Goal: Task Accomplishment & Management: Manage account settings

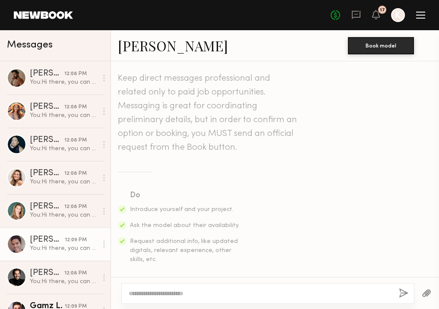
scroll to position [560, 0]
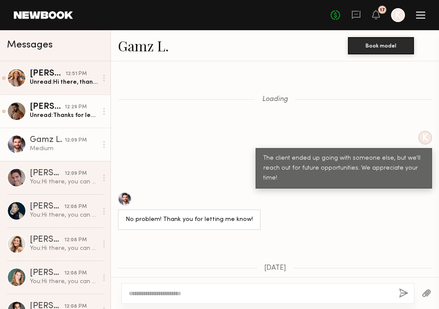
scroll to position [852, 0]
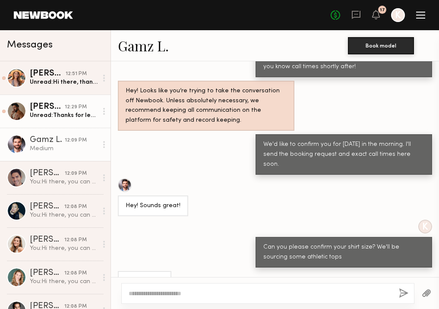
click at [31, 108] on div "[PERSON_NAME]" at bounding box center [47, 107] width 35 height 9
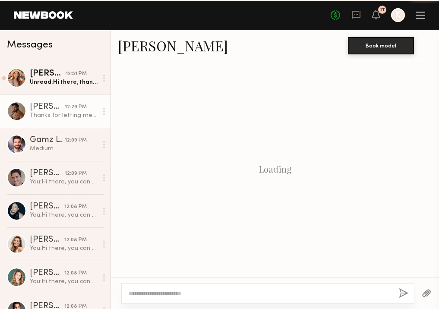
scroll to position [698, 0]
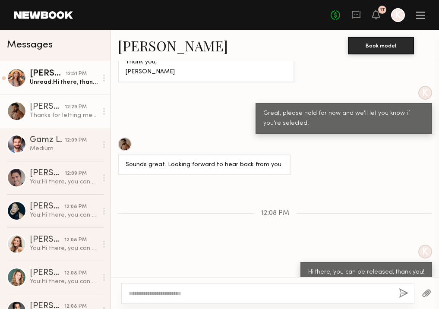
click at [40, 85] on div "Unread: Hi there, thanks for letting me know! Hopefully the next time! 😊 Have a…" at bounding box center [64, 82] width 68 height 8
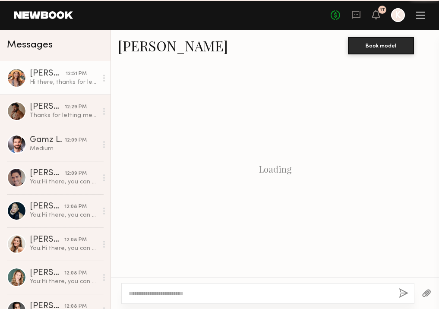
scroll to position [702, 0]
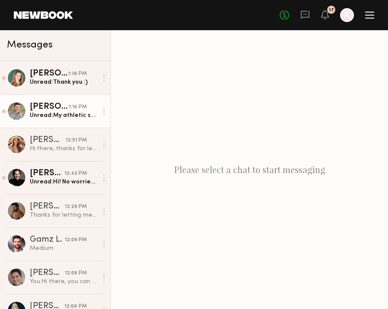
click at [53, 112] on div "Unread: My athletic shirt is a medium. Let me know location details and I’ll se…" at bounding box center [64, 115] width 68 height 8
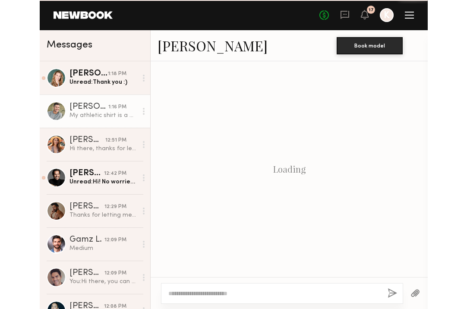
scroll to position [575, 0]
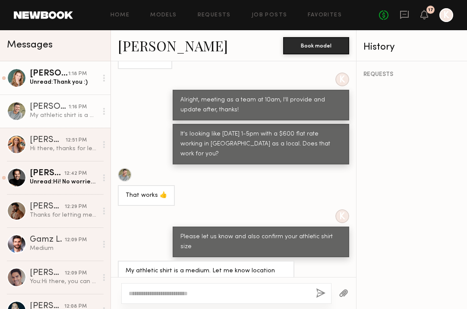
click at [50, 80] on div "Unread: Thank you :)" at bounding box center [64, 82] width 68 height 8
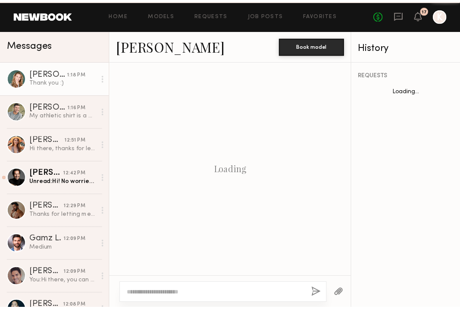
scroll to position [706, 0]
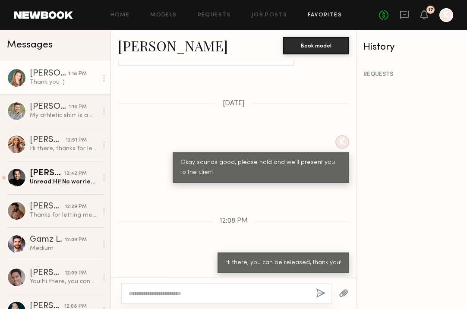
click at [307, 14] on link "Favorites" at bounding box center [324, 16] width 34 height 6
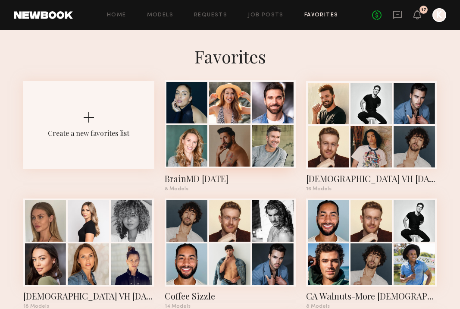
click at [210, 177] on div "BrainMD August 2025" at bounding box center [230, 178] width 131 height 12
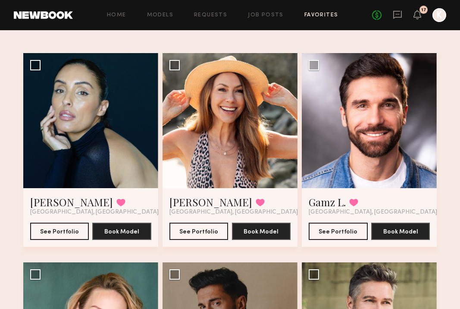
scroll to position [149, 0]
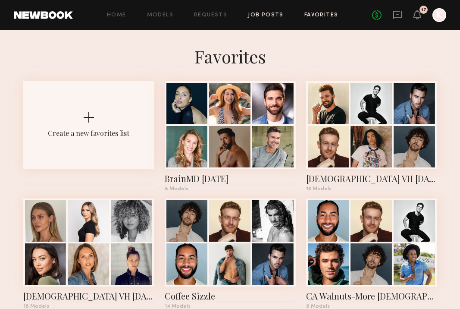
click at [260, 13] on link "Job Posts" at bounding box center [266, 16] width 36 height 6
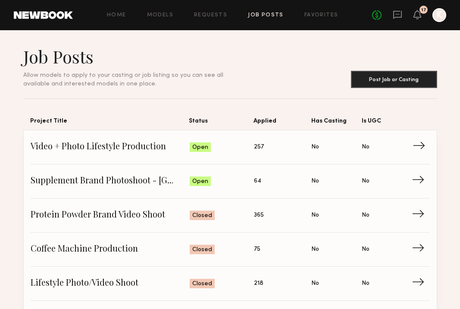
click at [105, 147] on span "Video + Photo Lifestyle Production" at bounding box center [110, 147] width 159 height 13
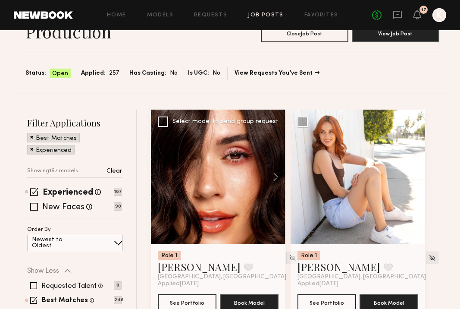
scroll to position [80, 0]
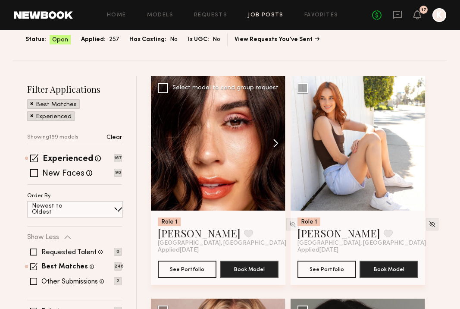
click at [273, 142] on button at bounding box center [272, 143] width 28 height 135
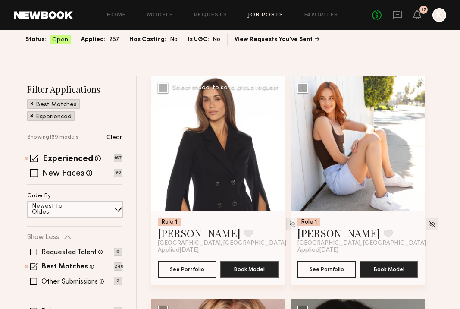
click at [273, 142] on button at bounding box center [272, 143] width 28 height 135
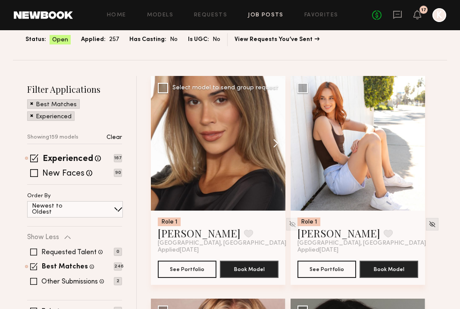
click at [273, 142] on button at bounding box center [272, 143] width 28 height 135
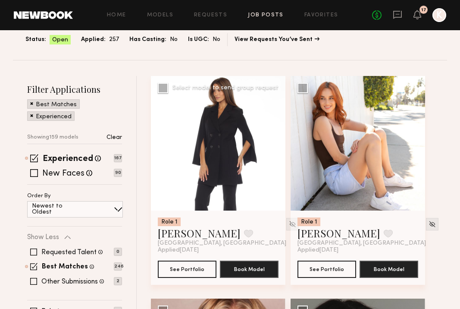
click at [273, 142] on button at bounding box center [272, 143] width 28 height 135
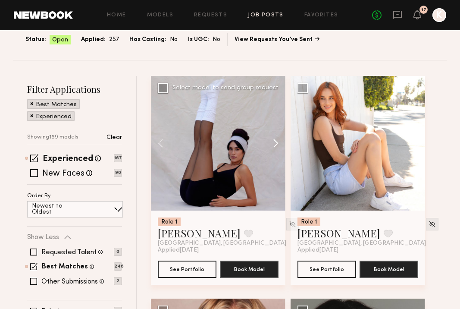
click at [273, 142] on button at bounding box center [272, 143] width 28 height 135
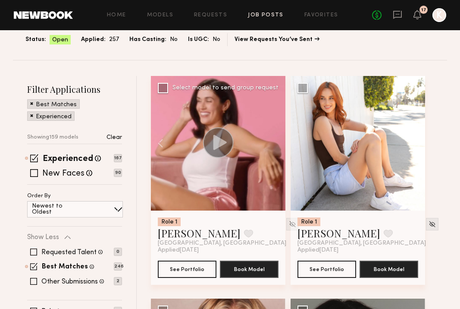
click at [273, 142] on div at bounding box center [218, 143] width 135 height 135
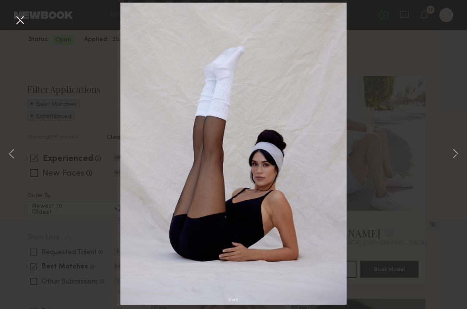
click at [22, 12] on div "6 of 6" at bounding box center [233, 154] width 467 height 309
click at [19, 16] on button at bounding box center [20, 21] width 14 height 16
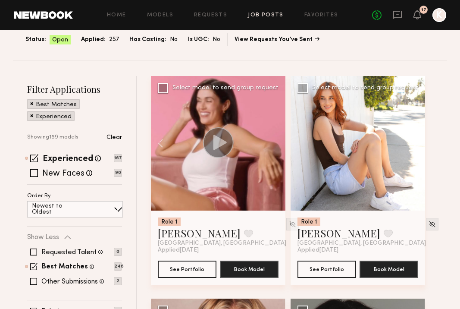
click at [387, 146] on button at bounding box center [412, 143] width 28 height 135
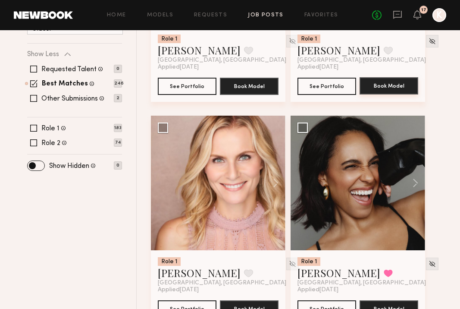
scroll to position [321, 0]
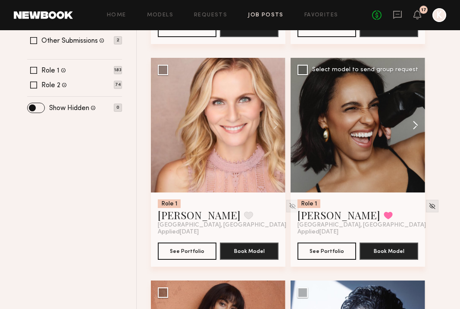
click at [387, 123] on button at bounding box center [412, 125] width 28 height 135
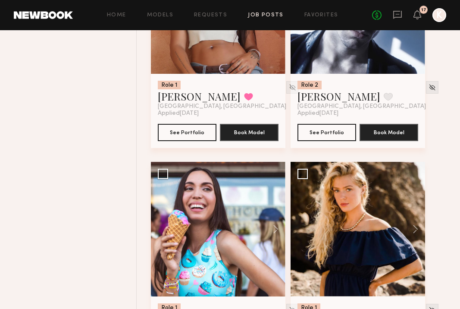
scroll to position [737, 0]
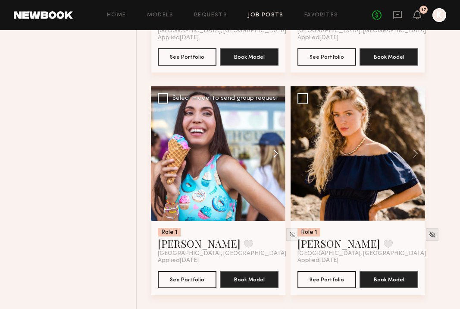
click at [276, 154] on button at bounding box center [272, 153] width 28 height 135
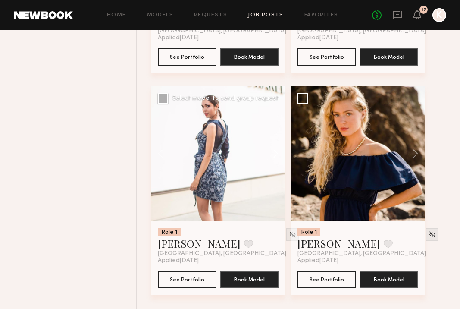
click at [276, 154] on button at bounding box center [272, 153] width 28 height 135
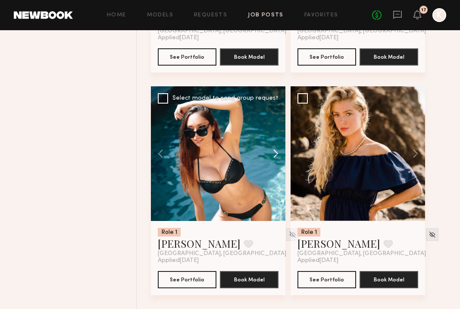
click at [276, 154] on button at bounding box center [272, 153] width 28 height 135
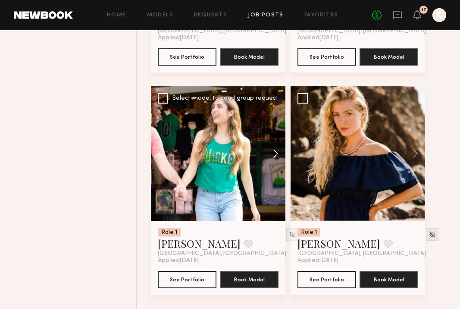
click at [276, 154] on button at bounding box center [272, 153] width 28 height 135
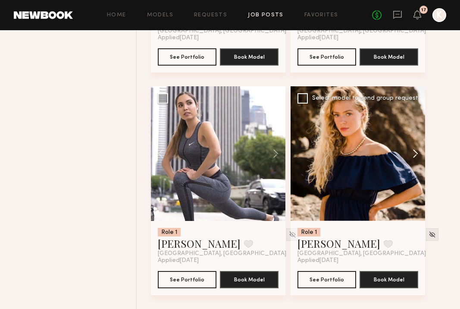
click at [387, 157] on button at bounding box center [412, 153] width 28 height 135
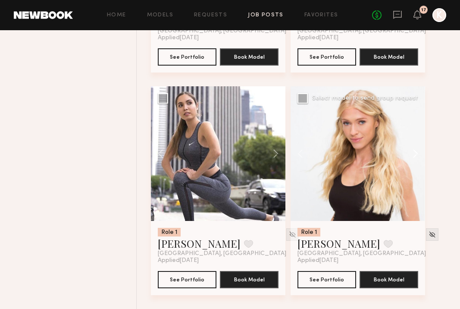
click at [387, 157] on button at bounding box center [412, 153] width 28 height 135
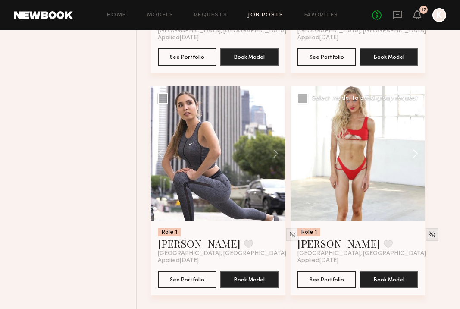
click at [387, 157] on button at bounding box center [412, 153] width 28 height 135
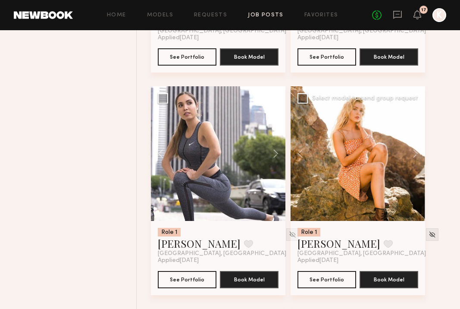
scroll to position [965, 0]
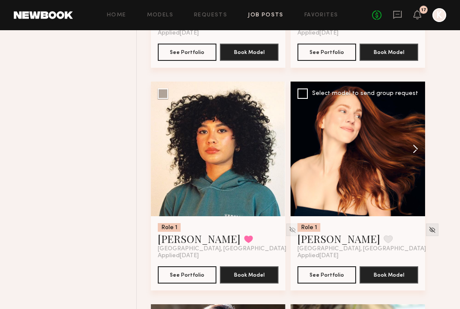
click at [387, 149] on button at bounding box center [412, 148] width 28 height 135
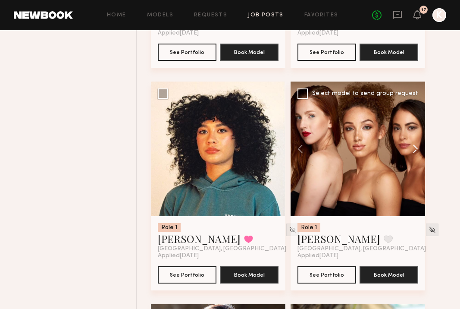
click at [387, 149] on button at bounding box center [412, 148] width 28 height 135
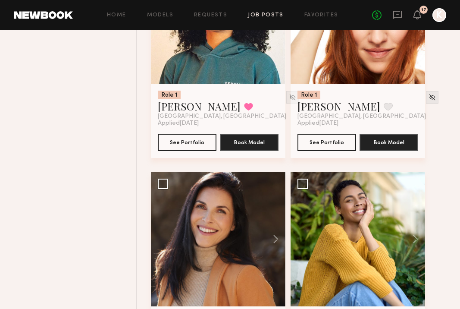
scroll to position [1132, 0]
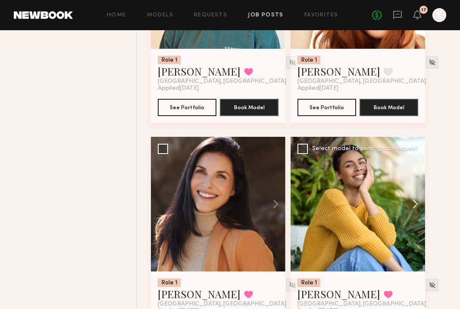
click at [387, 203] on button at bounding box center [412, 204] width 28 height 135
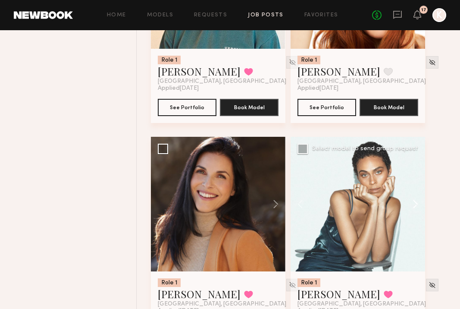
click at [387, 200] on button at bounding box center [412, 204] width 28 height 135
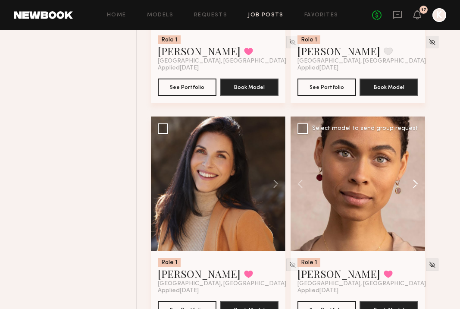
scroll to position [1192, 0]
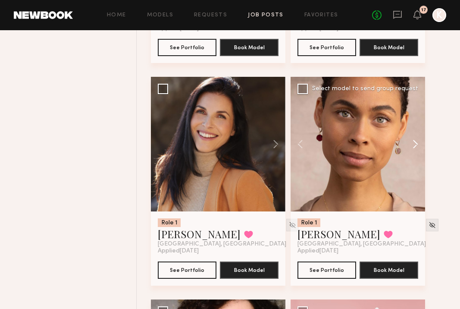
click at [387, 147] on button at bounding box center [412, 144] width 28 height 135
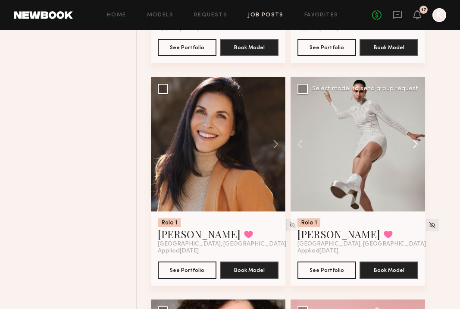
click at [387, 147] on button at bounding box center [412, 144] width 28 height 135
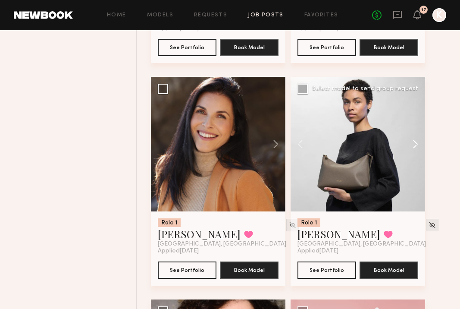
click at [387, 147] on button at bounding box center [412, 144] width 28 height 135
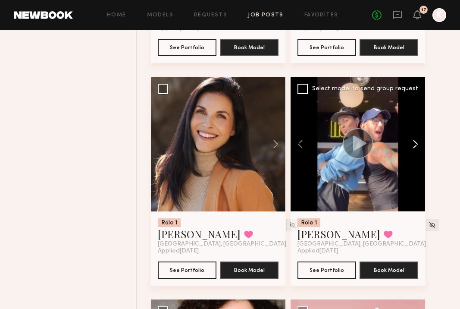
click at [387, 147] on button at bounding box center [412, 144] width 28 height 135
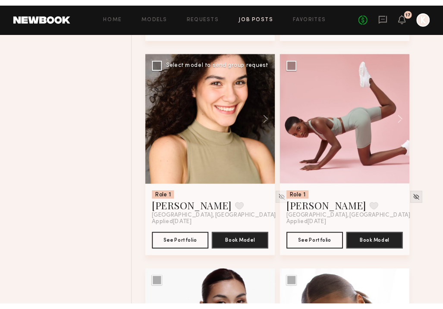
scroll to position [1419, 0]
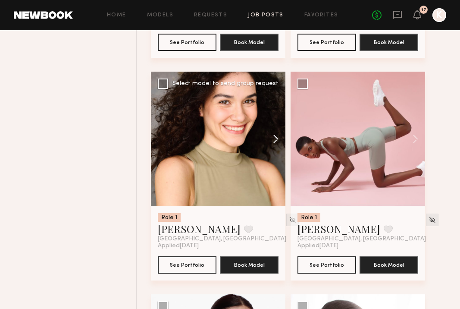
click at [276, 135] on button at bounding box center [272, 139] width 28 height 135
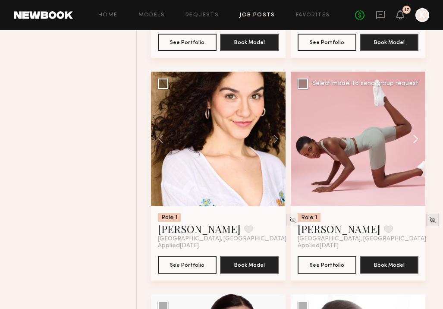
click at [387, 143] on button at bounding box center [412, 139] width 28 height 135
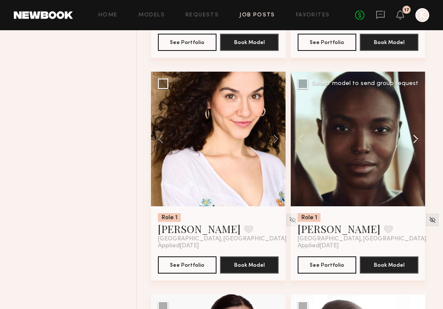
click at [387, 143] on button at bounding box center [412, 139] width 28 height 135
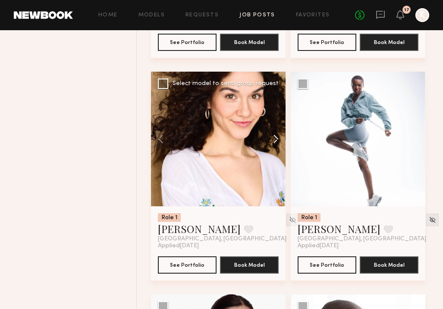
click at [275, 136] on button at bounding box center [272, 139] width 28 height 135
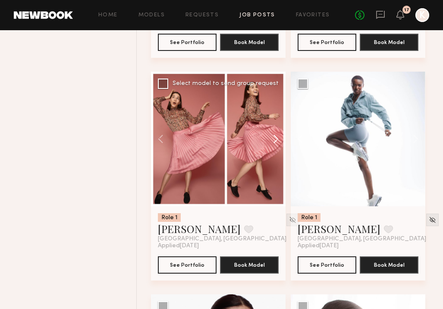
click at [275, 136] on button at bounding box center [272, 139] width 28 height 135
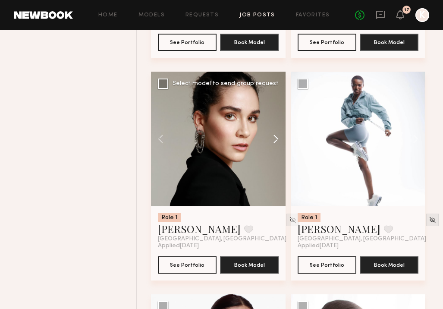
click at [275, 136] on button at bounding box center [272, 139] width 28 height 135
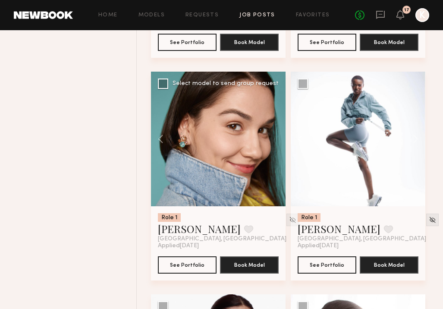
click at [275, 136] on div at bounding box center [218, 139] width 135 height 135
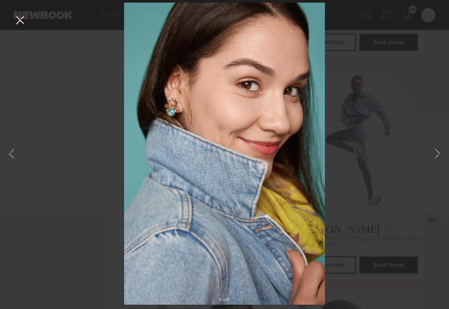
click at [13, 19] on button at bounding box center [20, 21] width 14 height 16
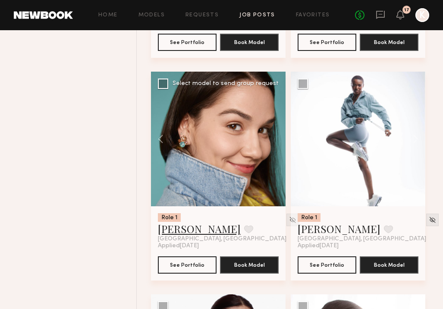
click at [168, 231] on link "Aolani W." at bounding box center [199, 229] width 83 height 14
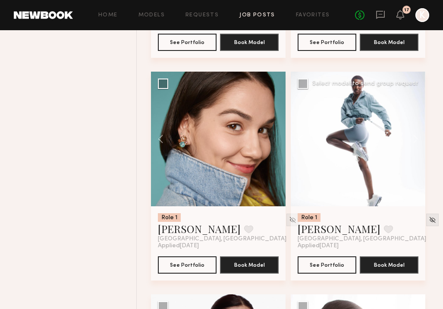
scroll to position [1422, 0]
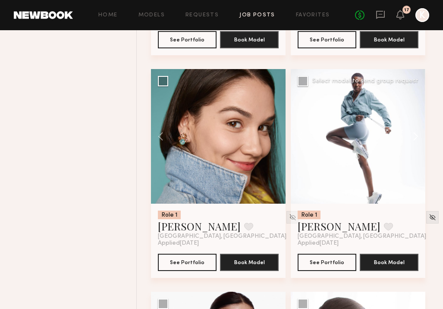
click at [387, 136] on button at bounding box center [412, 136] width 28 height 135
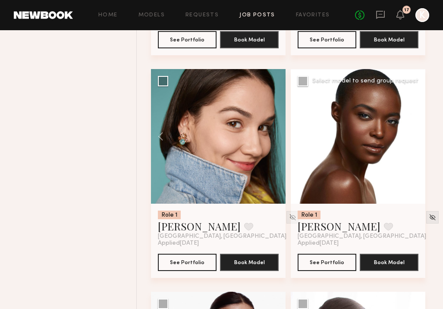
click at [387, 136] on button at bounding box center [412, 136] width 28 height 135
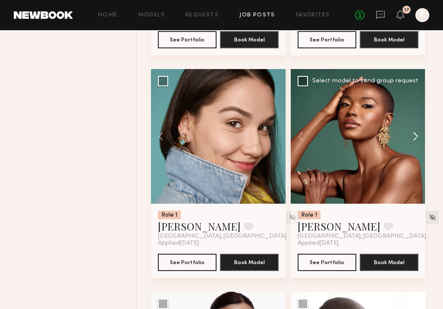
click at [387, 136] on button at bounding box center [412, 136] width 28 height 135
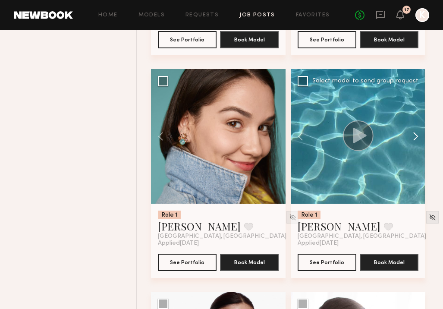
click at [387, 136] on button at bounding box center [412, 136] width 28 height 135
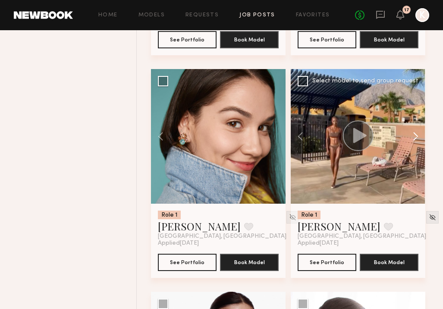
click at [387, 136] on button at bounding box center [412, 136] width 28 height 135
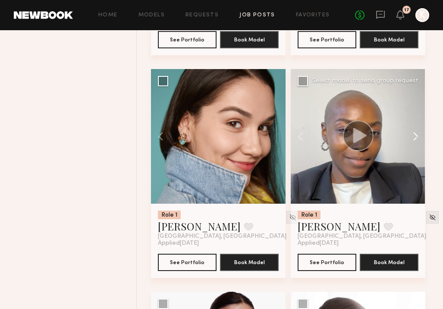
click at [387, 136] on button at bounding box center [412, 136] width 28 height 135
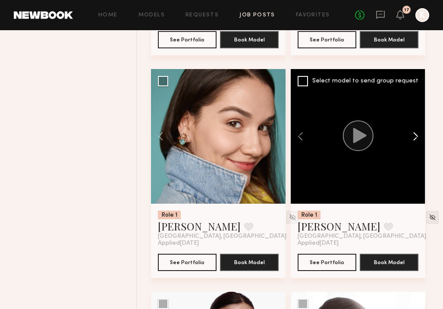
click at [387, 136] on button at bounding box center [412, 136] width 28 height 135
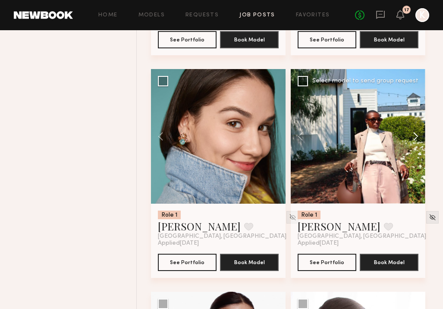
click at [387, 136] on button at bounding box center [412, 136] width 28 height 135
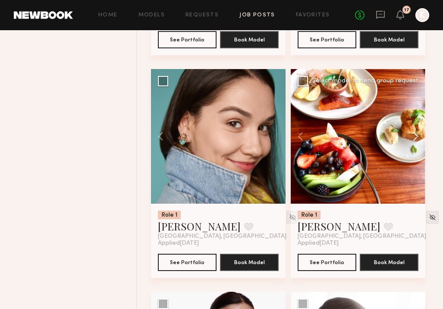
click at [387, 136] on button at bounding box center [412, 136] width 28 height 135
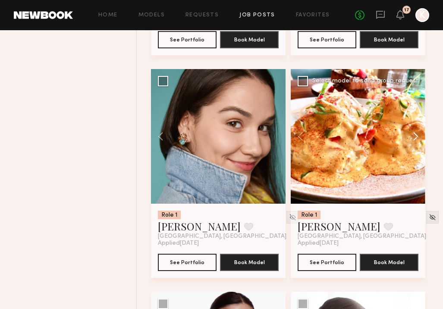
click at [387, 136] on button at bounding box center [412, 136] width 28 height 135
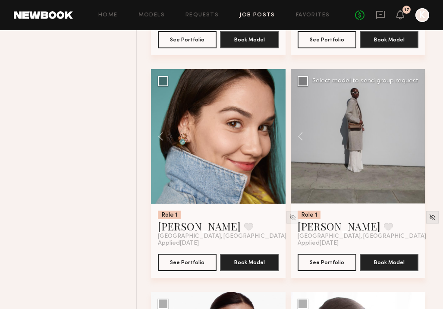
click at [387, 136] on div at bounding box center [358, 136] width 135 height 135
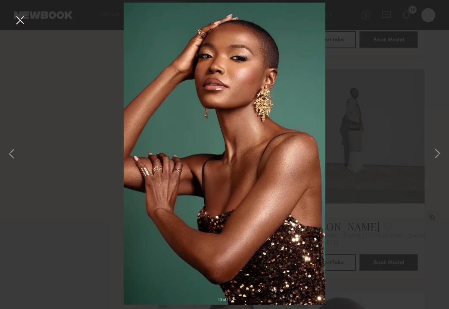
click at [21, 18] on button at bounding box center [20, 21] width 14 height 16
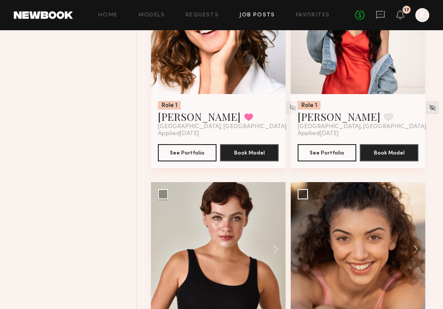
scroll to position [2077, 0]
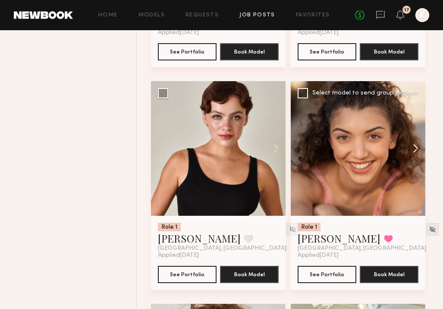
click at [387, 150] on button at bounding box center [412, 148] width 28 height 135
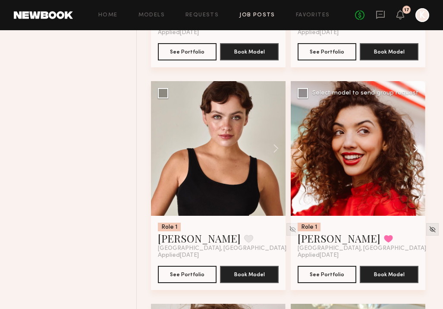
click at [387, 150] on button at bounding box center [412, 148] width 28 height 135
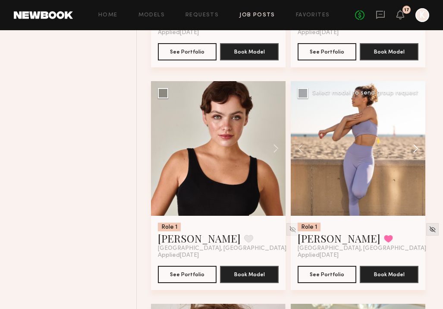
click at [387, 150] on button at bounding box center [412, 148] width 28 height 135
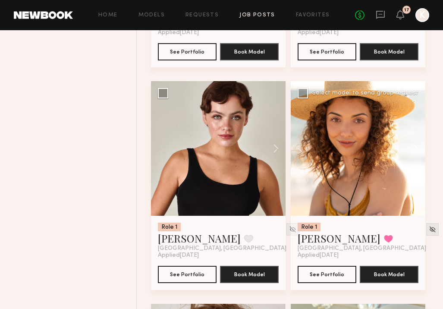
click at [387, 150] on button at bounding box center [412, 148] width 28 height 135
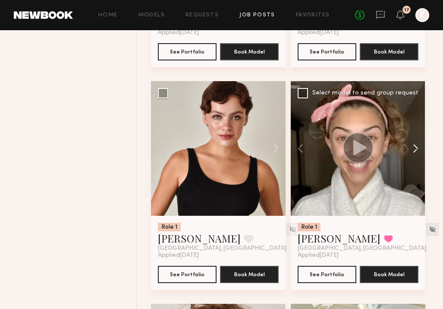
click at [387, 150] on button at bounding box center [412, 148] width 28 height 135
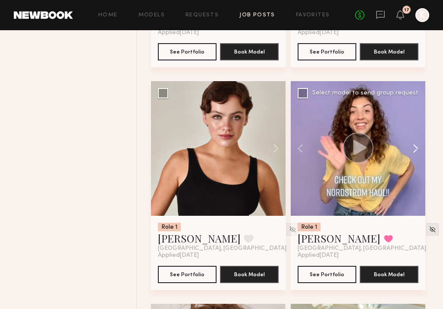
click at [387, 150] on button at bounding box center [412, 148] width 28 height 135
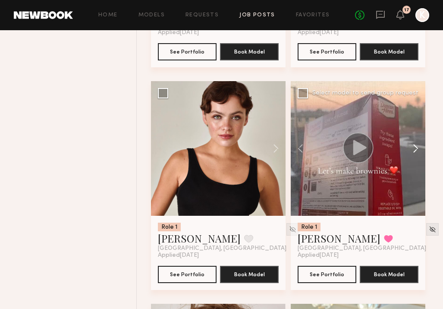
click at [387, 150] on button at bounding box center [412, 148] width 28 height 135
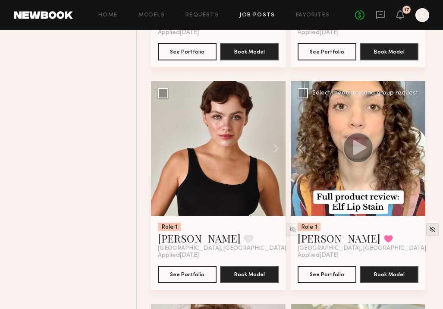
click at [387, 150] on div at bounding box center [358, 148] width 135 height 135
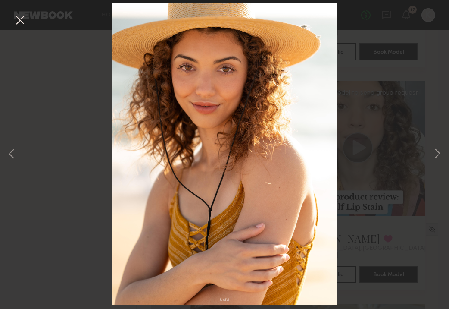
click at [19, 15] on button at bounding box center [20, 21] width 14 height 16
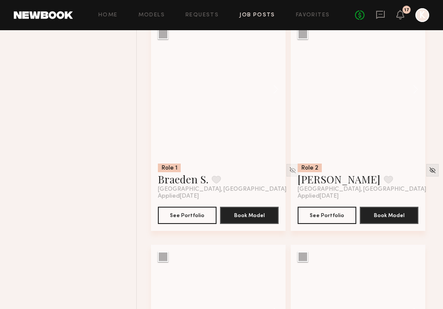
scroll to position [6812, 0]
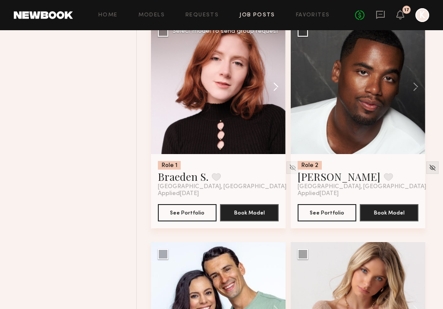
click at [273, 89] on button at bounding box center [272, 86] width 28 height 135
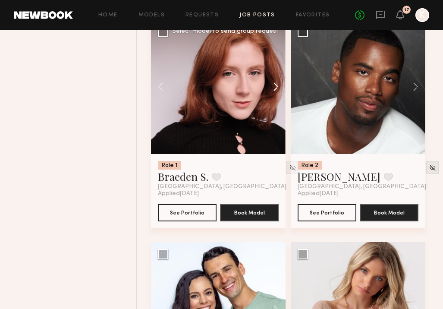
click at [273, 89] on button at bounding box center [272, 86] width 28 height 135
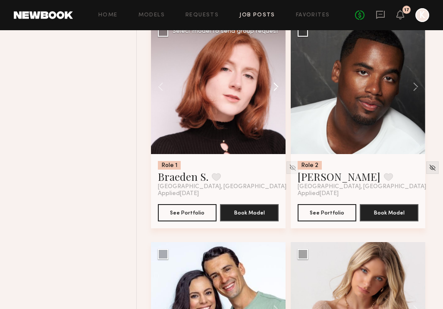
click at [273, 89] on button at bounding box center [272, 86] width 28 height 135
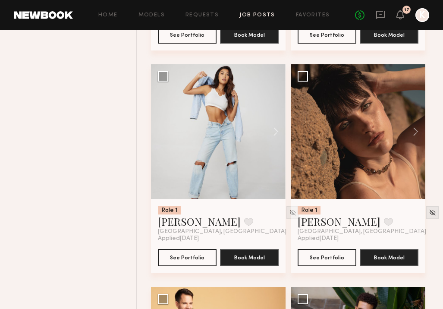
scroll to position [7471, 0]
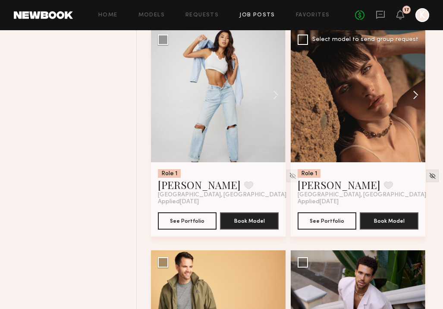
click at [387, 105] on button at bounding box center [412, 95] width 28 height 135
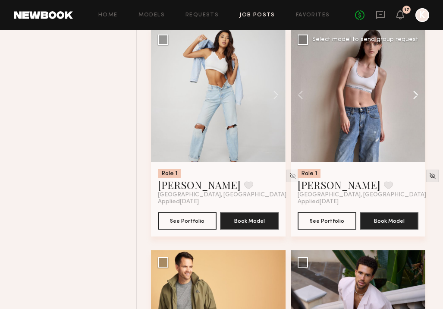
click at [387, 105] on button at bounding box center [412, 95] width 28 height 135
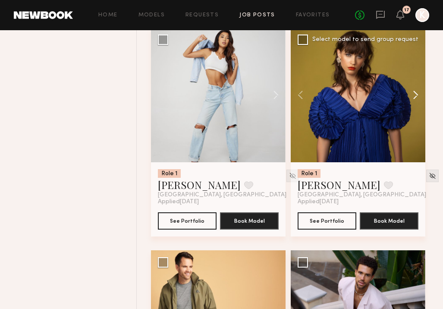
click at [387, 105] on button at bounding box center [412, 95] width 28 height 135
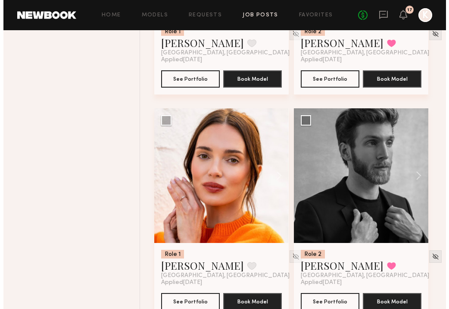
scroll to position [8344, 0]
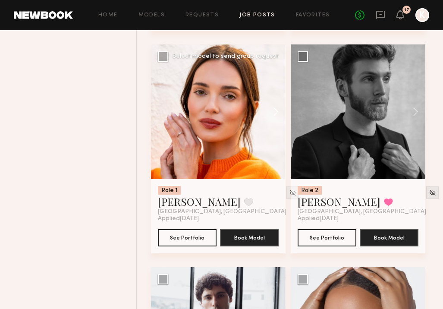
click at [279, 117] on button at bounding box center [272, 111] width 28 height 135
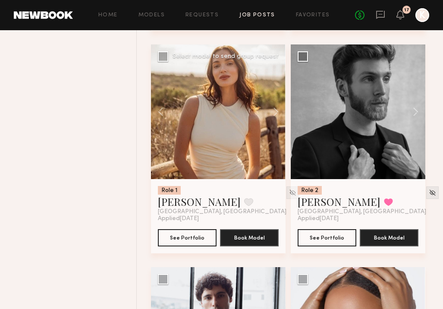
click at [216, 120] on div at bounding box center [218, 111] width 135 height 135
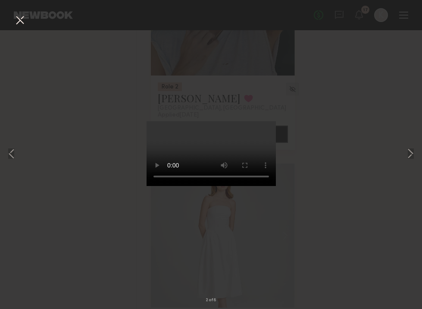
click at [13, 18] on button at bounding box center [20, 21] width 14 height 16
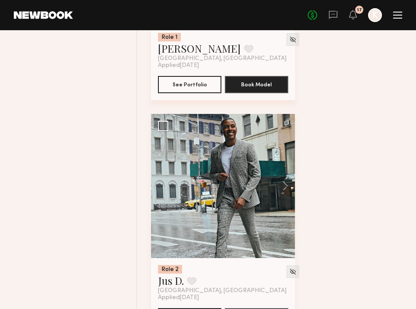
scroll to position [8711, 0]
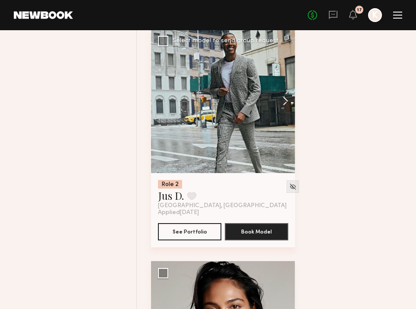
click at [286, 109] on button at bounding box center [281, 101] width 28 height 144
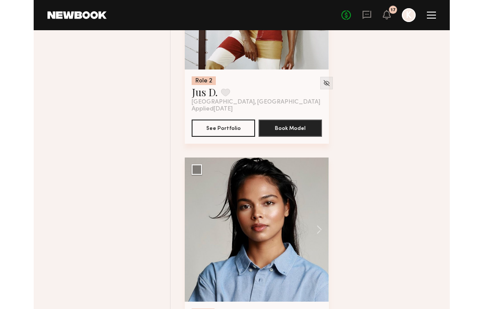
scroll to position [9037, 0]
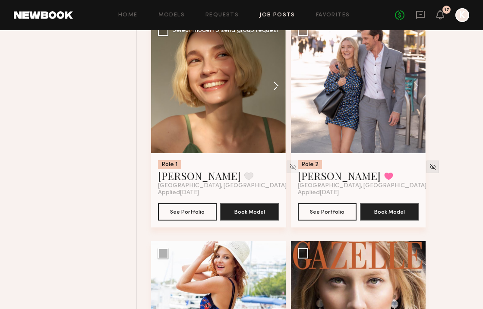
click at [277, 91] on button at bounding box center [272, 86] width 28 height 135
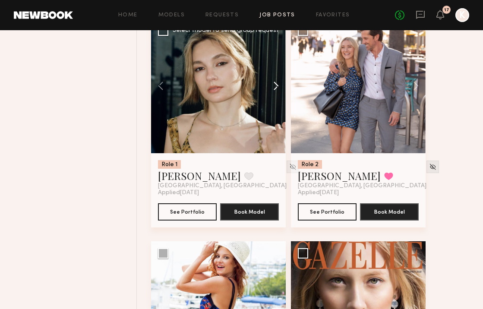
click at [277, 91] on button at bounding box center [272, 86] width 28 height 135
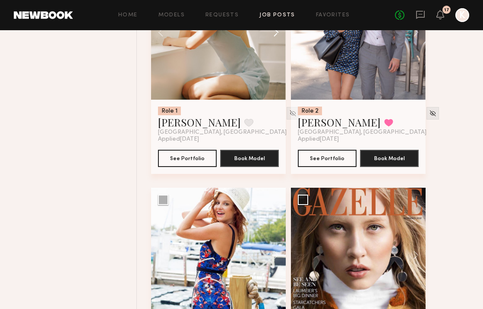
scroll to position [9033, 0]
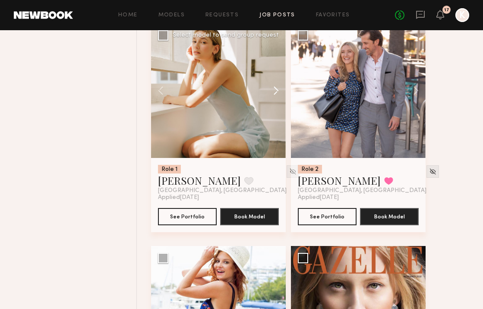
click at [271, 96] on button at bounding box center [272, 90] width 28 height 135
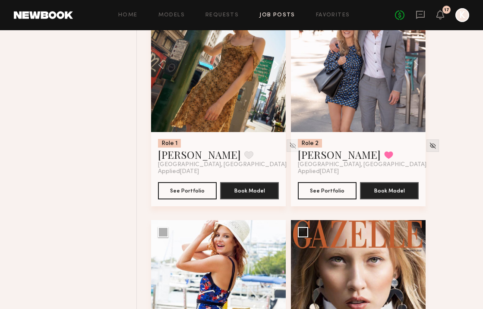
click at [274, 74] on button at bounding box center [272, 64] width 28 height 135
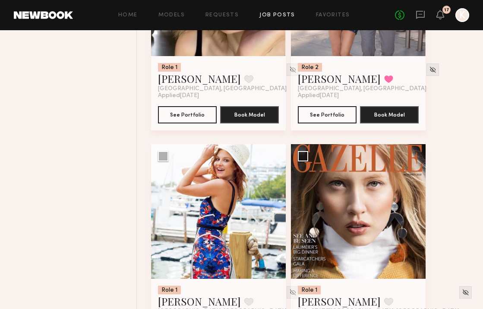
scroll to position [8973, 0]
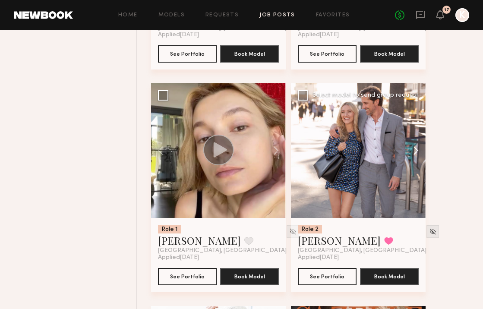
click at [387, 157] on button at bounding box center [412, 150] width 28 height 135
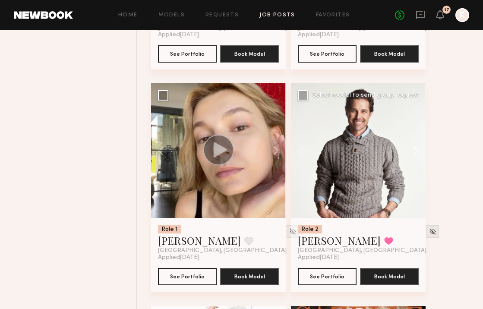
click at [387, 157] on button at bounding box center [412, 150] width 28 height 135
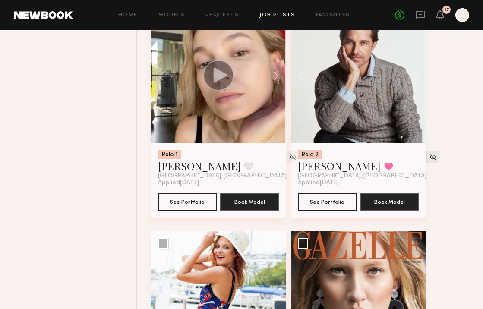
scroll to position [9089, 0]
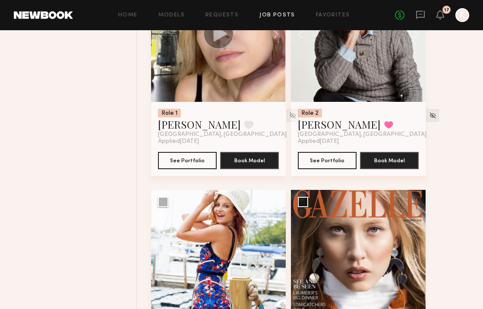
click at [382, 93] on div at bounding box center [358, 34] width 135 height 135
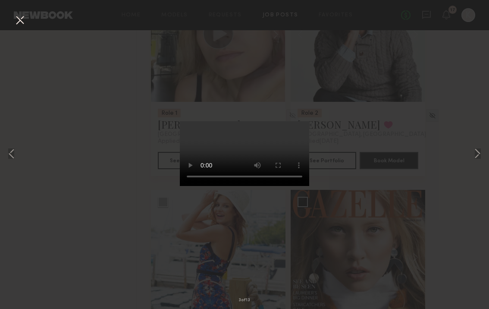
click at [19, 24] on button at bounding box center [20, 21] width 14 height 16
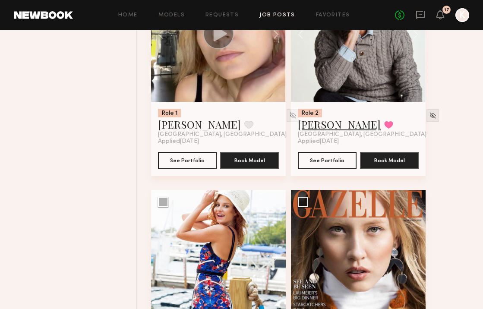
click at [304, 131] on link "Bobby V." at bounding box center [339, 124] width 83 height 14
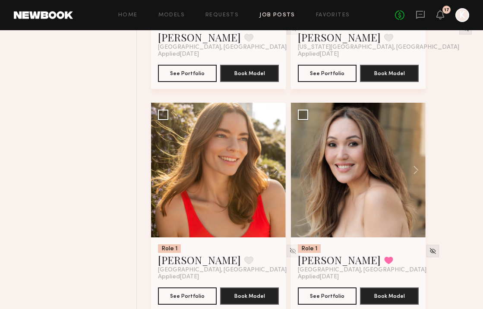
scroll to position [9447, 0]
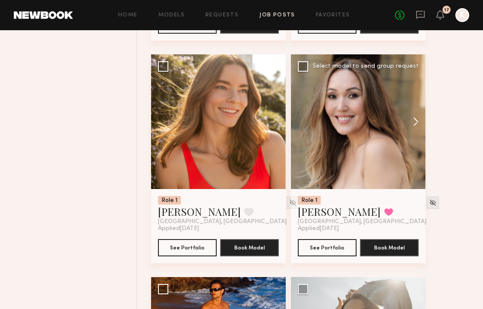
click at [387, 136] on button at bounding box center [412, 121] width 28 height 135
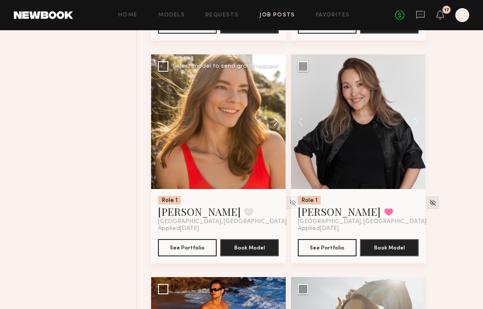
click at [274, 127] on button at bounding box center [272, 121] width 28 height 135
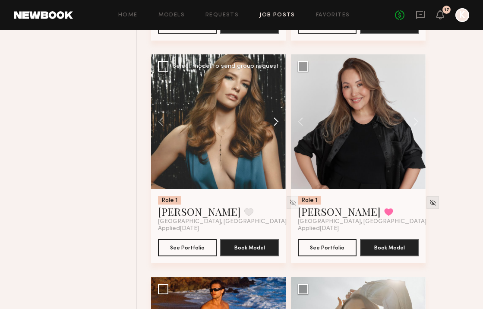
click at [274, 127] on button at bounding box center [272, 121] width 28 height 135
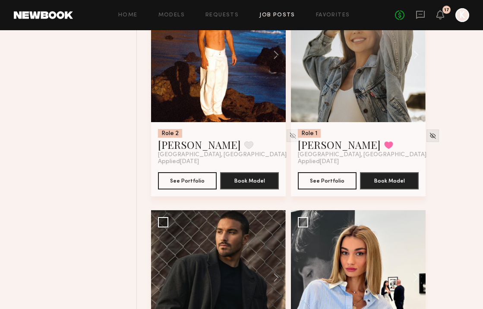
scroll to position [9650, 0]
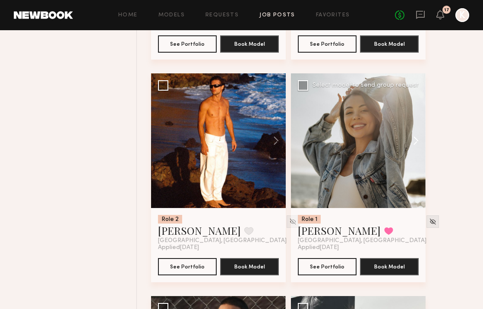
click at [387, 149] on button at bounding box center [412, 140] width 28 height 135
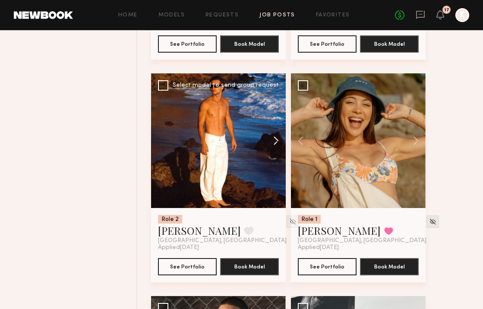
click at [280, 142] on button at bounding box center [272, 140] width 28 height 135
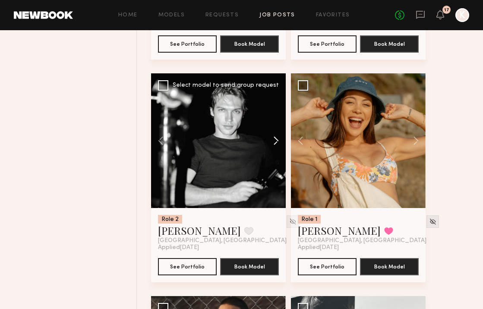
click at [270, 147] on button at bounding box center [272, 140] width 28 height 135
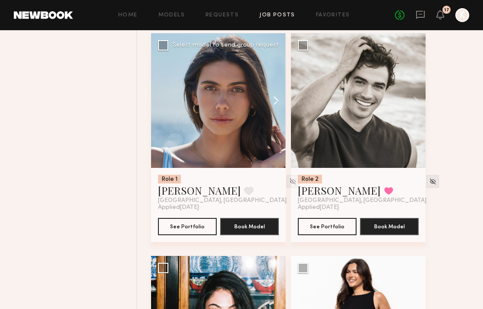
scroll to position [10117, 0]
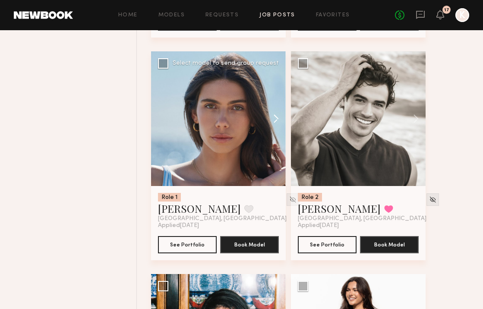
click at [276, 128] on button at bounding box center [272, 118] width 28 height 135
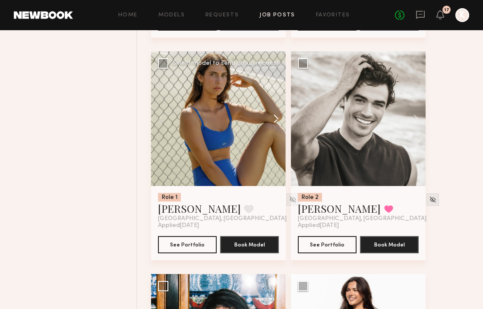
click at [276, 128] on button at bounding box center [272, 118] width 28 height 135
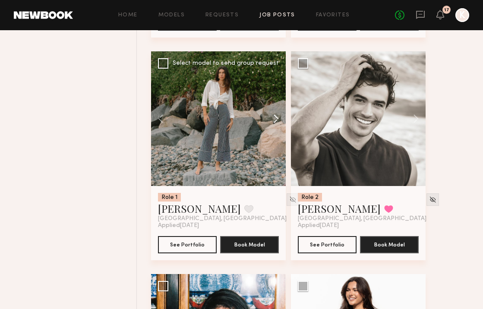
click at [276, 128] on button at bounding box center [272, 118] width 28 height 135
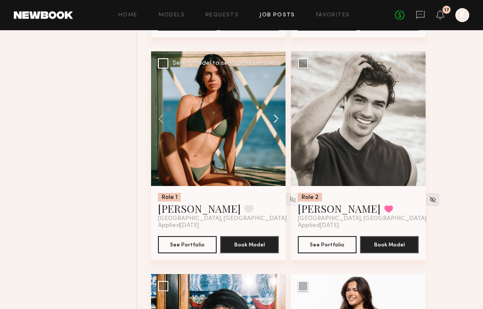
click at [276, 128] on button at bounding box center [272, 118] width 28 height 135
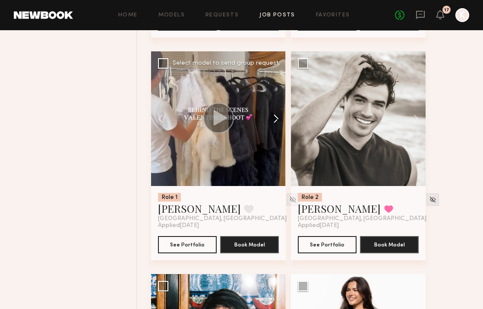
click at [276, 128] on button at bounding box center [272, 118] width 28 height 135
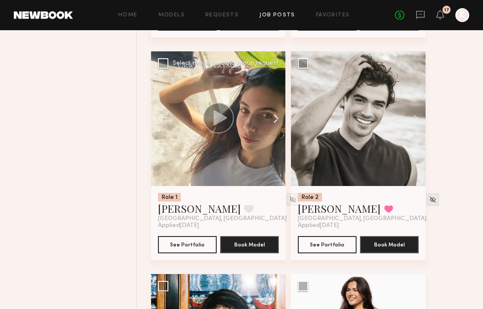
click at [276, 128] on button at bounding box center [272, 118] width 28 height 135
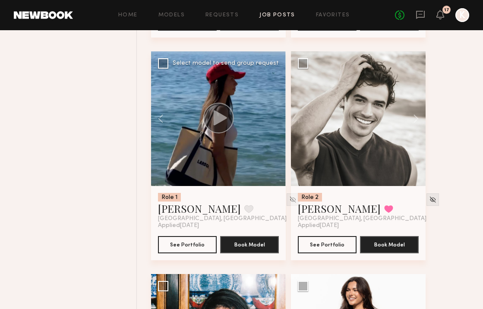
click at [276, 128] on div at bounding box center [218, 118] width 135 height 135
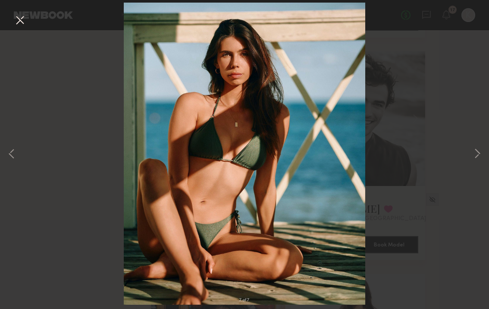
click at [21, 16] on button at bounding box center [20, 21] width 14 height 16
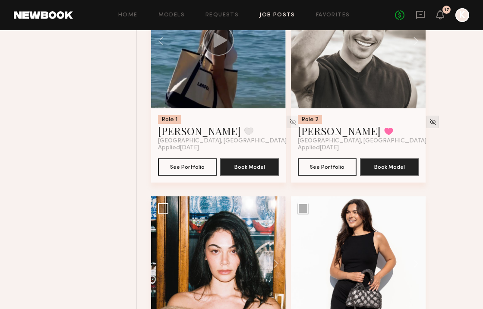
scroll to position [10350, 0]
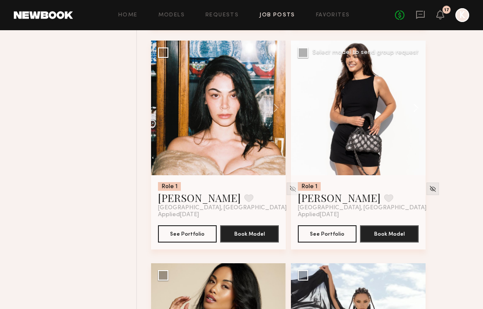
click at [387, 115] on button at bounding box center [412, 108] width 28 height 135
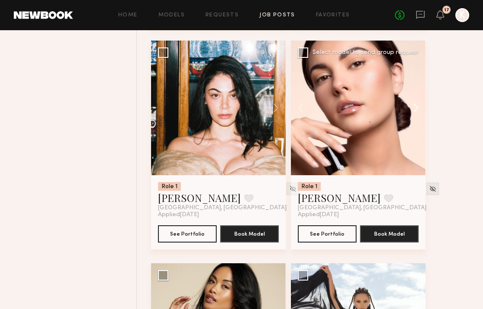
click at [387, 115] on button at bounding box center [412, 108] width 28 height 135
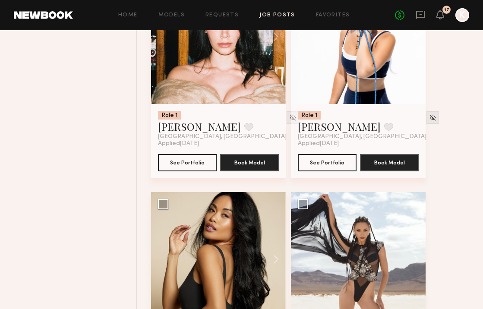
scroll to position [10381, 0]
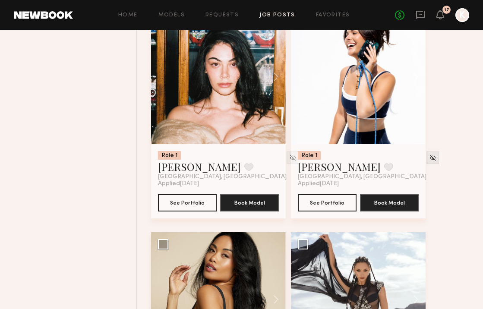
click at [387, 91] on button at bounding box center [412, 76] width 28 height 135
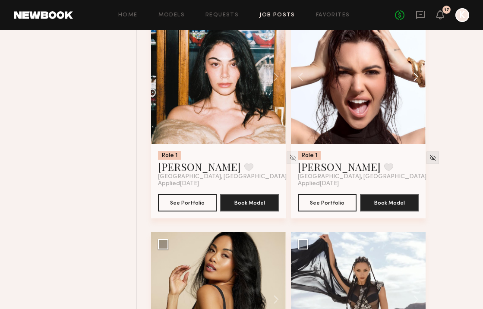
click at [387, 91] on button at bounding box center [412, 76] width 28 height 135
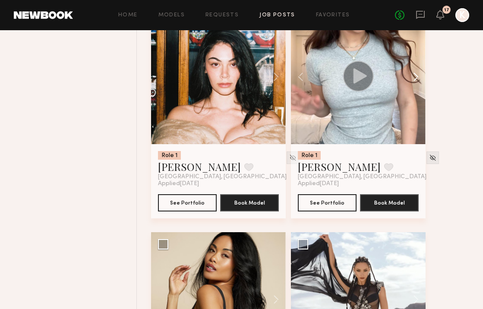
click at [387, 91] on button at bounding box center [412, 76] width 28 height 135
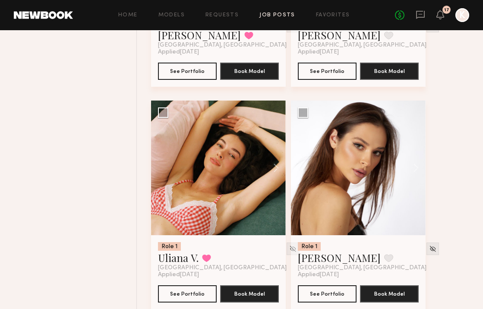
scroll to position [10757, 0]
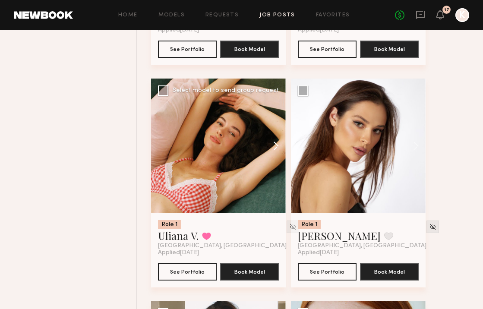
click at [278, 155] on button at bounding box center [272, 145] width 28 height 135
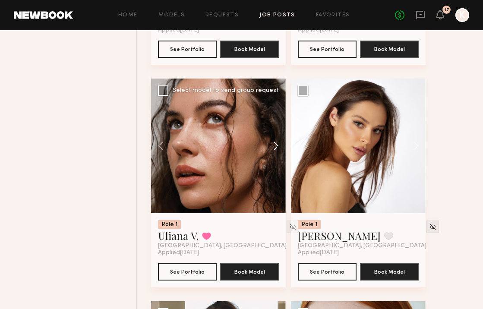
click at [278, 155] on button at bounding box center [272, 145] width 28 height 135
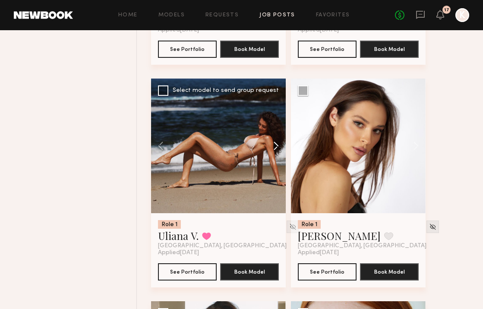
click at [278, 155] on button at bounding box center [272, 145] width 28 height 135
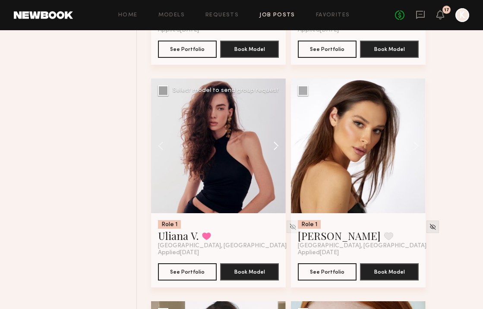
click at [278, 155] on button at bounding box center [272, 145] width 28 height 135
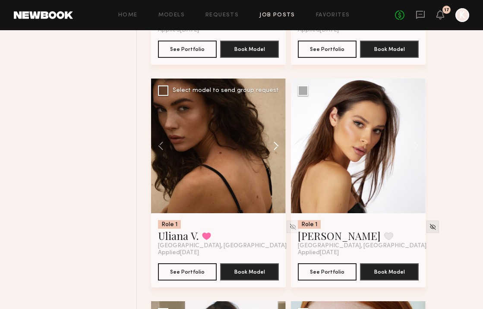
click at [278, 155] on button at bounding box center [272, 145] width 28 height 135
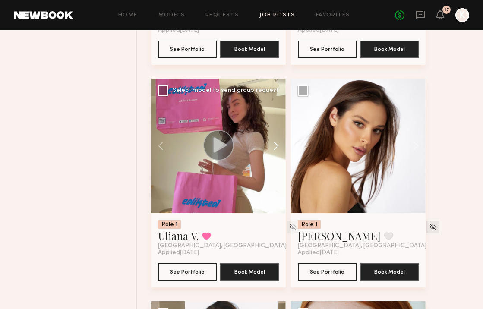
click at [278, 155] on button at bounding box center [272, 145] width 28 height 135
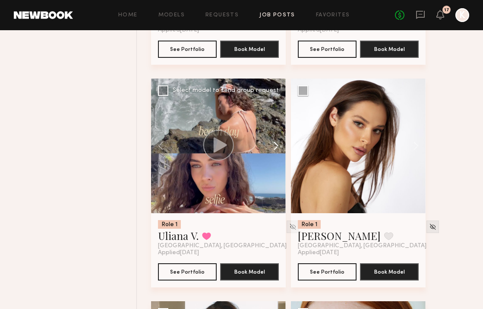
click at [276, 154] on button at bounding box center [272, 145] width 28 height 135
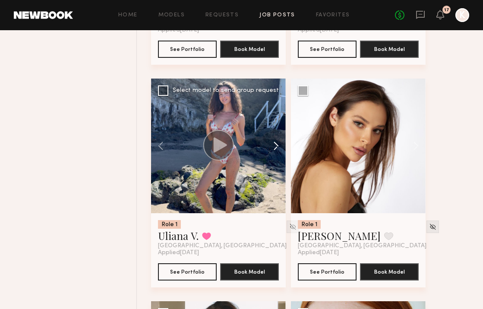
click at [276, 154] on button at bounding box center [272, 145] width 28 height 135
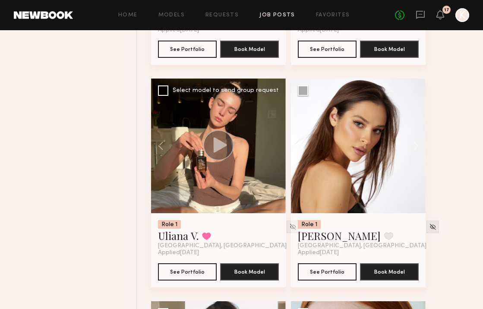
click at [276, 154] on div at bounding box center [218, 145] width 135 height 135
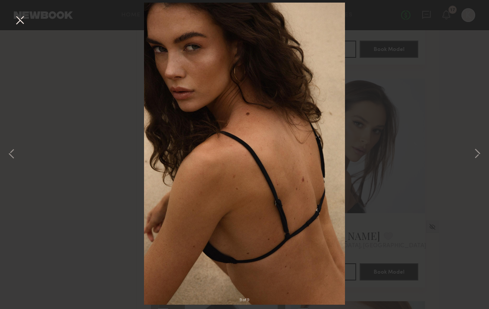
click at [20, 23] on button at bounding box center [20, 21] width 14 height 16
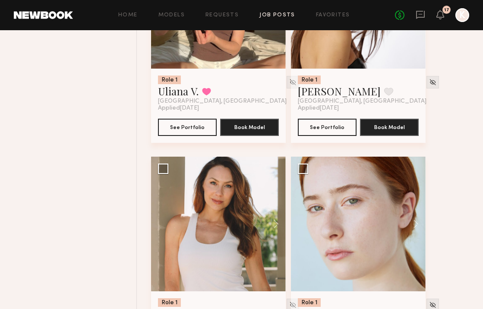
scroll to position [10983, 0]
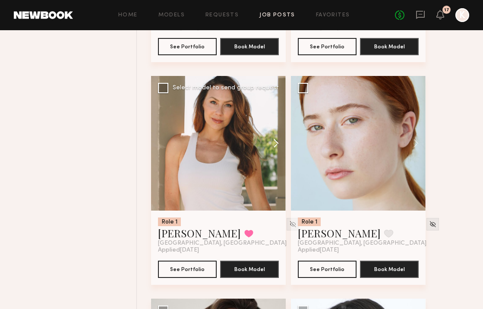
click at [276, 152] on button at bounding box center [272, 143] width 28 height 135
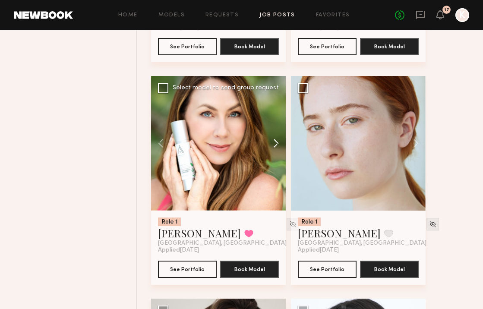
click at [276, 152] on button at bounding box center [272, 143] width 28 height 135
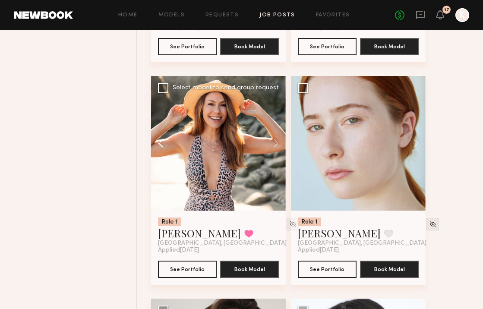
click at [155, 155] on button at bounding box center [165, 143] width 28 height 135
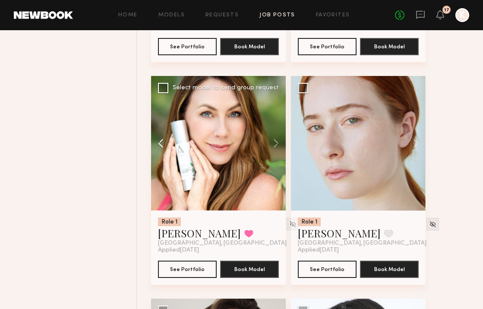
click at [155, 155] on button at bounding box center [165, 143] width 28 height 135
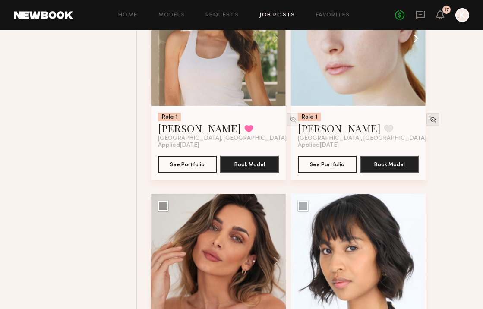
scroll to position [11226, 0]
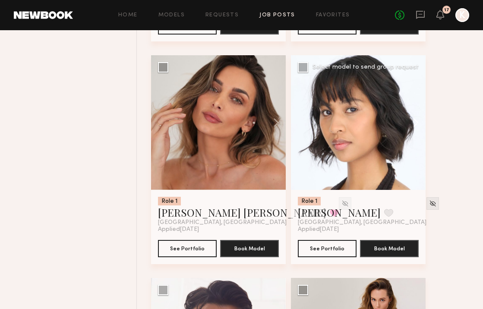
click at [387, 134] on button at bounding box center [412, 122] width 28 height 135
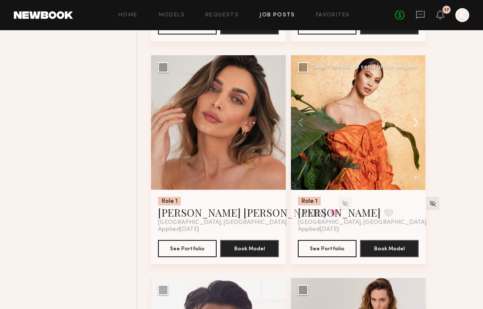
click at [387, 134] on button at bounding box center [412, 122] width 28 height 135
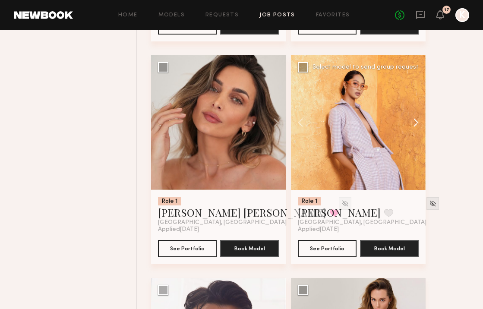
click at [387, 134] on button at bounding box center [412, 122] width 28 height 135
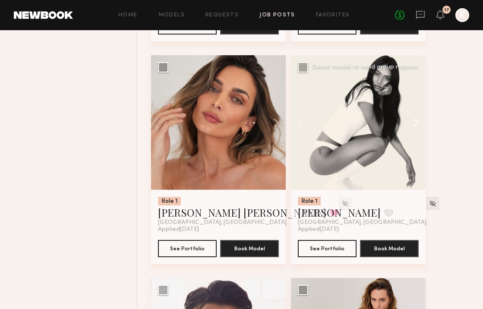
click at [387, 134] on button at bounding box center [412, 122] width 28 height 135
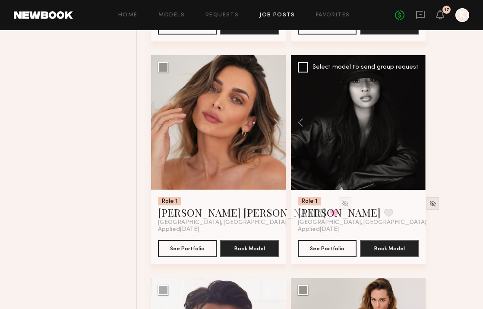
click at [387, 134] on div at bounding box center [358, 122] width 135 height 135
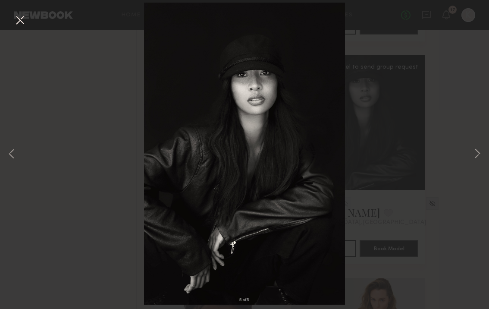
click at [16, 17] on button at bounding box center [20, 21] width 14 height 16
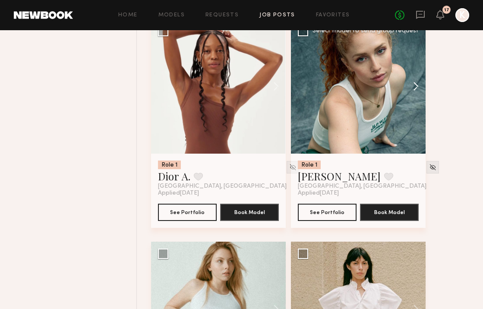
scroll to position [11662, 0]
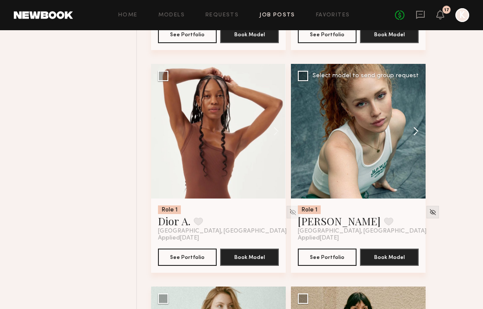
click at [387, 138] on button at bounding box center [412, 131] width 28 height 135
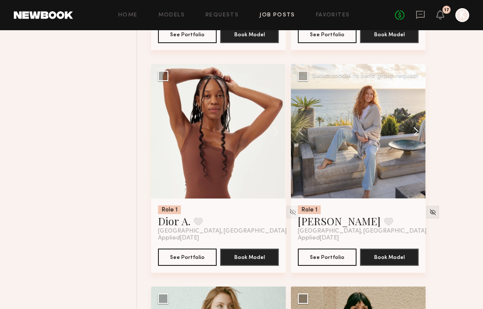
click at [387, 138] on button at bounding box center [412, 131] width 28 height 135
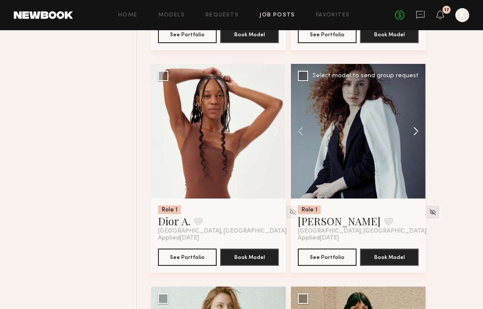
click at [387, 138] on button at bounding box center [412, 131] width 28 height 135
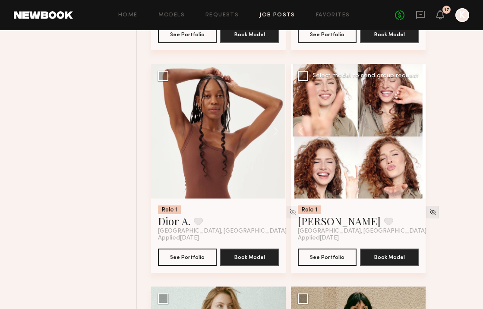
click at [358, 148] on div at bounding box center [358, 131] width 135 height 135
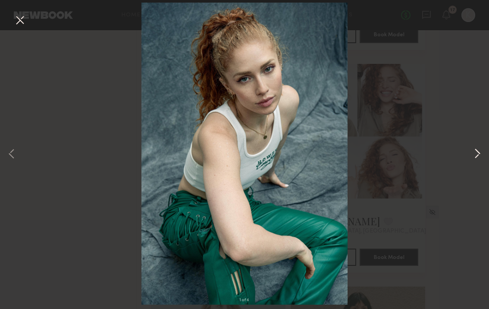
click at [387, 153] on button at bounding box center [477, 154] width 10 height 247
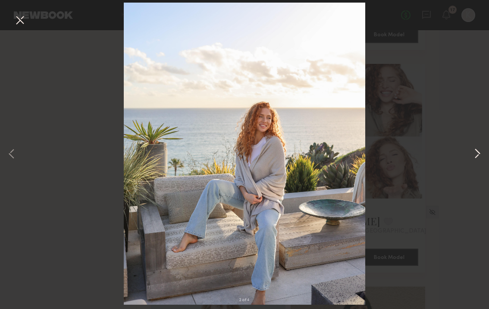
click at [387, 151] on button at bounding box center [477, 154] width 10 height 247
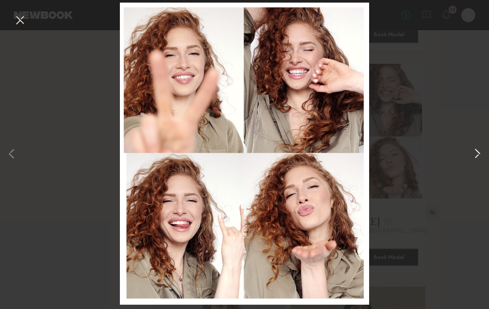
click at [387, 147] on button at bounding box center [477, 154] width 10 height 247
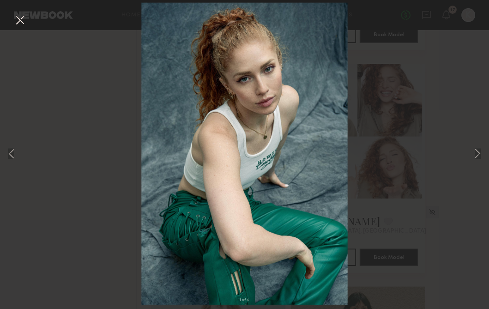
click at [12, 22] on div "1 of 4" at bounding box center [244, 154] width 489 height 309
click at [18, 20] on button at bounding box center [20, 21] width 14 height 16
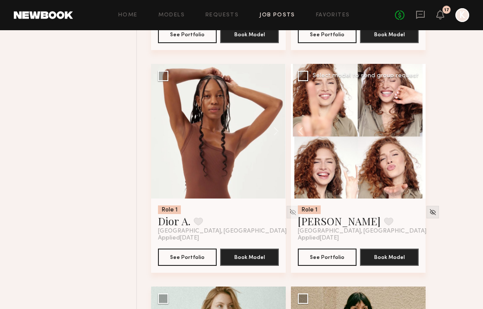
click at [334, 138] on div at bounding box center [358, 131] width 135 height 135
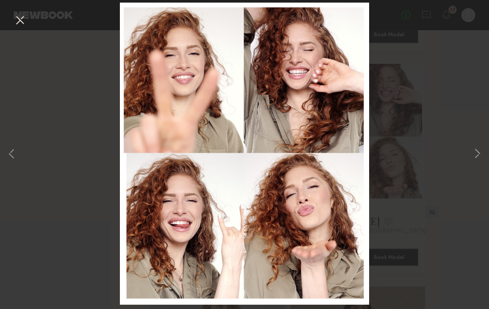
click at [16, 19] on button at bounding box center [20, 21] width 14 height 16
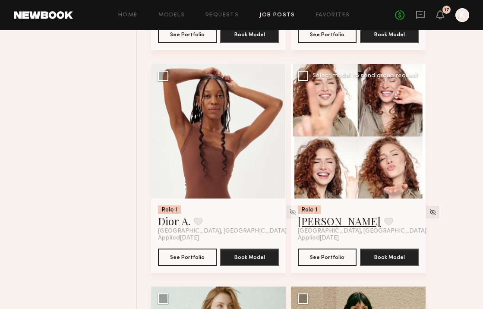
click at [304, 228] on link "[PERSON_NAME]" at bounding box center [339, 221] width 83 height 14
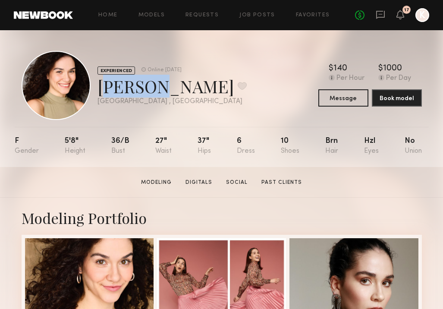
drag, startPoint x: 96, startPoint y: 85, endPoint x: 147, endPoint y: 86, distance: 50.5
click at [147, 86] on div "EXPERIENCED Online 1d ago Aolani W. Favorite Los Angeles , CA Online 1d ago" at bounding box center [134, 85] width 225 height 69
copy div "Aolani"
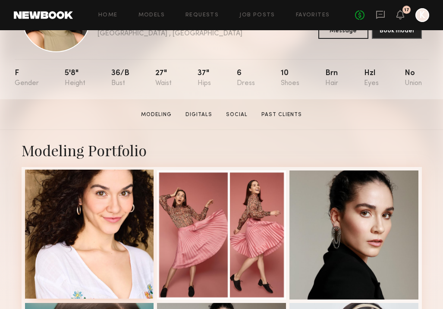
scroll to position [132, 0]
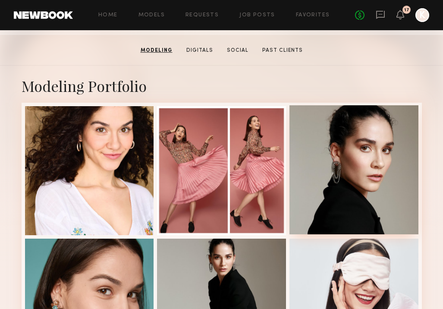
click at [349, 145] on div at bounding box center [353, 169] width 129 height 129
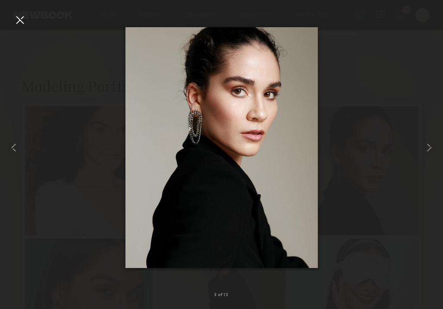
click at [21, 17] on div at bounding box center [20, 20] width 14 height 14
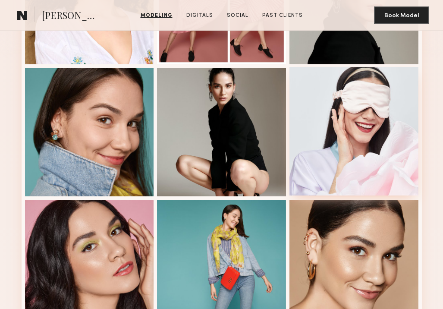
scroll to position [343, 0]
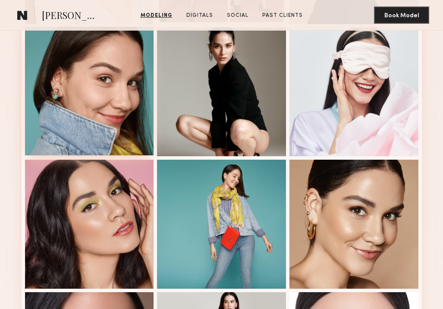
click at [105, 106] on div at bounding box center [89, 91] width 129 height 129
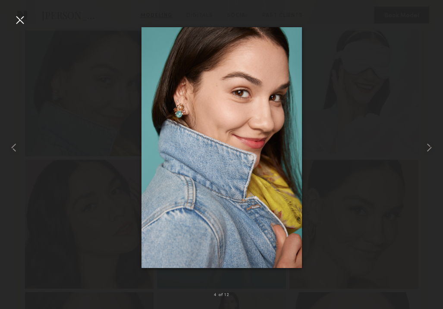
click at [21, 19] on div at bounding box center [20, 20] width 14 height 14
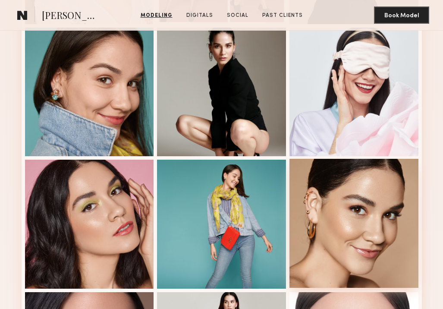
scroll to position [508, 0]
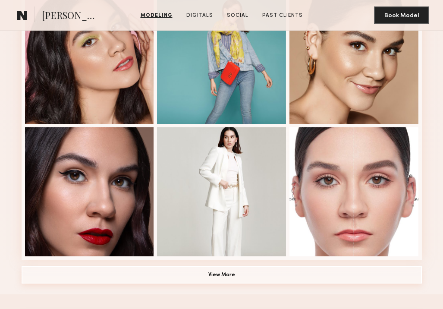
click at [215, 270] on button "View More" at bounding box center [222, 274] width 400 height 17
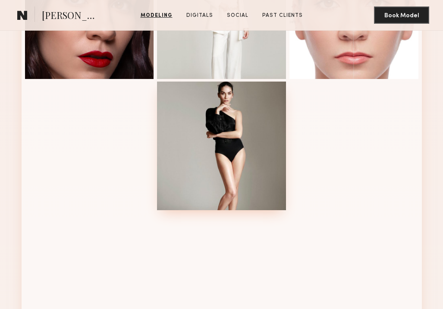
scroll to position [711, 0]
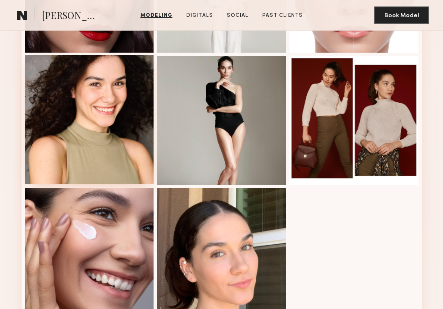
click at [125, 108] on div at bounding box center [89, 119] width 129 height 129
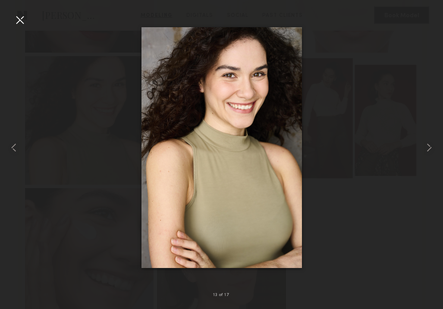
click at [22, 17] on div at bounding box center [20, 20] width 14 height 14
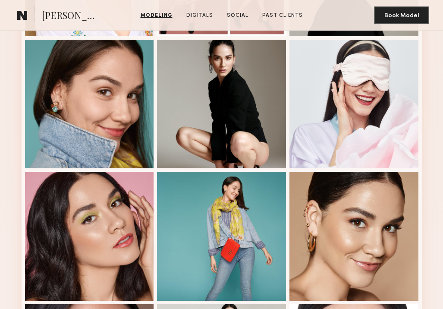
scroll to position [345, 0]
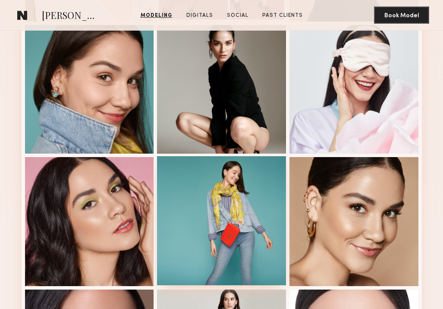
click at [240, 203] on div at bounding box center [221, 220] width 129 height 129
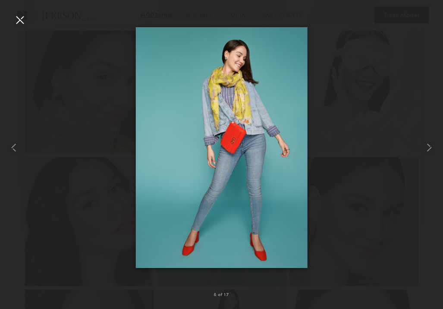
click at [22, 24] on div at bounding box center [20, 20] width 14 height 14
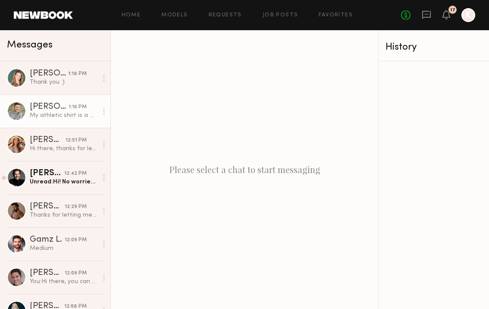
click at [69, 107] on div "1:16 PM" at bounding box center [78, 107] width 18 height 8
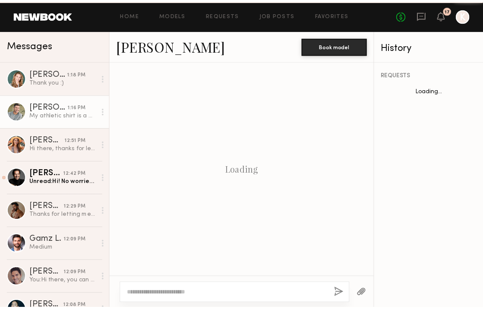
scroll to position [575, 0]
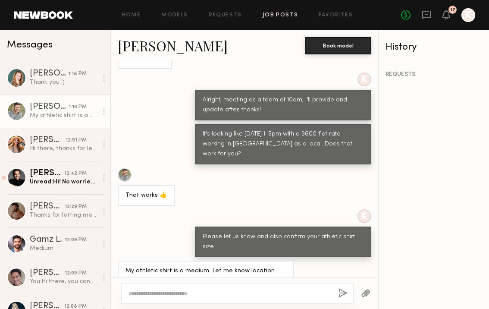
click at [279, 15] on link "Job Posts" at bounding box center [281, 16] width 36 height 6
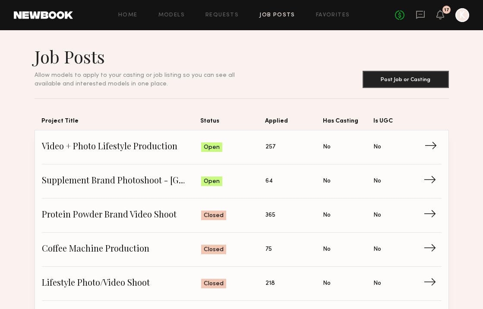
click at [88, 142] on span "Video + Photo Lifestyle Production" at bounding box center [121, 147] width 159 height 13
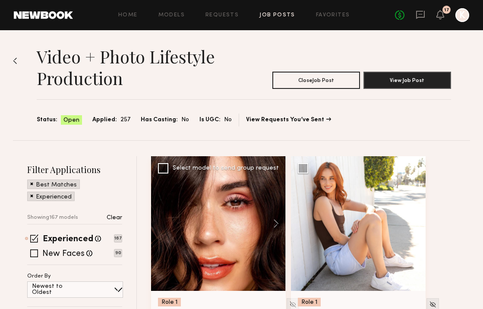
scroll to position [100, 0]
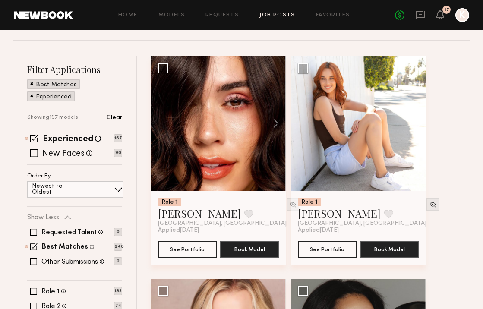
click at [33, 154] on span at bounding box center [34, 153] width 8 height 8
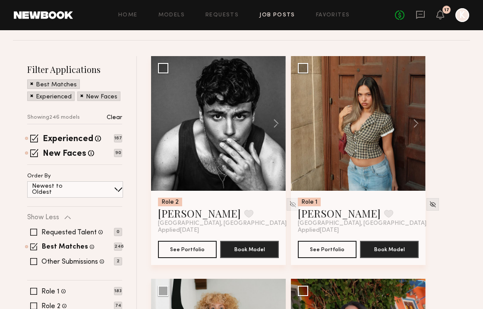
click at [270, 120] on button at bounding box center [272, 123] width 28 height 135
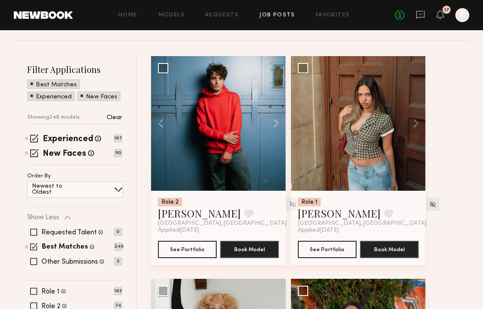
click at [270, 120] on button at bounding box center [272, 123] width 28 height 135
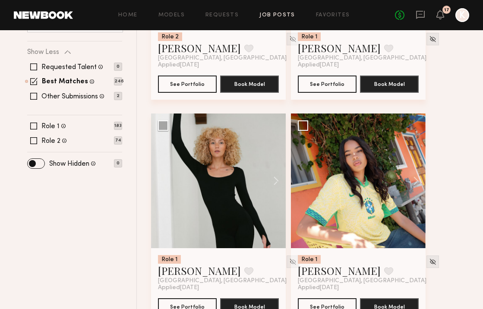
scroll to position [298, 0]
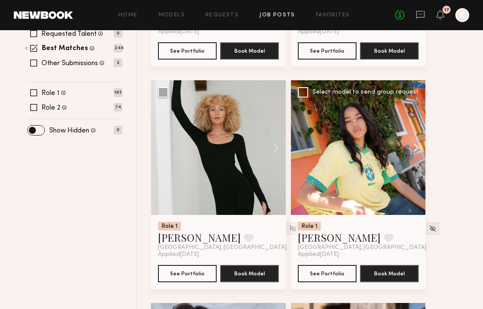
click at [415, 147] on button at bounding box center [412, 147] width 28 height 135
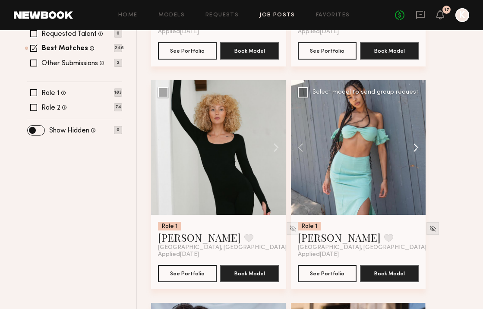
click at [415, 147] on button at bounding box center [412, 147] width 28 height 135
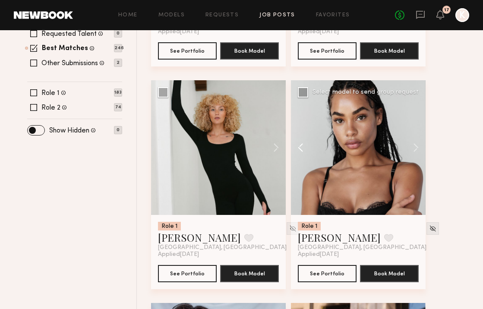
click at [296, 146] on button at bounding box center [305, 147] width 28 height 135
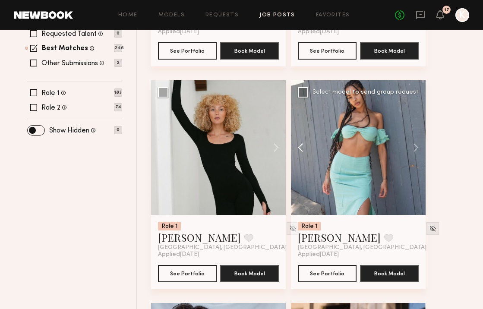
click at [298, 146] on button at bounding box center [305, 147] width 28 height 135
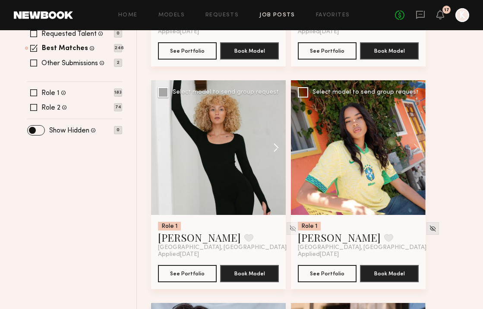
click at [269, 150] on button at bounding box center [272, 147] width 28 height 135
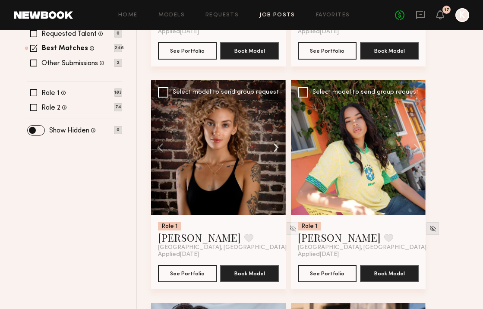
click at [276, 147] on button at bounding box center [272, 147] width 28 height 135
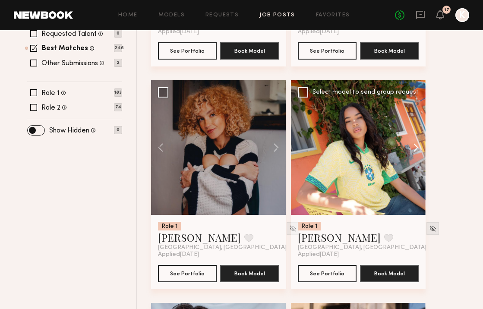
click at [414, 144] on button at bounding box center [412, 147] width 28 height 135
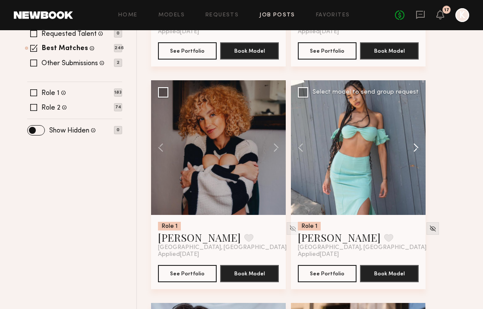
click at [414, 144] on button at bounding box center [412, 147] width 28 height 135
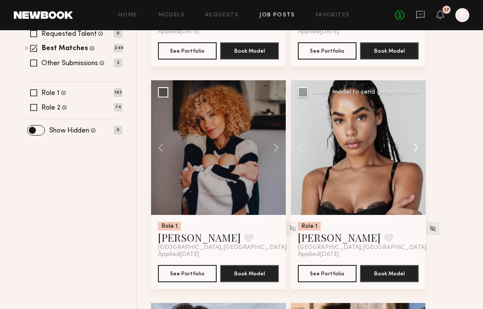
click at [414, 144] on button at bounding box center [412, 147] width 28 height 135
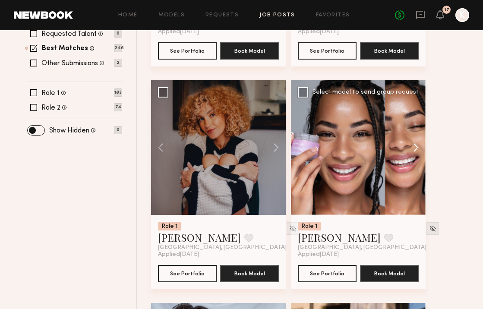
click at [414, 144] on button at bounding box center [412, 147] width 28 height 135
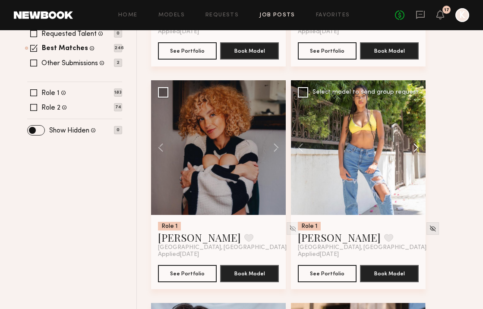
click at [414, 144] on button at bounding box center [412, 147] width 28 height 135
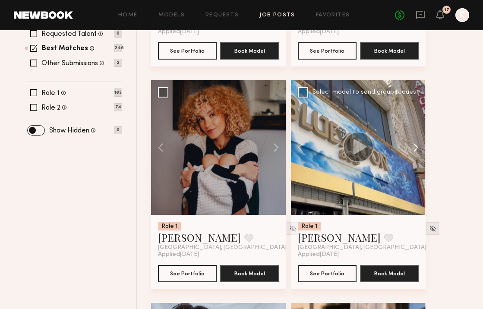
click at [414, 144] on button at bounding box center [412, 147] width 28 height 135
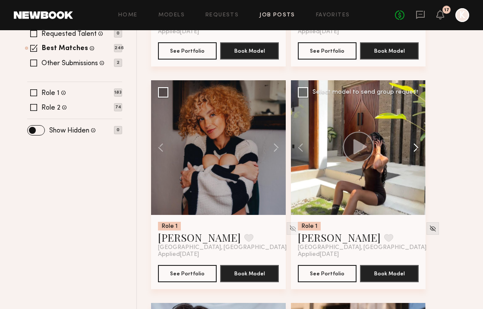
click at [414, 144] on button at bounding box center [412, 147] width 28 height 135
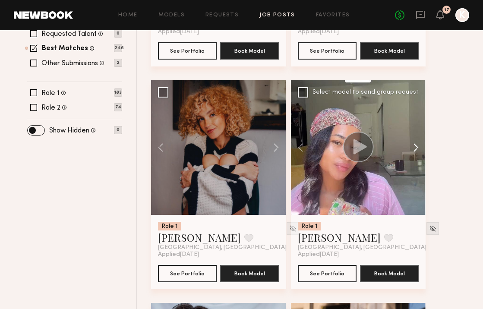
click at [414, 144] on button at bounding box center [412, 147] width 28 height 135
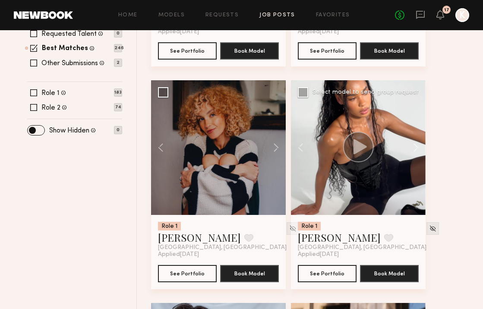
click at [360, 146] on icon at bounding box center [359, 146] width 13 height 15
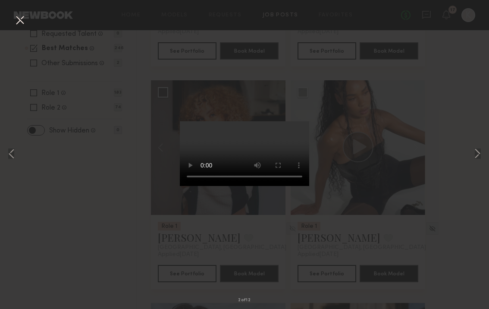
click at [19, 18] on button at bounding box center [20, 21] width 14 height 16
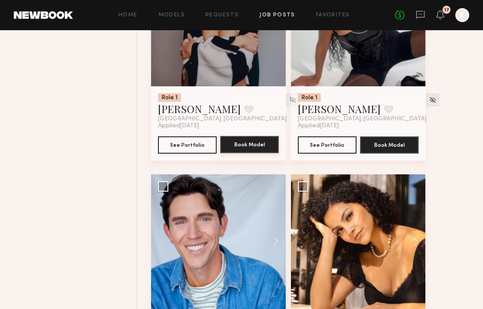
scroll to position [324, 0]
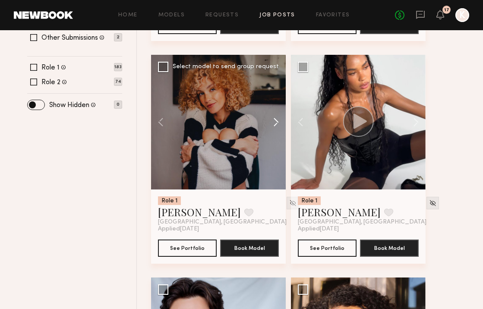
click at [274, 121] on button at bounding box center [272, 122] width 28 height 135
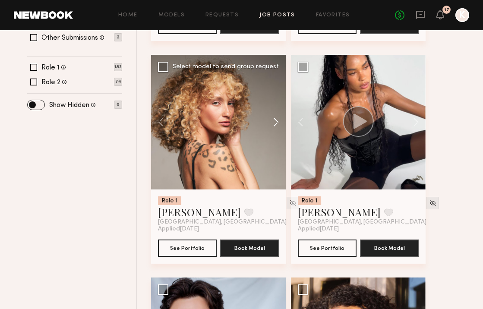
click at [274, 121] on button at bounding box center [272, 122] width 28 height 135
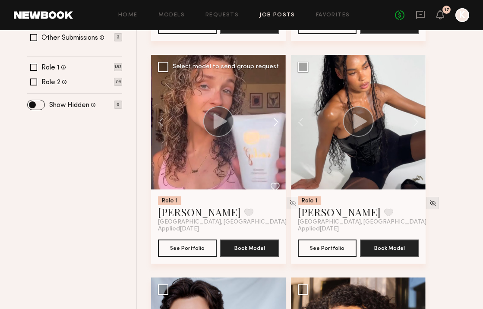
click at [274, 121] on button at bounding box center [272, 122] width 28 height 135
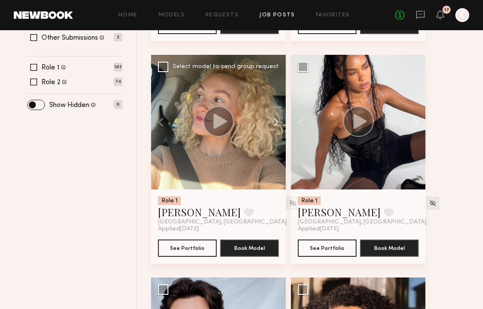
click at [274, 121] on button at bounding box center [272, 122] width 28 height 135
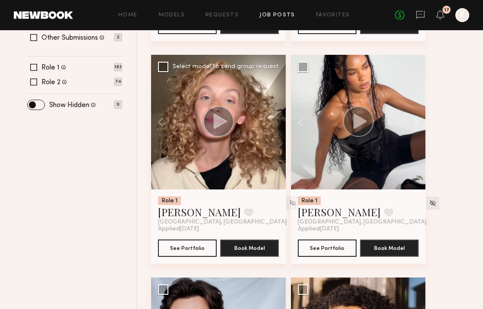
click at [274, 121] on div at bounding box center [218, 122] width 135 height 135
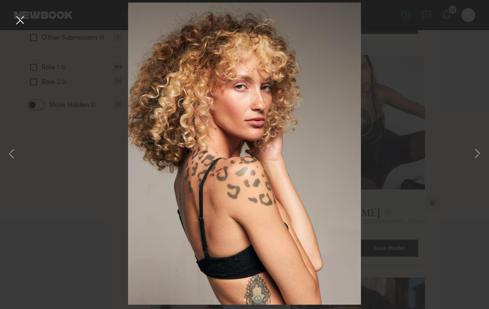
click at [20, 21] on button at bounding box center [20, 21] width 14 height 16
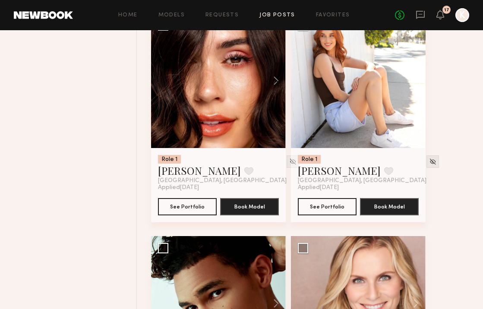
scroll to position [765, 0]
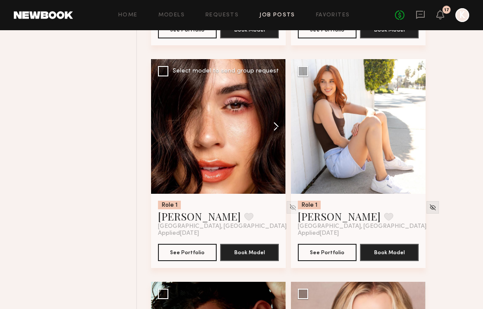
click at [279, 127] on button at bounding box center [272, 126] width 28 height 135
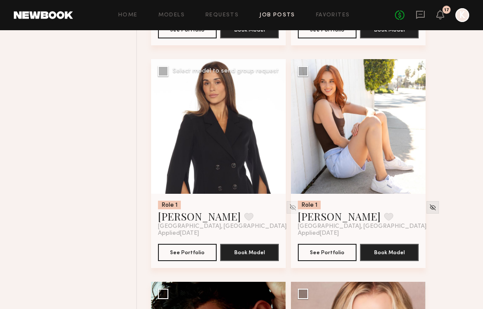
click at [279, 127] on button at bounding box center [272, 126] width 28 height 135
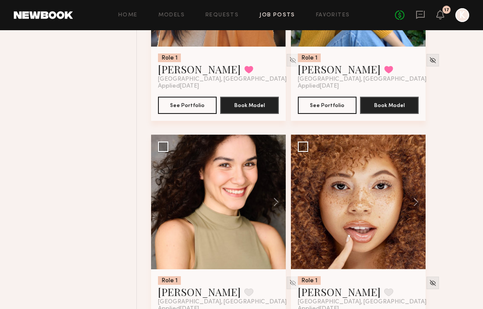
scroll to position [2511, 0]
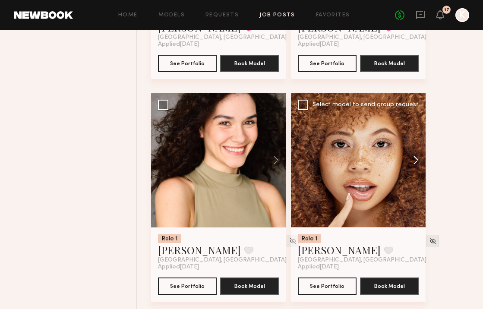
click at [415, 161] on button at bounding box center [412, 160] width 28 height 135
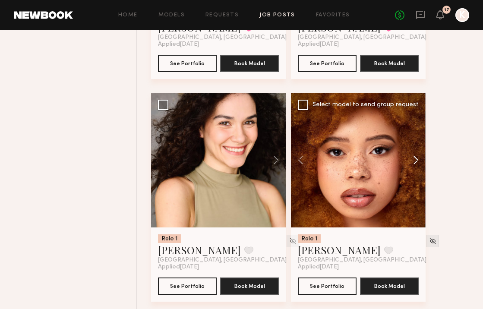
click at [415, 161] on button at bounding box center [412, 160] width 28 height 135
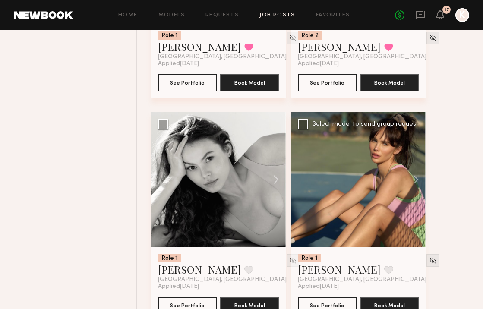
scroll to position [3873, 0]
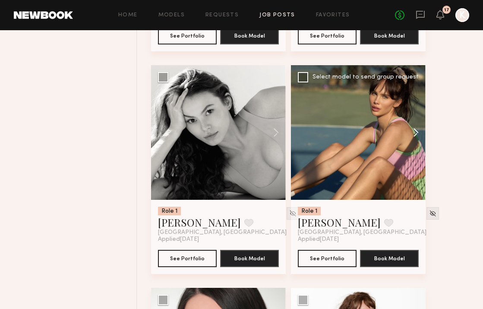
click at [419, 136] on button at bounding box center [412, 132] width 28 height 135
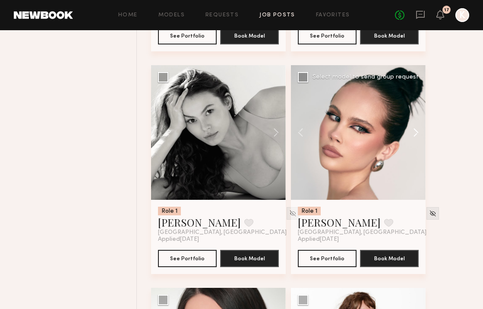
click at [414, 135] on button at bounding box center [412, 132] width 28 height 135
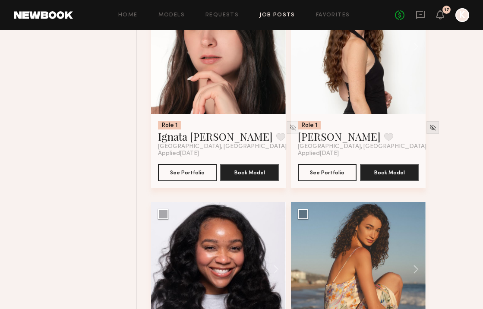
scroll to position [4325, 0]
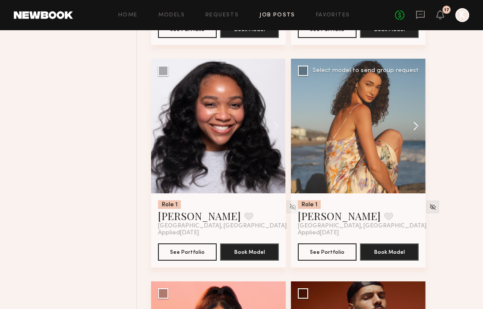
click at [409, 134] on button at bounding box center [412, 126] width 28 height 135
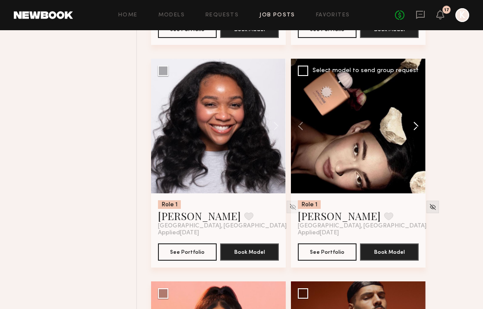
click at [409, 134] on button at bounding box center [412, 126] width 28 height 135
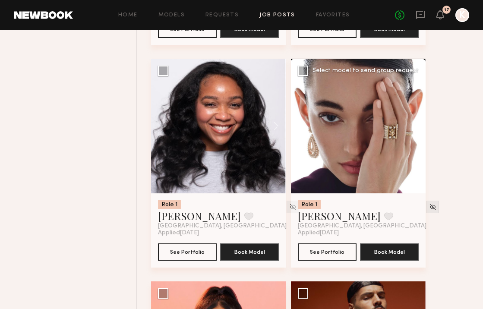
click at [409, 134] on button at bounding box center [412, 126] width 28 height 135
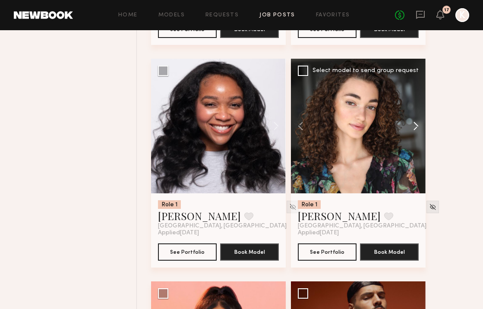
click at [409, 134] on button at bounding box center [412, 126] width 28 height 135
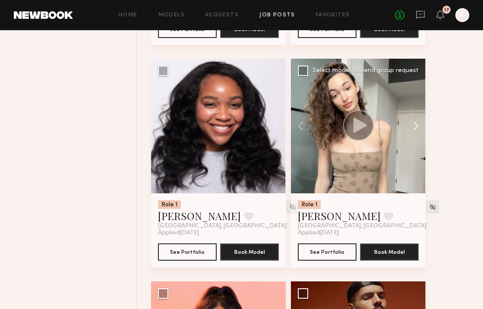
click at [409, 134] on button at bounding box center [412, 126] width 28 height 135
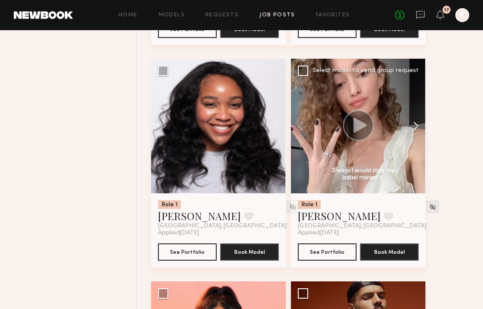
click at [409, 134] on button at bounding box center [412, 126] width 28 height 135
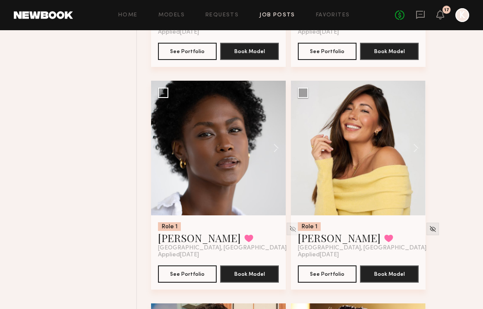
scroll to position [5655, 0]
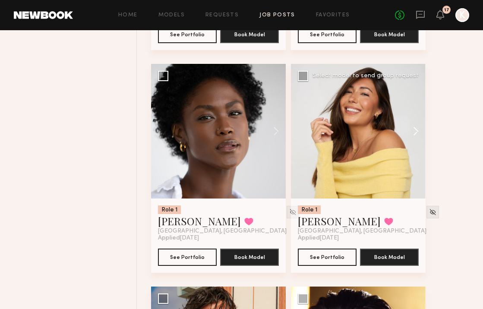
click at [415, 133] on button at bounding box center [412, 131] width 28 height 135
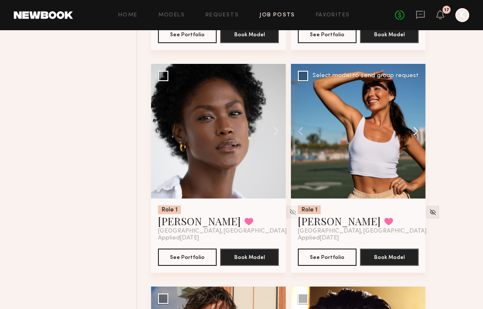
click at [415, 133] on button at bounding box center [412, 131] width 28 height 135
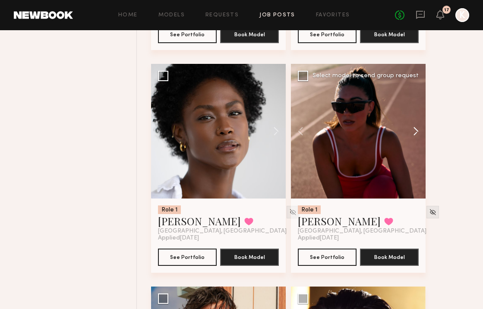
click at [415, 133] on button at bounding box center [412, 131] width 28 height 135
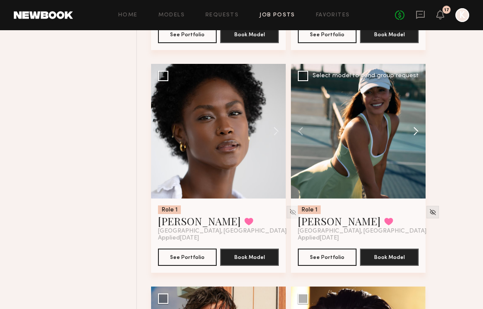
click at [415, 133] on button at bounding box center [412, 131] width 28 height 135
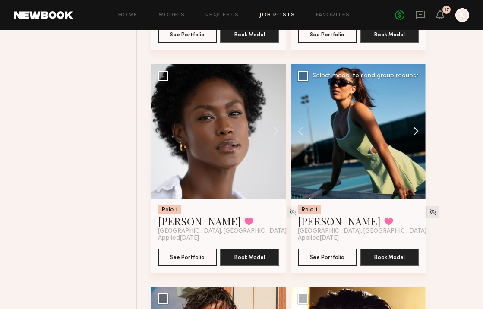
click at [415, 133] on button at bounding box center [412, 131] width 28 height 135
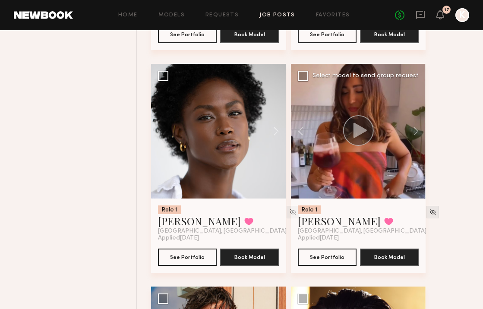
click at [368, 94] on div at bounding box center [358, 131] width 135 height 135
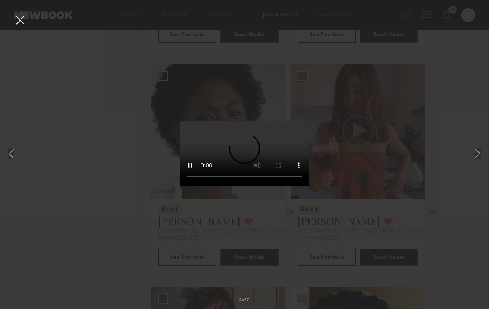
click at [21, 21] on button at bounding box center [20, 21] width 14 height 16
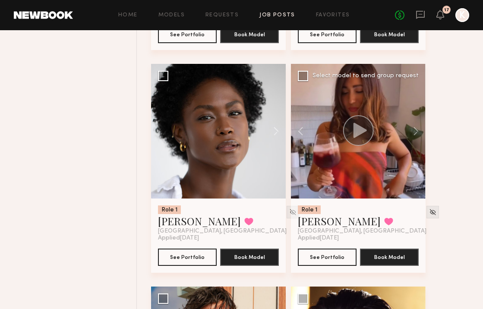
click at [316, 79] on div "Select model to send group request" at bounding box center [365, 76] width 106 height 6
click at [309, 120] on button at bounding box center [305, 131] width 28 height 135
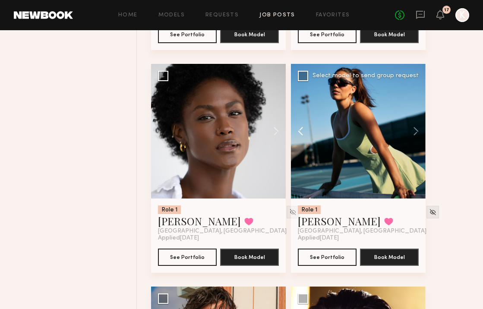
click at [305, 124] on button at bounding box center [305, 131] width 28 height 135
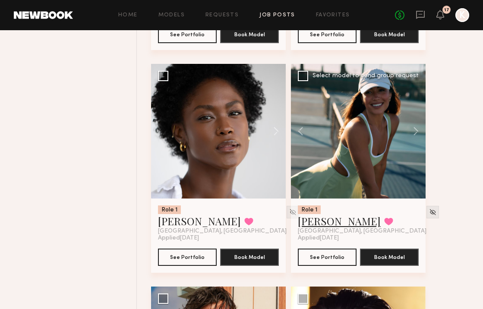
click at [309, 228] on link "Elke K." at bounding box center [339, 221] width 83 height 14
click at [307, 224] on link "Elke K." at bounding box center [339, 221] width 83 height 14
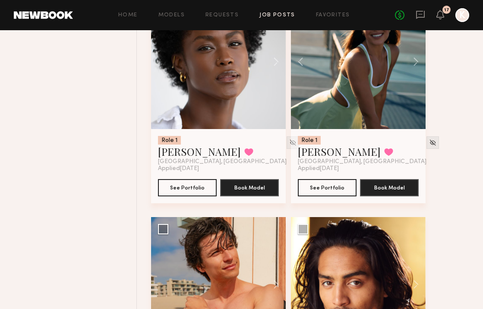
scroll to position [5819, 0]
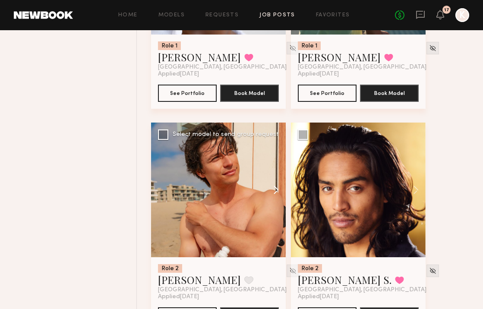
click at [274, 194] on button at bounding box center [272, 189] width 28 height 135
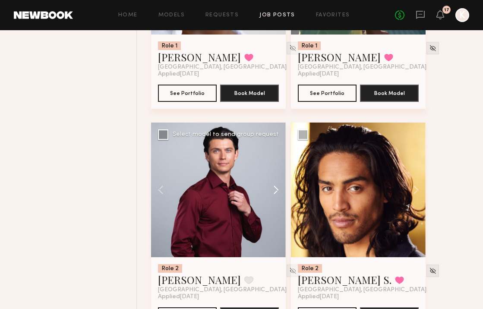
click at [274, 194] on button at bounding box center [272, 189] width 28 height 135
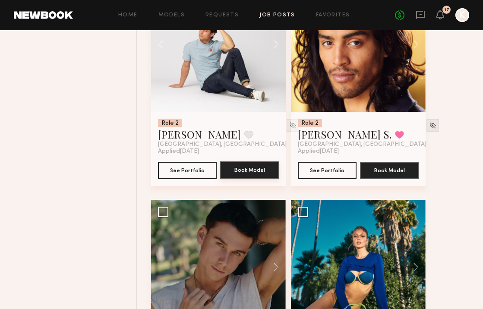
scroll to position [6043, 0]
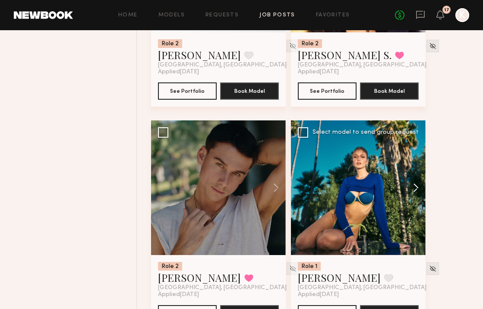
click at [417, 194] on button at bounding box center [412, 187] width 28 height 135
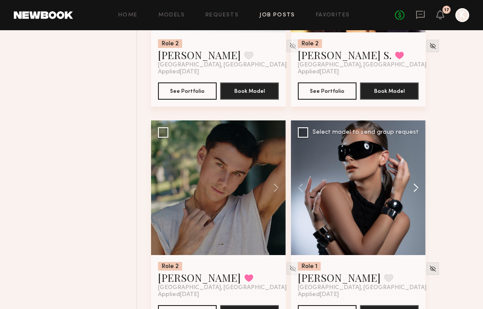
click at [417, 194] on button at bounding box center [412, 187] width 28 height 135
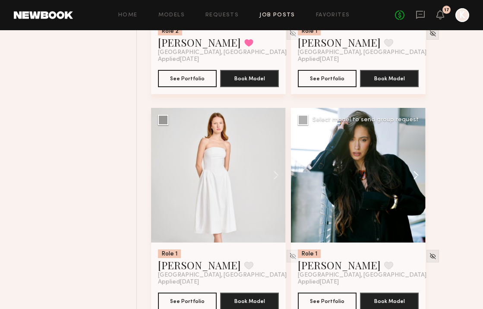
scroll to position [6333, 0]
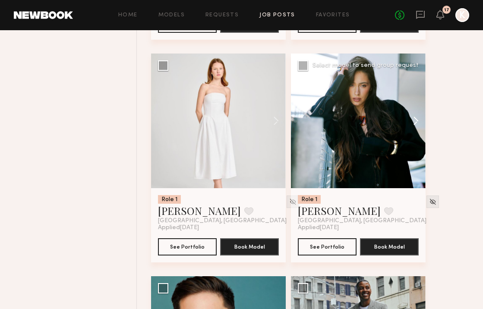
click at [421, 113] on button at bounding box center [412, 120] width 28 height 135
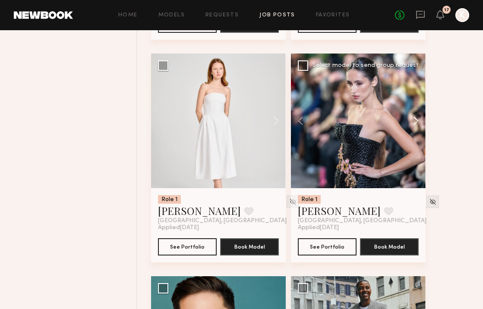
click at [412, 122] on button at bounding box center [412, 120] width 28 height 135
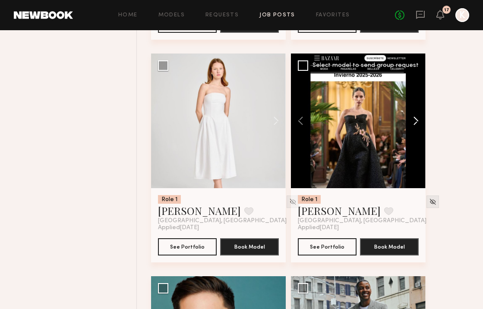
click at [412, 122] on button at bounding box center [412, 120] width 28 height 135
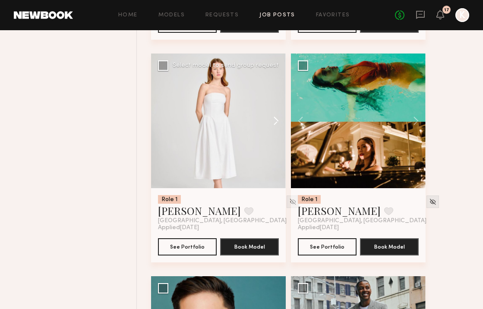
click at [277, 125] on button at bounding box center [272, 120] width 28 height 135
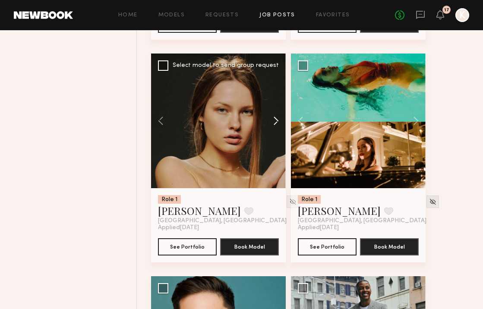
click at [277, 125] on button at bounding box center [272, 120] width 28 height 135
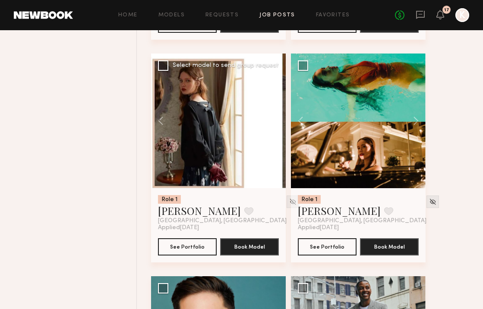
click at [277, 125] on button at bounding box center [272, 120] width 28 height 135
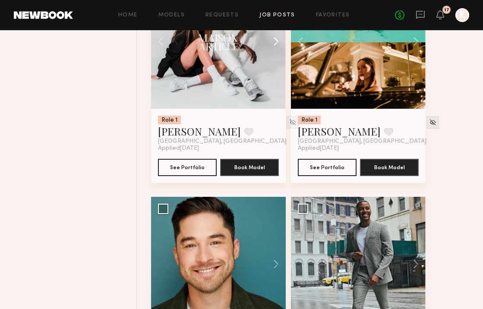
scroll to position [6491, 0]
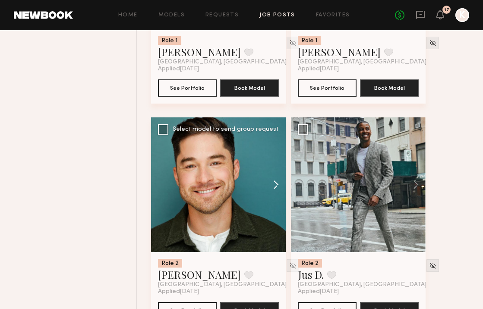
click at [273, 187] on button at bounding box center [272, 184] width 28 height 135
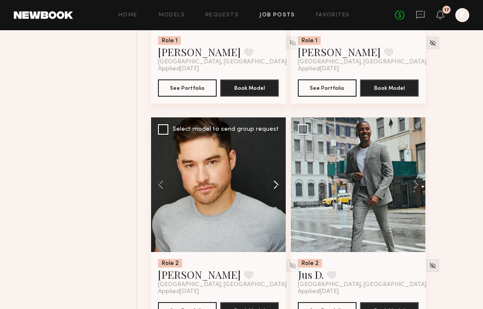
click at [273, 187] on button at bounding box center [272, 184] width 28 height 135
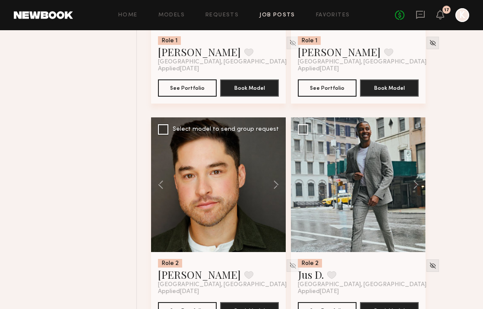
click at [232, 199] on div at bounding box center [218, 184] width 135 height 135
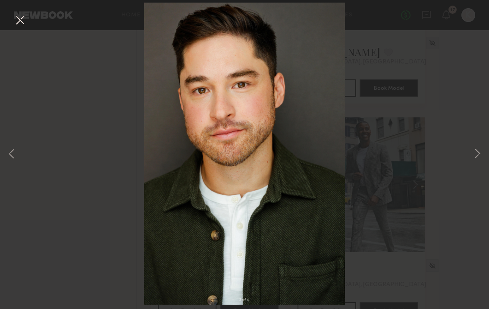
click at [13, 18] on button at bounding box center [20, 21] width 14 height 16
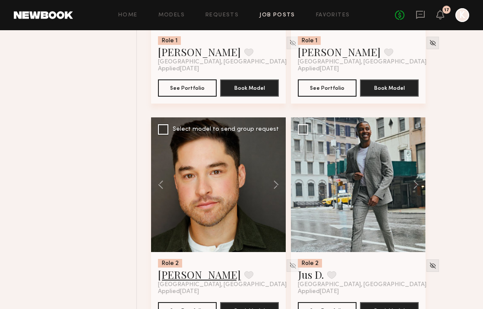
click at [171, 279] on link "Markos Z." at bounding box center [199, 274] width 83 height 14
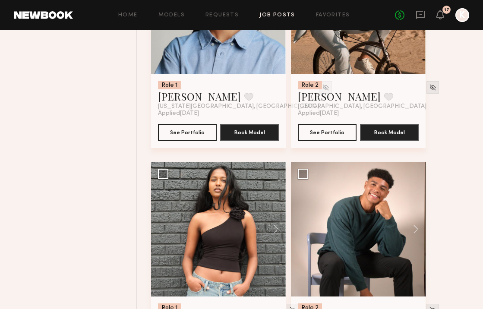
scroll to position [6985, 0]
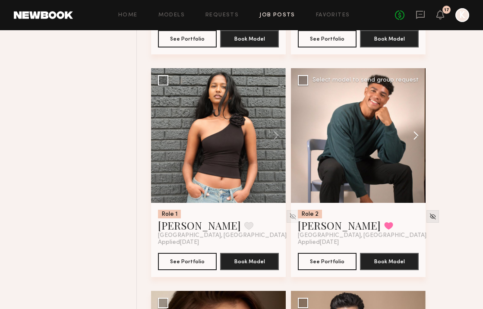
click at [408, 142] on button at bounding box center [412, 135] width 28 height 135
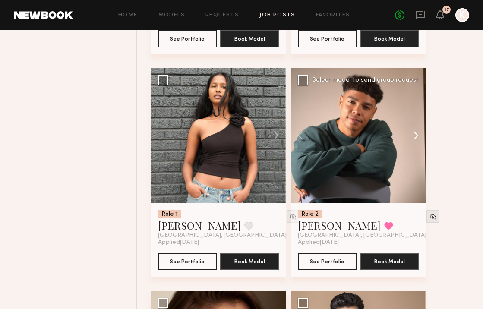
click at [408, 142] on button at bounding box center [412, 135] width 28 height 135
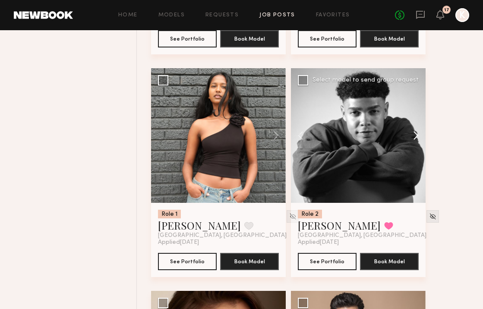
click at [408, 142] on button at bounding box center [412, 135] width 28 height 135
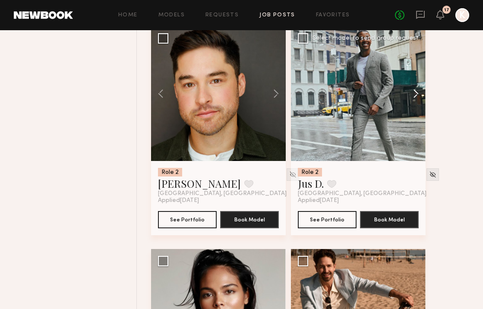
scroll to position [6536, 0]
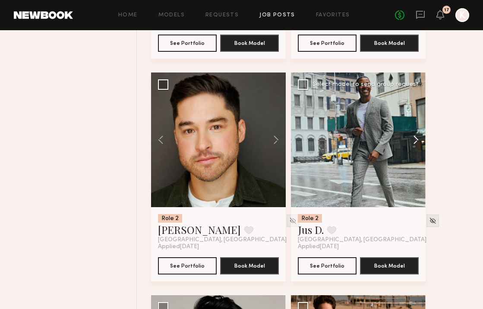
click at [416, 142] on button at bounding box center [412, 139] width 28 height 135
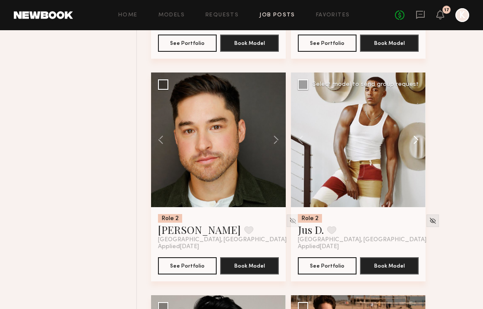
click at [416, 142] on button at bounding box center [412, 139] width 28 height 135
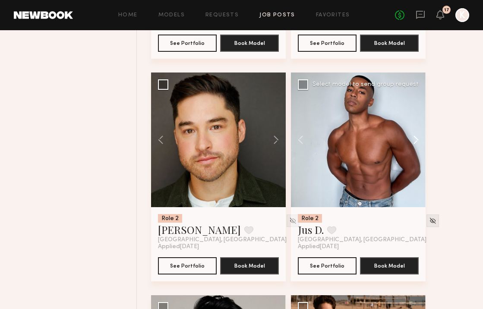
click at [416, 142] on button at bounding box center [412, 139] width 28 height 135
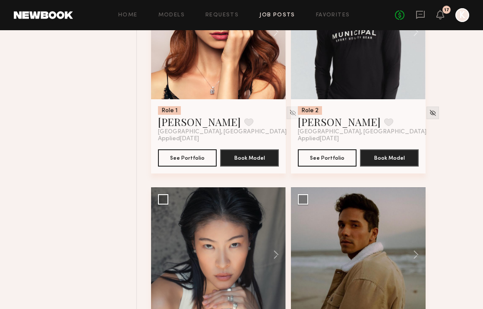
scroll to position [7635, 0]
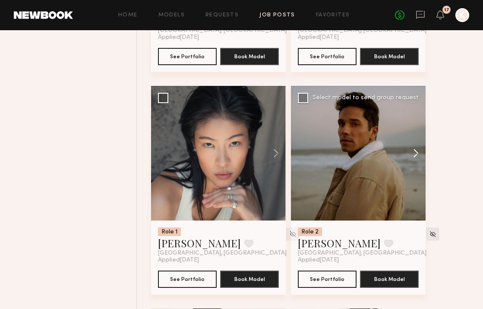
click at [410, 162] on button at bounding box center [412, 153] width 28 height 135
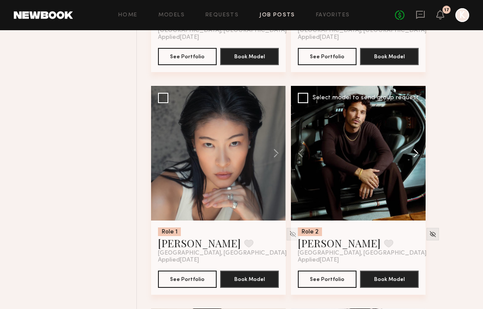
click at [410, 162] on button at bounding box center [412, 153] width 28 height 135
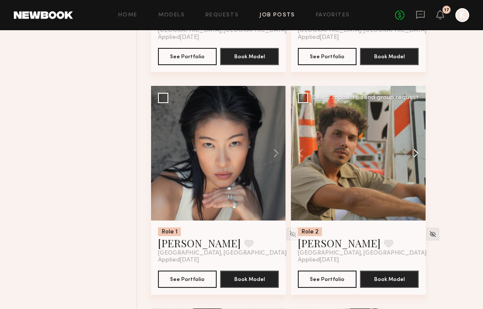
click at [410, 162] on button at bounding box center [412, 153] width 28 height 135
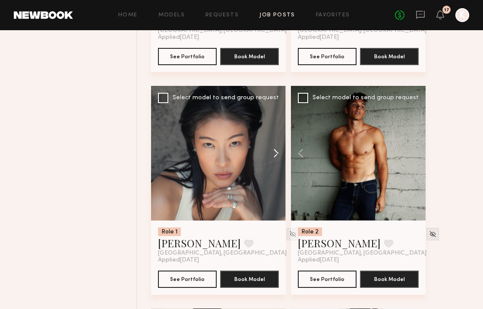
click at [273, 158] on button at bounding box center [272, 153] width 28 height 135
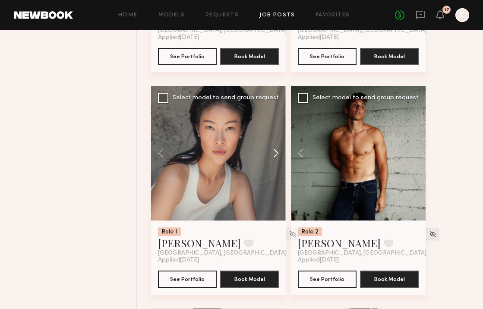
click at [273, 158] on button at bounding box center [272, 153] width 28 height 135
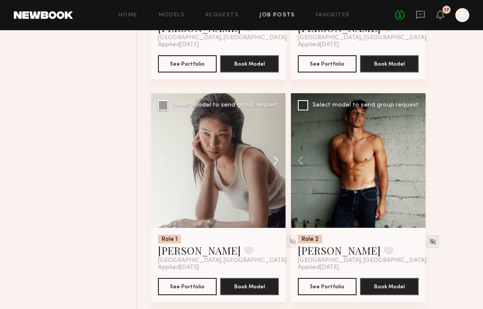
scroll to position [7848, 0]
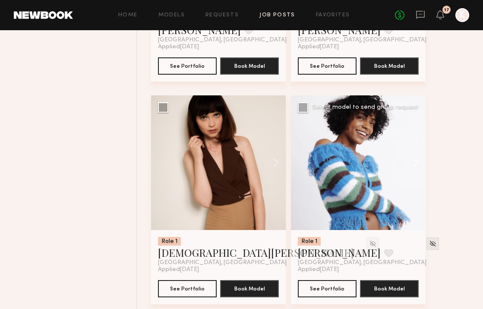
click at [418, 166] on button at bounding box center [412, 162] width 28 height 135
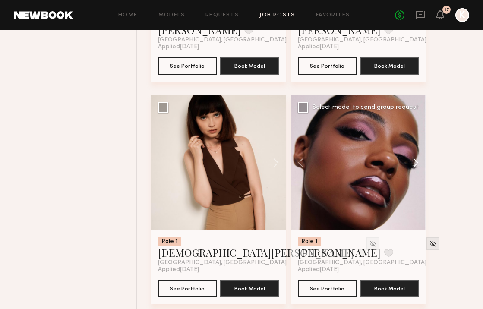
click at [418, 166] on button at bounding box center [412, 162] width 28 height 135
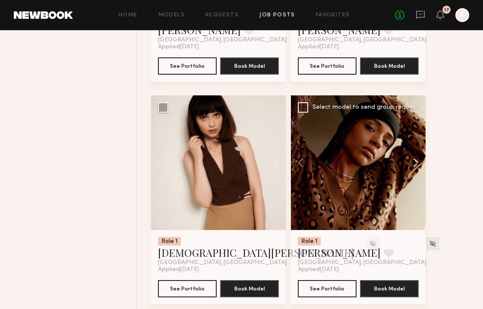
click at [418, 166] on button at bounding box center [412, 162] width 28 height 135
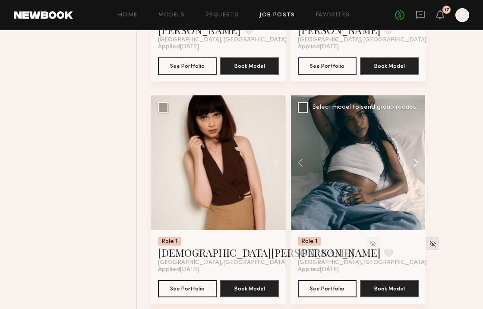
click at [418, 166] on button at bounding box center [412, 162] width 28 height 135
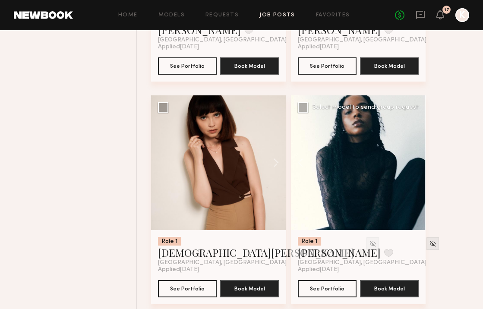
click at [418, 166] on div at bounding box center [358, 162] width 135 height 135
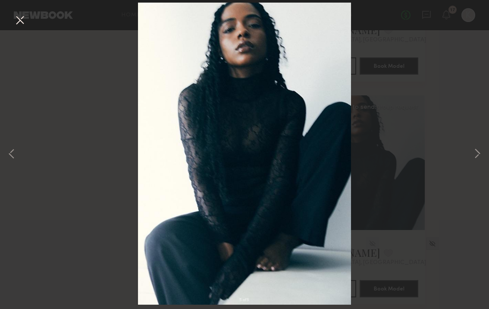
click at [12, 19] on div "5 of 5" at bounding box center [244, 154] width 489 height 309
click at [19, 20] on button at bounding box center [20, 21] width 14 height 16
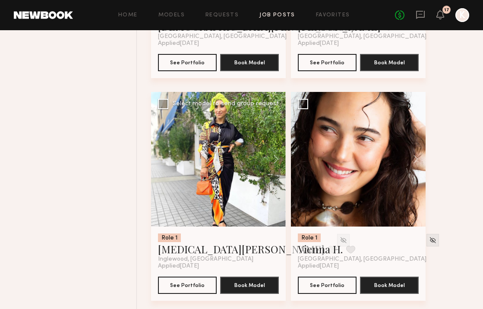
scroll to position [8107, 0]
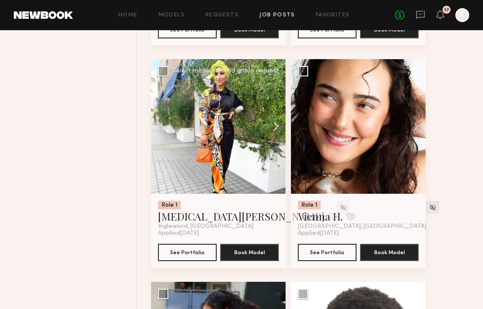
click at [274, 131] on button at bounding box center [272, 126] width 28 height 135
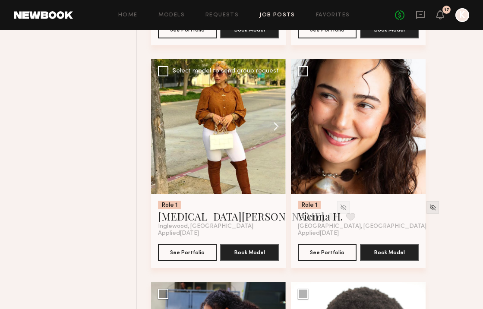
click at [274, 131] on button at bounding box center [272, 126] width 28 height 135
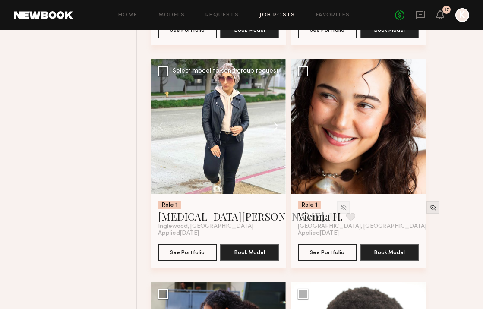
click at [274, 131] on button at bounding box center [272, 126] width 28 height 135
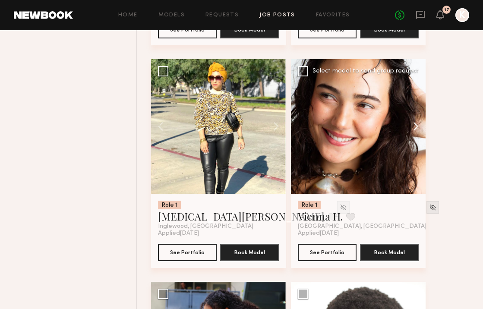
click at [412, 132] on button at bounding box center [412, 126] width 28 height 135
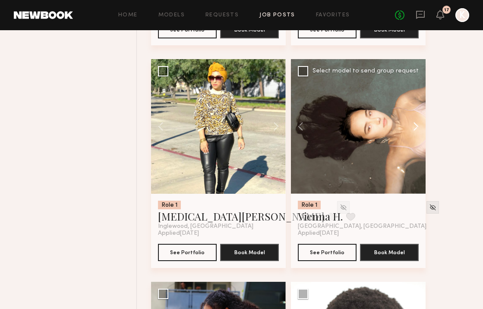
click at [412, 132] on button at bounding box center [412, 126] width 28 height 135
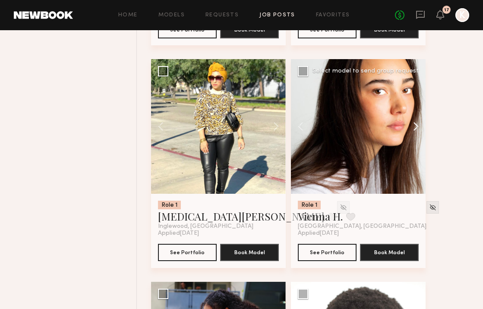
click at [412, 132] on button at bounding box center [412, 126] width 28 height 135
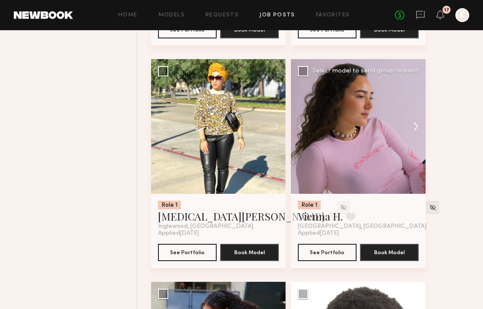
click at [412, 132] on button at bounding box center [412, 126] width 28 height 135
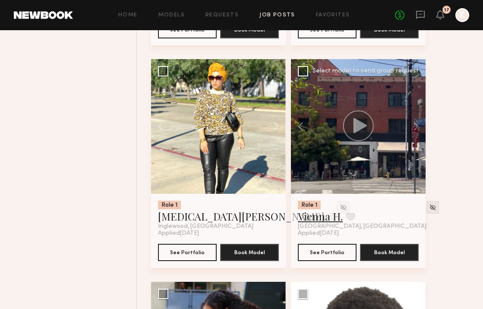
click at [321, 223] on link "Vienna H." at bounding box center [320, 216] width 45 height 14
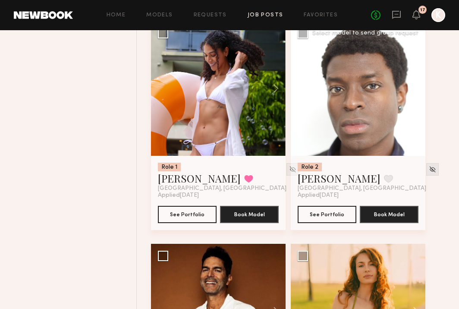
scroll to position [8335, 0]
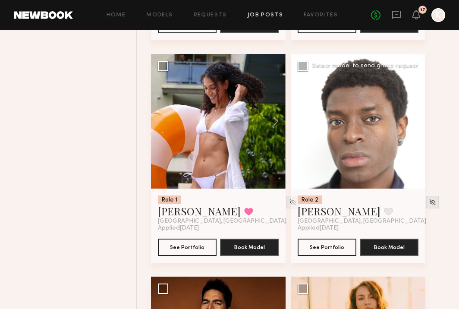
click at [412, 128] on button at bounding box center [412, 121] width 28 height 135
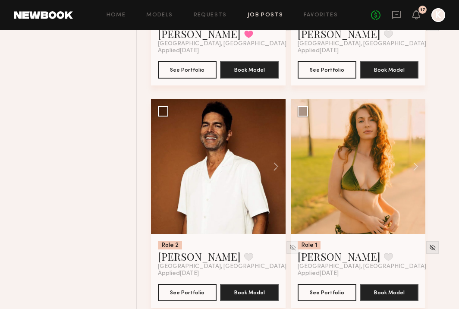
scroll to position [8545, 0]
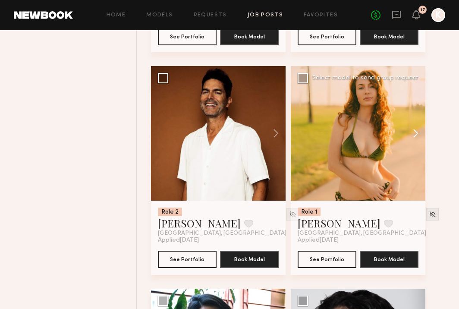
click at [412, 139] on button at bounding box center [412, 133] width 28 height 135
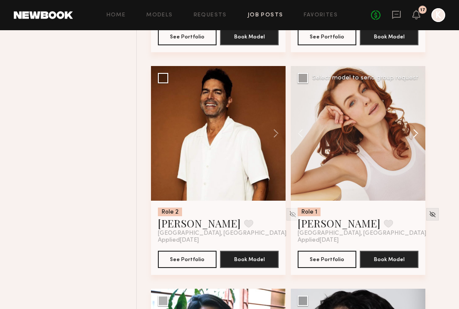
click at [412, 139] on button at bounding box center [412, 133] width 28 height 135
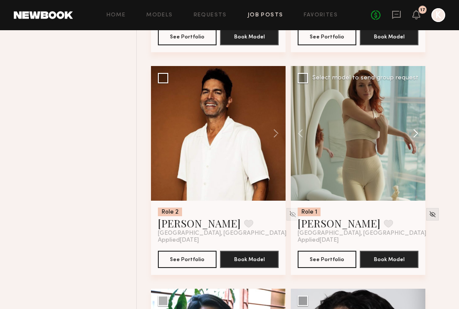
click at [412, 139] on button at bounding box center [412, 133] width 28 height 135
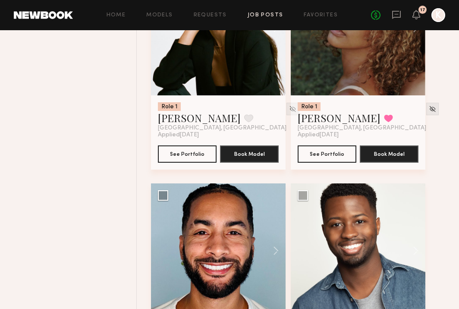
scroll to position [9032, 0]
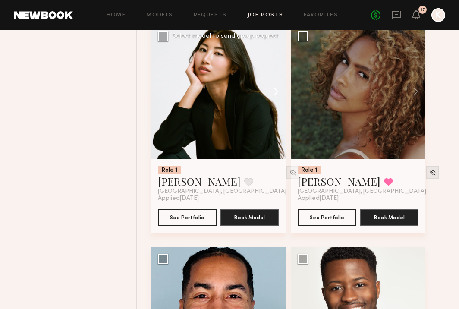
click at [269, 97] on button at bounding box center [272, 91] width 28 height 135
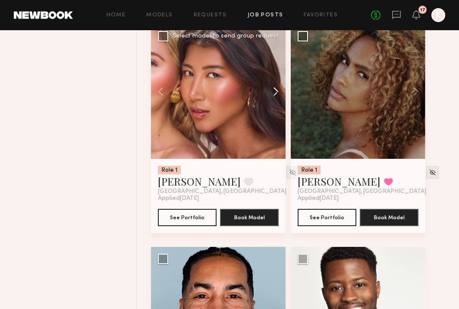
click at [276, 97] on button at bounding box center [272, 91] width 28 height 135
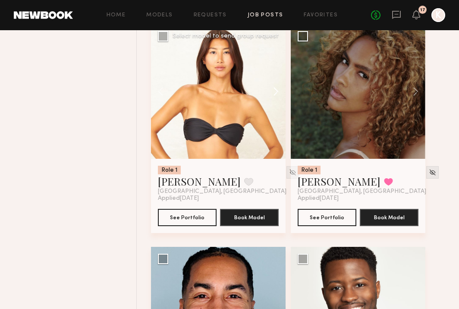
click at [276, 97] on button at bounding box center [272, 91] width 28 height 135
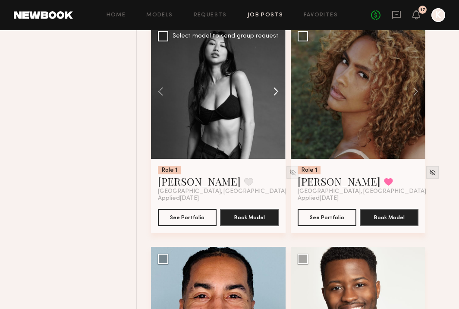
click at [276, 97] on button at bounding box center [272, 91] width 28 height 135
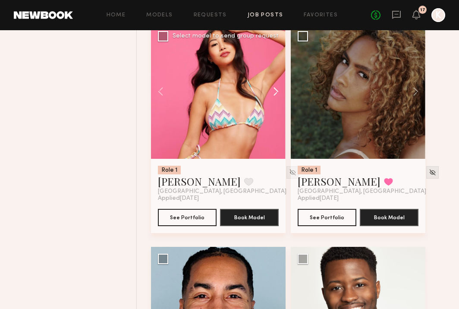
click at [276, 98] on button at bounding box center [272, 91] width 28 height 135
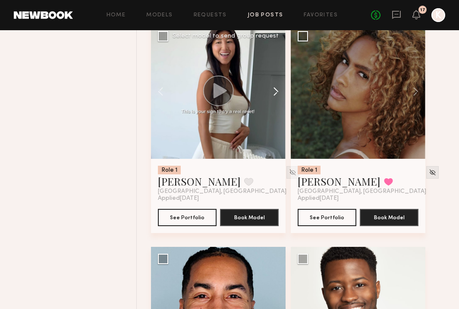
click at [276, 98] on button at bounding box center [272, 91] width 28 height 135
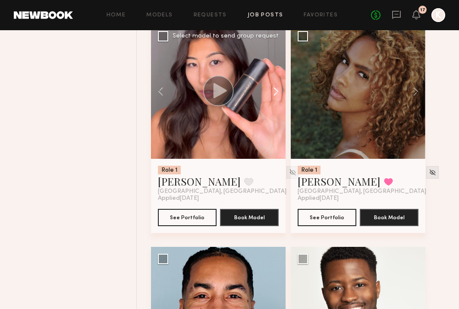
click at [276, 98] on button at bounding box center [272, 91] width 28 height 135
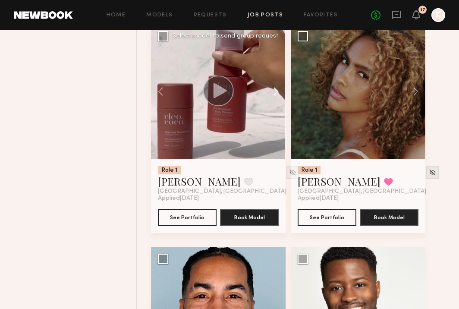
click at [276, 98] on button at bounding box center [272, 91] width 28 height 135
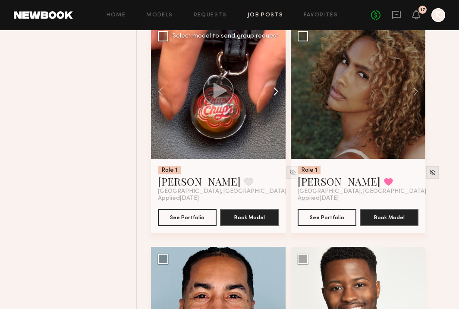
click at [276, 98] on button at bounding box center [272, 91] width 28 height 135
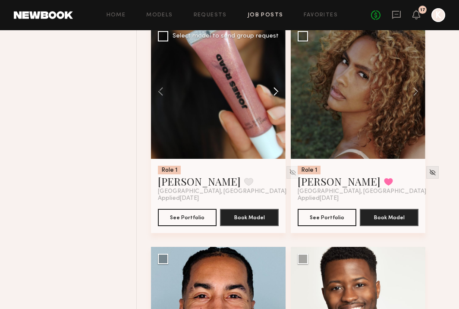
click at [276, 98] on button at bounding box center [272, 91] width 28 height 135
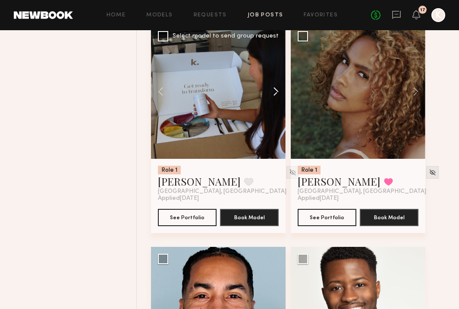
click at [276, 98] on button at bounding box center [272, 91] width 28 height 135
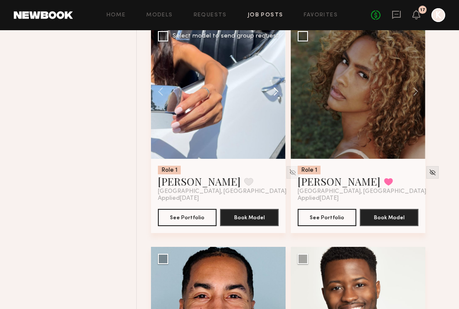
click at [276, 98] on button at bounding box center [272, 91] width 28 height 135
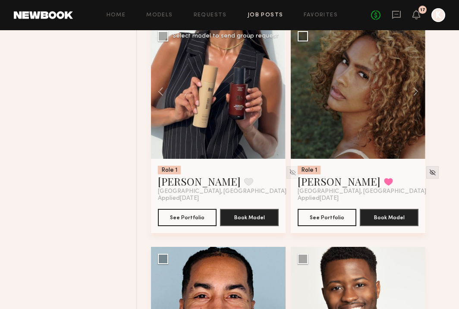
click at [276, 98] on div at bounding box center [218, 91] width 135 height 135
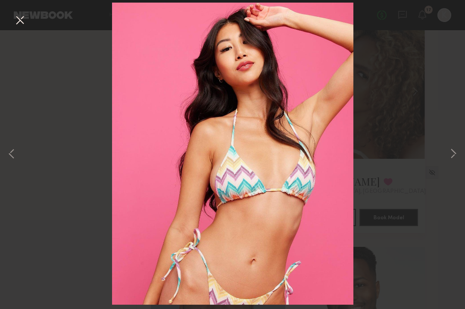
click at [25, 22] on button at bounding box center [20, 21] width 14 height 16
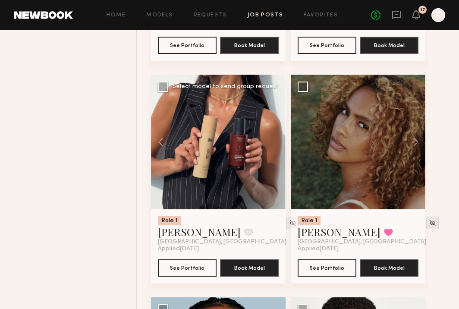
scroll to position [8959, 0]
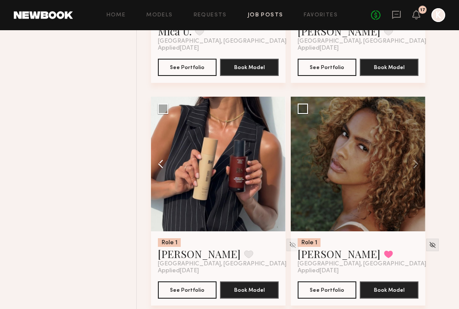
click at [160, 170] on button at bounding box center [165, 164] width 28 height 135
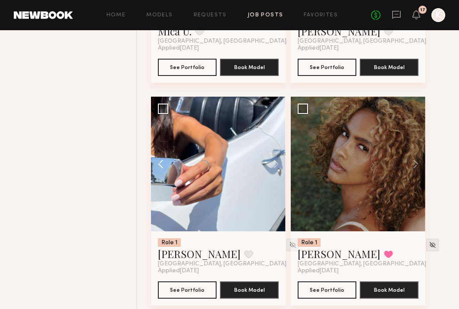
click at [160, 170] on button at bounding box center [165, 164] width 28 height 135
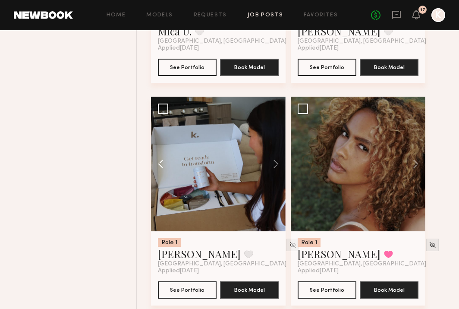
click at [160, 170] on button at bounding box center [165, 164] width 28 height 135
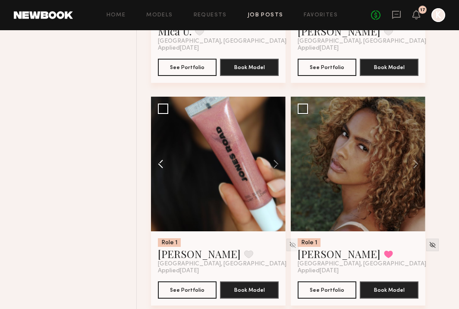
click at [160, 170] on button at bounding box center [165, 164] width 28 height 135
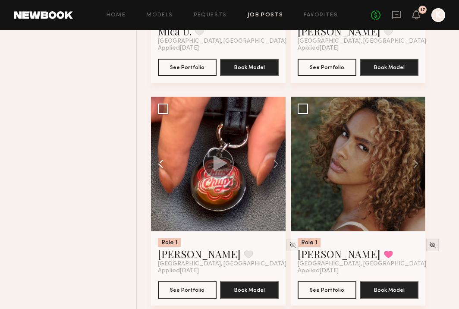
click at [160, 170] on button at bounding box center [165, 164] width 28 height 135
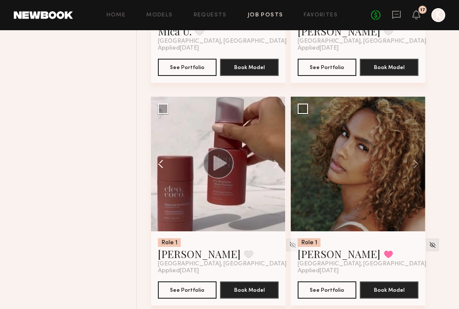
click at [160, 170] on button at bounding box center [165, 164] width 28 height 135
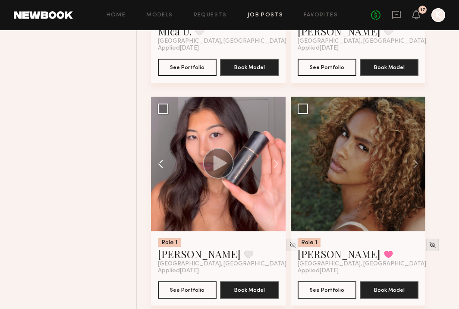
click at [160, 170] on button at bounding box center [165, 164] width 28 height 135
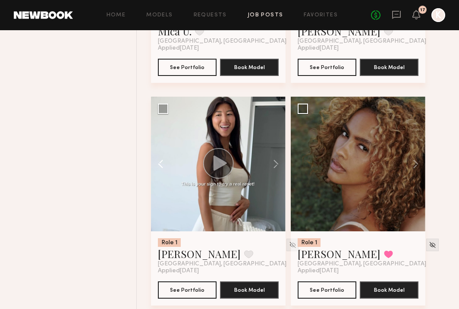
click at [160, 170] on button at bounding box center [165, 164] width 28 height 135
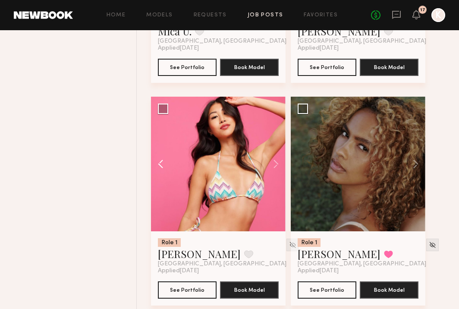
click at [160, 170] on button at bounding box center [165, 164] width 28 height 135
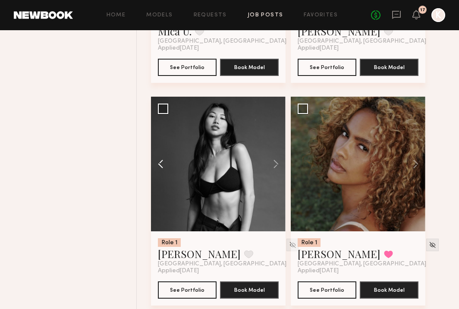
click at [160, 170] on button at bounding box center [165, 164] width 28 height 135
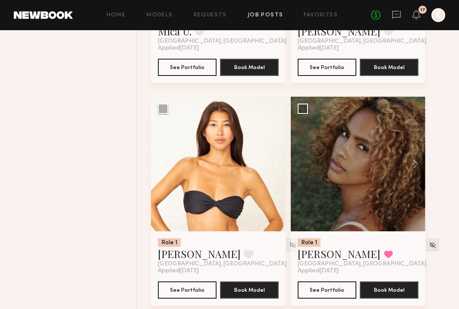
click at [160, 170] on button at bounding box center [165, 164] width 28 height 135
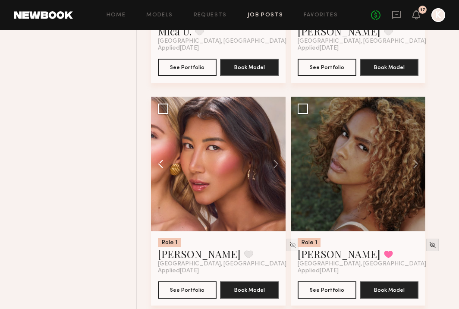
click at [160, 170] on button at bounding box center [165, 164] width 28 height 135
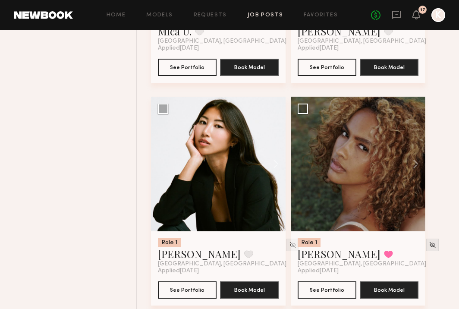
click at [160, 170] on div at bounding box center [218, 164] width 135 height 135
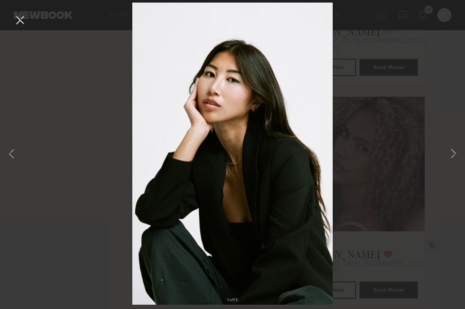
click at [17, 16] on button at bounding box center [20, 21] width 14 height 16
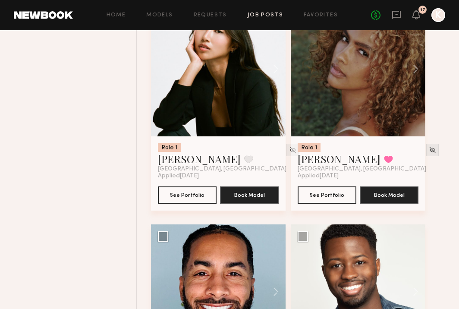
scroll to position [9172, 0]
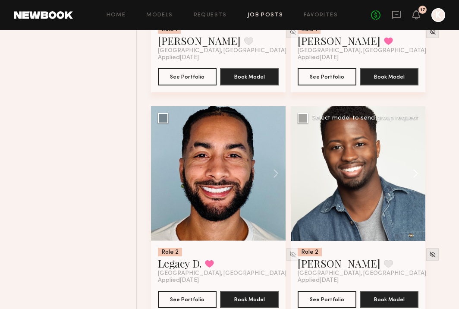
click at [419, 183] on button at bounding box center [412, 173] width 28 height 135
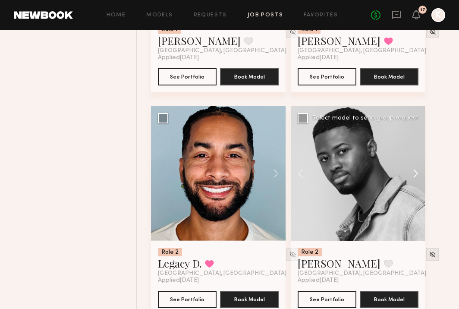
click at [419, 183] on button at bounding box center [412, 173] width 28 height 135
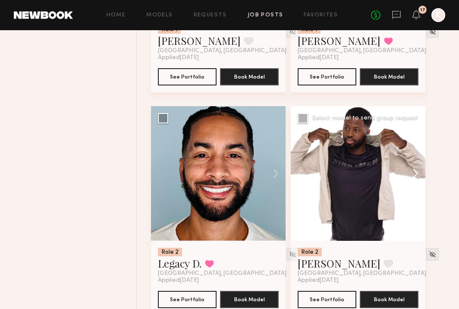
click at [419, 183] on button at bounding box center [412, 173] width 28 height 135
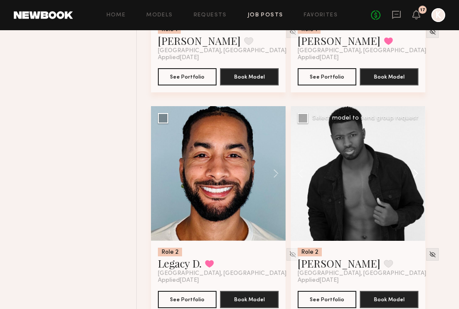
scroll to position [9029, 0]
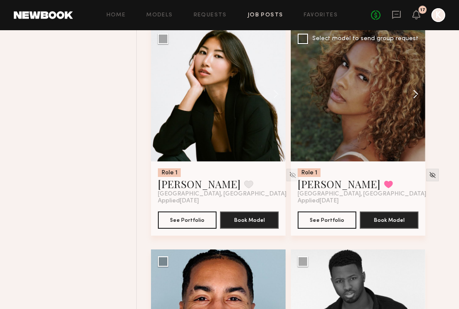
click at [417, 100] on button at bounding box center [412, 94] width 28 height 135
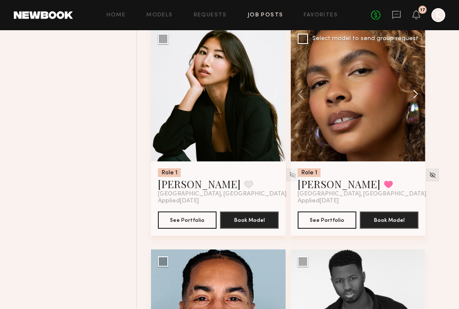
click at [417, 100] on button at bounding box center [412, 94] width 28 height 135
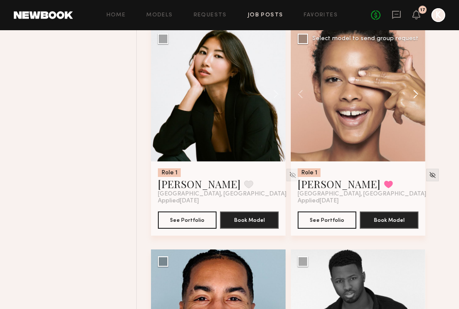
click at [417, 100] on button at bounding box center [412, 94] width 28 height 135
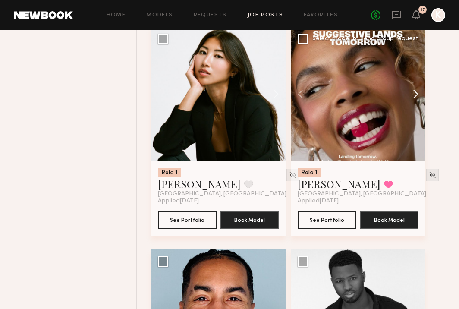
click at [417, 101] on button at bounding box center [412, 94] width 28 height 135
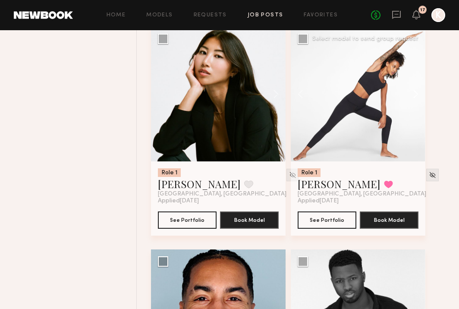
click at [417, 101] on button at bounding box center [412, 94] width 28 height 135
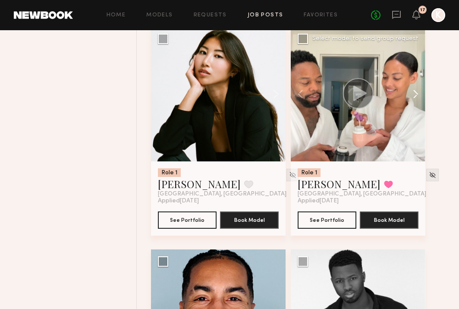
click at [417, 101] on button at bounding box center [412, 94] width 28 height 135
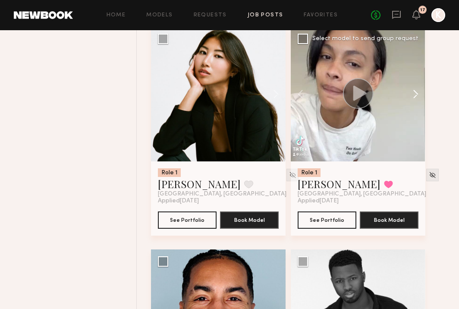
click at [417, 101] on button at bounding box center [412, 94] width 28 height 135
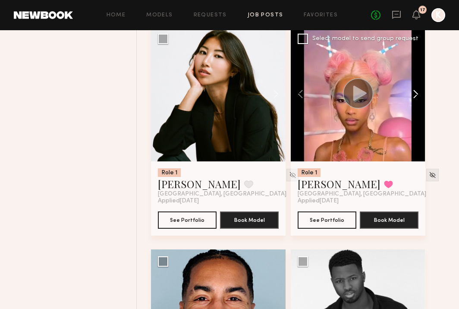
click at [417, 101] on button at bounding box center [412, 94] width 28 height 135
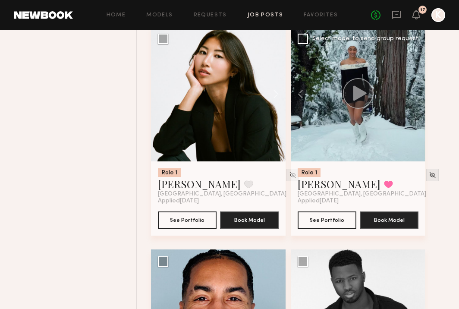
click at [417, 101] on div at bounding box center [358, 94] width 135 height 135
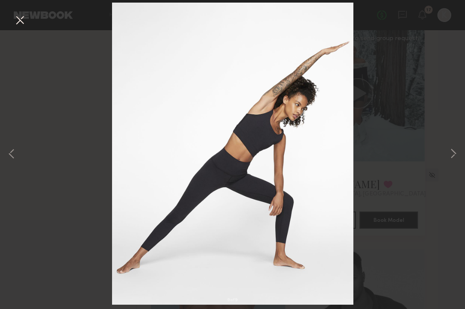
click at [19, 17] on button at bounding box center [20, 21] width 14 height 16
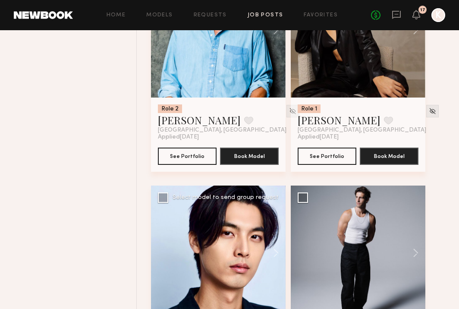
scroll to position [9488, 0]
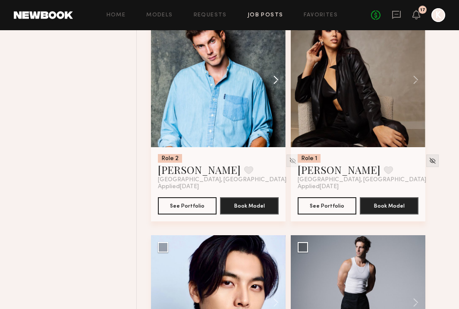
click at [273, 87] on button at bounding box center [272, 80] width 28 height 135
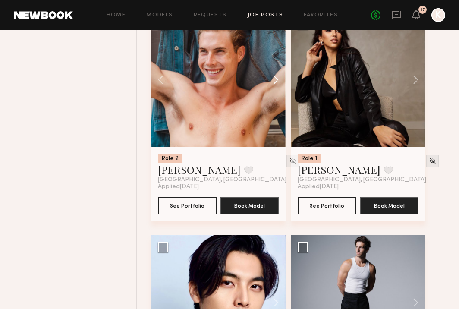
click at [273, 87] on button at bounding box center [272, 80] width 28 height 135
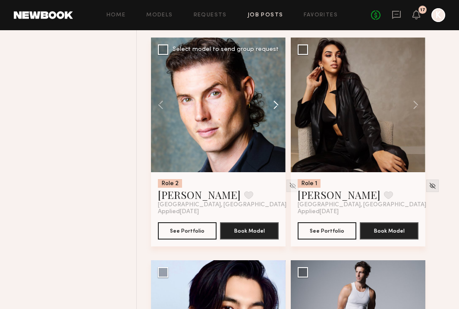
scroll to position [9457, 0]
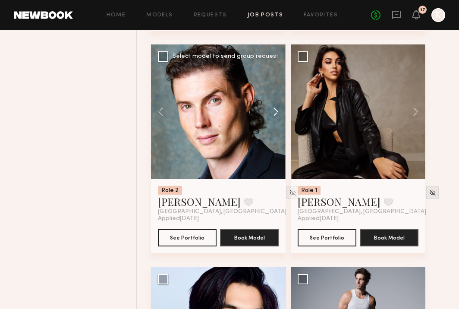
click at [278, 119] on button at bounding box center [272, 111] width 28 height 135
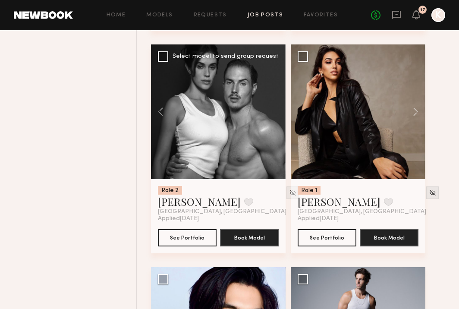
click at [278, 119] on div at bounding box center [218, 111] width 135 height 135
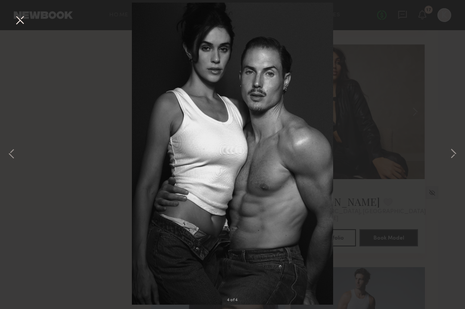
click at [18, 19] on button at bounding box center [20, 21] width 14 height 16
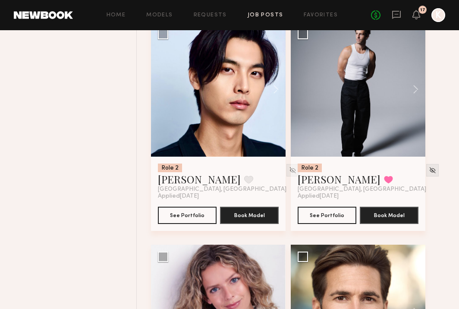
scroll to position [9682, 0]
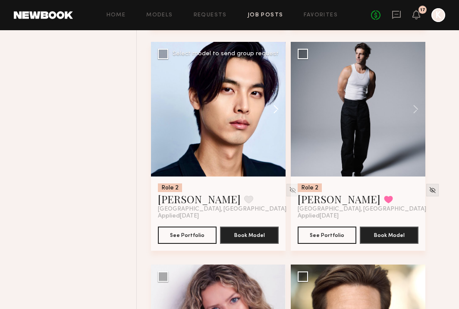
click at [273, 114] on button at bounding box center [272, 109] width 28 height 135
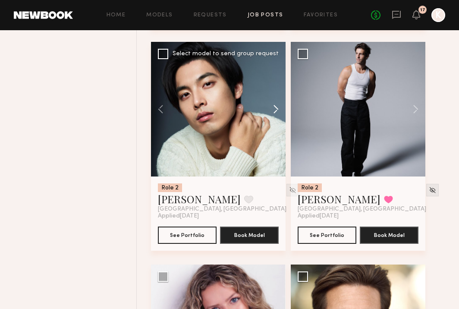
click at [273, 114] on button at bounding box center [272, 109] width 28 height 135
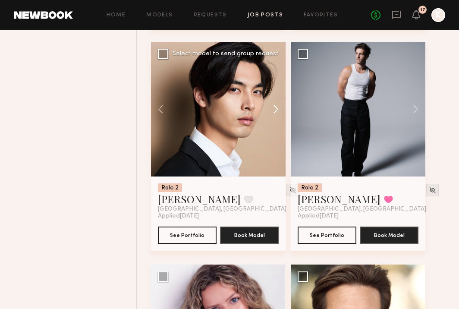
click at [273, 114] on button at bounding box center [272, 109] width 28 height 135
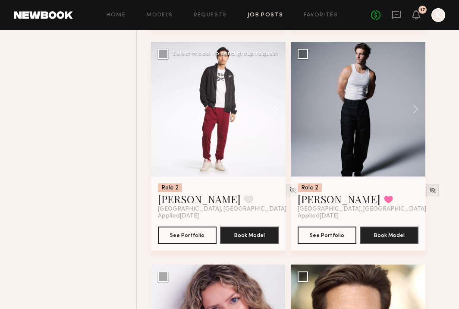
click at [273, 114] on button at bounding box center [272, 109] width 28 height 135
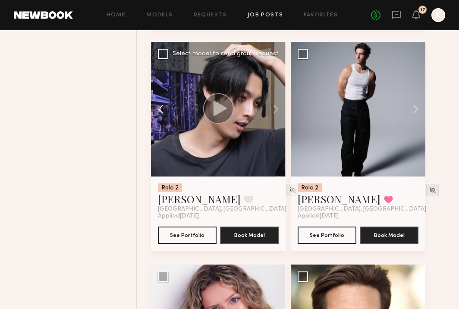
click at [161, 115] on button at bounding box center [165, 109] width 28 height 135
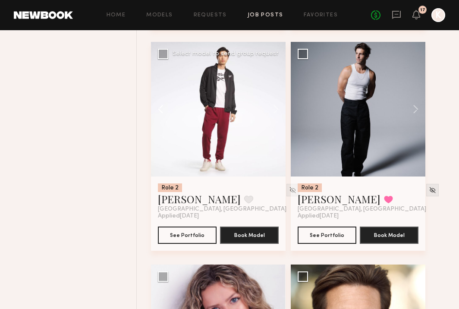
click at [161, 115] on button at bounding box center [165, 109] width 28 height 135
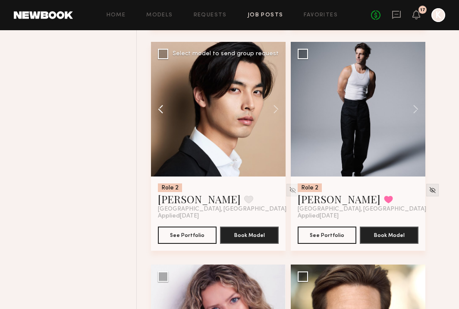
click at [161, 115] on button at bounding box center [165, 109] width 28 height 135
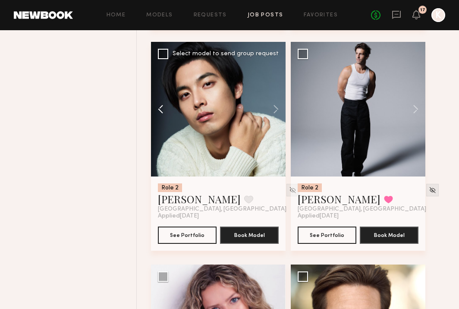
click at [166, 139] on button at bounding box center [165, 109] width 28 height 135
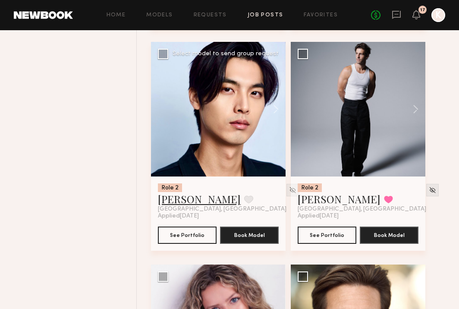
click at [182, 206] on link "Alec W." at bounding box center [199, 199] width 83 height 14
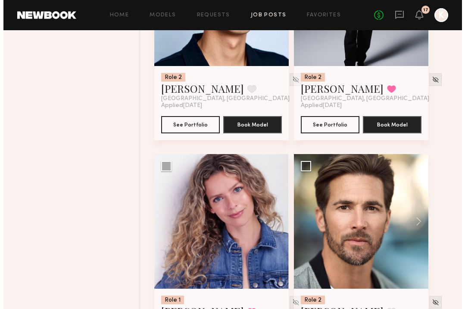
scroll to position [9854, 0]
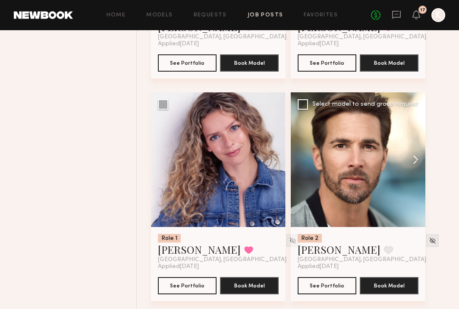
click at [416, 170] on button at bounding box center [412, 159] width 28 height 135
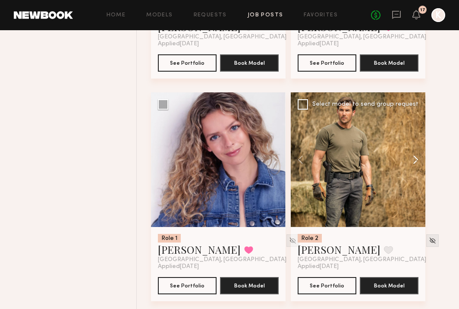
click at [416, 170] on button at bounding box center [412, 159] width 28 height 135
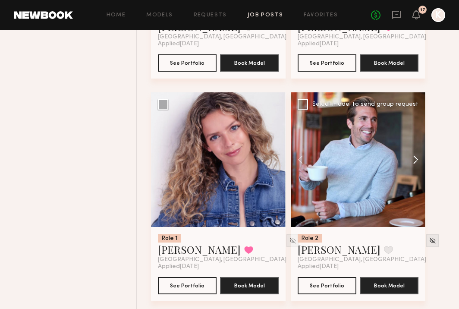
click at [416, 170] on button at bounding box center [412, 159] width 28 height 135
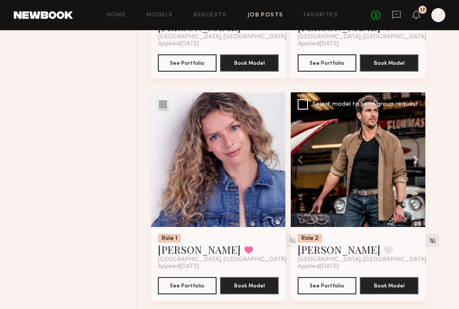
click at [416, 170] on button at bounding box center [412, 159] width 28 height 135
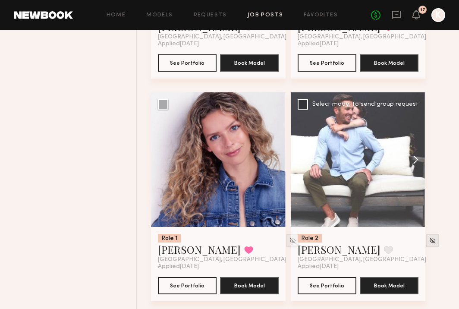
click at [416, 170] on button at bounding box center [412, 159] width 28 height 135
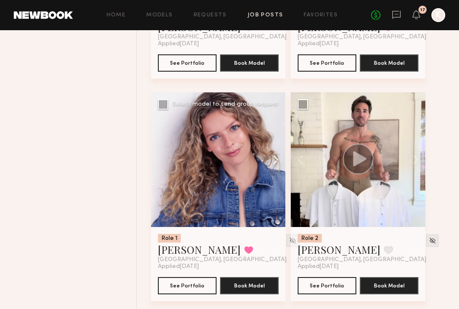
click at [274, 163] on button at bounding box center [272, 159] width 28 height 135
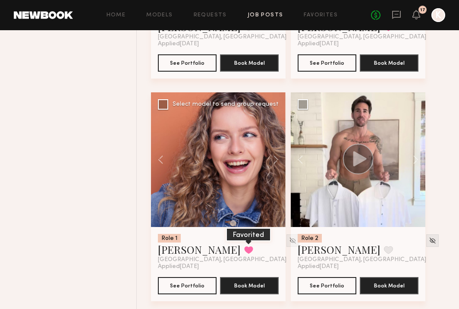
click at [244, 254] on button at bounding box center [248, 250] width 9 height 8
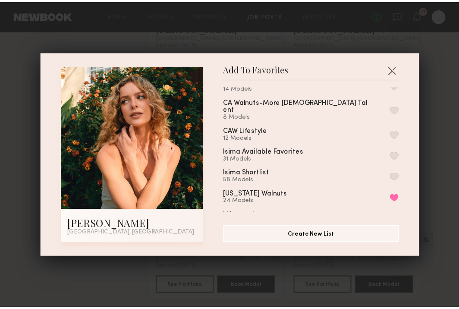
scroll to position [124, 0]
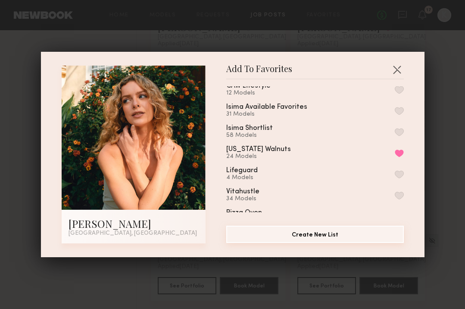
click at [307, 229] on button "Create New List" at bounding box center [315, 234] width 178 height 17
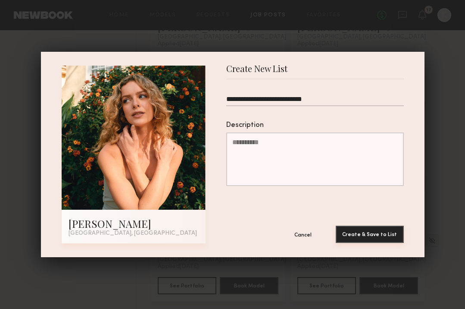
type input "**********"
click at [374, 233] on button "Create & Save to List" at bounding box center [370, 234] width 68 height 17
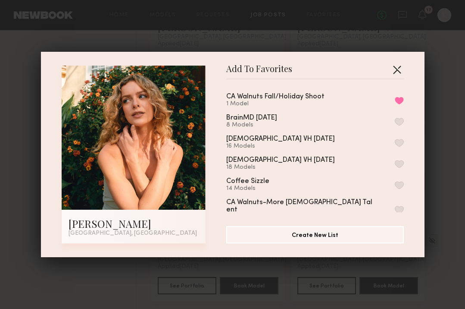
click at [394, 66] on button "button" at bounding box center [397, 70] width 14 height 14
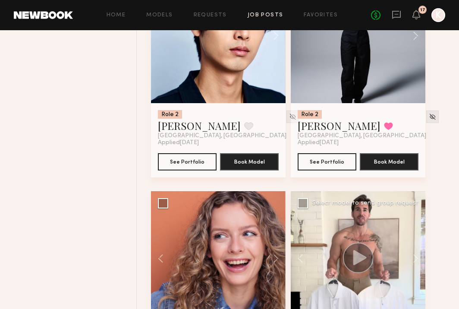
scroll to position [9704, 0]
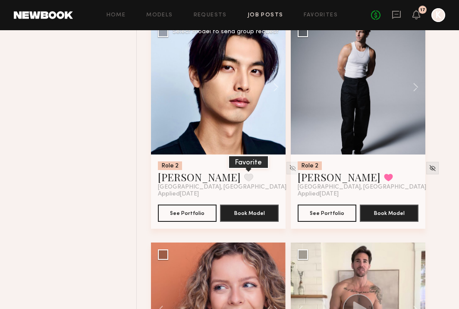
click at [244, 181] on button at bounding box center [248, 177] width 9 height 8
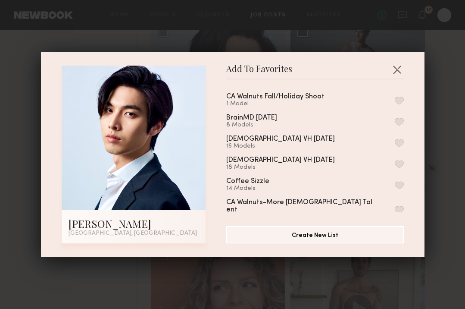
click at [395, 100] on button "button" at bounding box center [399, 101] width 9 height 8
click at [394, 71] on button "button" at bounding box center [397, 70] width 14 height 14
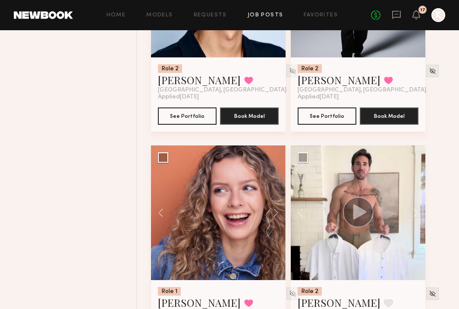
scroll to position [9917, 0]
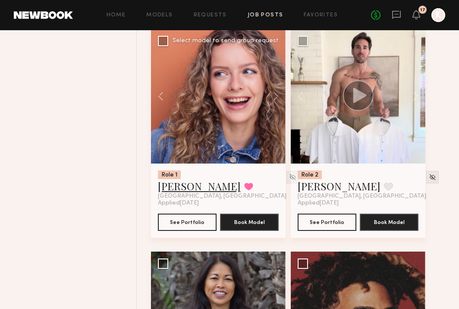
click at [175, 193] on link "Megan V." at bounding box center [199, 186] width 83 height 14
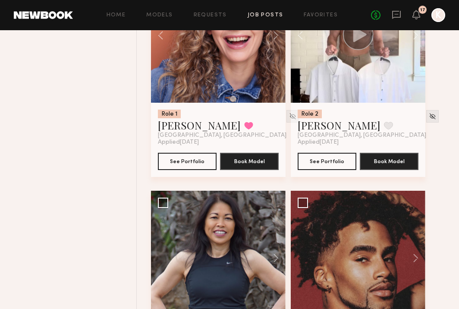
scroll to position [10104, 0]
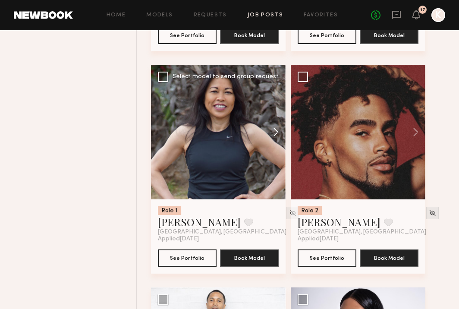
click at [276, 139] on button at bounding box center [272, 132] width 28 height 135
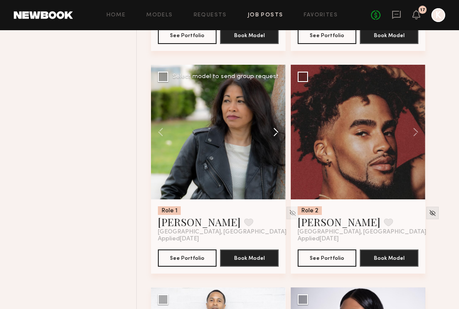
click at [276, 139] on button at bounding box center [272, 132] width 28 height 135
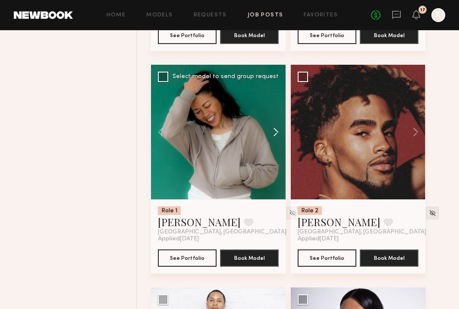
click at [276, 139] on button at bounding box center [272, 132] width 28 height 135
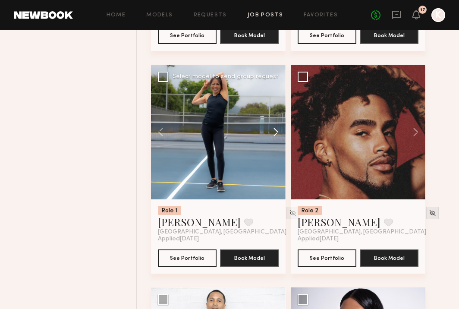
click at [276, 139] on button at bounding box center [272, 132] width 28 height 135
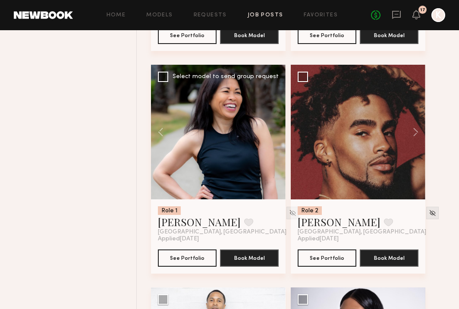
click at [276, 139] on div at bounding box center [218, 132] width 135 height 135
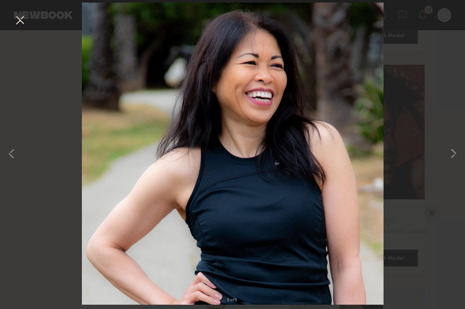
click at [20, 18] on button at bounding box center [20, 21] width 14 height 16
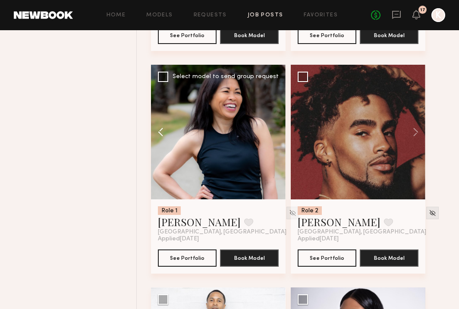
click at [162, 140] on button at bounding box center [165, 132] width 28 height 135
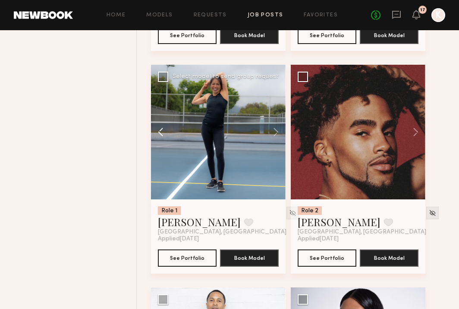
click at [162, 140] on button at bounding box center [165, 132] width 28 height 135
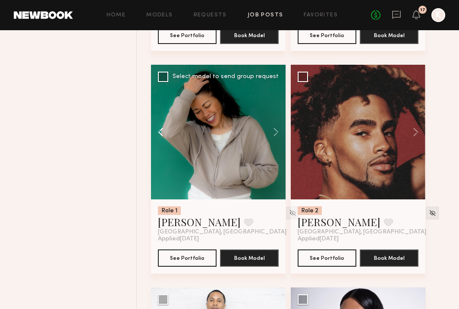
click at [162, 140] on button at bounding box center [165, 132] width 28 height 135
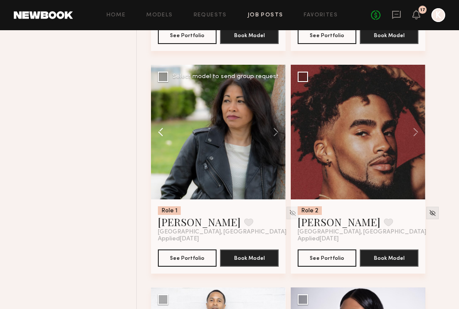
click at [162, 140] on button at bounding box center [165, 132] width 28 height 135
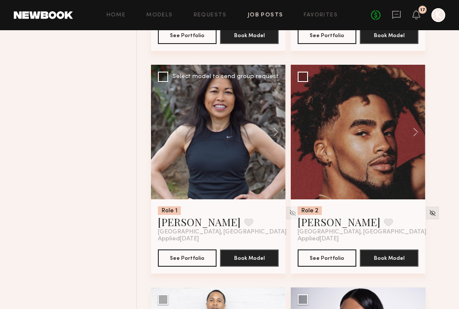
click at [162, 140] on div at bounding box center [218, 132] width 135 height 135
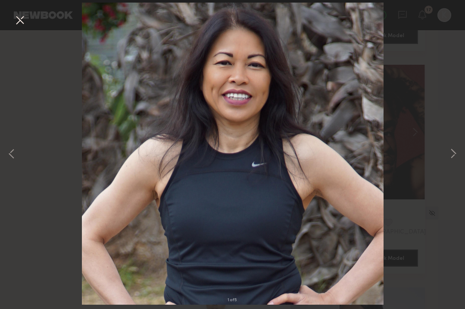
click at [19, 17] on button at bounding box center [20, 21] width 14 height 16
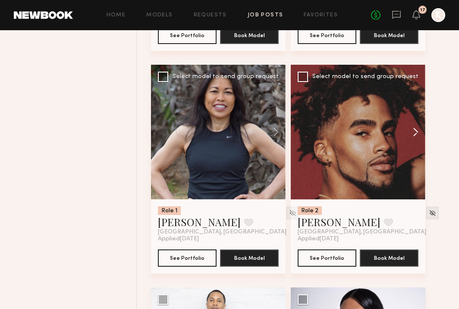
click at [417, 140] on button at bounding box center [412, 132] width 28 height 135
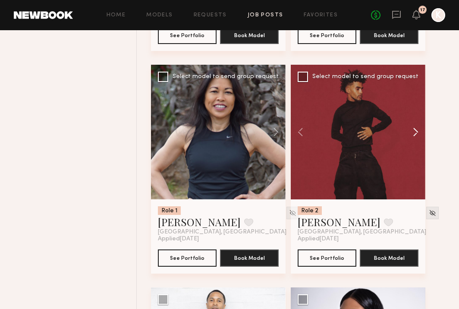
click at [417, 140] on button at bounding box center [412, 132] width 28 height 135
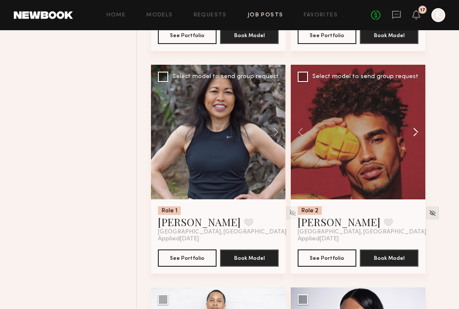
click at [417, 140] on button at bounding box center [412, 132] width 28 height 135
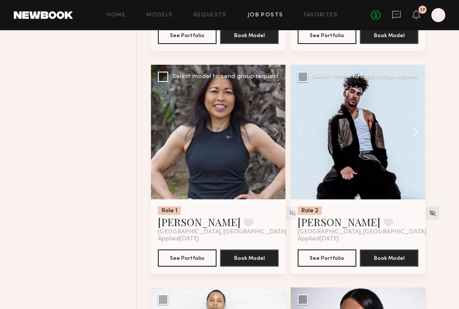
click at [417, 140] on button at bounding box center [412, 132] width 28 height 135
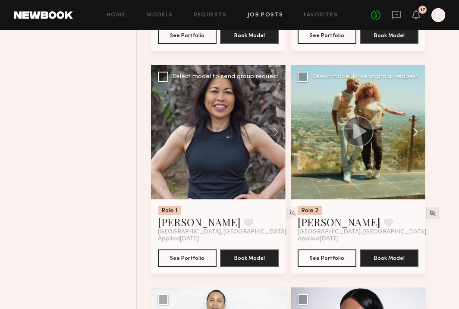
click at [417, 140] on button at bounding box center [412, 132] width 28 height 135
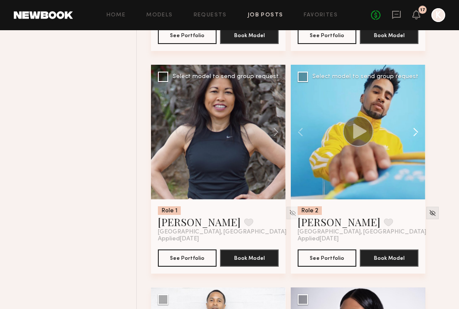
click at [417, 140] on button at bounding box center [412, 132] width 28 height 135
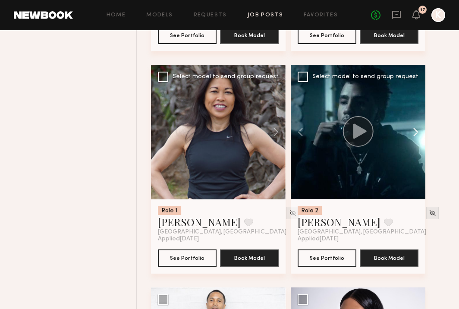
click at [417, 140] on button at bounding box center [412, 132] width 28 height 135
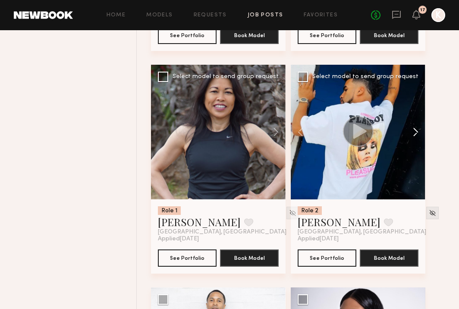
click at [417, 140] on button at bounding box center [412, 132] width 28 height 135
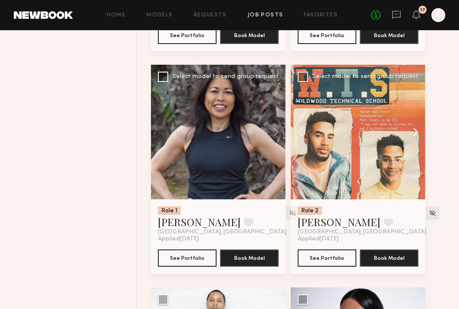
click at [417, 140] on button at bounding box center [412, 132] width 28 height 135
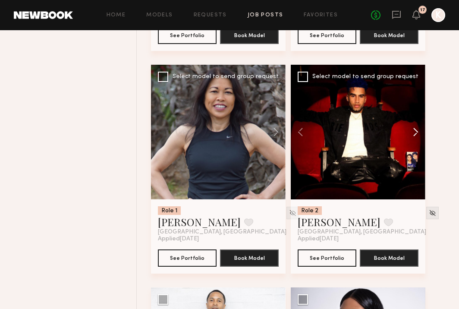
click at [417, 140] on button at bounding box center [412, 132] width 28 height 135
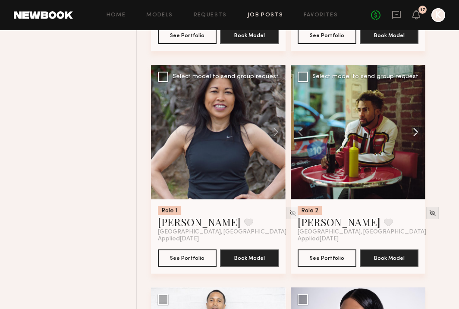
click at [417, 140] on button at bounding box center [412, 132] width 28 height 135
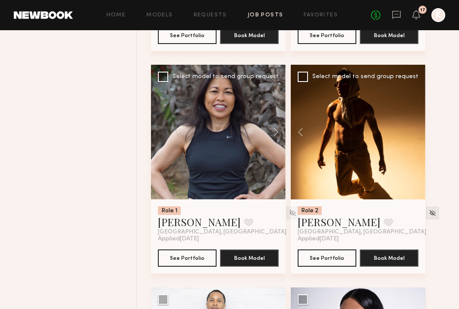
click at [417, 140] on div at bounding box center [358, 132] width 135 height 135
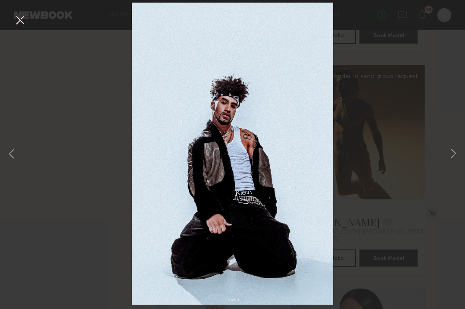
click at [16, 20] on button at bounding box center [20, 21] width 14 height 16
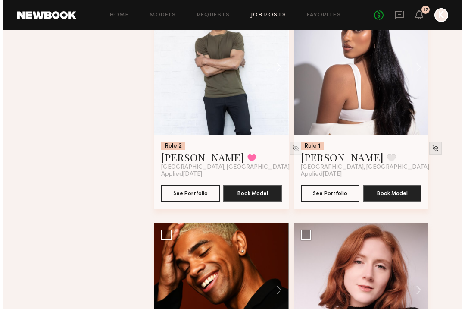
scroll to position [10320, 0]
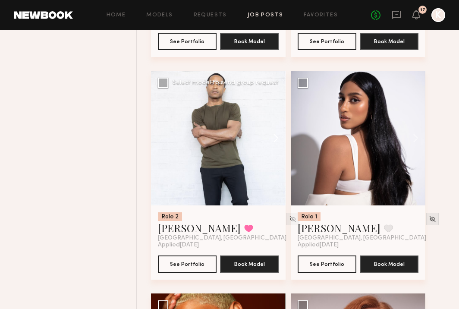
click at [276, 141] on button at bounding box center [272, 138] width 28 height 135
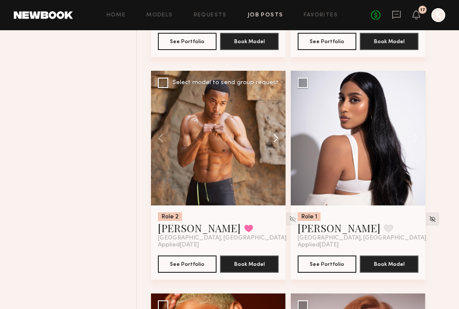
click at [276, 141] on button at bounding box center [272, 138] width 28 height 135
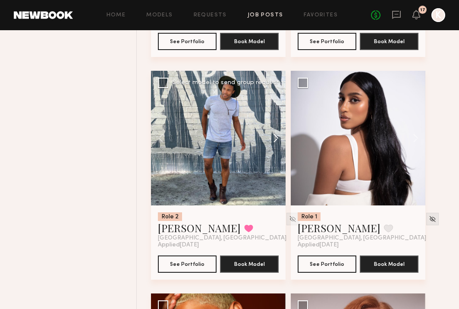
click at [276, 141] on button at bounding box center [272, 138] width 28 height 135
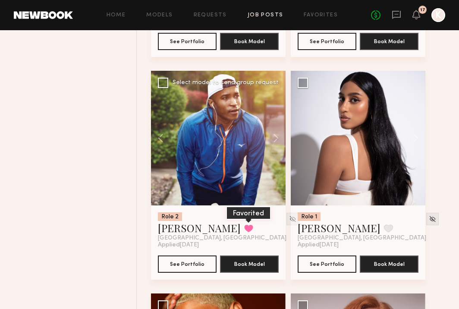
click at [244, 232] on button at bounding box center [248, 228] width 9 height 8
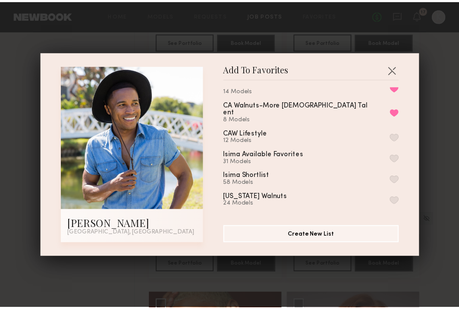
scroll to position [191, 0]
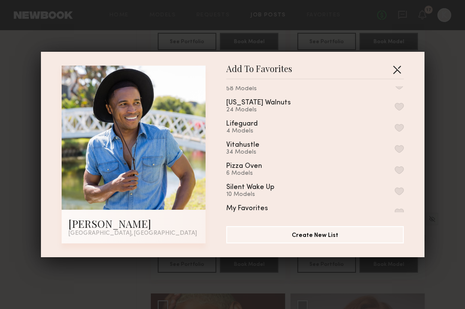
click at [395, 66] on button "button" at bounding box center [397, 70] width 14 height 14
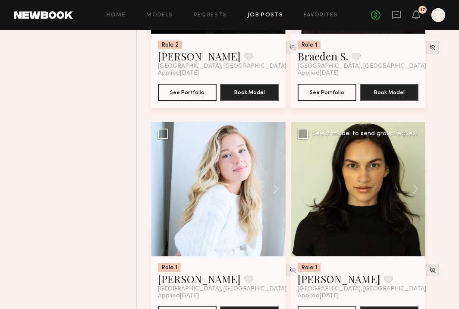
scroll to position [10725, 0]
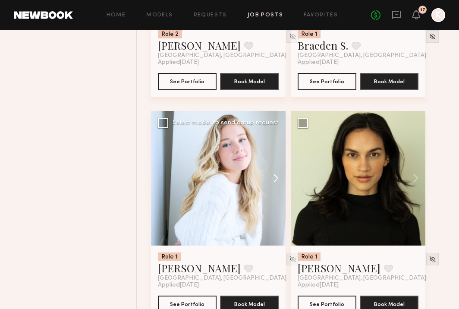
click at [274, 191] on button at bounding box center [272, 178] width 28 height 135
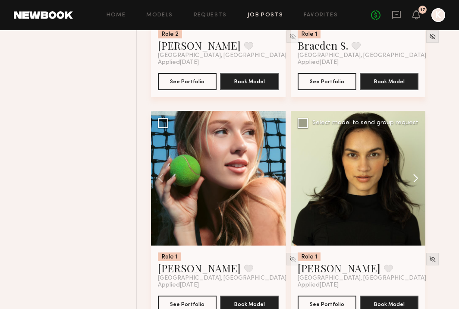
click at [414, 188] on button at bounding box center [412, 178] width 28 height 135
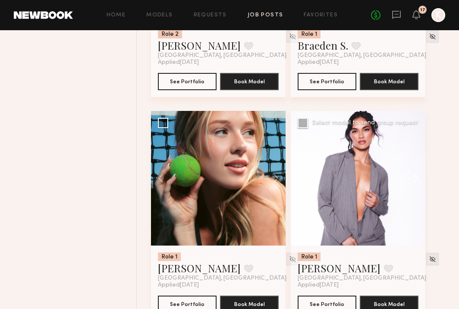
click at [414, 188] on button at bounding box center [412, 178] width 28 height 135
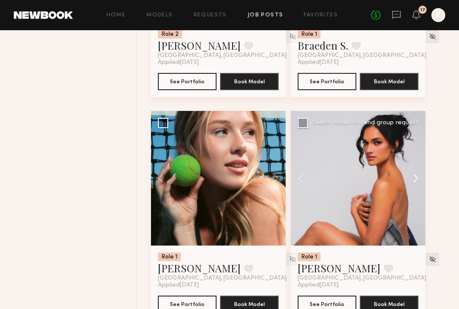
click at [414, 188] on button at bounding box center [412, 178] width 28 height 135
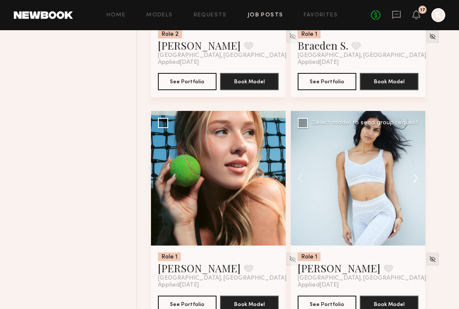
click at [414, 188] on button at bounding box center [412, 178] width 28 height 135
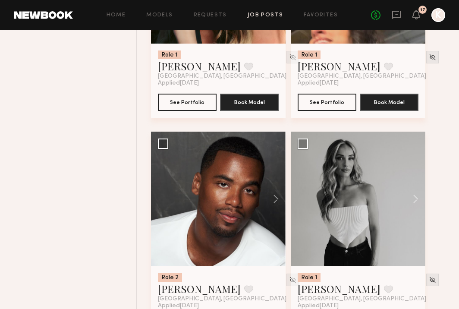
scroll to position [11010, 0]
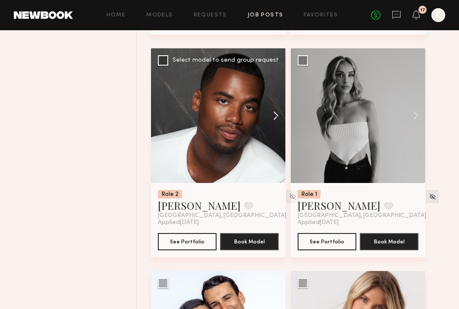
click at [279, 131] on button at bounding box center [272, 115] width 28 height 135
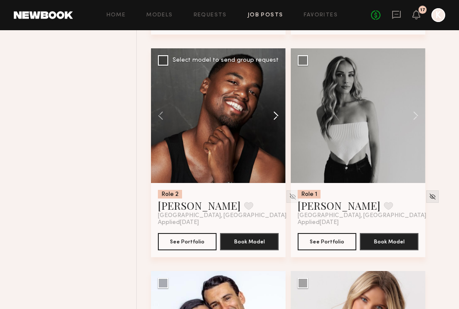
click at [277, 126] on button at bounding box center [272, 115] width 28 height 135
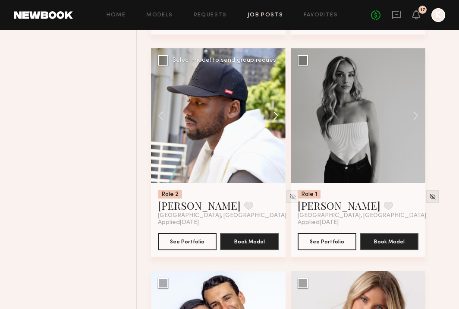
click at [277, 126] on button at bounding box center [272, 115] width 28 height 135
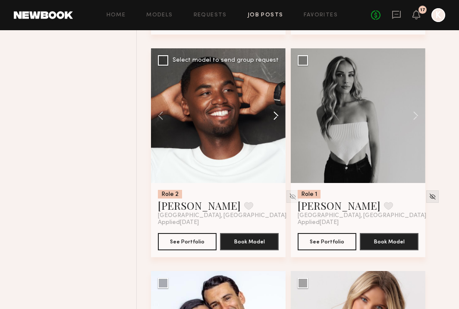
click at [277, 126] on button at bounding box center [272, 115] width 28 height 135
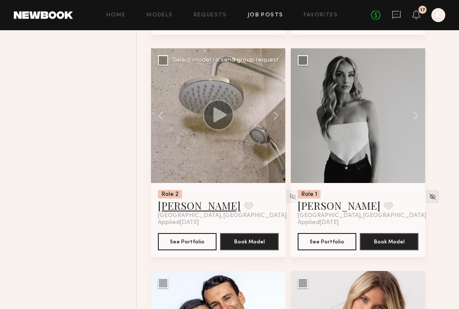
click at [165, 212] on link "[PERSON_NAME]" at bounding box center [199, 205] width 83 height 14
click at [244, 210] on button at bounding box center [248, 206] width 9 height 8
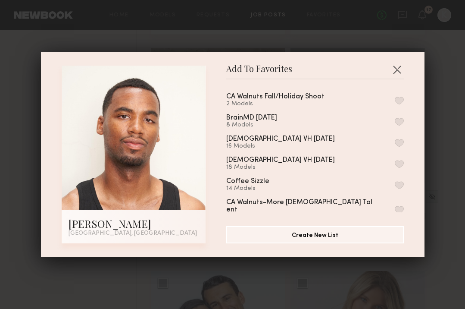
click at [395, 98] on button "button" at bounding box center [399, 101] width 9 height 8
click at [392, 69] on button "button" at bounding box center [397, 70] width 14 height 14
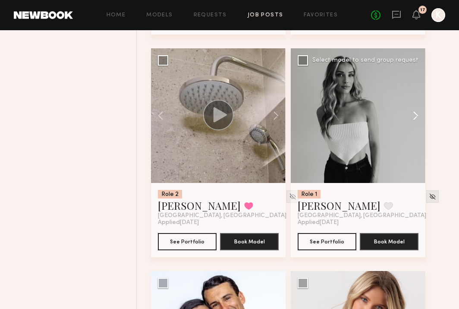
click at [414, 127] on button at bounding box center [412, 115] width 28 height 135
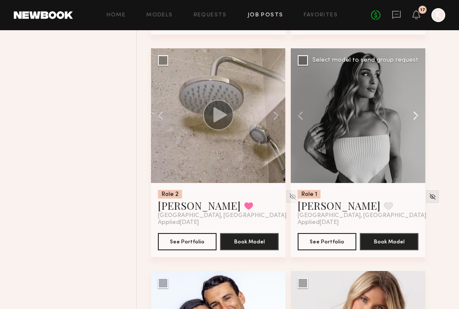
click at [414, 127] on button at bounding box center [412, 115] width 28 height 135
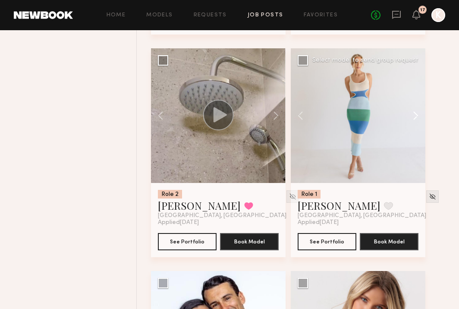
click at [414, 127] on button at bounding box center [412, 115] width 28 height 135
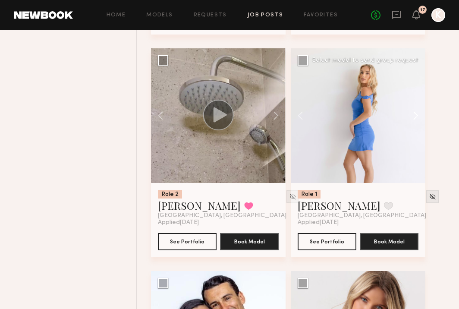
click at [414, 127] on button at bounding box center [412, 115] width 28 height 135
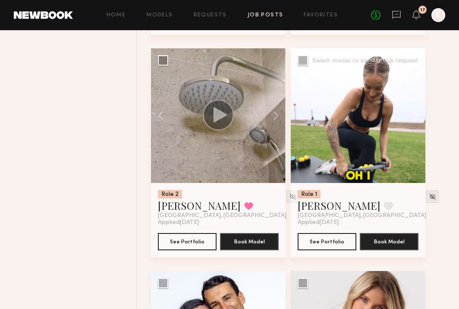
click at [414, 127] on button at bounding box center [412, 115] width 28 height 135
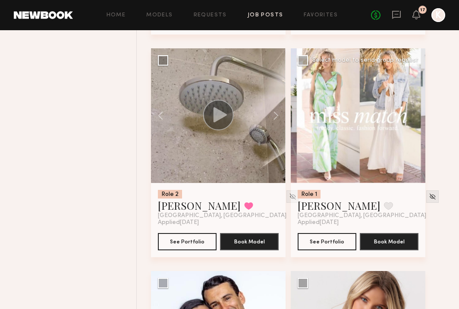
click at [414, 127] on div at bounding box center [358, 115] width 135 height 135
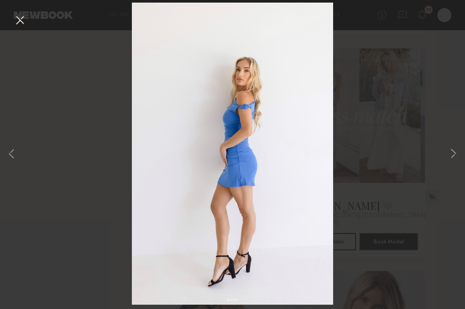
click at [24, 21] on button at bounding box center [20, 21] width 14 height 16
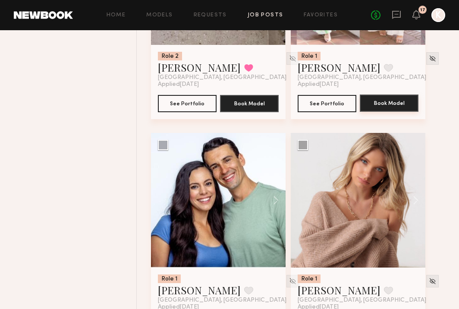
scroll to position [11245, 0]
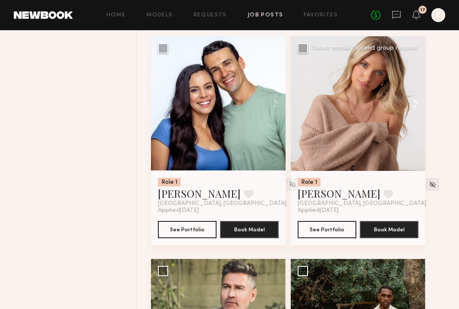
click at [414, 114] on button at bounding box center [412, 103] width 28 height 135
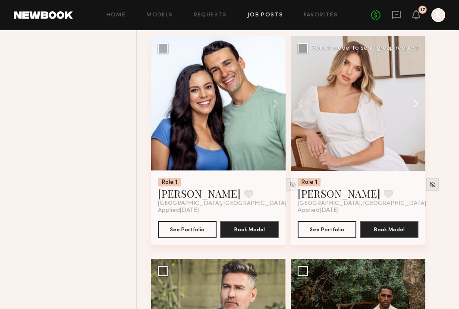
click at [414, 114] on button at bounding box center [412, 103] width 28 height 135
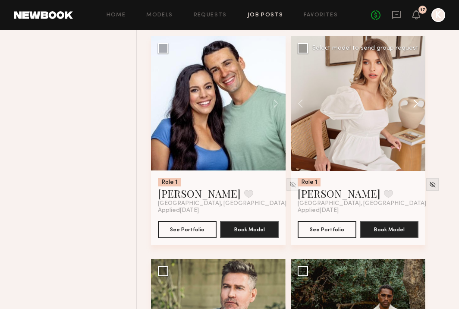
click at [414, 114] on button at bounding box center [412, 103] width 28 height 135
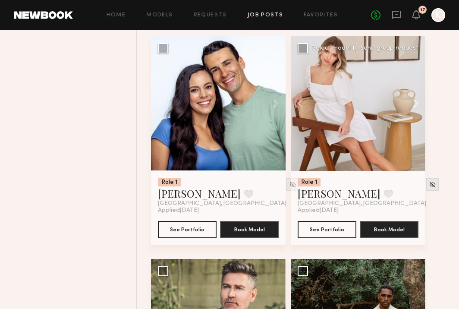
click at [414, 114] on button at bounding box center [412, 103] width 28 height 135
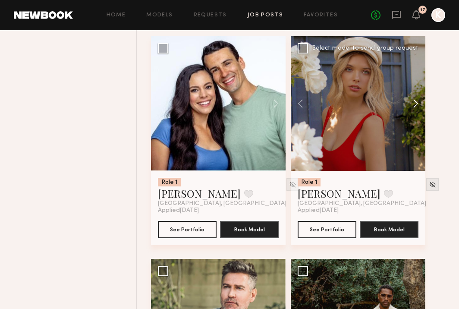
click at [414, 114] on button at bounding box center [412, 103] width 28 height 135
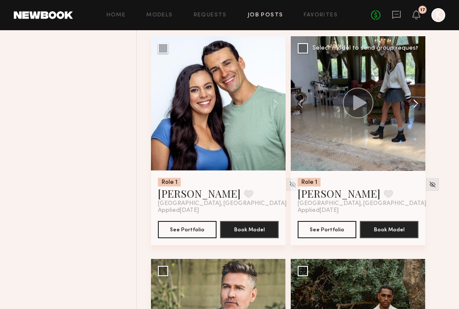
click at [414, 114] on button at bounding box center [412, 103] width 28 height 135
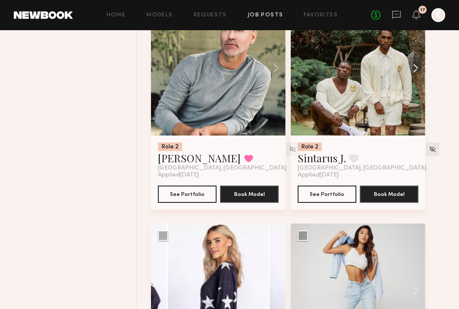
scroll to position [11487, 0]
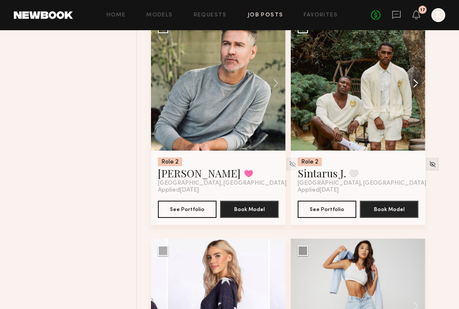
click at [414, 94] on button at bounding box center [412, 83] width 28 height 135
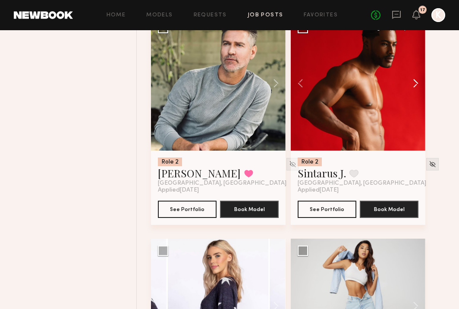
click at [414, 94] on button at bounding box center [412, 83] width 28 height 135
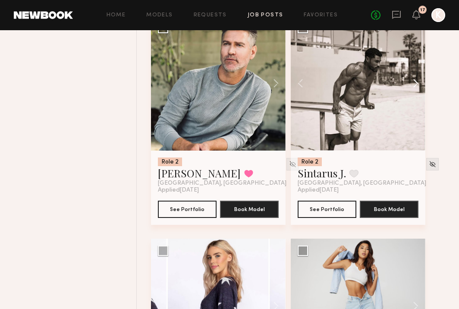
click at [414, 94] on button at bounding box center [412, 83] width 28 height 135
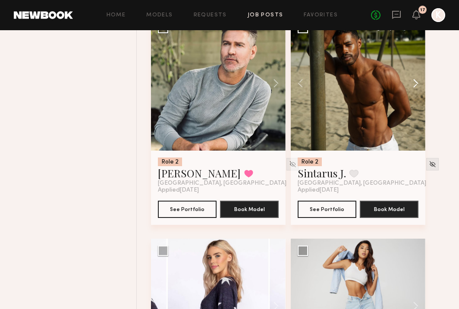
click at [414, 94] on button at bounding box center [412, 83] width 28 height 135
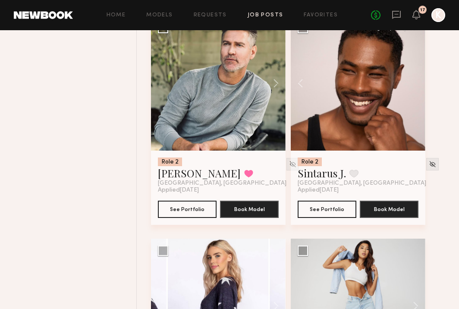
click at [414, 94] on div at bounding box center [358, 83] width 135 height 135
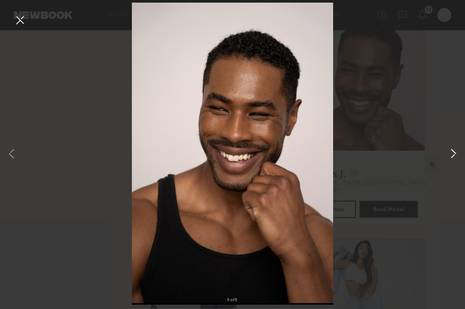
click at [451, 157] on button at bounding box center [453, 154] width 10 height 247
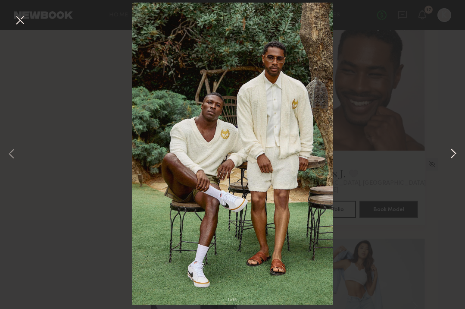
click at [451, 157] on button at bounding box center [453, 154] width 10 height 247
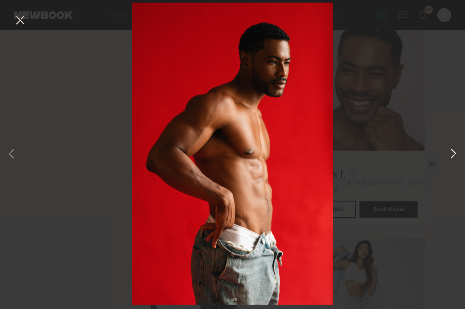
click at [451, 157] on button at bounding box center [453, 154] width 10 height 247
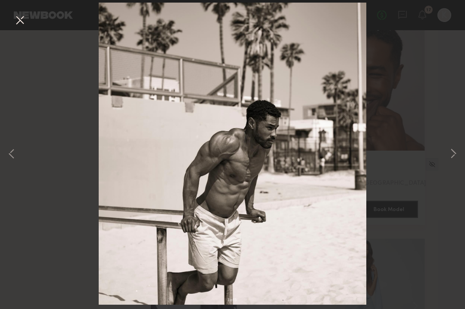
click at [21, 26] on button at bounding box center [20, 21] width 14 height 16
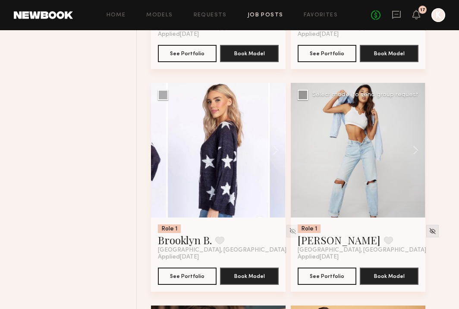
scroll to position [11658, 0]
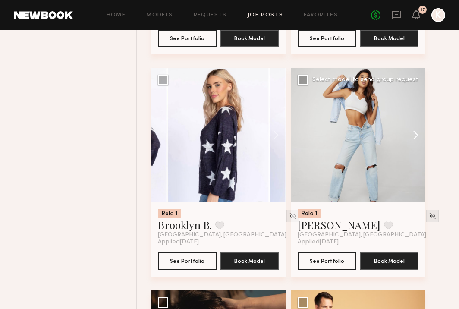
click at [412, 148] on button at bounding box center [412, 135] width 28 height 135
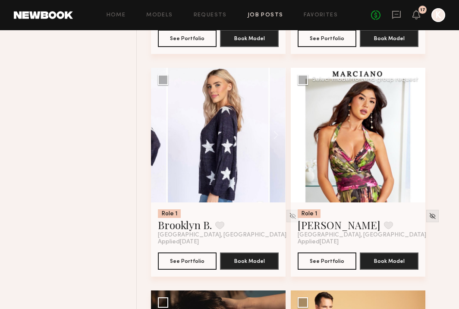
click at [412, 148] on button at bounding box center [412, 135] width 28 height 135
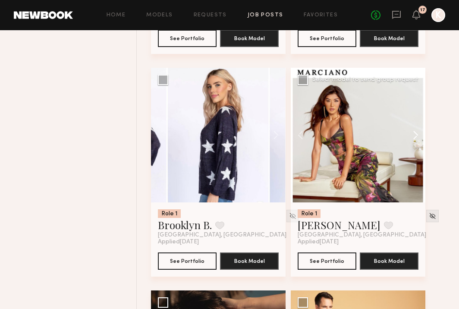
click at [412, 148] on button at bounding box center [412, 135] width 28 height 135
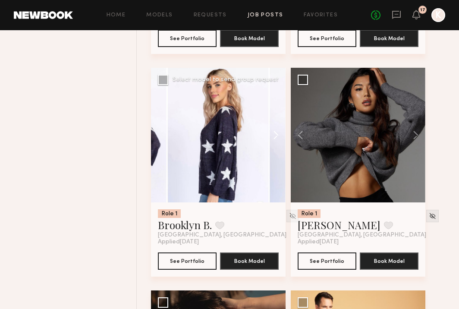
click at [274, 144] on button at bounding box center [272, 135] width 28 height 135
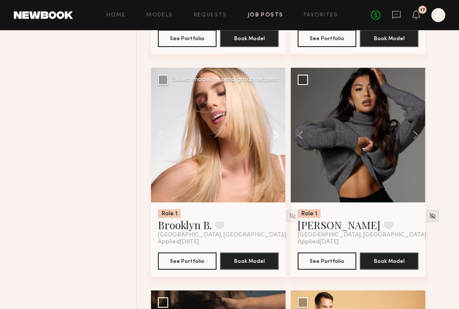
click at [274, 144] on button at bounding box center [272, 135] width 28 height 135
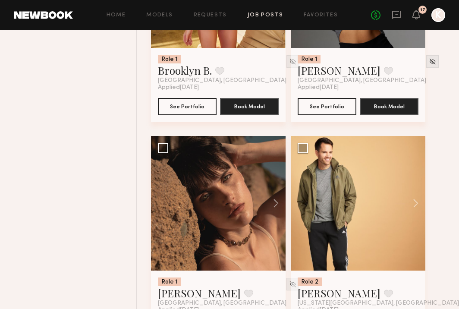
scroll to position [11874, 0]
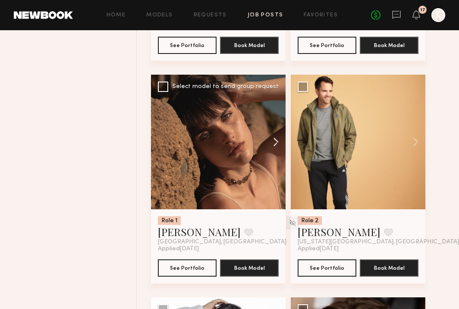
click at [272, 151] on button at bounding box center [272, 142] width 28 height 135
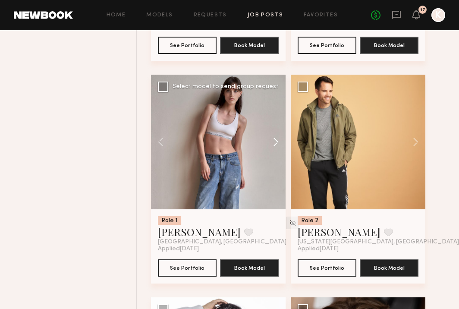
click at [272, 151] on button at bounding box center [272, 142] width 28 height 135
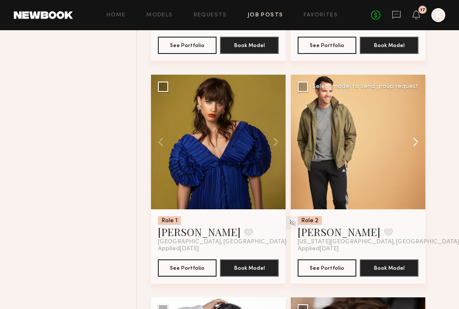
click at [414, 148] on button at bounding box center [412, 142] width 28 height 135
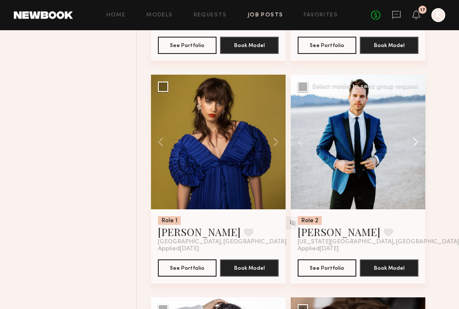
click at [414, 148] on button at bounding box center [412, 142] width 28 height 135
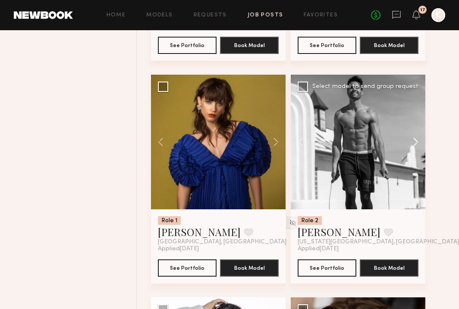
click at [414, 148] on button at bounding box center [412, 142] width 28 height 135
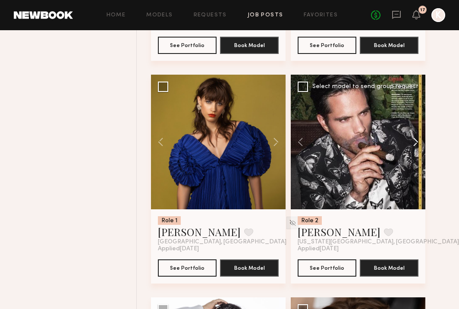
click at [414, 148] on button at bounding box center [412, 142] width 28 height 135
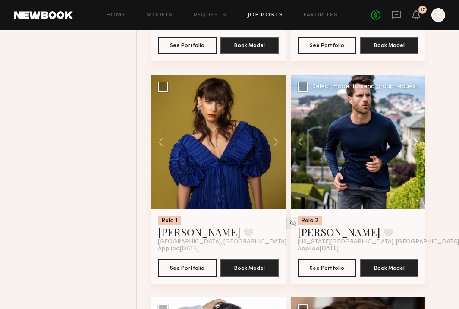
click at [414, 148] on button at bounding box center [412, 142] width 28 height 135
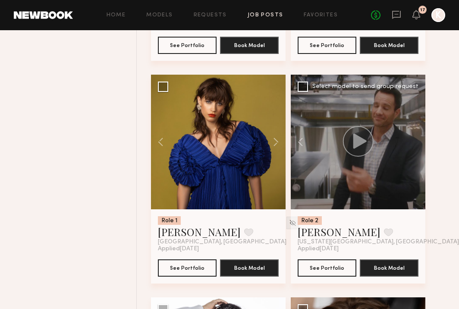
click at [414, 148] on div at bounding box center [358, 142] width 135 height 135
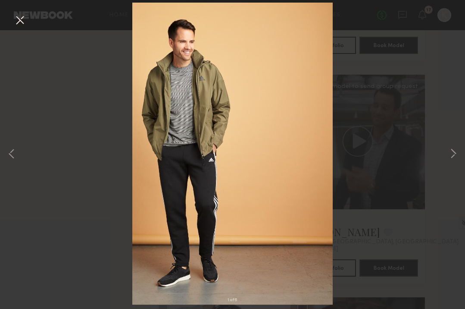
click at [16, 22] on button at bounding box center [20, 21] width 14 height 16
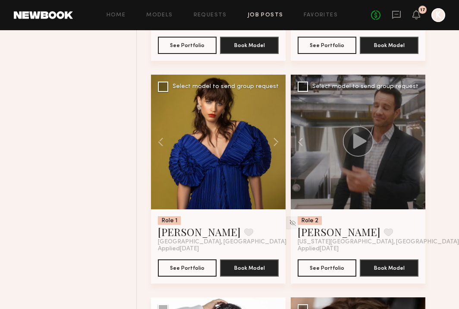
scroll to position [11875, 0]
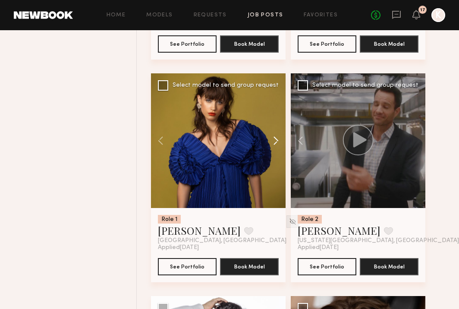
click at [278, 150] on button at bounding box center [272, 140] width 28 height 135
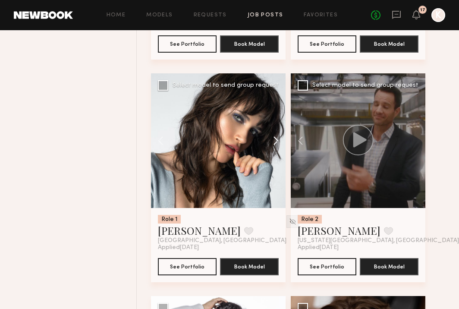
click at [278, 150] on button at bounding box center [272, 140] width 28 height 135
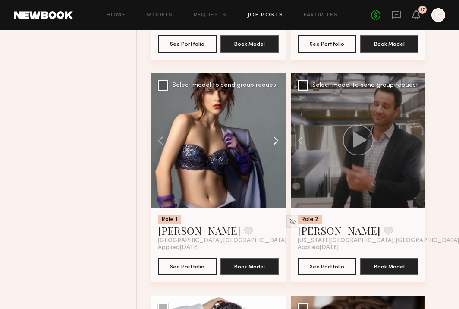
click at [278, 150] on button at bounding box center [272, 140] width 28 height 135
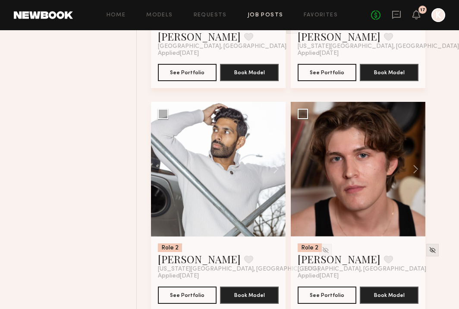
scroll to position [12120, 0]
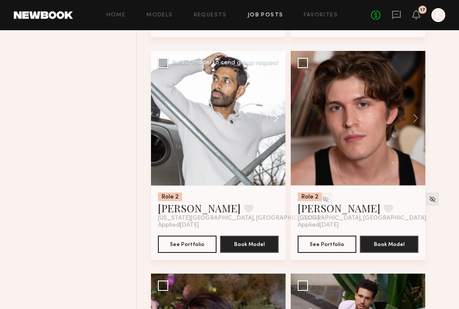
click at [276, 128] on button at bounding box center [272, 118] width 28 height 135
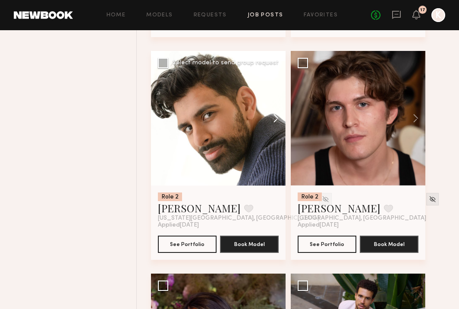
click at [276, 128] on button at bounding box center [272, 118] width 28 height 135
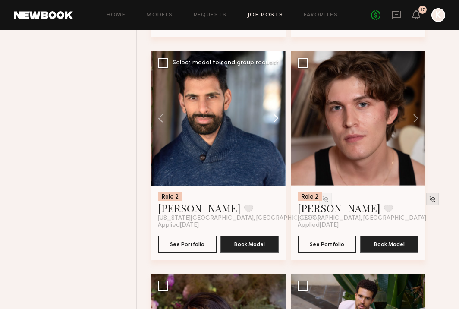
click at [276, 128] on button at bounding box center [272, 118] width 28 height 135
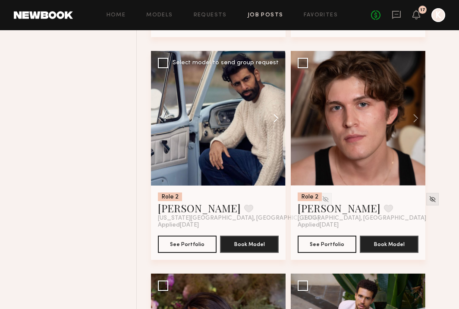
click at [276, 128] on button at bounding box center [272, 118] width 28 height 135
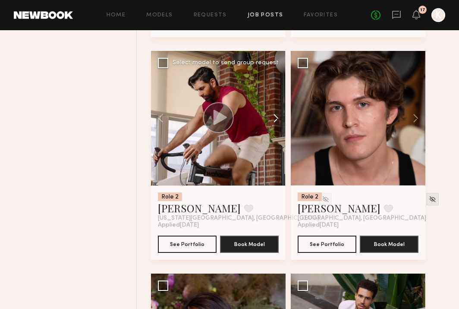
click at [276, 128] on button at bounding box center [272, 118] width 28 height 135
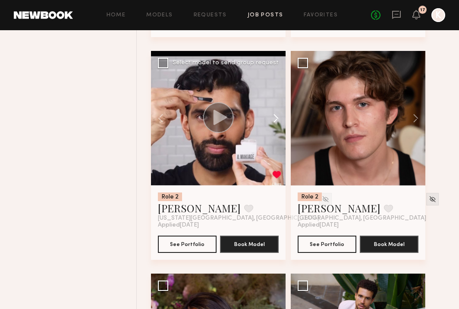
click at [276, 128] on button at bounding box center [272, 118] width 28 height 135
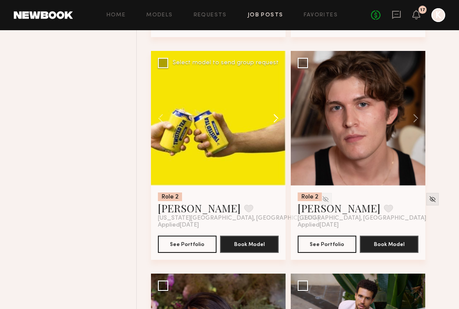
click at [276, 128] on button at bounding box center [272, 118] width 28 height 135
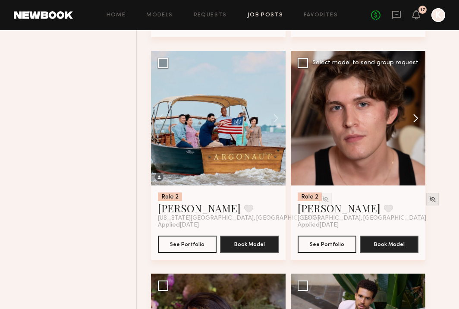
click at [420, 129] on button at bounding box center [412, 118] width 28 height 135
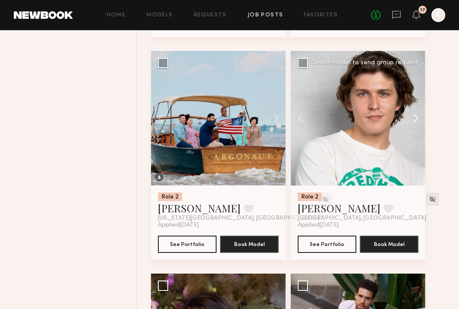
click at [416, 129] on button at bounding box center [412, 118] width 28 height 135
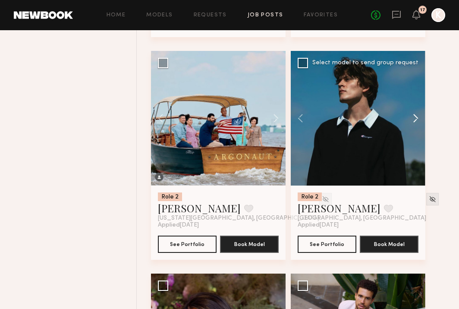
click at [416, 129] on button at bounding box center [412, 118] width 28 height 135
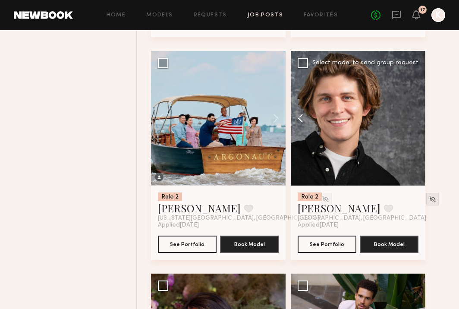
click at [300, 127] on button at bounding box center [305, 118] width 28 height 135
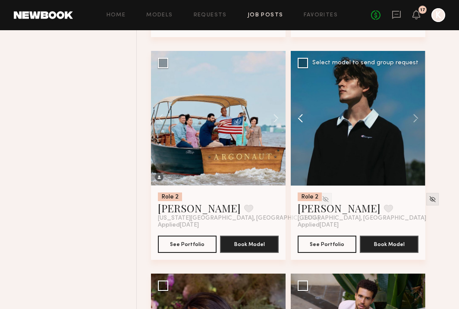
click at [300, 127] on button at bounding box center [305, 118] width 28 height 135
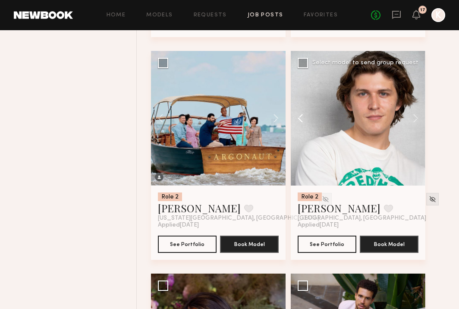
click at [300, 127] on button at bounding box center [305, 118] width 28 height 135
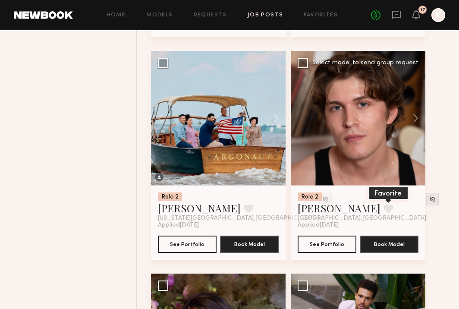
click at [384, 212] on button at bounding box center [388, 208] width 9 height 8
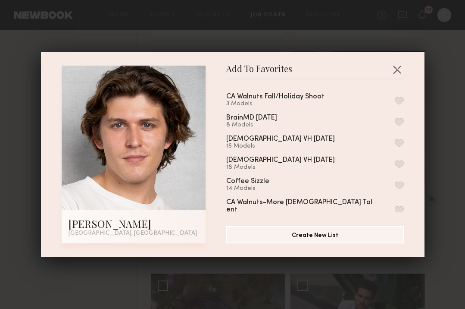
click at [395, 100] on button "button" at bounding box center [399, 101] width 9 height 8
click at [395, 69] on button "button" at bounding box center [397, 70] width 14 height 14
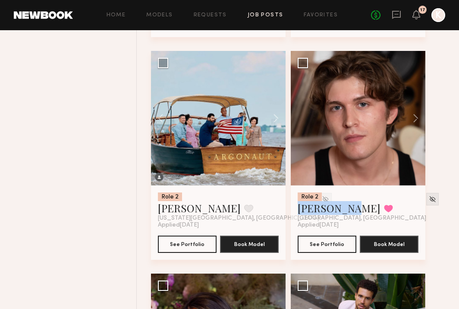
scroll to position [12176, 0]
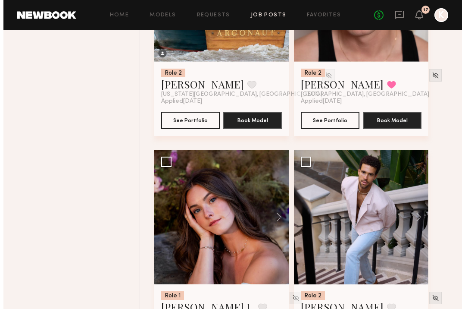
scroll to position [12317, 0]
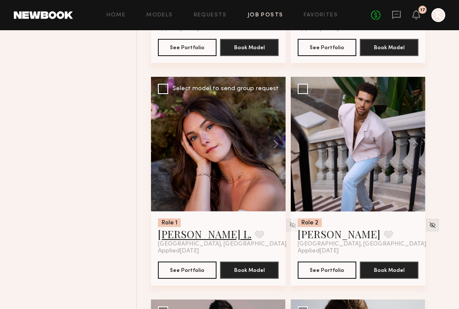
click at [163, 241] on link "Tatum L." at bounding box center [205, 234] width 94 height 14
click at [416, 160] on button at bounding box center [412, 144] width 28 height 135
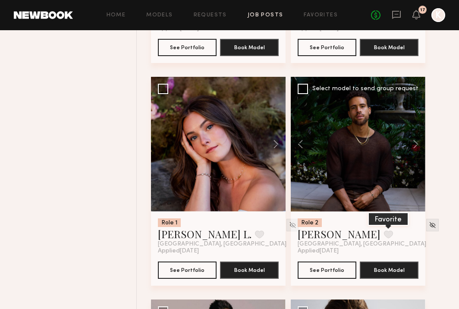
click at [384, 238] on button at bounding box center [388, 234] width 9 height 8
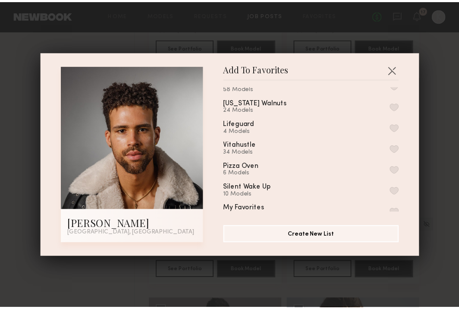
scroll to position [0, 0]
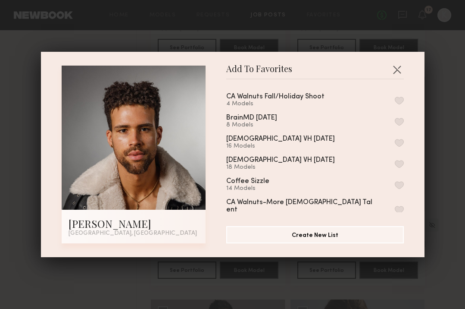
click at [395, 102] on button "button" at bounding box center [399, 101] width 9 height 8
click at [395, 69] on button "button" at bounding box center [397, 70] width 14 height 14
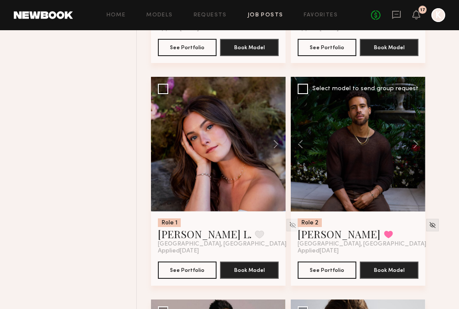
click at [360, 148] on div at bounding box center [358, 144] width 135 height 135
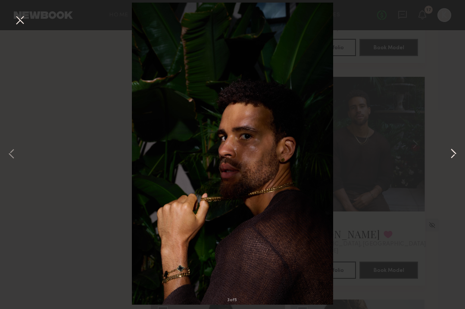
click at [451, 150] on button at bounding box center [453, 154] width 10 height 247
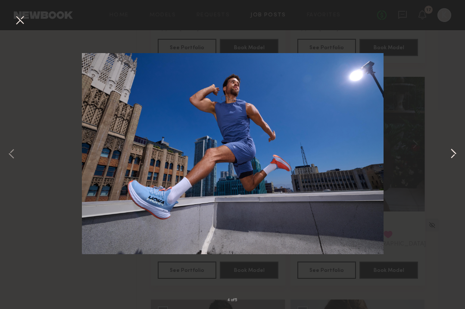
click at [451, 153] on button at bounding box center [453, 154] width 10 height 247
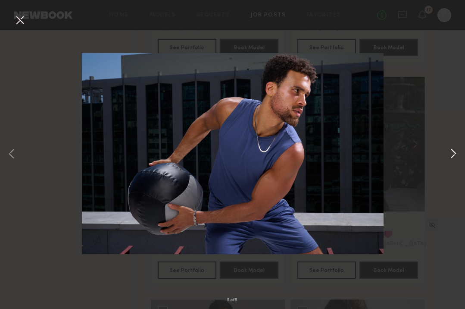
click at [451, 153] on button at bounding box center [453, 154] width 10 height 247
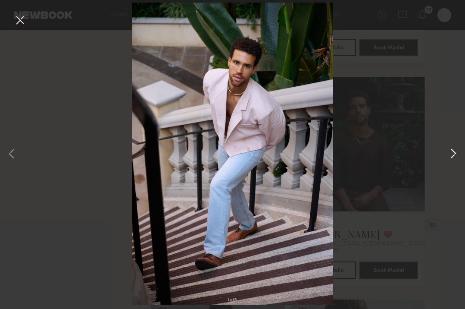
click at [451, 153] on button at bounding box center [453, 154] width 10 height 247
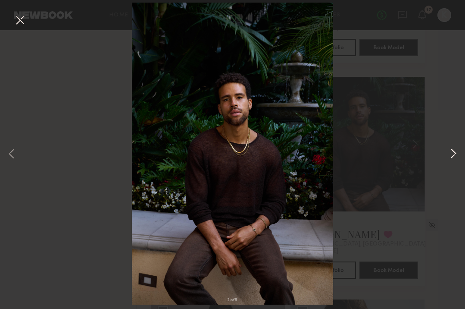
click at [451, 153] on button at bounding box center [453, 154] width 10 height 247
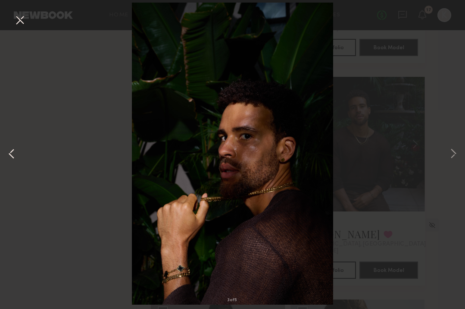
click at [14, 150] on button at bounding box center [11, 154] width 10 height 247
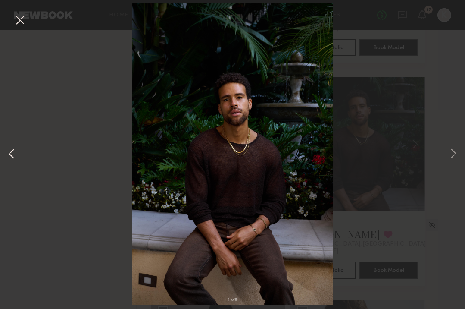
click at [14, 150] on button at bounding box center [11, 154] width 10 height 247
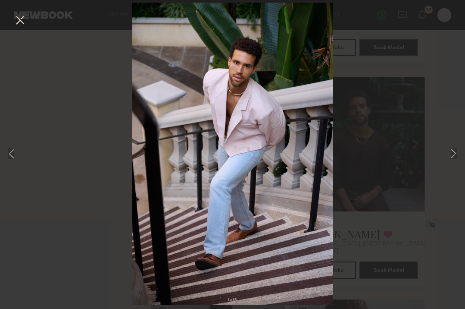
click at [25, 15] on button at bounding box center [20, 21] width 14 height 16
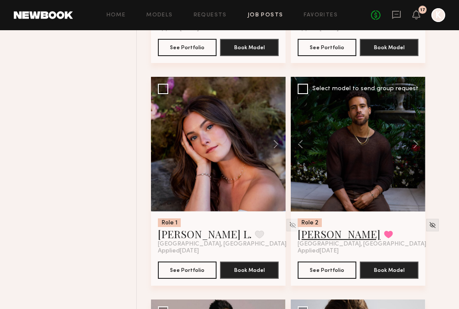
click at [329, 241] on link "[PERSON_NAME]" at bounding box center [339, 234] width 83 height 14
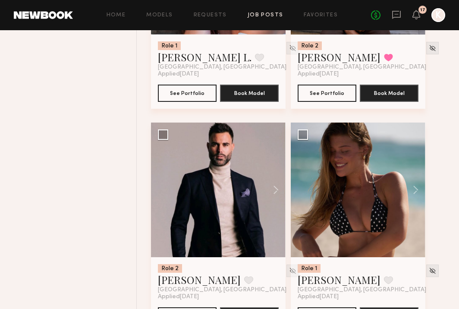
scroll to position [12531, 0]
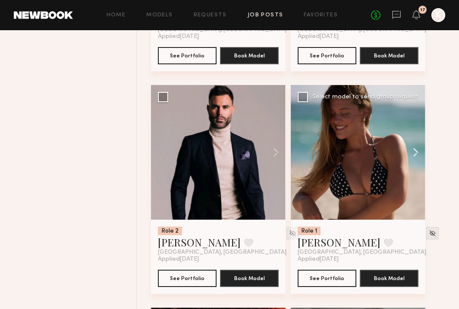
click at [416, 162] on button at bounding box center [412, 152] width 28 height 135
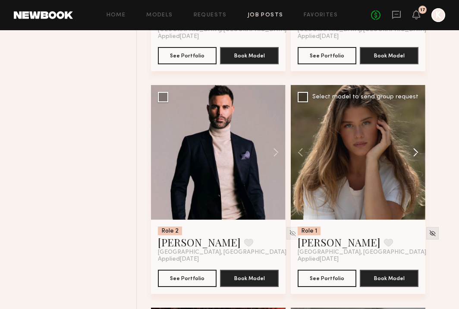
click at [416, 162] on button at bounding box center [412, 152] width 28 height 135
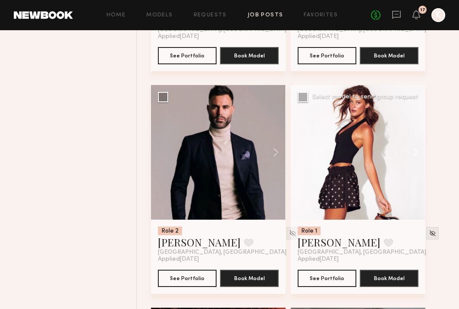
click at [416, 162] on button at bounding box center [412, 152] width 28 height 135
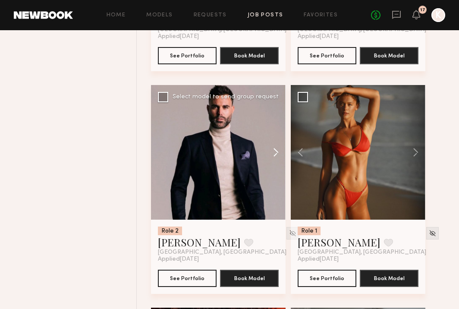
click at [277, 165] on button at bounding box center [272, 152] width 28 height 135
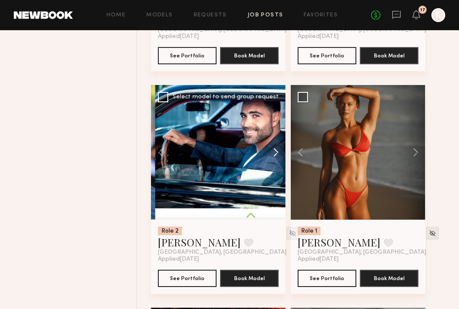
click at [277, 165] on button at bounding box center [272, 152] width 28 height 135
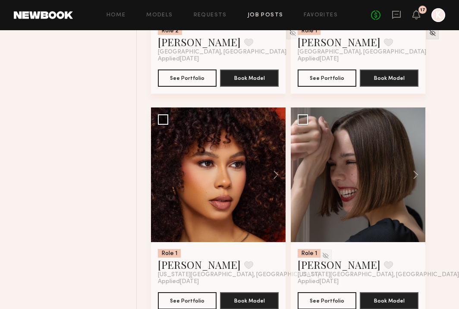
scroll to position [12768, 0]
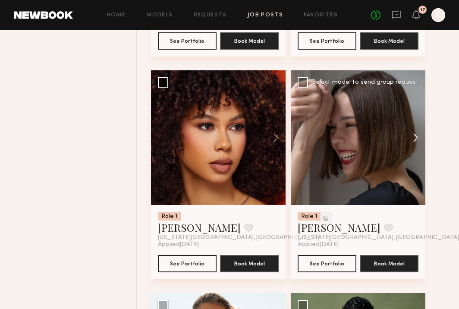
click at [417, 150] on button at bounding box center [412, 137] width 28 height 135
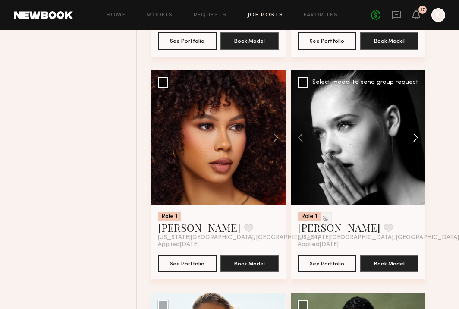
click at [417, 150] on button at bounding box center [412, 137] width 28 height 135
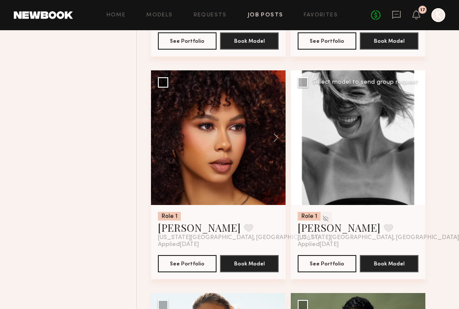
click at [417, 150] on button at bounding box center [412, 137] width 28 height 135
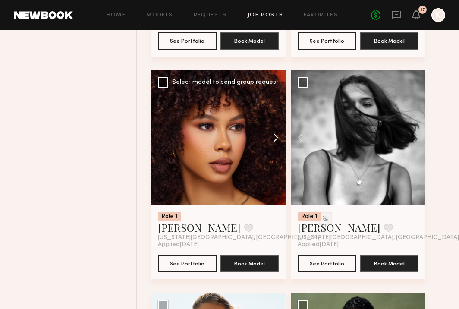
click at [269, 151] on button at bounding box center [272, 137] width 28 height 135
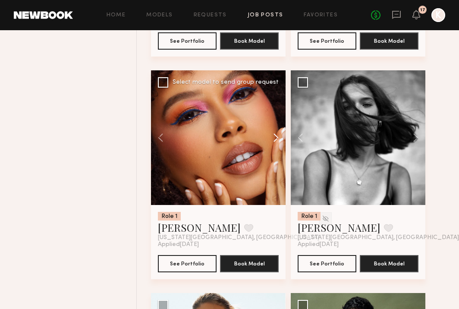
click at [278, 150] on button at bounding box center [272, 137] width 28 height 135
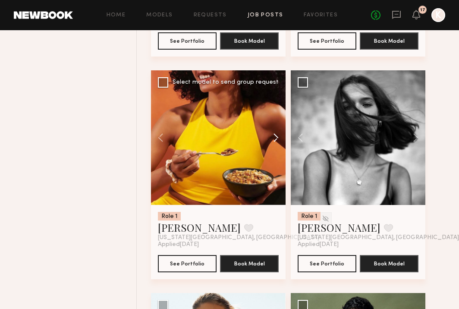
click at [278, 150] on button at bounding box center [272, 137] width 28 height 135
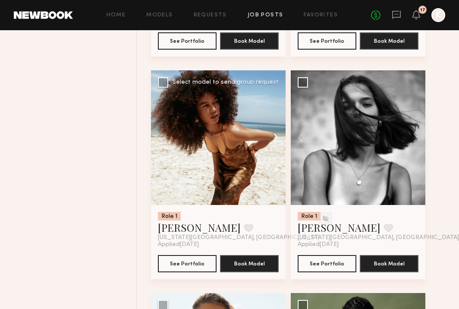
click at [278, 150] on button at bounding box center [272, 137] width 28 height 135
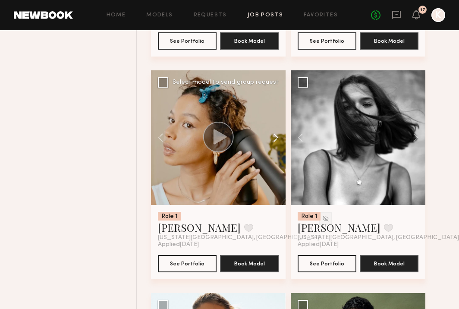
click at [278, 150] on button at bounding box center [272, 137] width 28 height 135
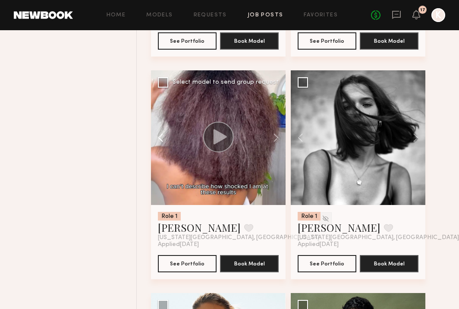
click at [157, 148] on button at bounding box center [165, 137] width 28 height 135
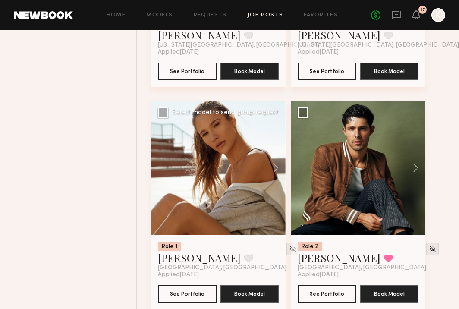
scroll to position [12971, 0]
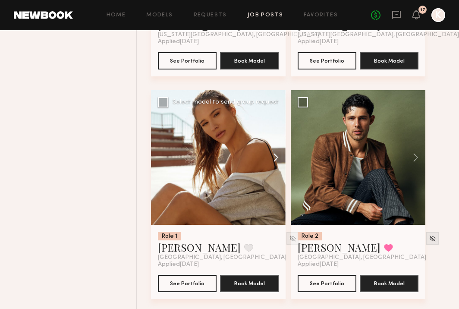
click at [278, 168] on button at bounding box center [272, 157] width 28 height 135
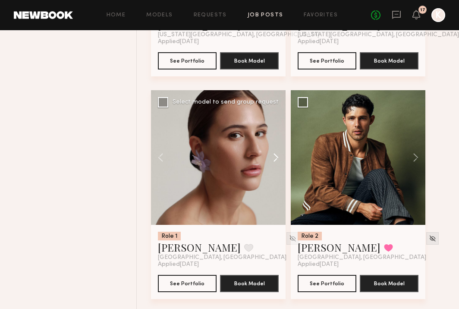
click at [273, 168] on button at bounding box center [272, 157] width 28 height 135
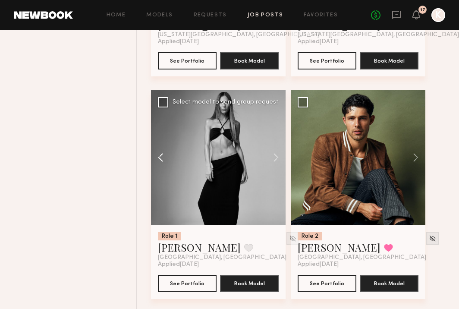
click at [155, 169] on button at bounding box center [165, 157] width 28 height 135
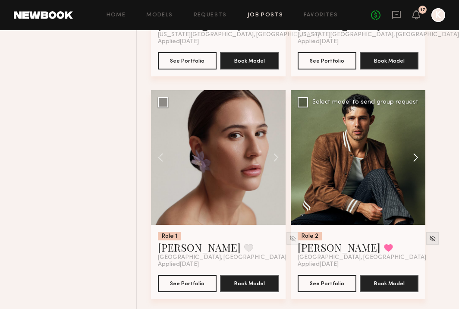
click at [412, 166] on button at bounding box center [412, 157] width 28 height 135
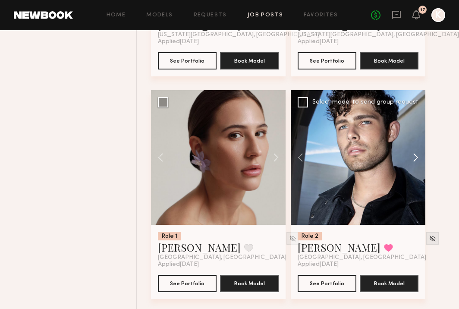
click at [412, 166] on button at bounding box center [412, 157] width 28 height 135
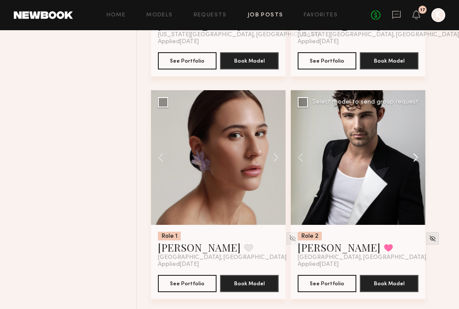
click at [412, 166] on button at bounding box center [412, 157] width 28 height 135
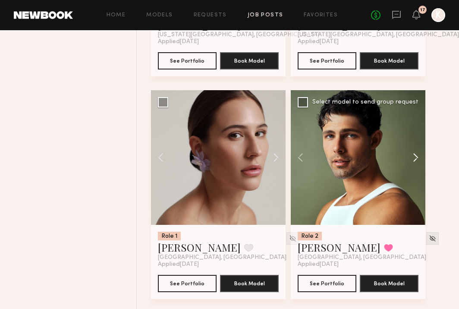
click at [412, 166] on button at bounding box center [412, 157] width 28 height 135
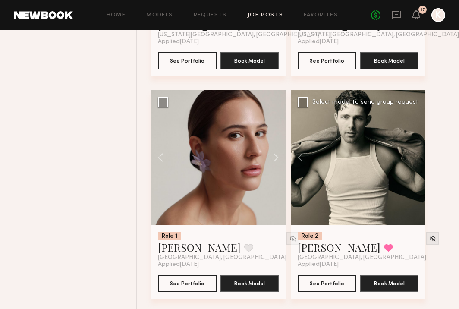
click at [412, 166] on div at bounding box center [358, 157] width 135 height 135
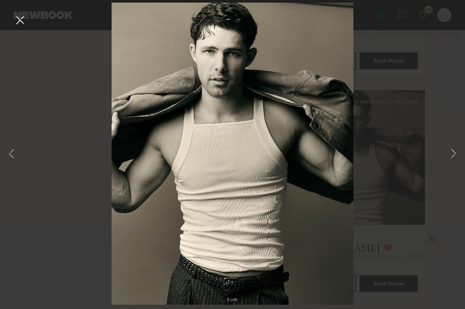
click at [16, 22] on button at bounding box center [20, 21] width 14 height 16
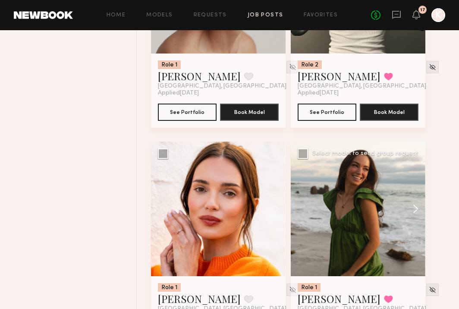
scroll to position [13191, 0]
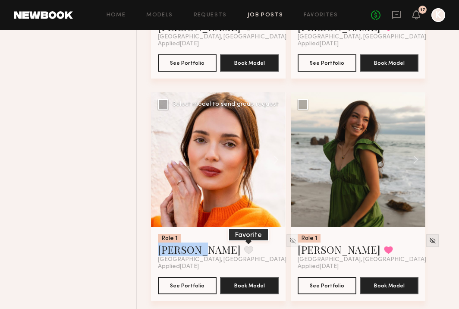
click at [244, 254] on button at bounding box center [248, 250] width 9 height 8
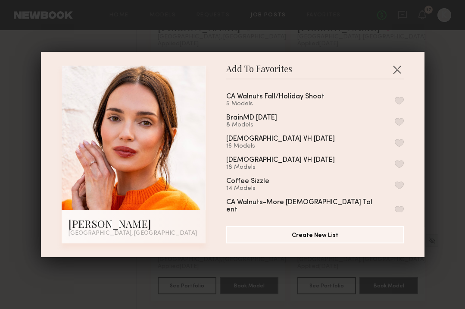
click at [395, 97] on button "button" at bounding box center [399, 101] width 9 height 8
click at [396, 69] on button "button" at bounding box center [397, 70] width 14 height 14
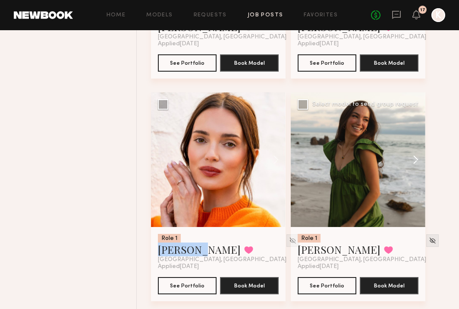
click at [414, 172] on button at bounding box center [412, 159] width 28 height 135
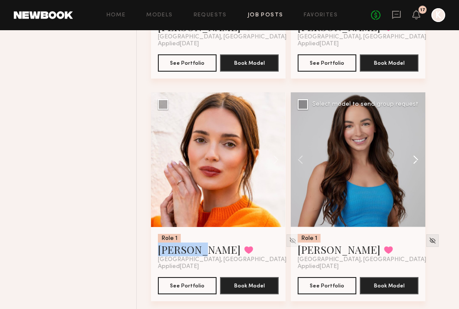
click at [414, 172] on button at bounding box center [412, 159] width 28 height 135
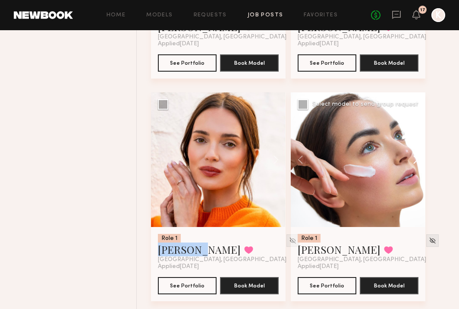
click at [414, 172] on button at bounding box center [412, 159] width 28 height 135
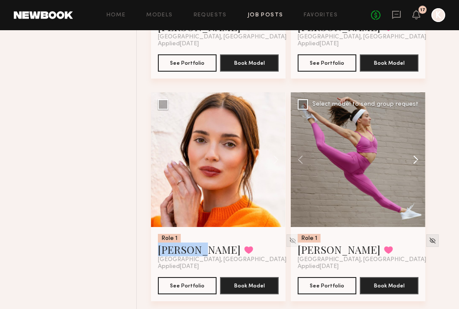
click at [414, 172] on button at bounding box center [412, 159] width 28 height 135
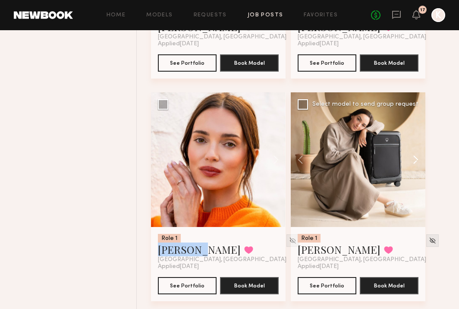
click at [414, 172] on button at bounding box center [412, 159] width 28 height 135
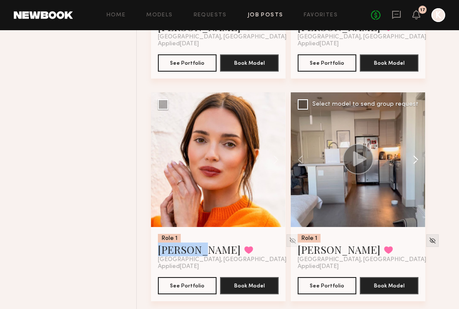
click at [414, 172] on button at bounding box center [412, 159] width 28 height 135
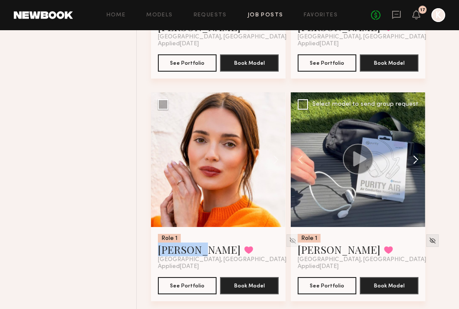
click at [414, 172] on button at bounding box center [412, 159] width 28 height 135
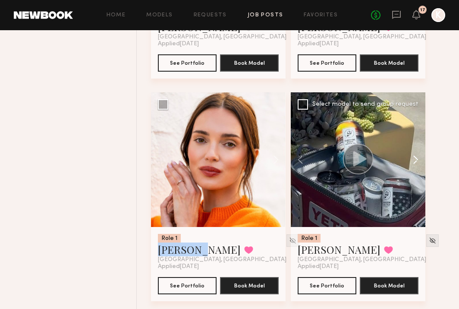
click at [414, 172] on button at bounding box center [412, 159] width 28 height 135
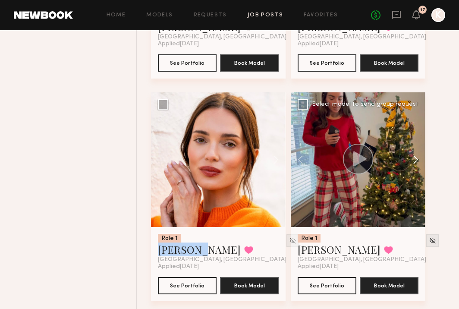
click at [414, 172] on button at bounding box center [412, 159] width 28 height 135
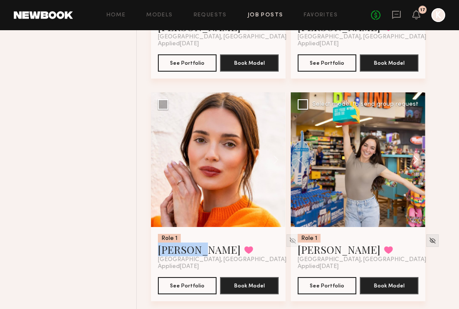
click at [414, 172] on button at bounding box center [412, 159] width 28 height 135
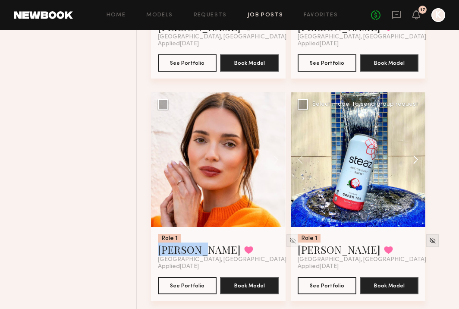
click at [414, 172] on button at bounding box center [412, 159] width 28 height 135
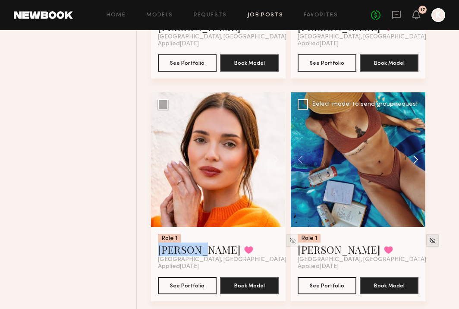
click at [414, 172] on button at bounding box center [412, 159] width 28 height 135
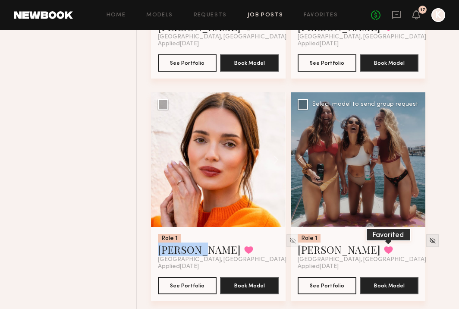
click at [384, 254] on button at bounding box center [388, 250] width 9 height 8
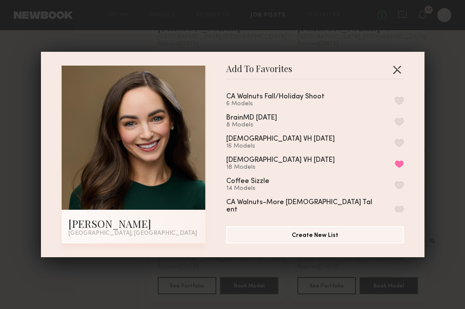
click at [391, 71] on button "button" at bounding box center [397, 70] width 14 height 14
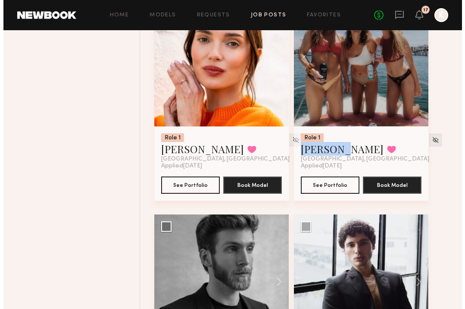
scroll to position [13415, 0]
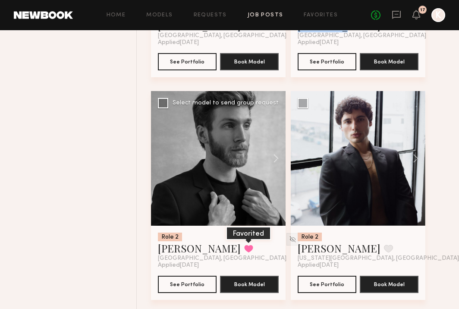
click at [244, 252] on button at bounding box center [248, 248] width 9 height 8
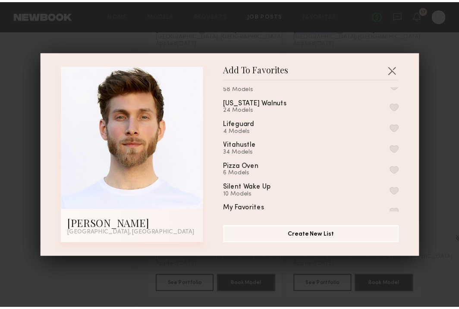
scroll to position [0, 0]
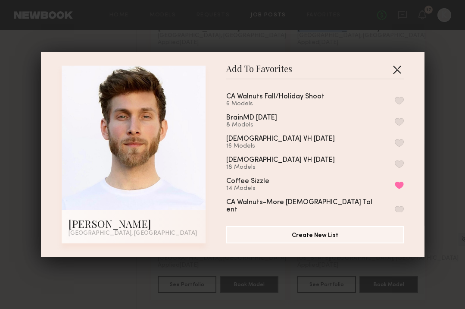
click at [396, 66] on button "button" at bounding box center [397, 70] width 14 height 14
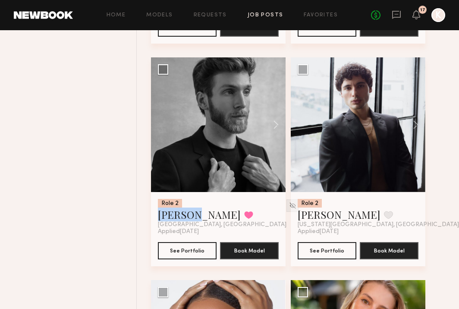
scroll to position [13476, 0]
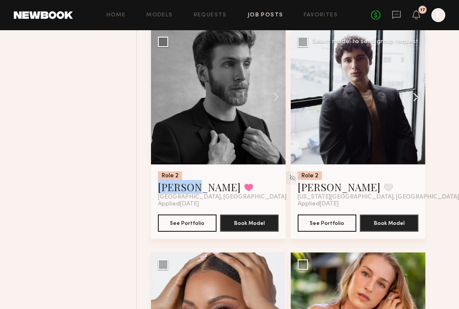
click at [419, 108] on button at bounding box center [412, 97] width 28 height 135
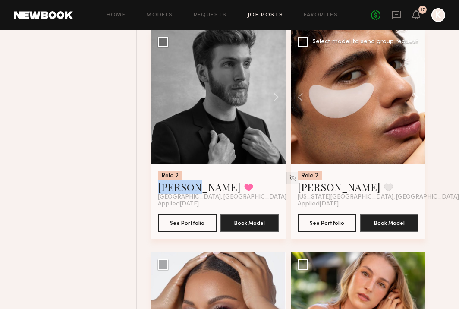
click at [419, 108] on button at bounding box center [412, 97] width 28 height 135
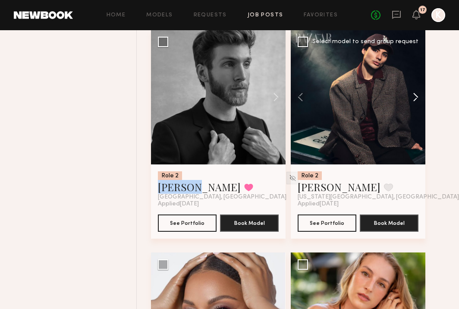
click at [419, 108] on button at bounding box center [412, 97] width 28 height 135
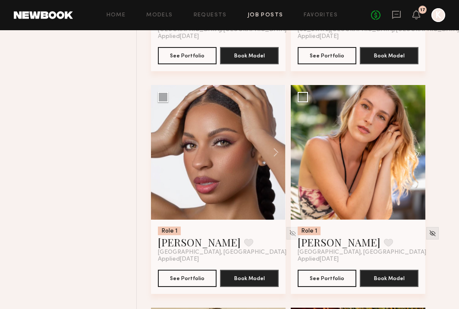
scroll to position [13688, 0]
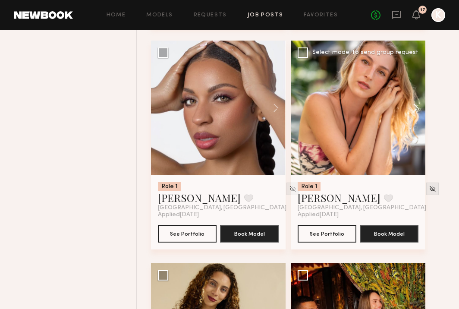
click at [417, 121] on button at bounding box center [412, 108] width 28 height 135
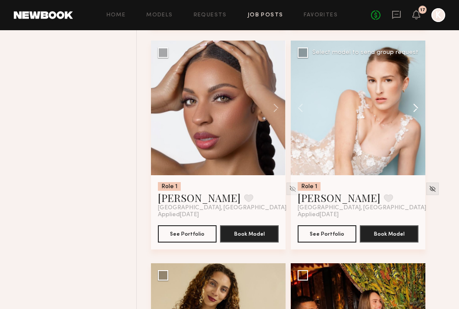
click at [417, 121] on button at bounding box center [412, 108] width 28 height 135
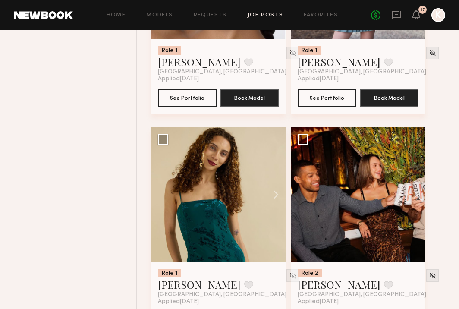
scroll to position [13879, 0]
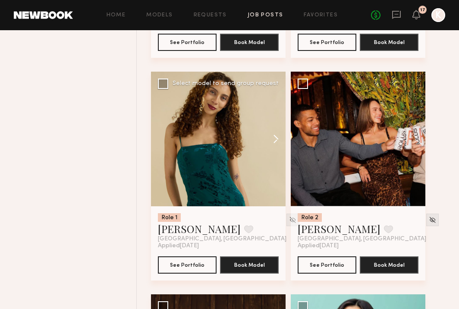
click at [274, 150] on button at bounding box center [272, 139] width 28 height 135
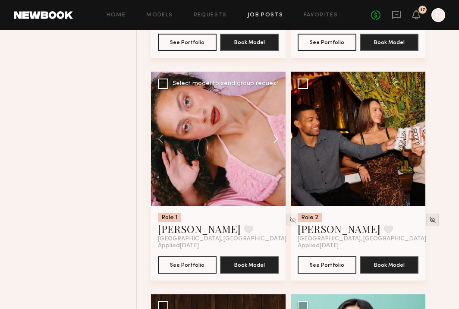
click at [274, 150] on button at bounding box center [272, 139] width 28 height 135
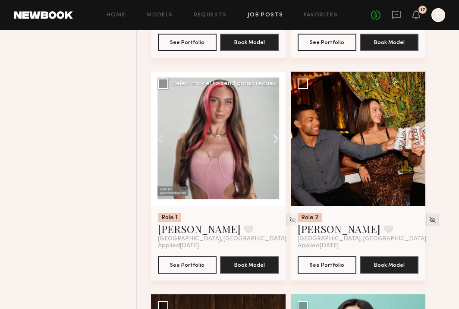
click at [274, 150] on button at bounding box center [272, 139] width 28 height 135
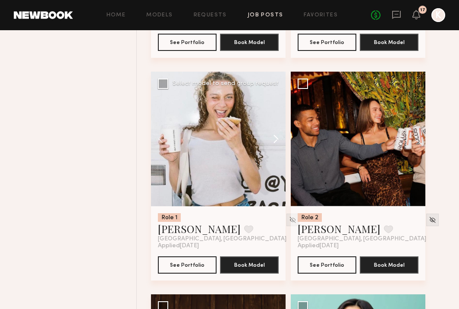
click at [274, 150] on button at bounding box center [272, 139] width 28 height 135
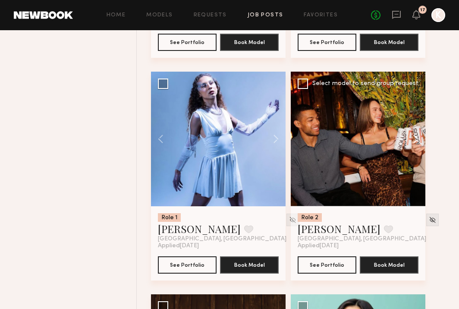
click at [412, 154] on button at bounding box center [412, 139] width 28 height 135
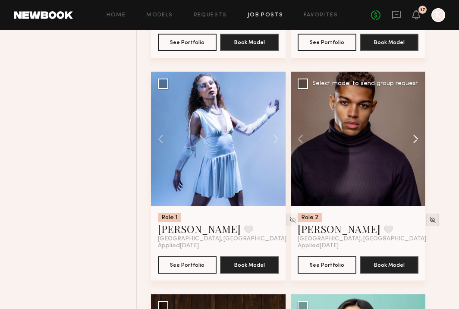
click at [412, 154] on button at bounding box center [412, 139] width 28 height 135
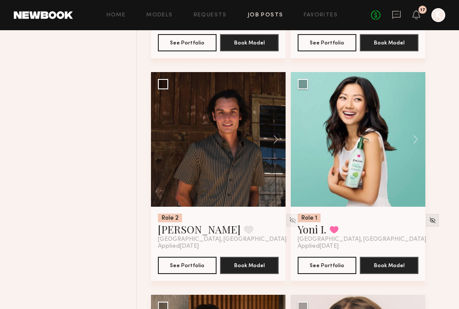
scroll to position [14123, 0]
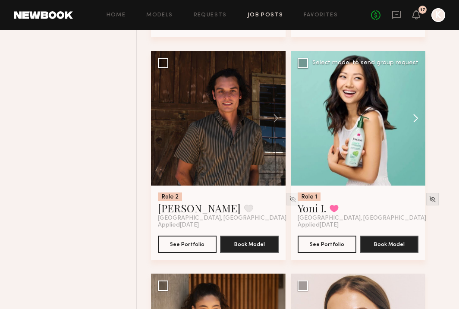
click at [414, 134] on button at bounding box center [412, 118] width 28 height 135
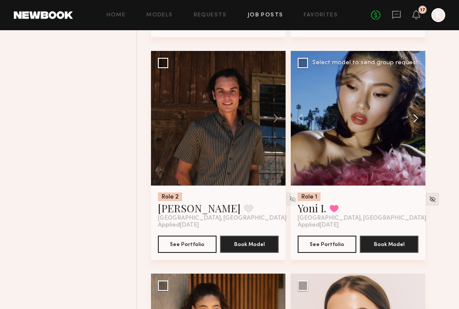
click at [414, 134] on button at bounding box center [412, 118] width 28 height 135
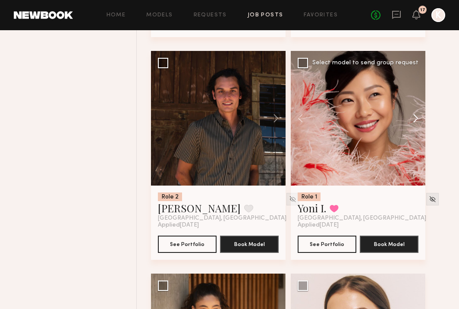
click at [414, 134] on button at bounding box center [412, 118] width 28 height 135
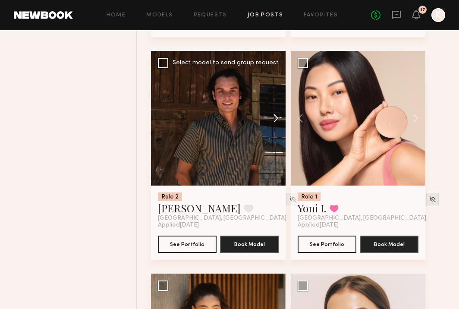
click at [276, 129] on button at bounding box center [272, 118] width 28 height 135
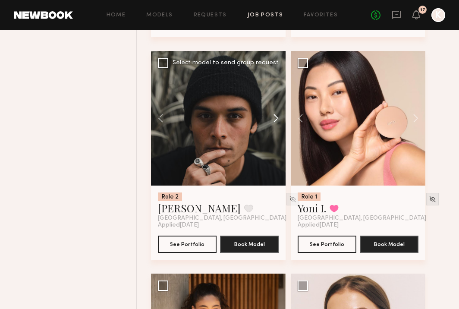
click at [276, 129] on button at bounding box center [272, 118] width 28 height 135
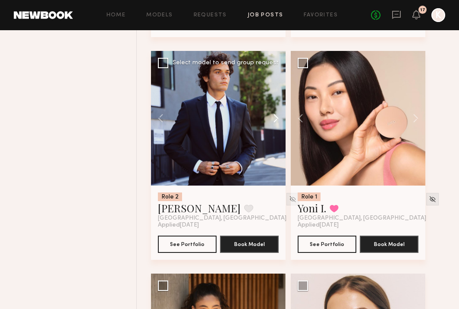
click at [276, 129] on button at bounding box center [272, 118] width 28 height 135
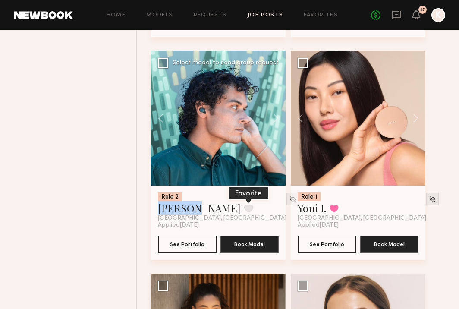
click at [244, 212] on button at bounding box center [248, 208] width 9 height 8
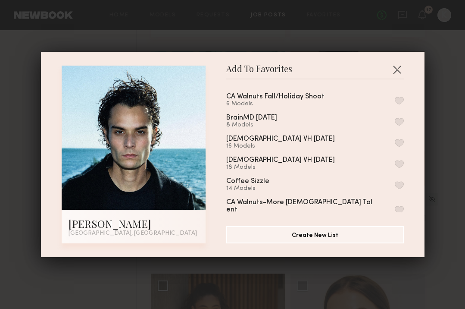
click at [395, 97] on button "button" at bounding box center [399, 101] width 9 height 8
click at [392, 72] on button "button" at bounding box center [397, 70] width 14 height 14
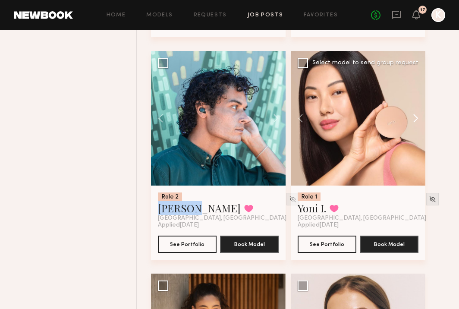
click at [416, 131] on button at bounding box center [412, 118] width 28 height 135
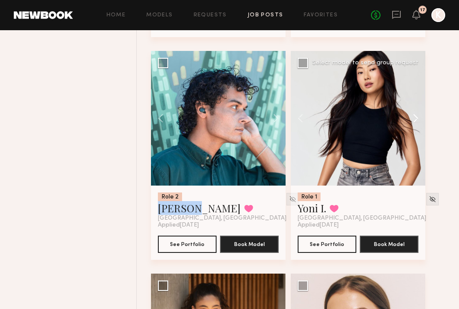
click at [416, 131] on button at bounding box center [412, 118] width 28 height 135
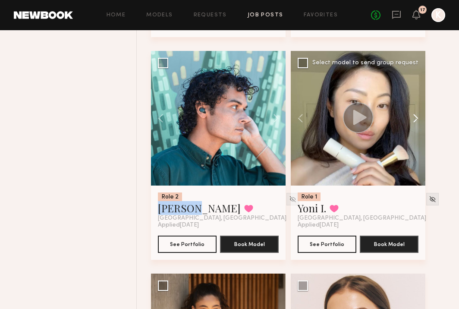
click at [416, 131] on button at bounding box center [412, 118] width 28 height 135
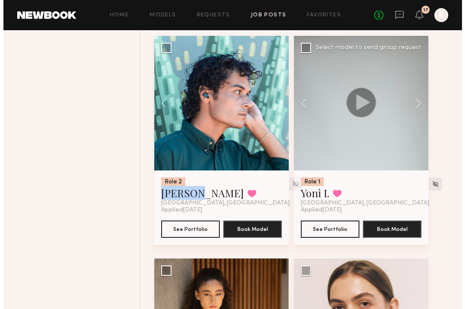
scroll to position [14069, 0]
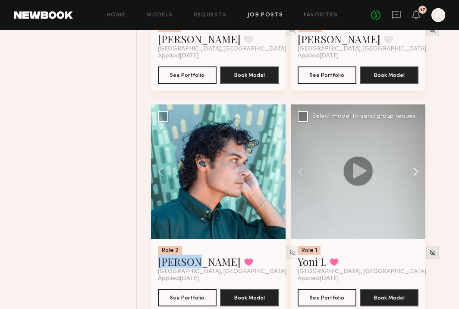
click at [413, 185] on button at bounding box center [412, 171] width 28 height 135
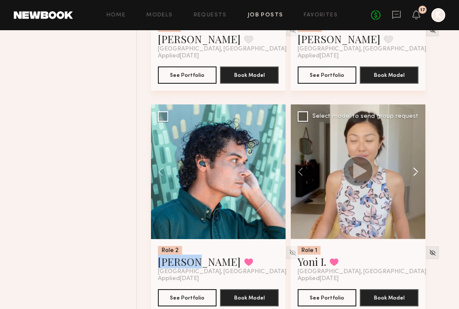
click at [413, 185] on button at bounding box center [412, 171] width 28 height 135
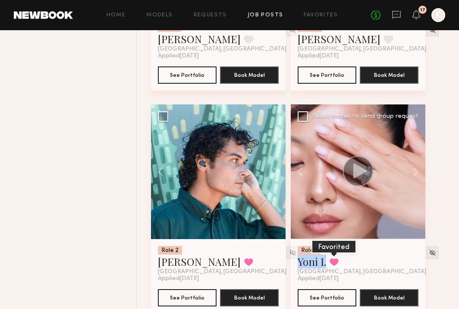
click at [334, 266] on button at bounding box center [333, 262] width 9 height 8
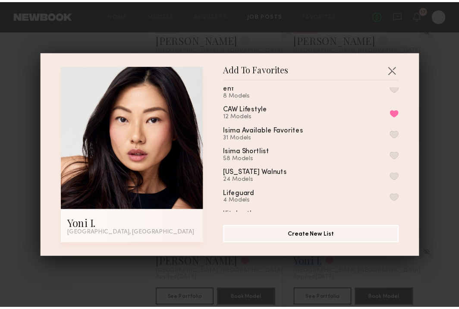
scroll to position [0, 0]
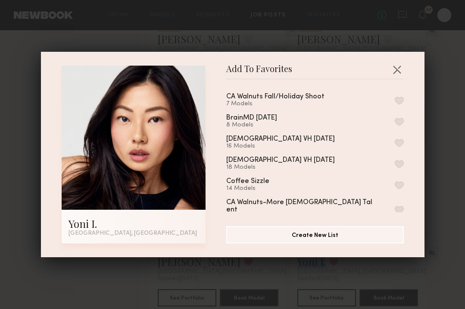
click at [395, 100] on button "button" at bounding box center [399, 101] width 9 height 8
click at [393, 69] on button "button" at bounding box center [397, 70] width 14 height 14
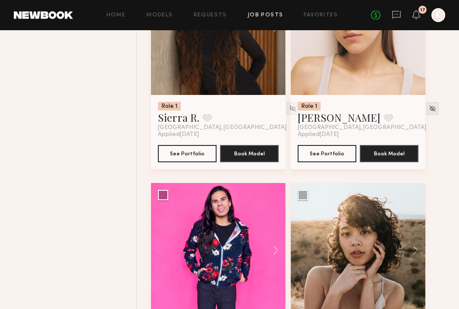
scroll to position [14545, 0]
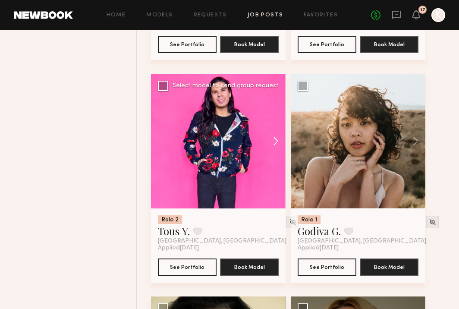
click at [270, 150] on button at bounding box center [272, 141] width 28 height 135
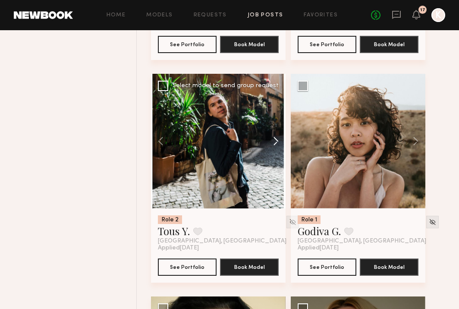
click at [270, 150] on button at bounding box center [272, 141] width 28 height 135
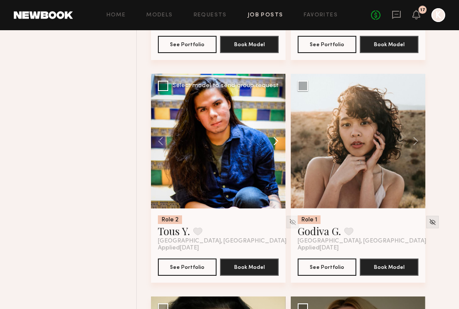
click at [270, 150] on button at bounding box center [272, 141] width 28 height 135
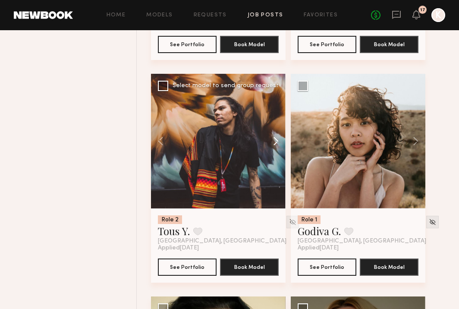
click at [270, 150] on button at bounding box center [272, 141] width 28 height 135
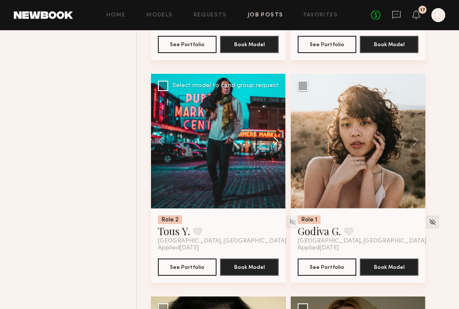
click at [270, 150] on button at bounding box center [272, 141] width 28 height 135
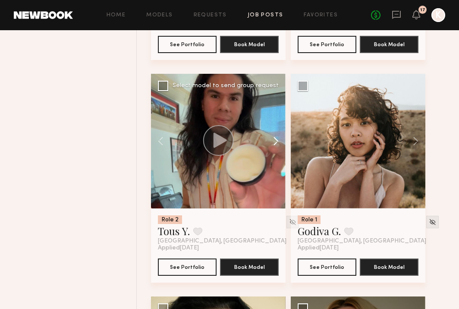
click at [270, 150] on button at bounding box center [272, 141] width 28 height 135
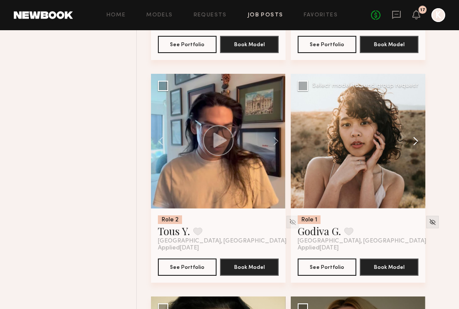
click at [414, 155] on button at bounding box center [412, 141] width 28 height 135
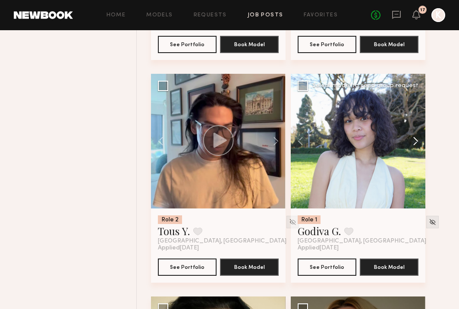
click at [414, 155] on button at bounding box center [412, 141] width 28 height 135
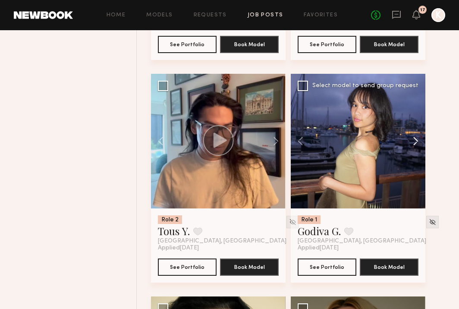
click at [414, 155] on button at bounding box center [412, 141] width 28 height 135
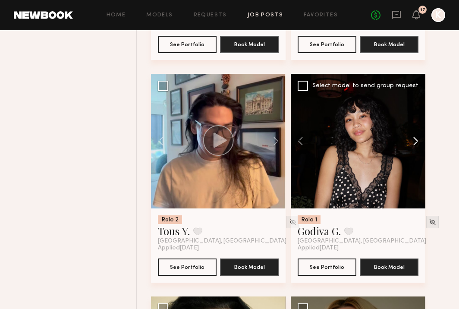
click at [414, 155] on button at bounding box center [412, 141] width 28 height 135
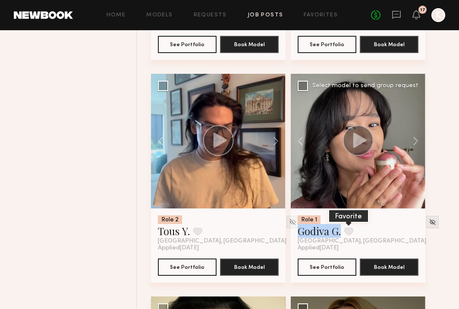
click at [353, 235] on button at bounding box center [348, 231] width 9 height 8
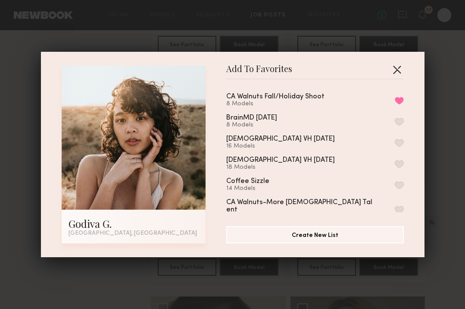
click at [393, 69] on button "button" at bounding box center [397, 70] width 14 height 14
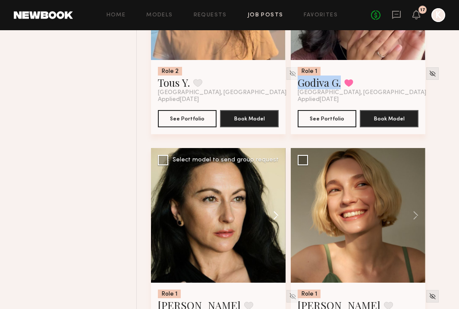
scroll to position [14760, 0]
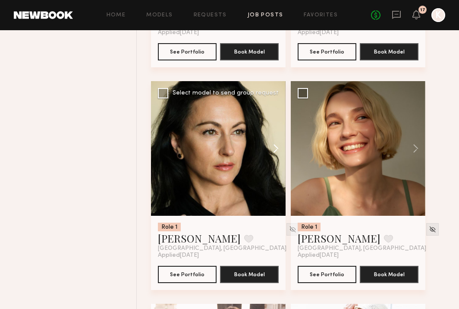
click at [276, 164] on button at bounding box center [272, 148] width 28 height 135
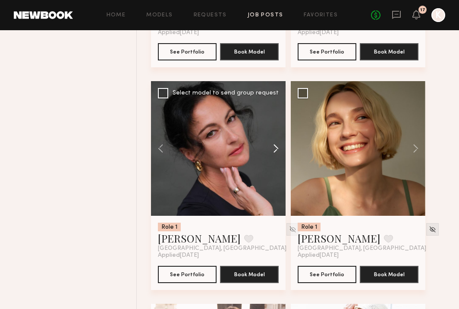
click at [276, 164] on button at bounding box center [272, 148] width 28 height 135
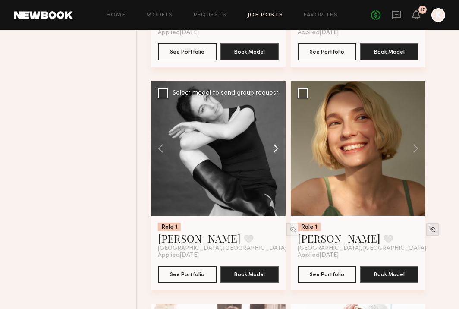
click at [276, 164] on button at bounding box center [272, 148] width 28 height 135
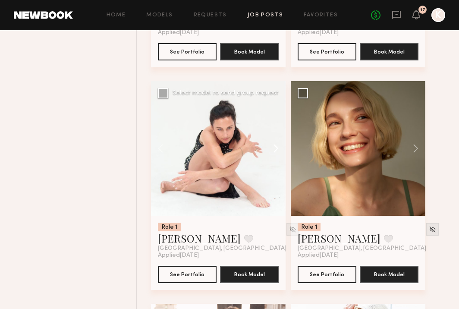
click at [276, 164] on button at bounding box center [272, 148] width 28 height 135
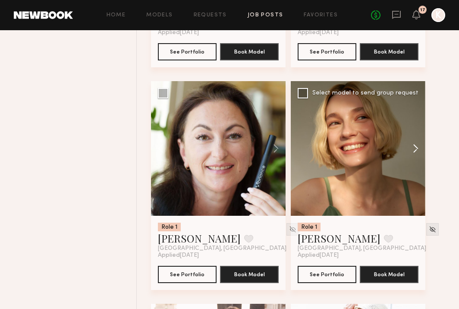
click at [412, 161] on button at bounding box center [412, 148] width 28 height 135
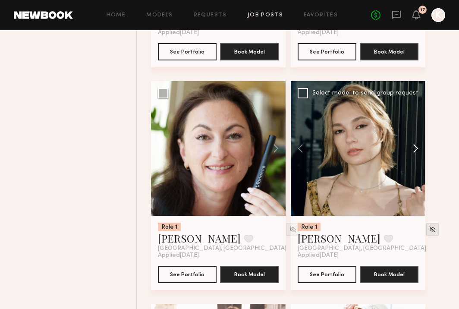
click at [412, 161] on button at bounding box center [412, 148] width 28 height 135
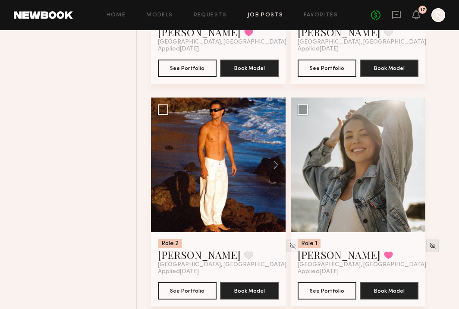
scroll to position [15675, 0]
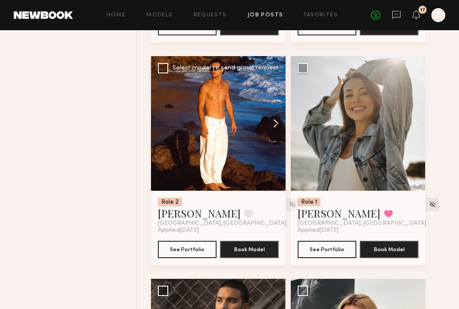
click at [274, 137] on button at bounding box center [272, 123] width 28 height 135
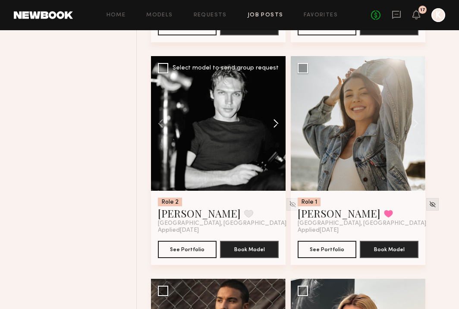
click at [274, 137] on button at bounding box center [272, 123] width 28 height 135
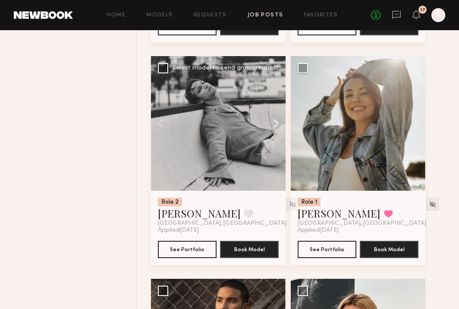
click at [274, 137] on button at bounding box center [272, 123] width 28 height 135
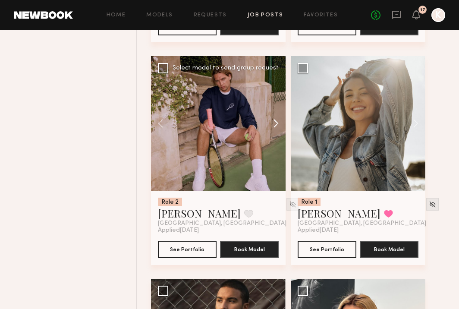
click at [274, 137] on button at bounding box center [272, 123] width 28 height 135
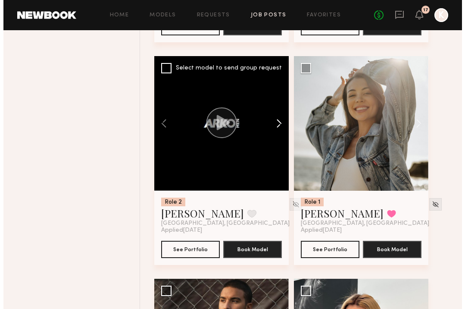
scroll to position [15837, 0]
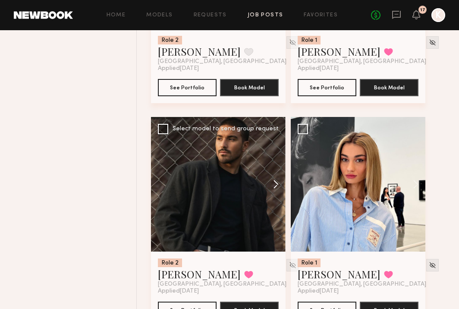
click at [272, 194] on button at bounding box center [272, 184] width 28 height 135
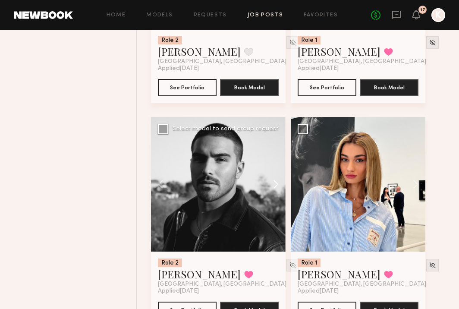
click at [272, 194] on button at bounding box center [272, 184] width 28 height 135
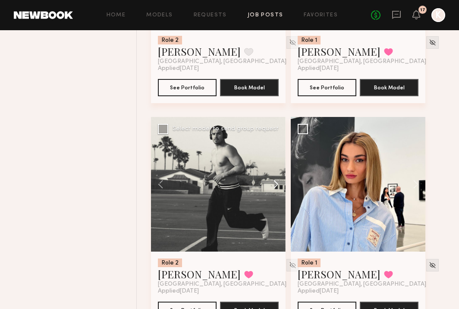
click at [272, 194] on button at bounding box center [272, 184] width 28 height 135
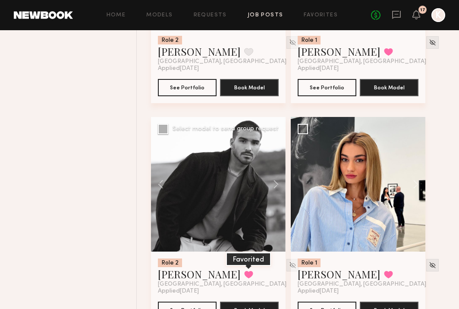
click at [244, 278] on button at bounding box center [248, 274] width 9 height 8
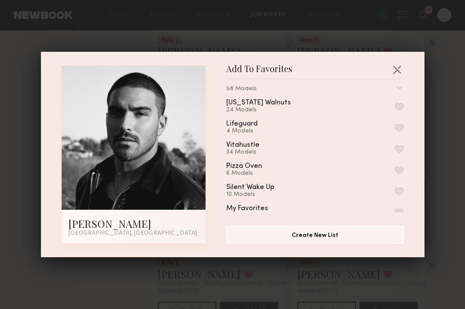
scroll to position [0, 0]
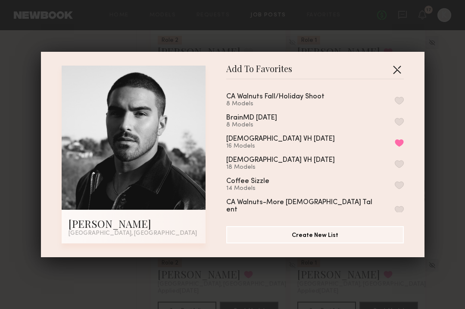
click at [395, 65] on button "button" at bounding box center [397, 70] width 14 height 14
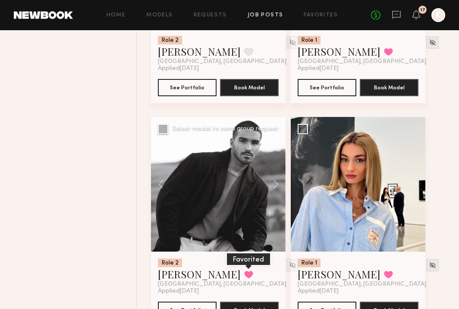
click at [244, 278] on button at bounding box center [248, 274] width 9 height 8
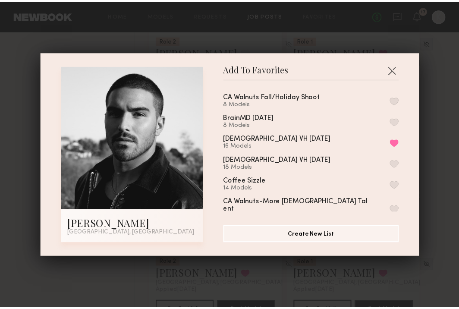
scroll to position [0, 0]
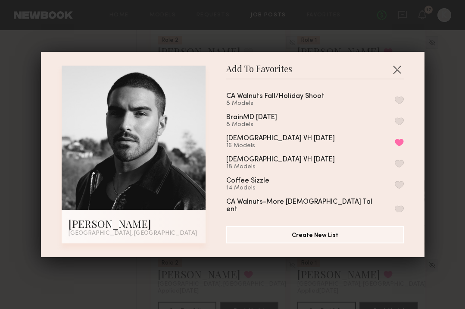
click at [395, 98] on button "button" at bounding box center [399, 100] width 9 height 8
click at [394, 69] on button "button" at bounding box center [397, 70] width 14 height 14
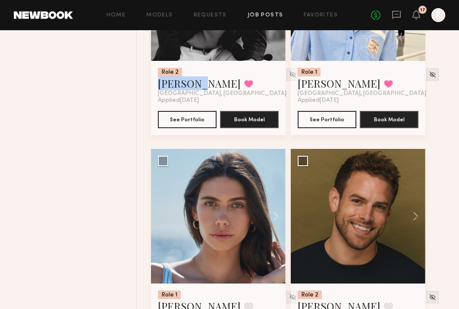
scroll to position [16097, 0]
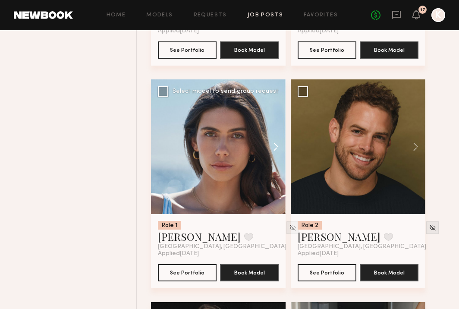
click at [273, 165] on button at bounding box center [272, 146] width 28 height 135
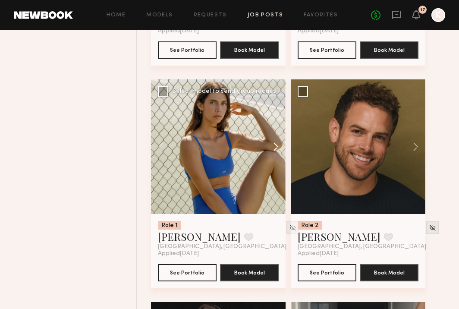
click at [273, 165] on button at bounding box center [272, 146] width 28 height 135
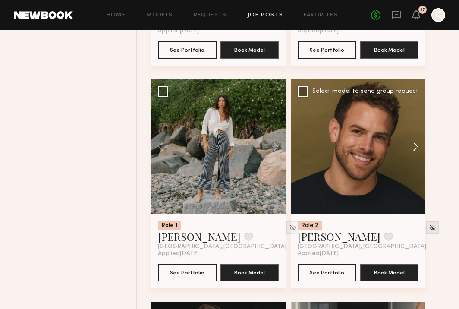
click at [417, 159] on button at bounding box center [412, 146] width 28 height 135
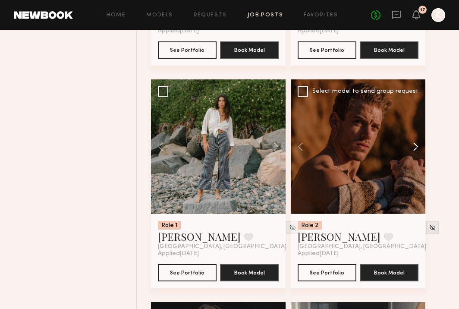
click at [417, 159] on button at bounding box center [412, 146] width 28 height 135
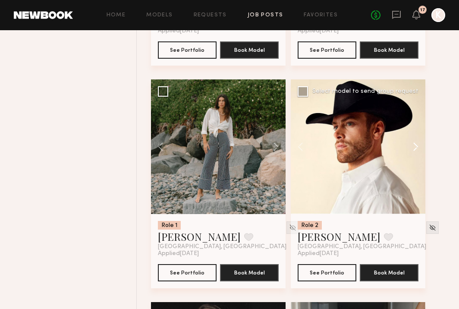
click at [417, 159] on button at bounding box center [412, 146] width 28 height 135
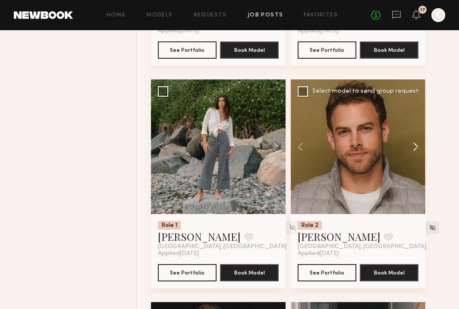
click at [417, 159] on button at bounding box center [412, 146] width 28 height 135
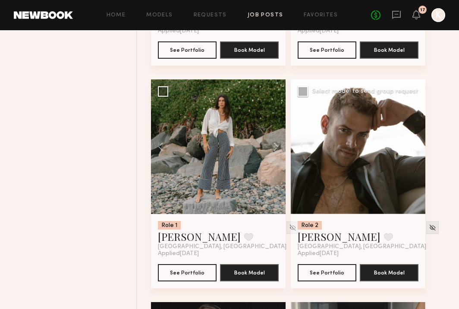
click at [417, 159] on div at bounding box center [358, 146] width 135 height 135
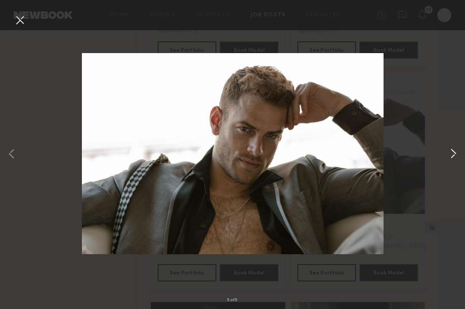
click at [451, 153] on button at bounding box center [453, 154] width 10 height 247
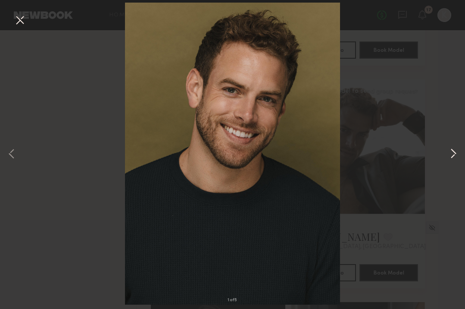
click at [451, 153] on button at bounding box center [453, 154] width 10 height 247
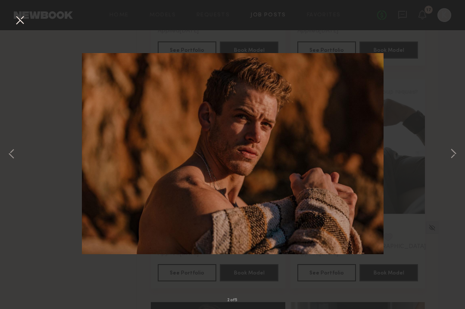
click at [12, 15] on div "2 of 5" at bounding box center [232, 154] width 465 height 309
click at [25, 20] on button at bounding box center [20, 21] width 14 height 16
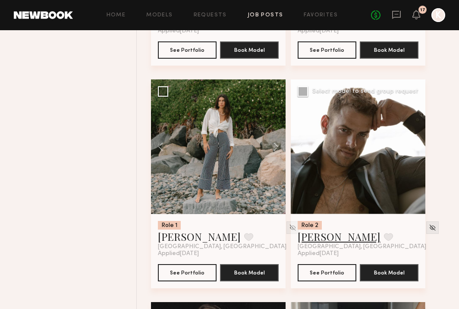
click at [311, 243] on link "Eric L." at bounding box center [339, 236] width 83 height 14
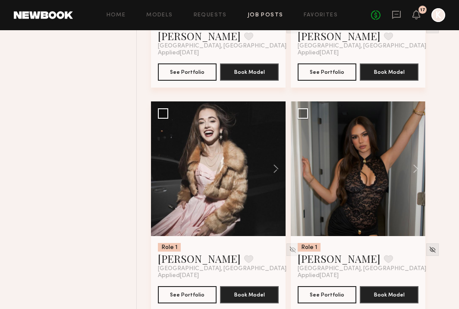
scroll to position [16330, 0]
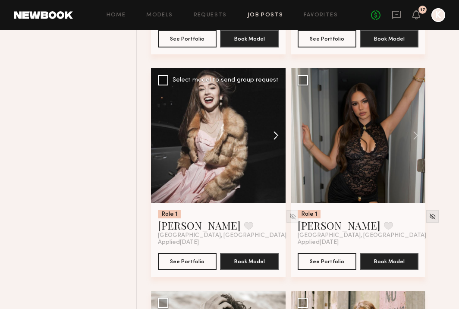
click at [279, 144] on button at bounding box center [272, 135] width 28 height 135
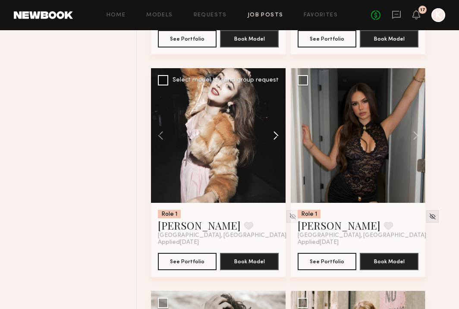
click at [279, 144] on button at bounding box center [272, 135] width 28 height 135
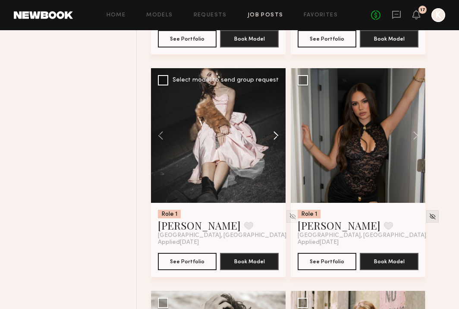
click at [279, 144] on button at bounding box center [272, 135] width 28 height 135
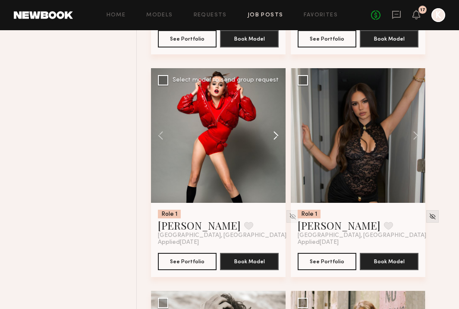
click at [279, 144] on button at bounding box center [272, 135] width 28 height 135
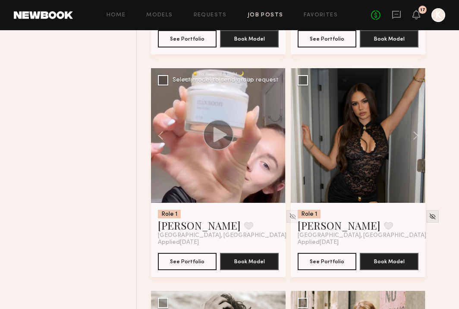
click at [279, 144] on div at bounding box center [218, 135] width 135 height 135
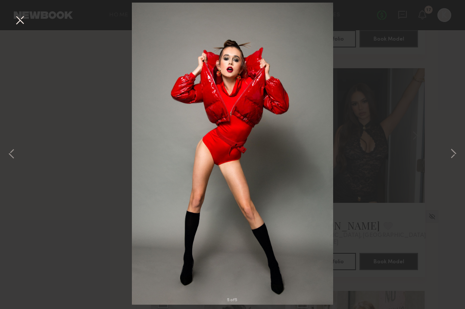
click at [22, 19] on button at bounding box center [20, 21] width 14 height 16
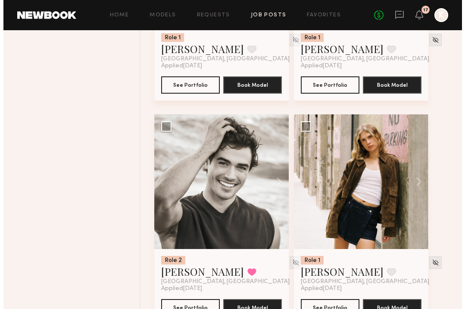
scroll to position [16568, 0]
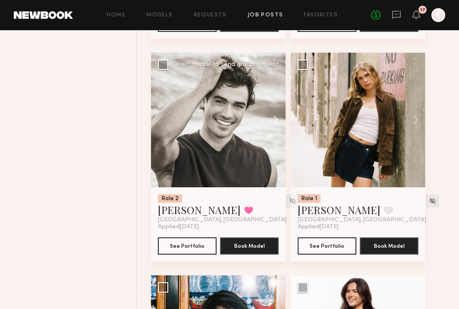
click at [278, 133] on button at bounding box center [272, 120] width 28 height 135
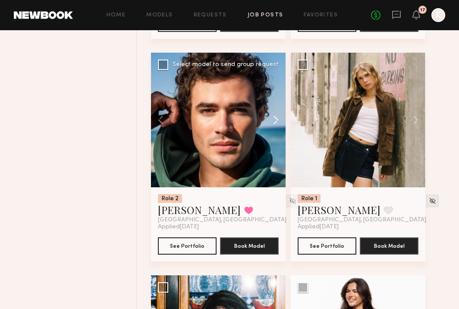
click at [278, 133] on button at bounding box center [272, 120] width 28 height 135
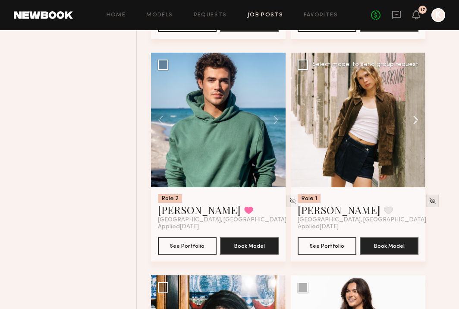
click at [413, 132] on button at bounding box center [412, 120] width 28 height 135
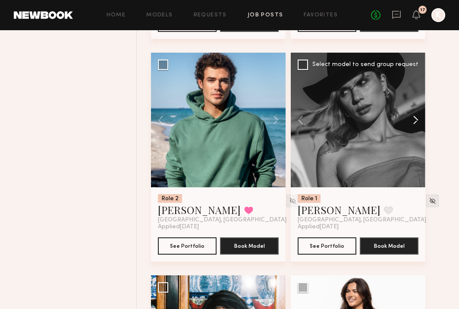
click at [413, 132] on button at bounding box center [412, 120] width 28 height 135
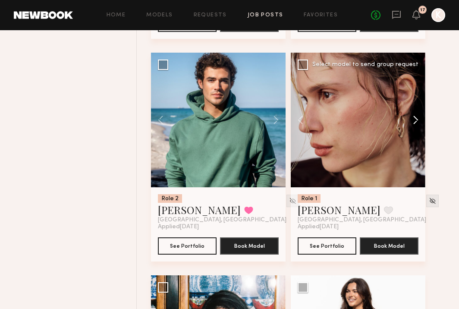
click at [413, 132] on button at bounding box center [412, 120] width 28 height 135
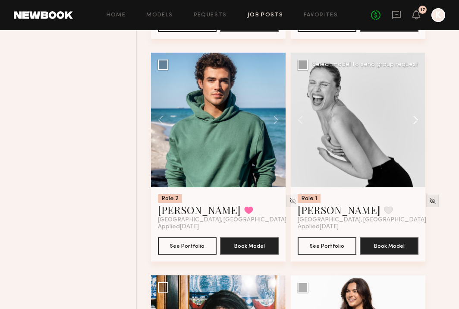
click at [413, 132] on button at bounding box center [412, 120] width 28 height 135
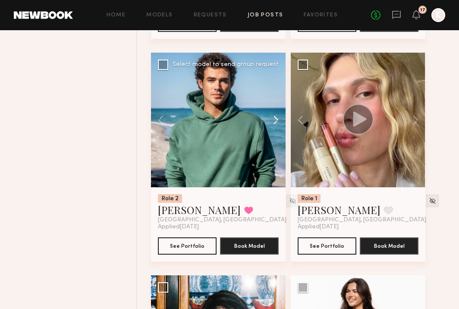
click at [275, 135] on button at bounding box center [272, 120] width 28 height 135
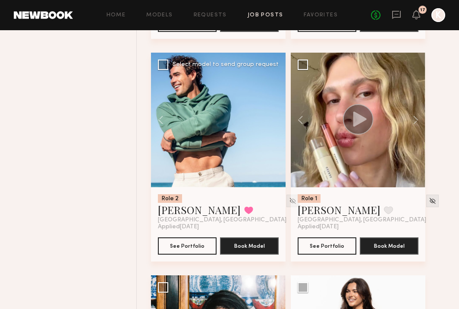
click at [275, 135] on div at bounding box center [218, 120] width 135 height 135
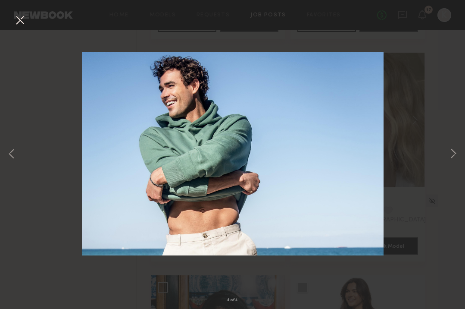
click at [16, 21] on button at bounding box center [20, 21] width 14 height 16
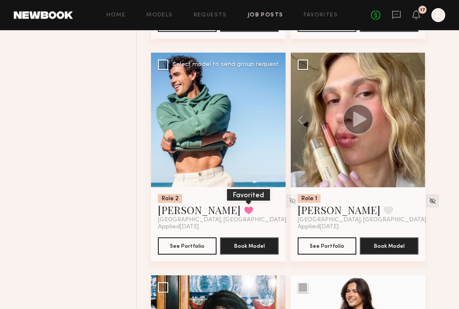
click at [244, 214] on button at bounding box center [248, 210] width 9 height 8
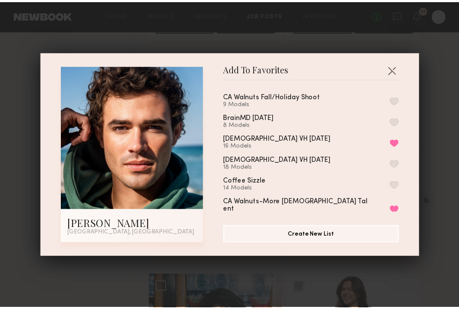
scroll to position [188, 0]
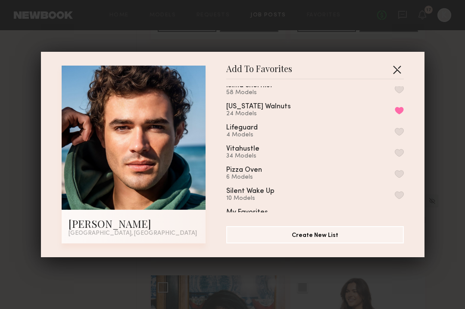
click at [394, 66] on button "button" at bounding box center [397, 70] width 14 height 14
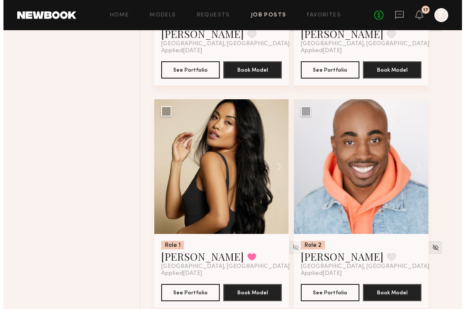
scroll to position [17008, 0]
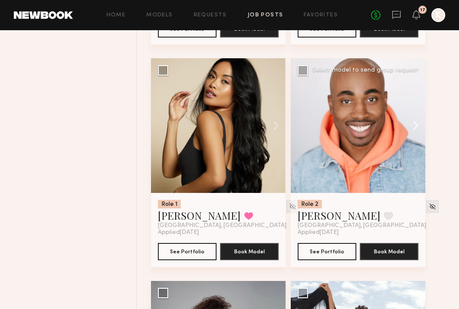
click at [417, 142] on button at bounding box center [412, 125] width 28 height 135
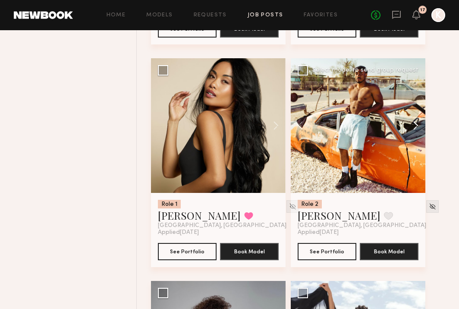
click at [417, 141] on button at bounding box center [412, 125] width 28 height 135
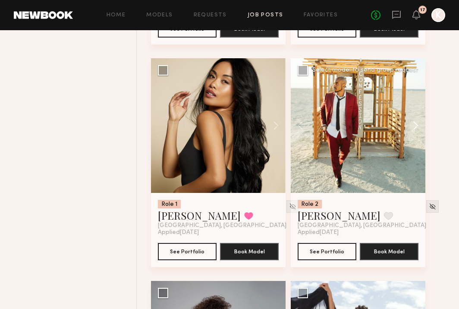
click at [417, 141] on button at bounding box center [412, 125] width 28 height 135
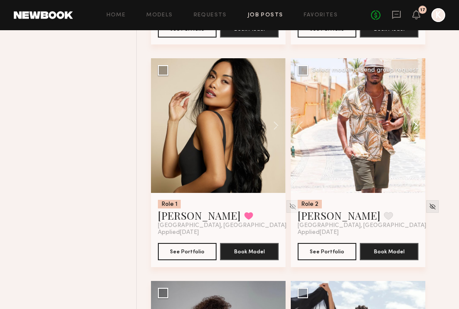
click at [417, 141] on button at bounding box center [412, 125] width 28 height 135
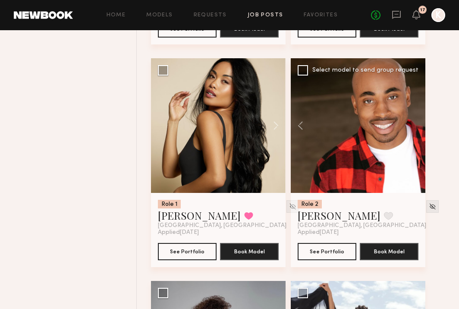
click at [417, 141] on div at bounding box center [358, 125] width 135 height 135
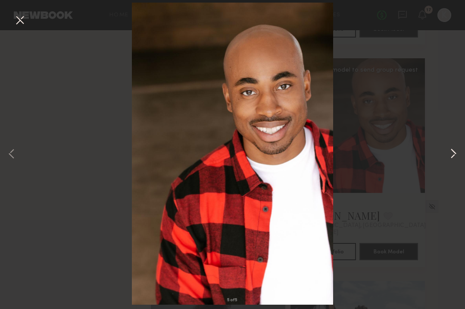
click at [450, 157] on button at bounding box center [453, 154] width 10 height 247
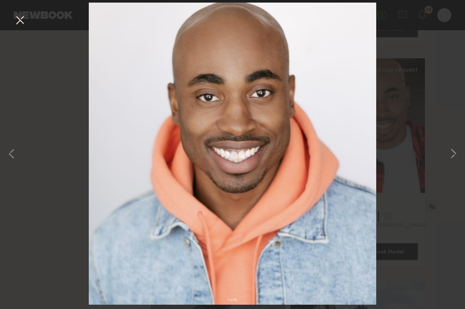
click at [18, 16] on button at bounding box center [20, 21] width 14 height 16
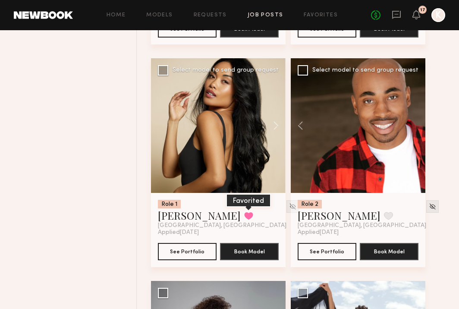
click at [244, 219] on button at bounding box center [248, 216] width 9 height 8
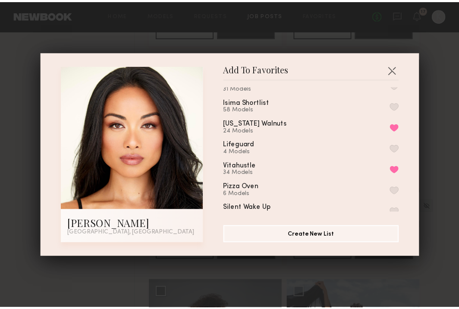
scroll to position [156, 0]
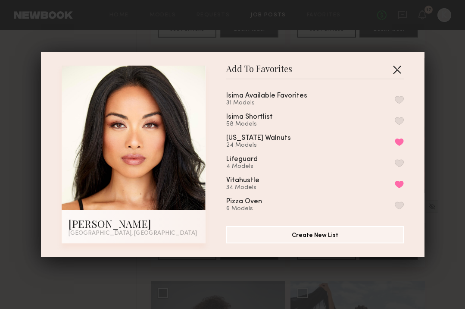
click at [390, 68] on button "button" at bounding box center [397, 70] width 14 height 14
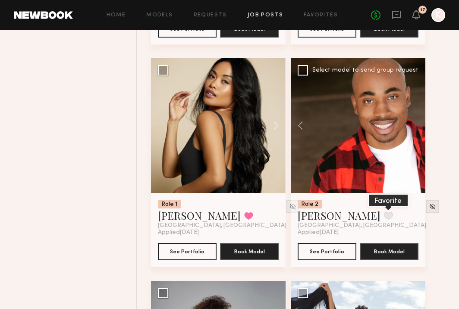
click at [384, 219] on button at bounding box center [388, 216] width 9 height 8
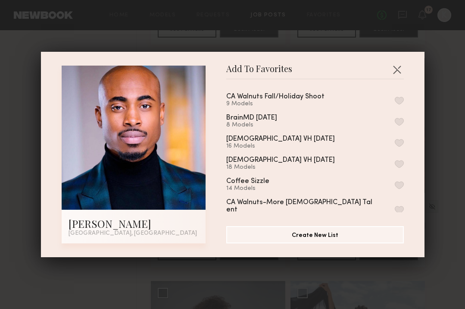
click at [395, 97] on button "button" at bounding box center [399, 101] width 9 height 8
click at [395, 69] on button "button" at bounding box center [397, 70] width 14 height 14
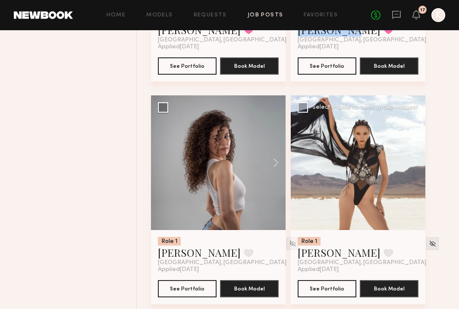
scroll to position [17234, 0]
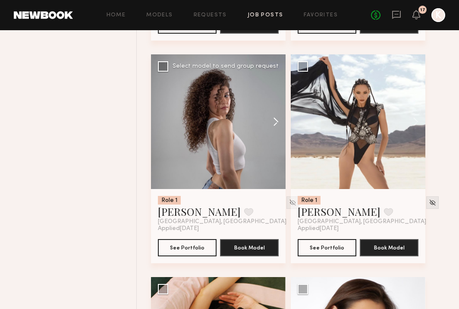
click at [272, 138] on button at bounding box center [272, 121] width 28 height 135
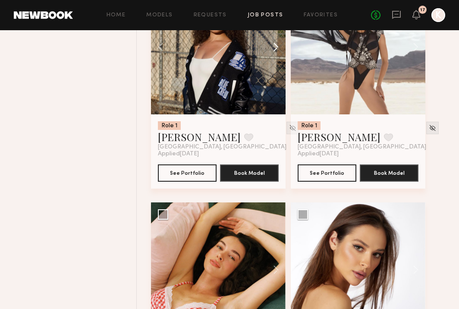
scroll to position [17401, 0]
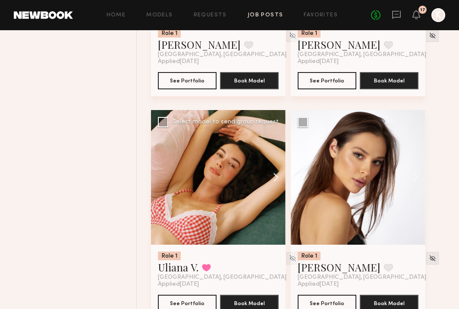
click at [273, 194] on button at bounding box center [272, 177] width 28 height 135
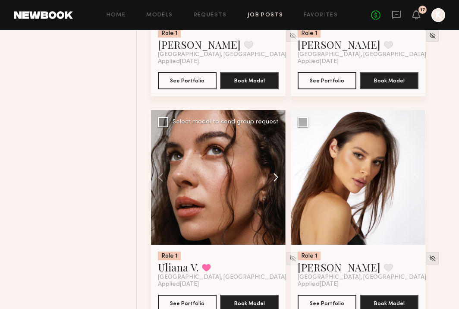
click at [273, 194] on button at bounding box center [272, 177] width 28 height 135
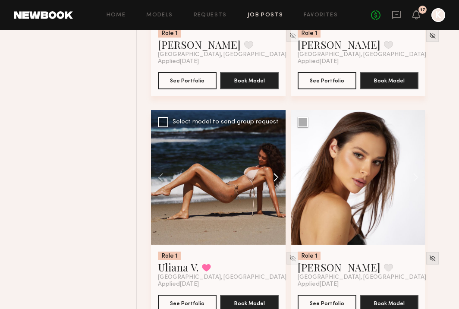
click at [273, 194] on button at bounding box center [272, 177] width 28 height 135
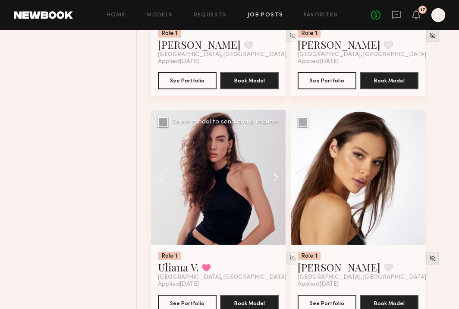
click at [273, 194] on button at bounding box center [272, 177] width 28 height 135
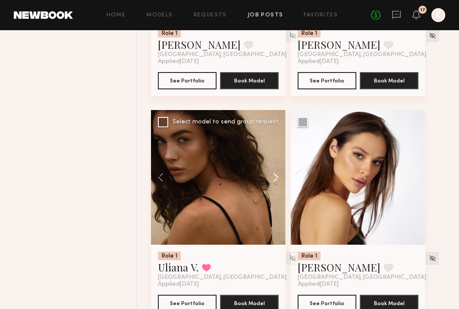
click at [273, 194] on button at bounding box center [272, 177] width 28 height 135
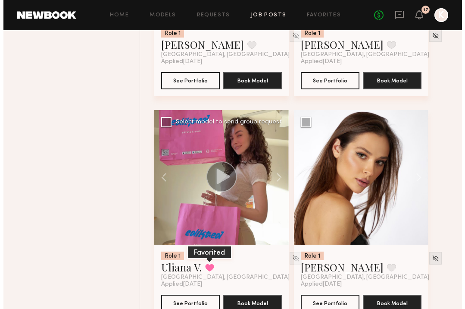
scroll to position [17449, 0]
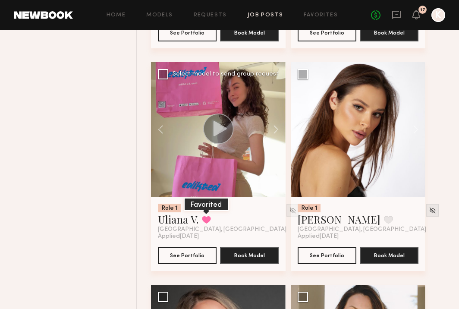
click at [207, 223] on button at bounding box center [206, 220] width 9 height 8
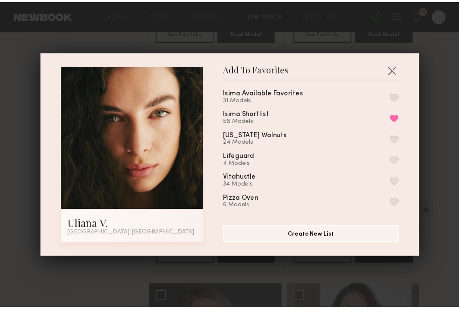
scroll to position [159, 0]
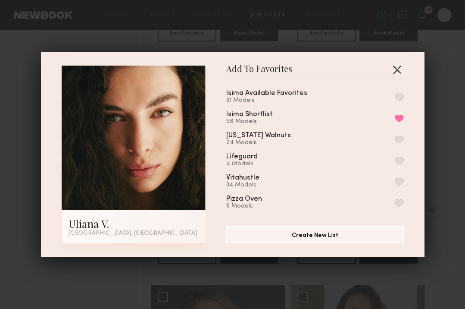
click at [394, 65] on button "button" at bounding box center [397, 70] width 14 height 14
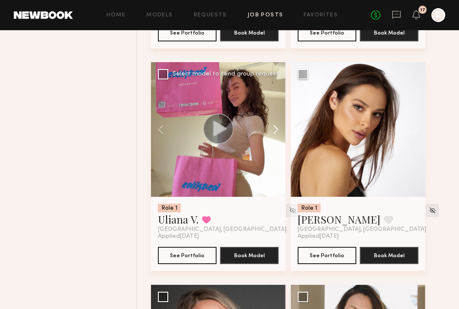
click at [272, 142] on button at bounding box center [272, 129] width 28 height 135
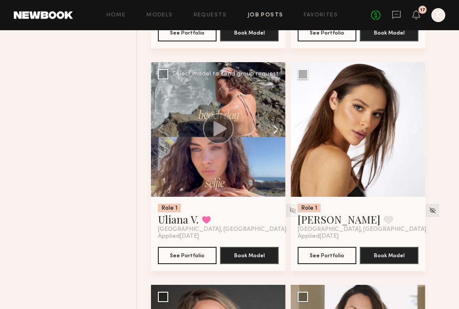
click at [272, 142] on button at bounding box center [272, 129] width 28 height 135
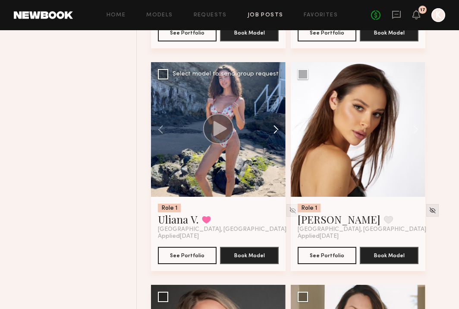
click at [272, 142] on button at bounding box center [272, 129] width 28 height 135
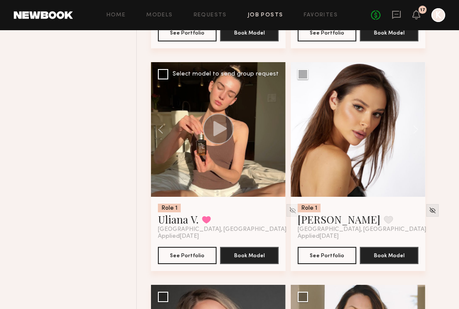
click at [272, 142] on div at bounding box center [218, 129] width 135 height 135
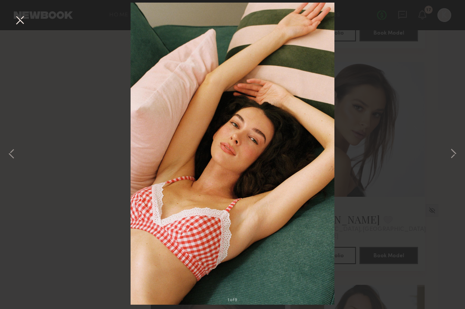
click at [20, 19] on button at bounding box center [20, 21] width 14 height 16
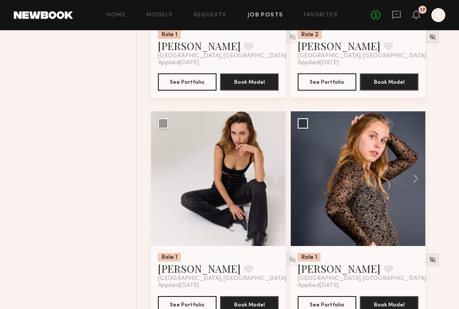
scroll to position [18307, 0]
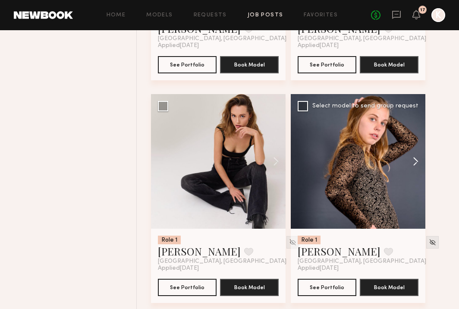
click at [416, 175] on button at bounding box center [412, 161] width 28 height 135
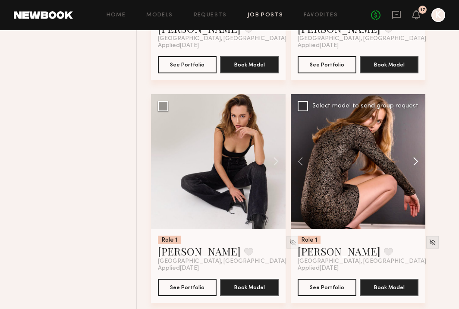
click at [416, 175] on button at bounding box center [412, 161] width 28 height 135
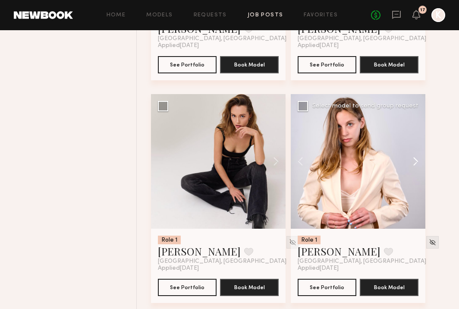
click at [416, 175] on button at bounding box center [412, 161] width 28 height 135
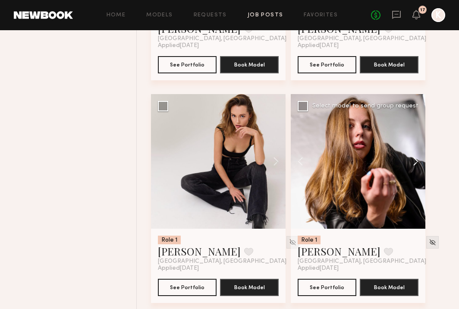
click at [416, 175] on button at bounding box center [412, 161] width 28 height 135
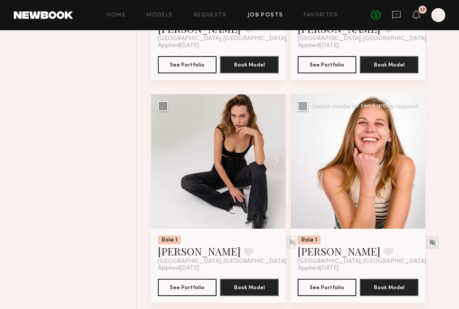
click at [416, 175] on div at bounding box center [358, 161] width 135 height 135
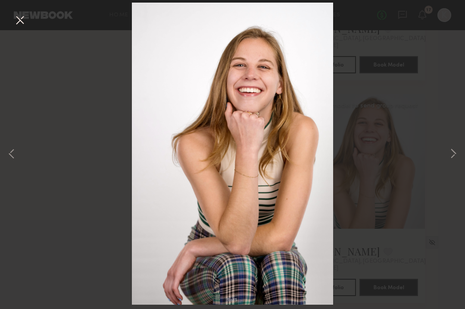
click at [16, 22] on button at bounding box center [20, 21] width 14 height 16
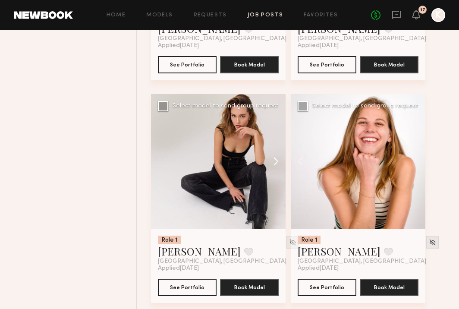
click at [275, 176] on button at bounding box center [272, 161] width 28 height 135
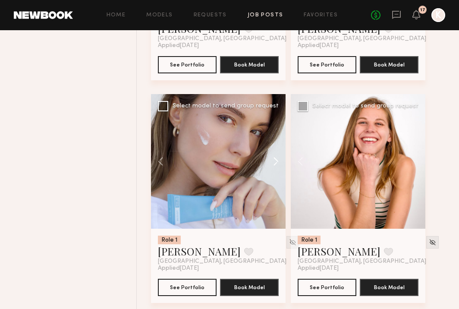
click at [275, 176] on button at bounding box center [272, 161] width 28 height 135
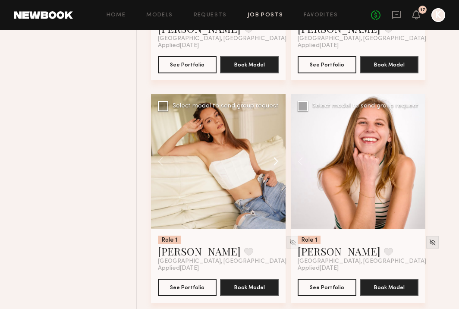
click at [275, 176] on button at bounding box center [272, 161] width 28 height 135
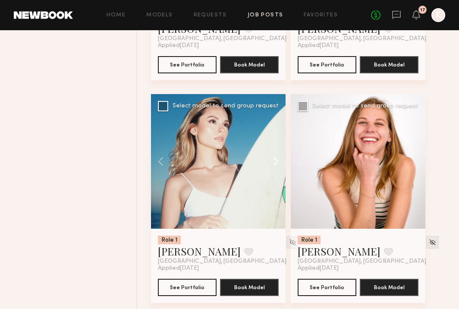
click at [275, 176] on button at bounding box center [272, 161] width 28 height 135
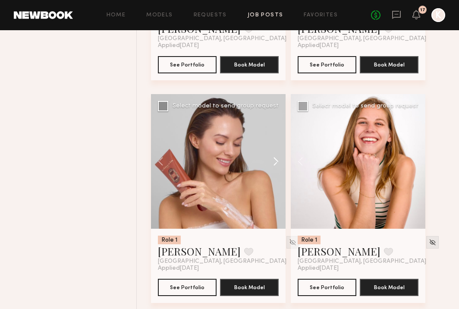
click at [275, 176] on button at bounding box center [272, 161] width 28 height 135
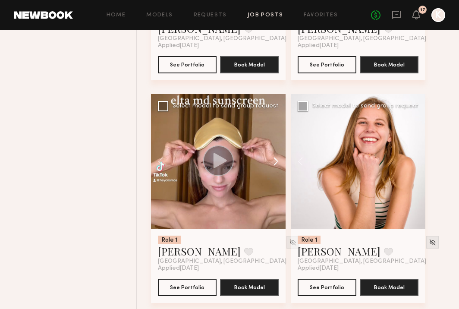
click at [275, 176] on button at bounding box center [272, 161] width 28 height 135
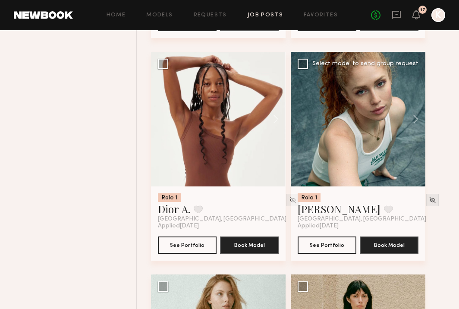
scroll to position [18740, 0]
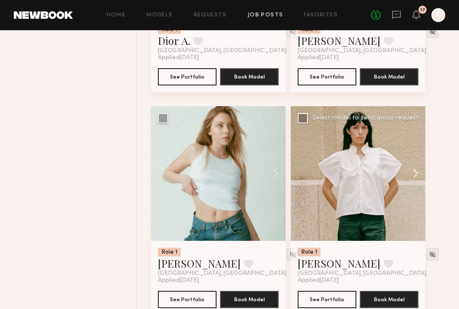
click at [414, 191] on button at bounding box center [412, 173] width 28 height 135
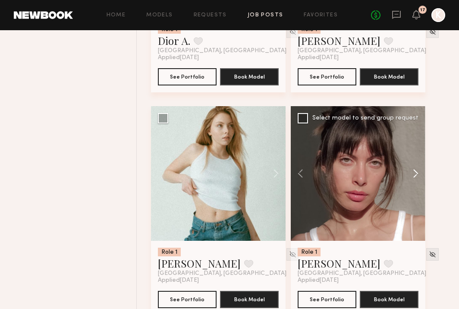
click at [414, 191] on button at bounding box center [412, 173] width 28 height 135
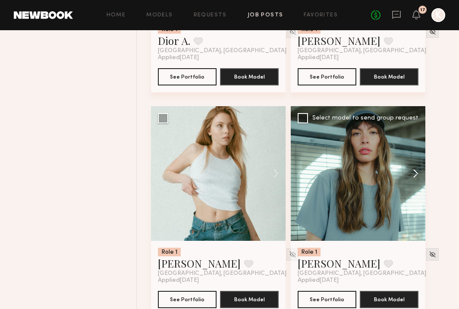
click at [414, 191] on button at bounding box center [412, 173] width 28 height 135
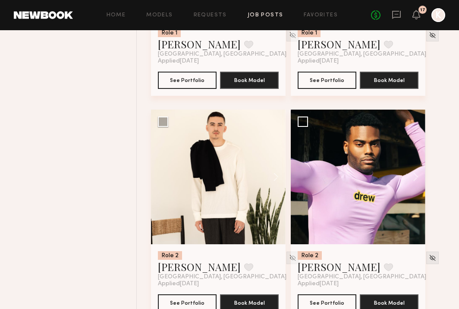
scroll to position [18988, 0]
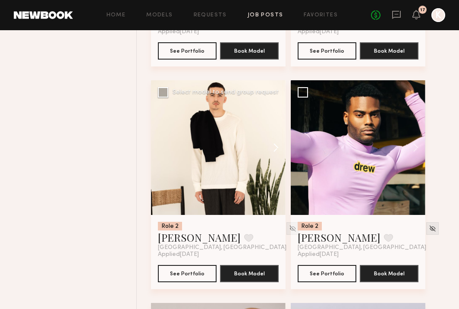
click at [272, 162] on button at bounding box center [272, 147] width 28 height 135
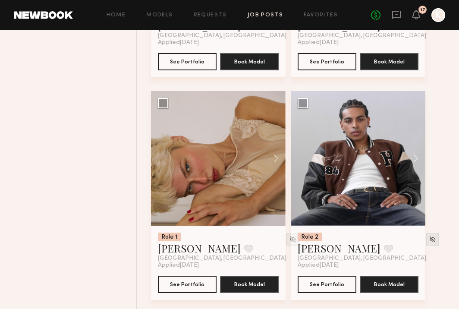
scroll to position [19218, 0]
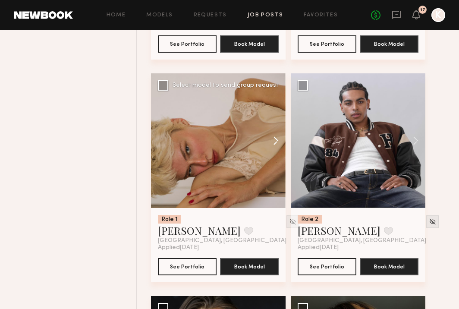
click at [276, 158] on button at bounding box center [272, 140] width 28 height 135
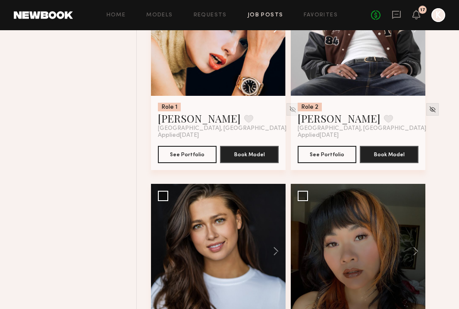
scroll to position [19433, 0]
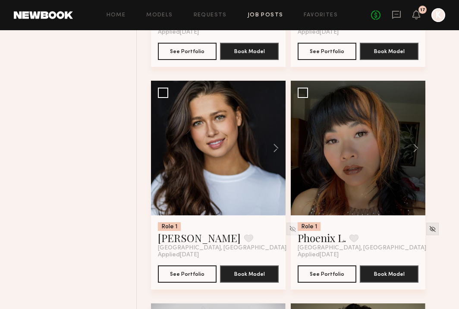
click at [276, 158] on button at bounding box center [272, 148] width 28 height 135
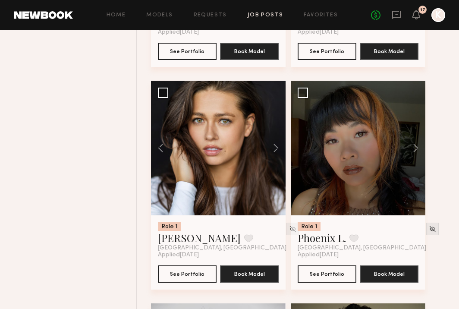
click at [276, 158] on button at bounding box center [272, 148] width 28 height 135
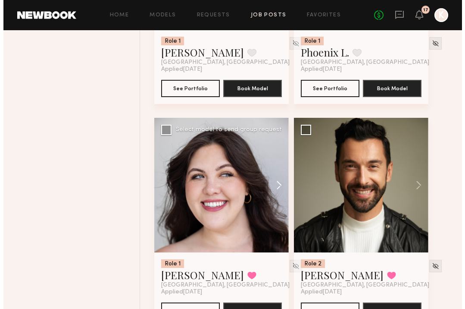
scroll to position [19633, 0]
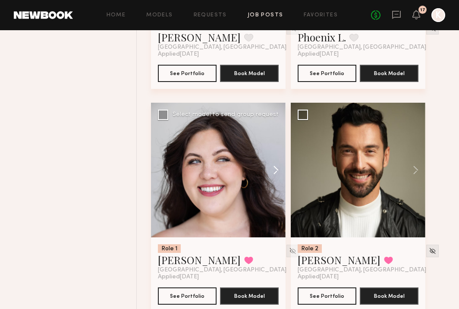
click at [277, 184] on button at bounding box center [272, 170] width 28 height 135
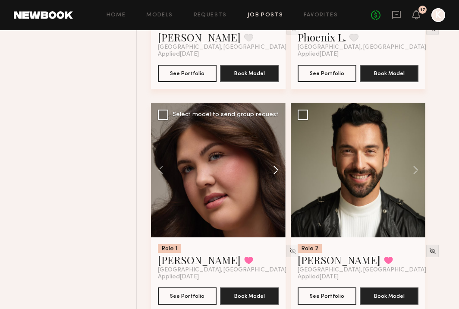
click at [277, 184] on button at bounding box center [272, 170] width 28 height 135
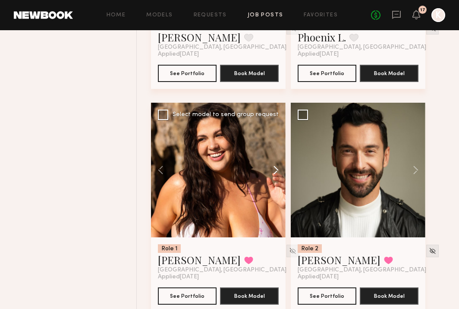
click at [277, 184] on button at bounding box center [272, 170] width 28 height 135
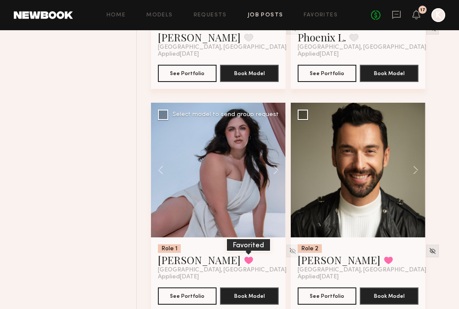
click at [244, 264] on button at bounding box center [248, 260] width 9 height 8
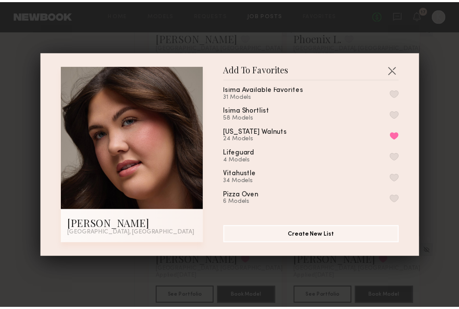
scroll to position [0, 0]
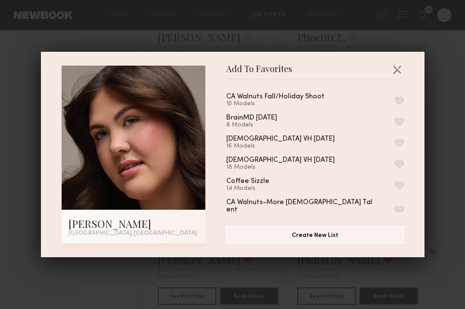
click at [395, 97] on button "button" at bounding box center [399, 101] width 9 height 8
click at [395, 72] on button "button" at bounding box center [397, 70] width 14 height 14
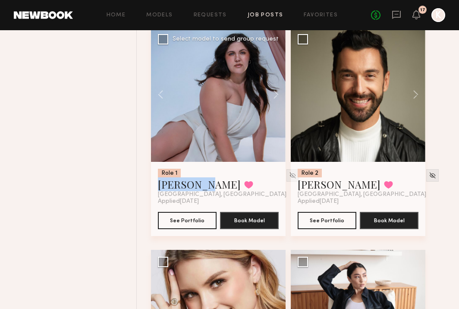
scroll to position [19894, 0]
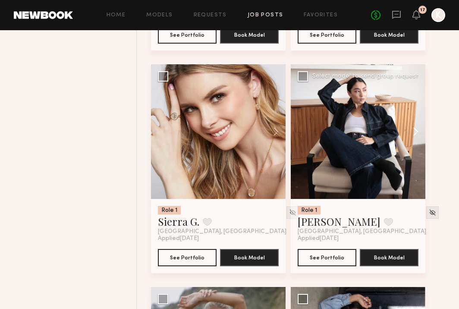
click at [414, 154] on button at bounding box center [412, 131] width 28 height 135
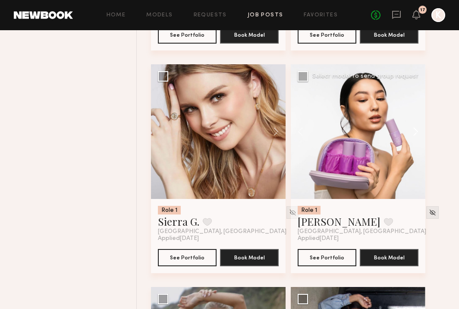
click at [414, 154] on button at bounding box center [412, 131] width 28 height 135
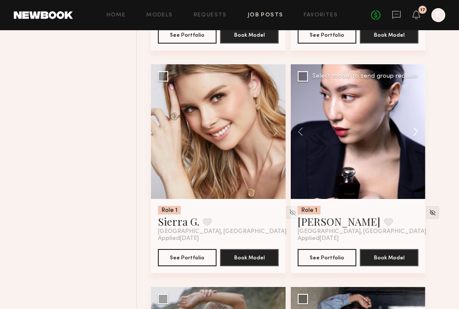
click at [414, 154] on button at bounding box center [412, 131] width 28 height 135
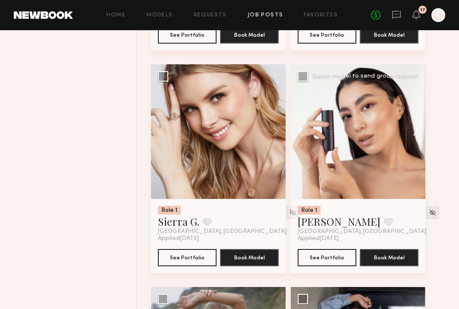
click at [414, 154] on button at bounding box center [412, 131] width 28 height 135
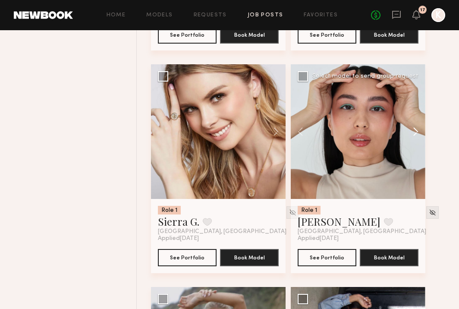
click at [414, 154] on button at bounding box center [412, 131] width 28 height 135
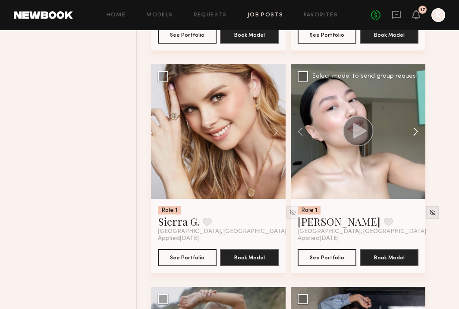
click at [414, 154] on button at bounding box center [412, 131] width 28 height 135
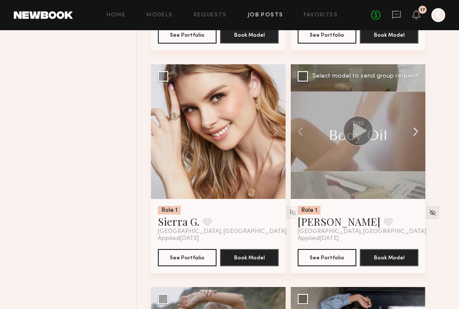
click at [414, 154] on button at bounding box center [412, 131] width 28 height 135
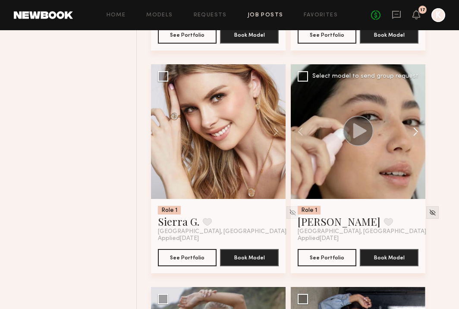
click at [414, 154] on button at bounding box center [412, 131] width 28 height 135
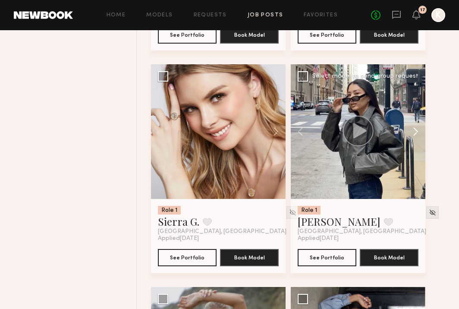
click at [414, 154] on button at bounding box center [412, 131] width 28 height 135
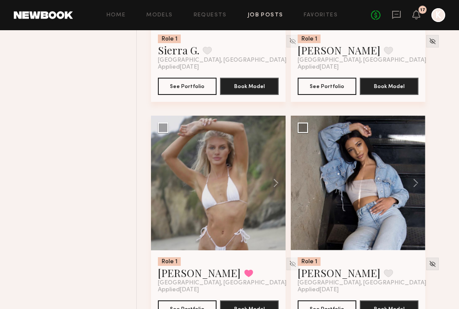
scroll to position [20082, 0]
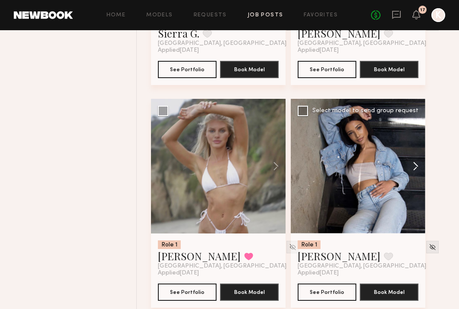
click at [415, 185] on button at bounding box center [412, 166] width 28 height 135
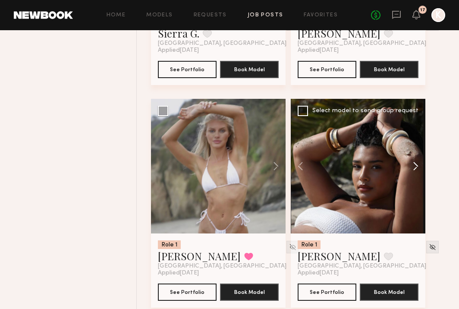
click at [415, 185] on button at bounding box center [412, 166] width 28 height 135
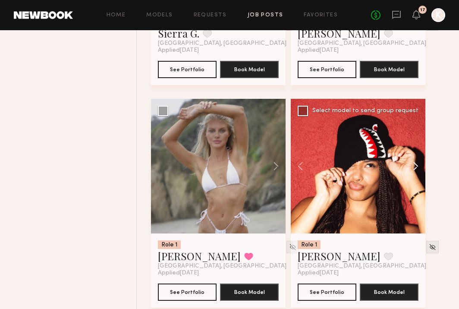
click at [415, 185] on button at bounding box center [412, 166] width 28 height 135
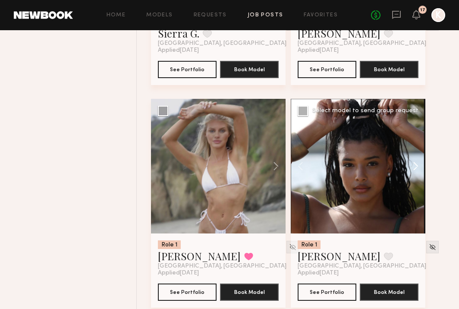
click at [415, 185] on button at bounding box center [412, 166] width 28 height 135
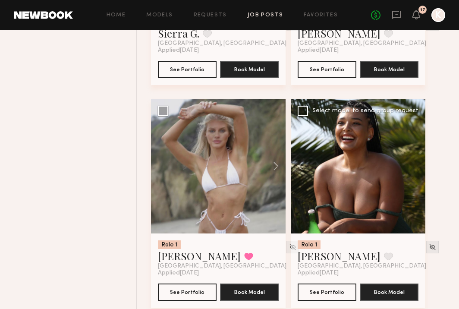
click at [415, 185] on div at bounding box center [358, 166] width 135 height 135
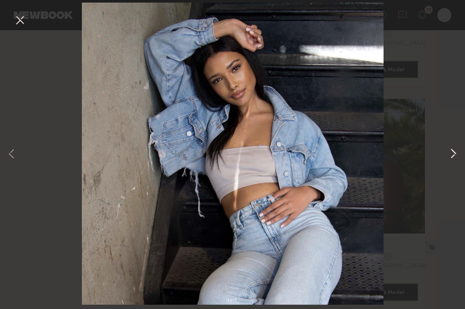
click at [453, 151] on button at bounding box center [453, 154] width 10 height 247
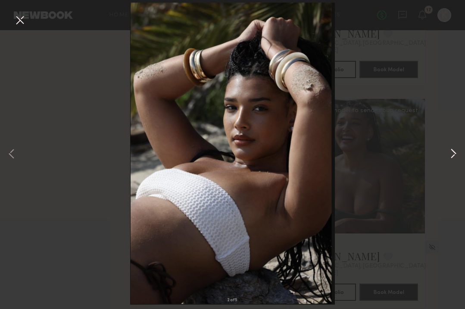
click at [453, 150] on button at bounding box center [453, 154] width 10 height 247
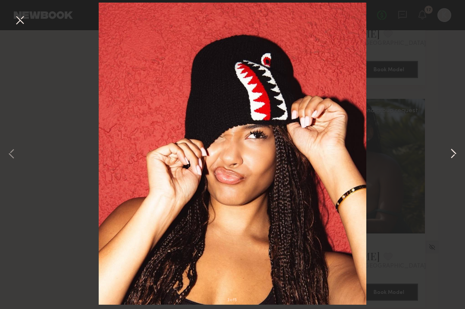
click at [453, 150] on button at bounding box center [453, 154] width 10 height 247
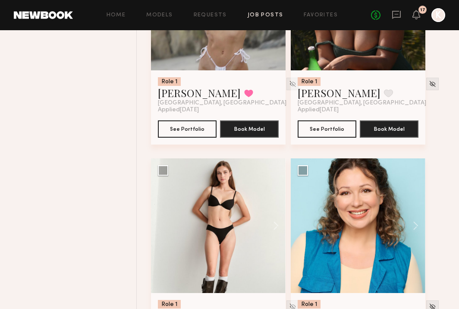
scroll to position [20304, 0]
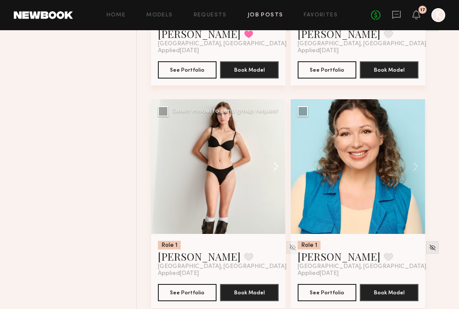
click at [275, 185] on button at bounding box center [272, 166] width 28 height 135
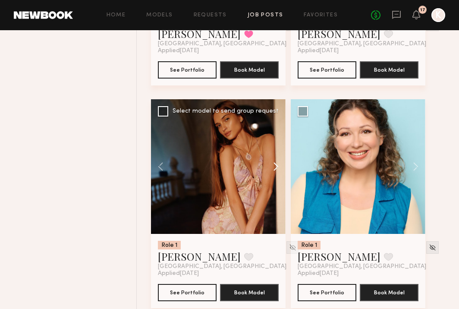
click at [275, 185] on button at bounding box center [272, 166] width 28 height 135
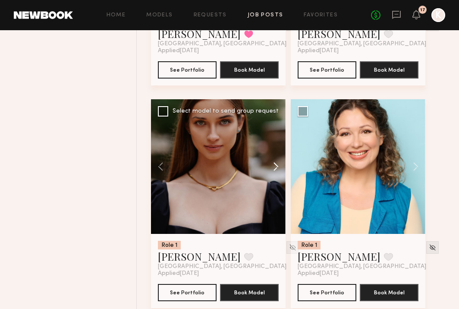
click at [275, 185] on button at bounding box center [272, 166] width 28 height 135
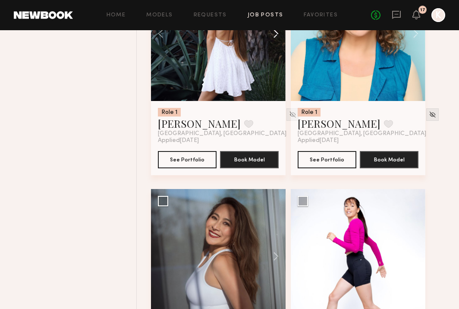
scroll to position [20541, 0]
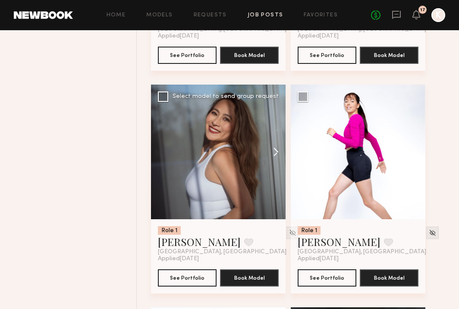
click at [276, 173] on button at bounding box center [272, 152] width 28 height 135
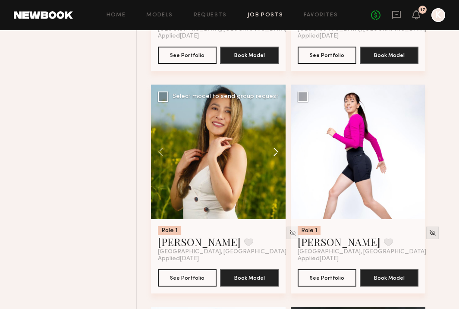
click at [276, 173] on button at bounding box center [272, 152] width 28 height 135
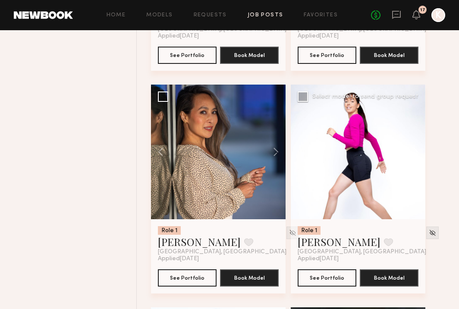
click at [412, 166] on button at bounding box center [412, 152] width 28 height 135
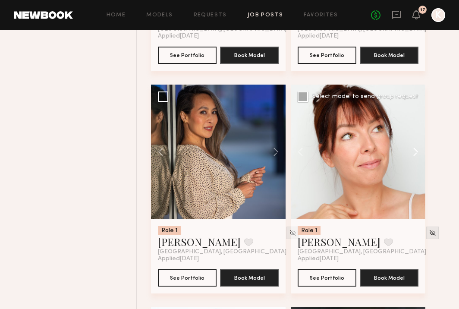
click at [412, 166] on button at bounding box center [412, 152] width 28 height 135
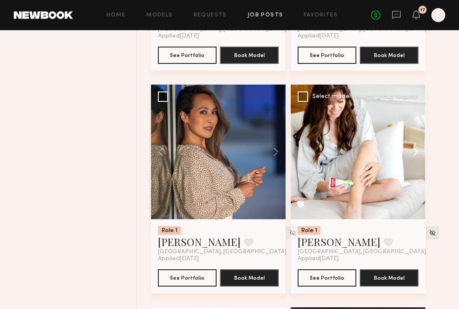
click at [412, 166] on button at bounding box center [412, 152] width 28 height 135
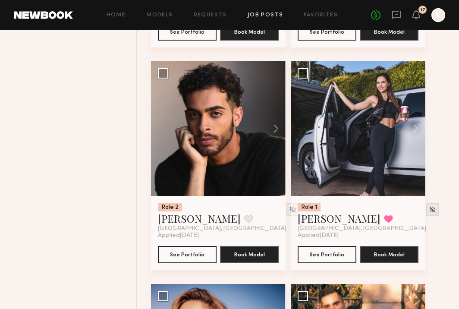
scroll to position [21264, 0]
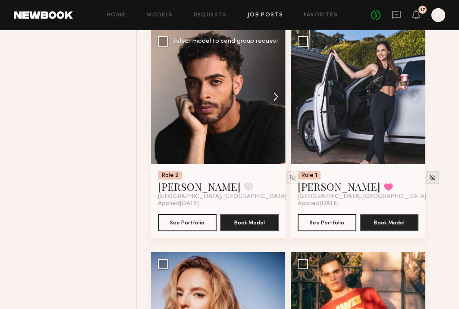
click at [275, 115] on button at bounding box center [272, 96] width 28 height 135
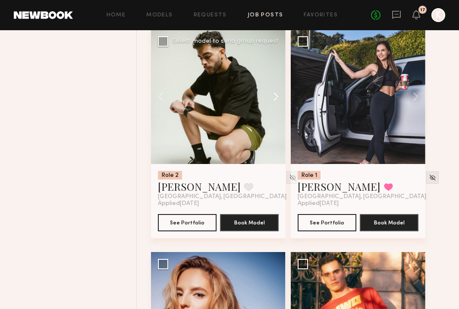
click at [275, 115] on button at bounding box center [272, 96] width 28 height 135
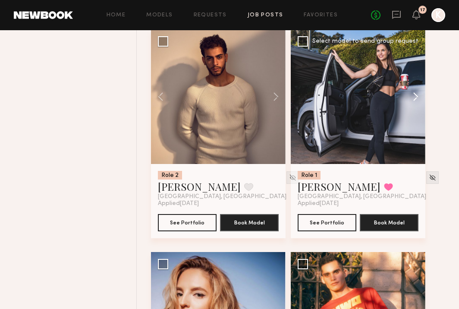
click at [416, 113] on button at bounding box center [412, 96] width 28 height 135
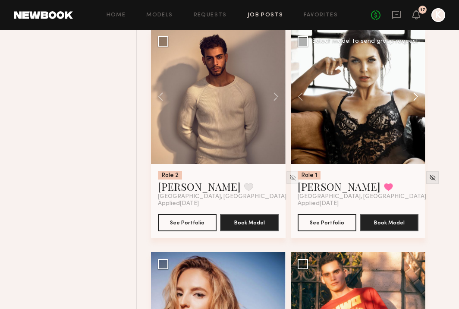
click at [416, 113] on button at bounding box center [412, 96] width 28 height 135
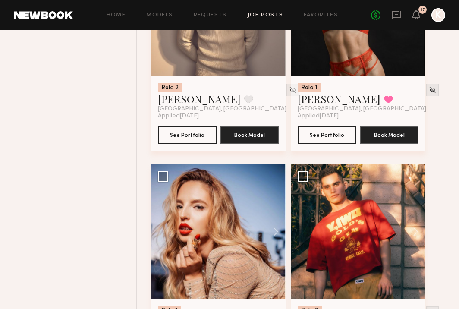
scroll to position [21436, 0]
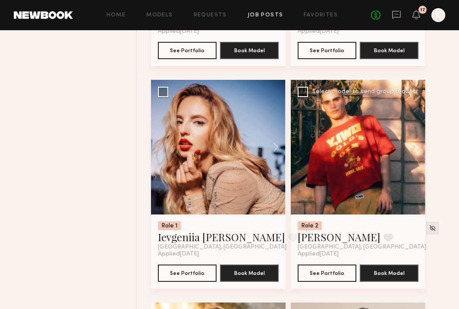
click at [417, 167] on button at bounding box center [412, 147] width 28 height 135
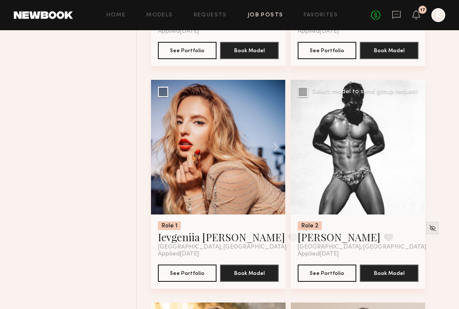
click at [417, 167] on button at bounding box center [412, 147] width 28 height 135
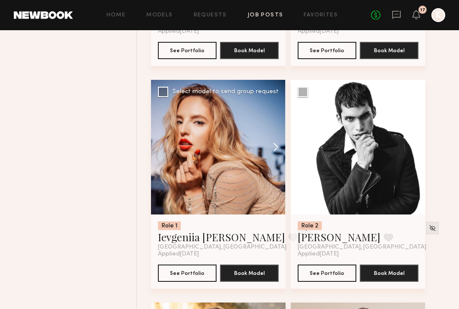
click at [275, 168] on button at bounding box center [272, 147] width 28 height 135
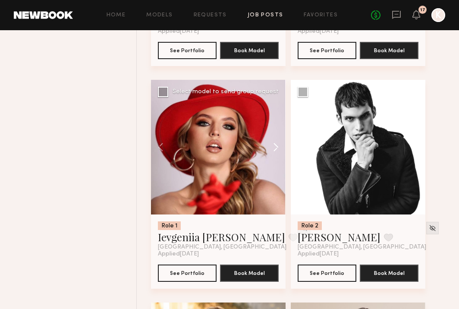
click at [275, 168] on button at bounding box center [272, 147] width 28 height 135
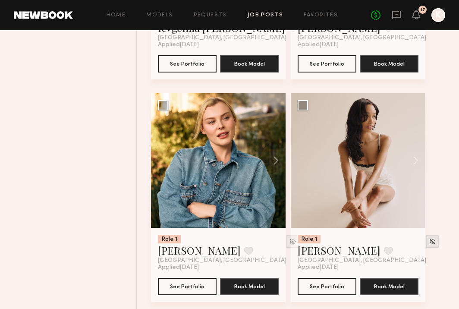
scroll to position [21658, 0]
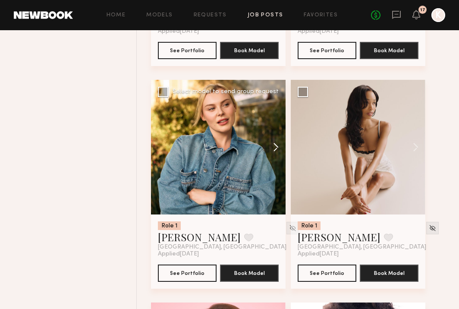
click at [277, 168] on button at bounding box center [272, 147] width 28 height 135
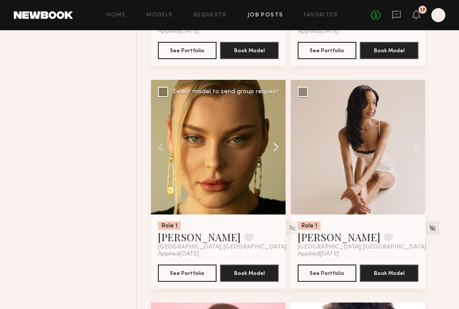
click at [277, 168] on button at bounding box center [272, 147] width 28 height 135
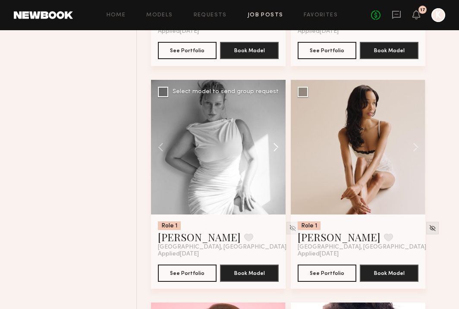
click at [277, 168] on button at bounding box center [272, 147] width 28 height 135
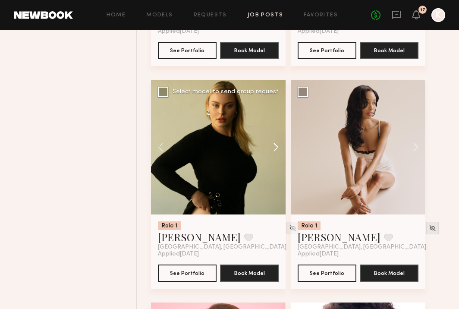
click at [277, 168] on button at bounding box center [272, 147] width 28 height 135
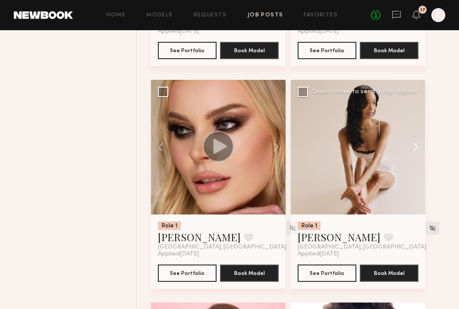
click at [414, 163] on button at bounding box center [412, 147] width 28 height 135
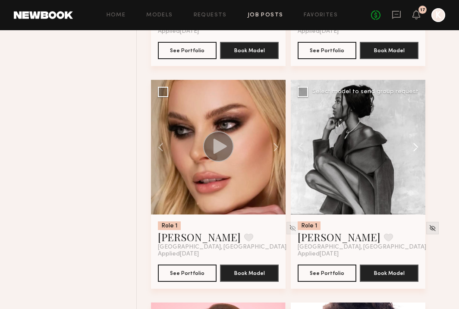
click at [414, 163] on button at bounding box center [412, 147] width 28 height 135
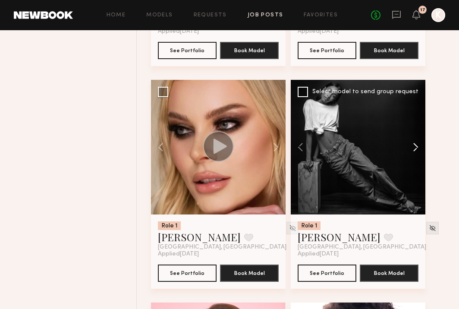
click at [414, 163] on button at bounding box center [412, 147] width 28 height 135
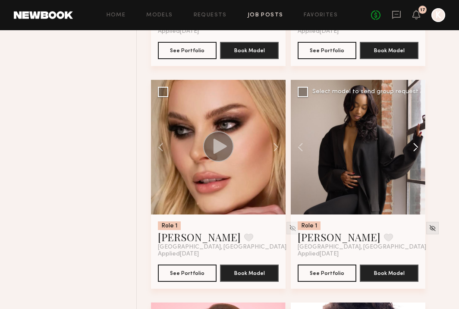
click at [414, 163] on button at bounding box center [412, 147] width 28 height 135
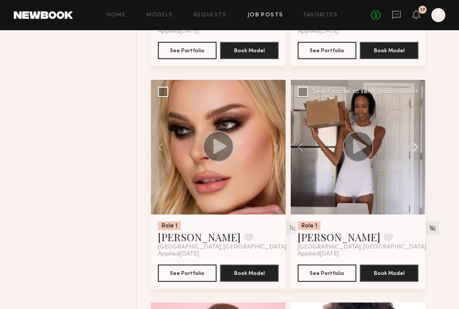
scroll to position [21865, 0]
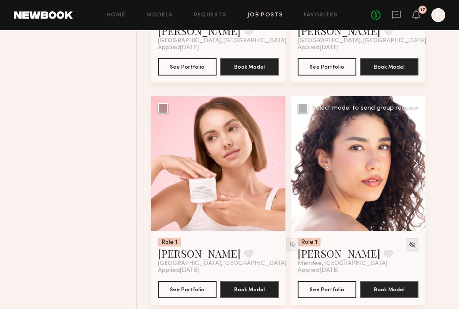
click at [413, 187] on button at bounding box center [412, 163] width 28 height 135
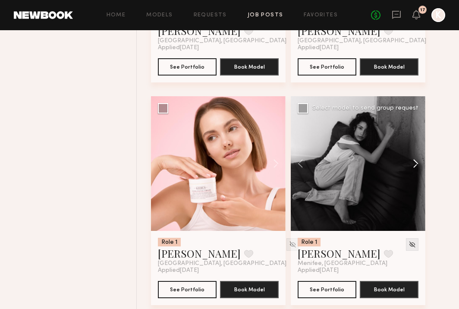
click at [413, 187] on button at bounding box center [412, 163] width 28 height 135
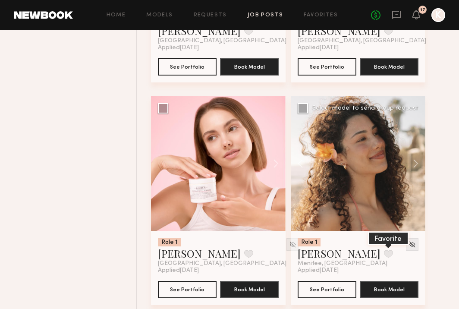
click at [384, 257] on button at bounding box center [388, 254] width 9 height 8
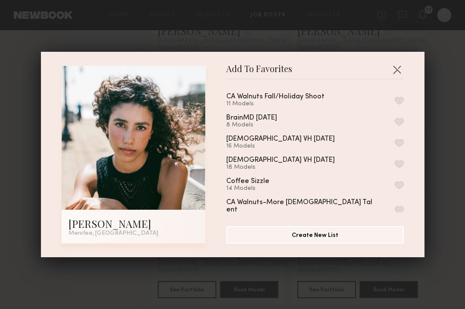
click at [395, 97] on button "button" at bounding box center [399, 101] width 9 height 8
click at [394, 77] on header "Add To Favorites" at bounding box center [315, 73] width 178 height 14
click at [393, 73] on button "button" at bounding box center [397, 70] width 14 height 14
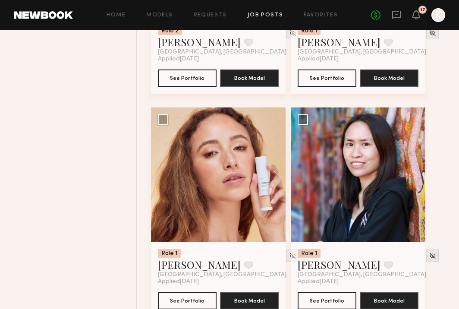
scroll to position [22541, 0]
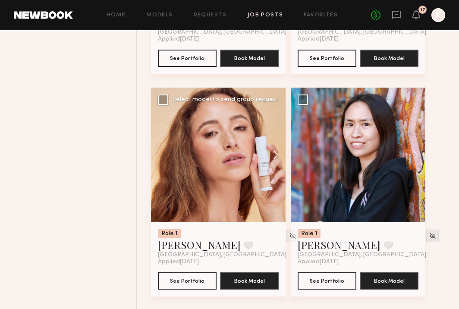
click at [276, 178] on button at bounding box center [272, 155] width 28 height 135
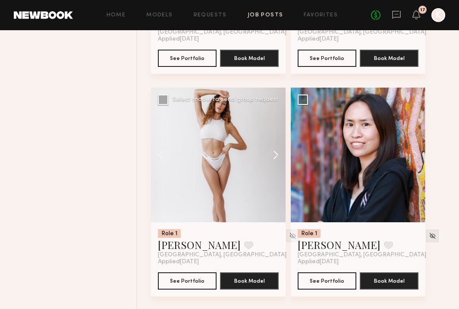
click at [276, 178] on button at bounding box center [272, 155] width 28 height 135
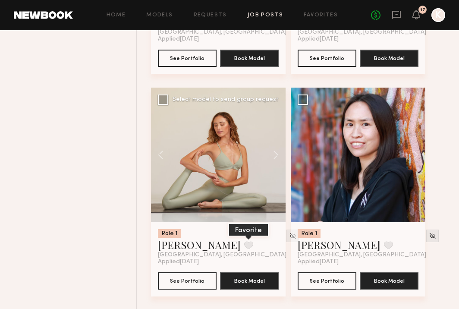
click at [244, 249] on button at bounding box center [248, 245] width 9 height 8
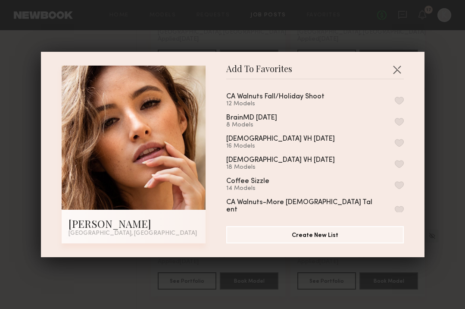
click at [395, 99] on button "button" at bounding box center [399, 101] width 9 height 8
click at [394, 69] on button "button" at bounding box center [397, 70] width 14 height 14
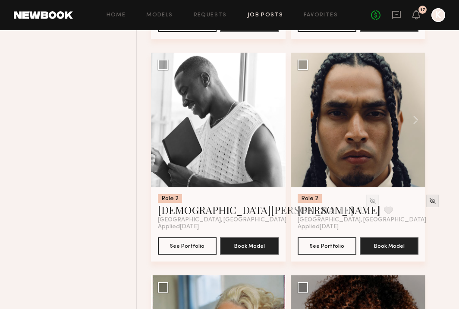
scroll to position [22812, 0]
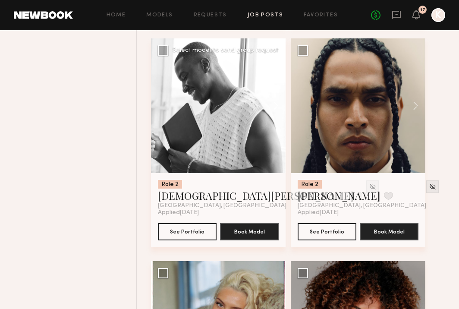
click at [276, 125] on button at bounding box center [272, 105] width 28 height 135
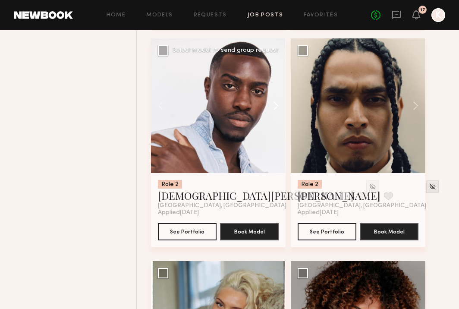
click at [276, 125] on button at bounding box center [272, 105] width 28 height 135
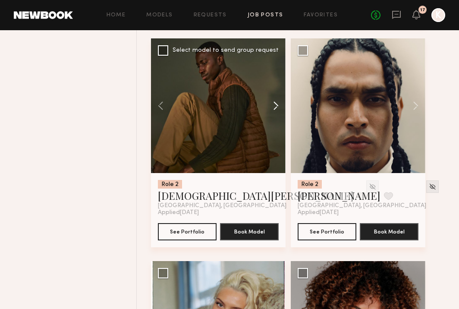
click at [276, 125] on button at bounding box center [272, 105] width 28 height 135
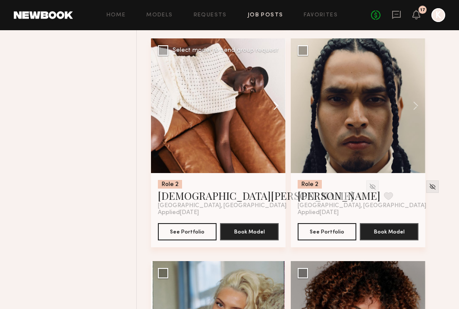
click at [276, 125] on button at bounding box center [272, 105] width 28 height 135
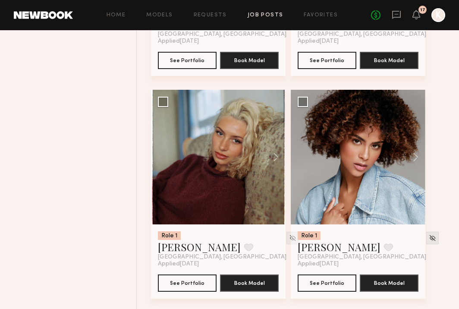
scroll to position [22993, 0]
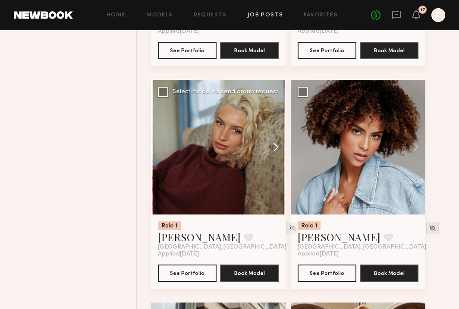
click at [273, 169] on button at bounding box center [272, 147] width 28 height 135
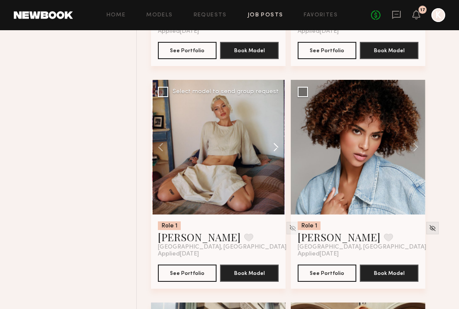
click at [273, 169] on button at bounding box center [272, 147] width 28 height 135
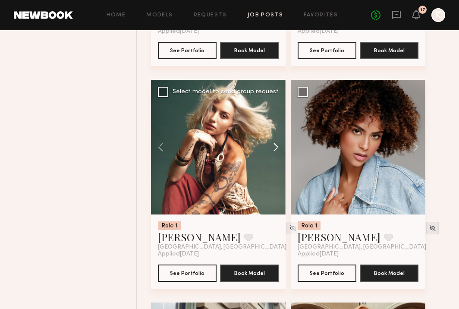
click at [273, 169] on button at bounding box center [272, 147] width 28 height 135
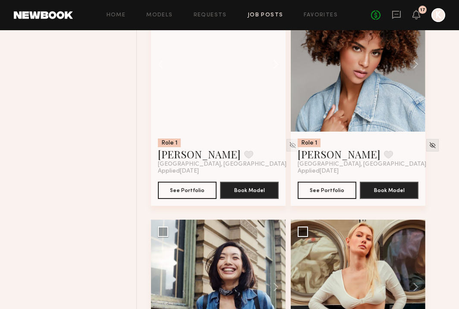
scroll to position [23193, 0]
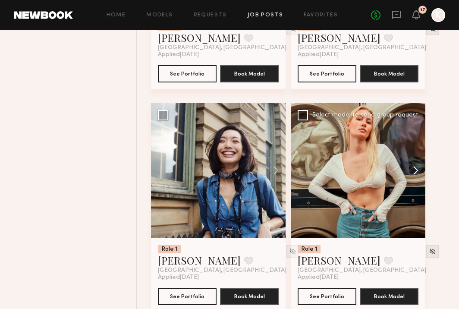
click at [415, 193] on button at bounding box center [412, 170] width 28 height 135
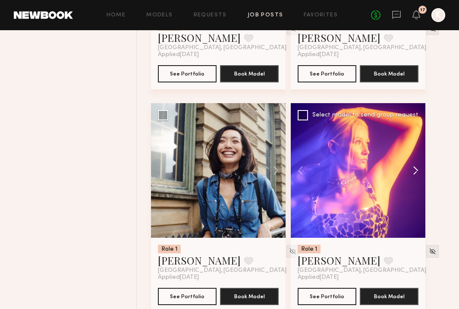
click at [415, 193] on button at bounding box center [412, 170] width 28 height 135
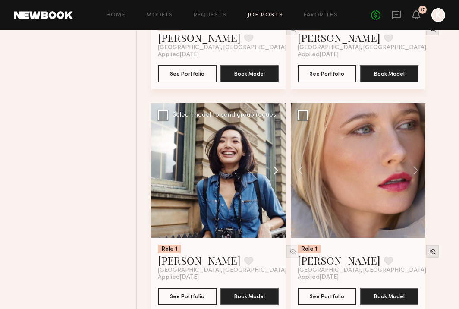
click at [269, 193] on button at bounding box center [272, 170] width 28 height 135
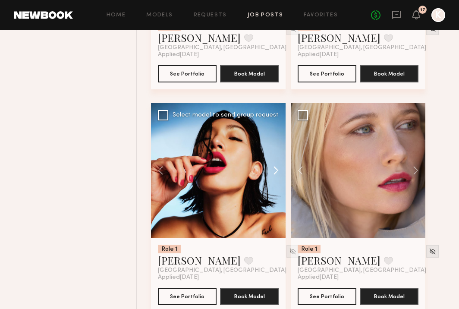
click at [275, 191] on button at bounding box center [272, 170] width 28 height 135
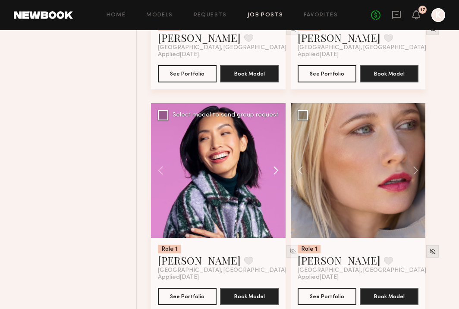
click at [275, 191] on button at bounding box center [272, 170] width 28 height 135
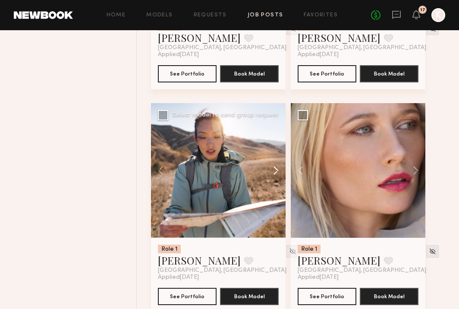
click at [275, 191] on button at bounding box center [272, 170] width 28 height 135
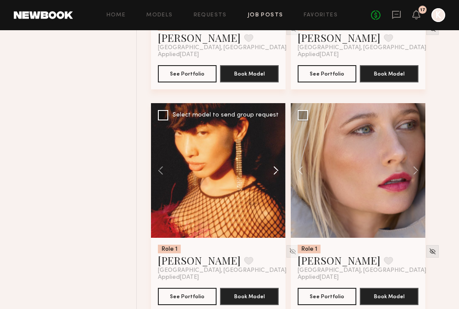
click at [275, 191] on button at bounding box center [272, 170] width 28 height 135
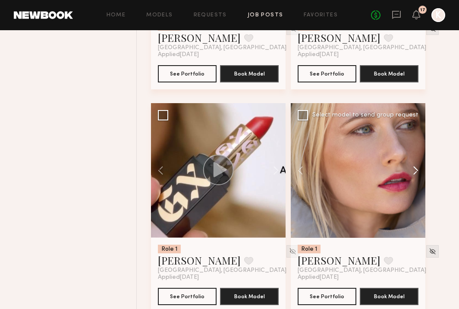
click at [417, 198] on button at bounding box center [412, 170] width 28 height 135
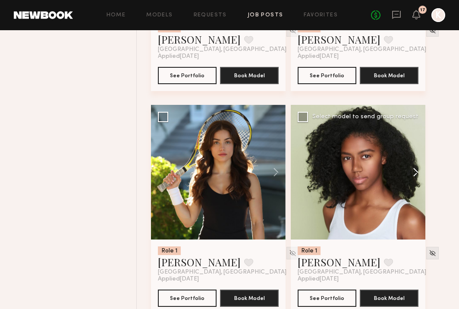
scroll to position [23440, 0]
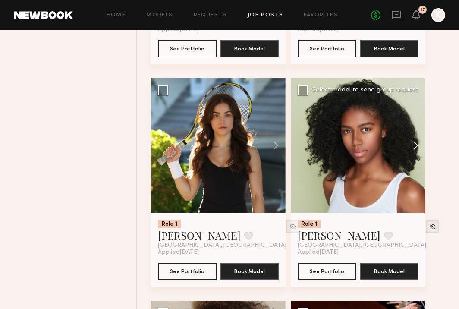
click at [420, 165] on button at bounding box center [412, 145] width 28 height 135
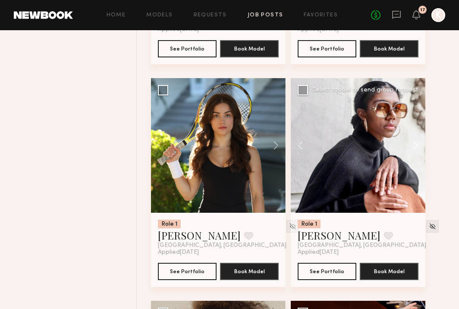
click at [420, 165] on button at bounding box center [412, 145] width 28 height 135
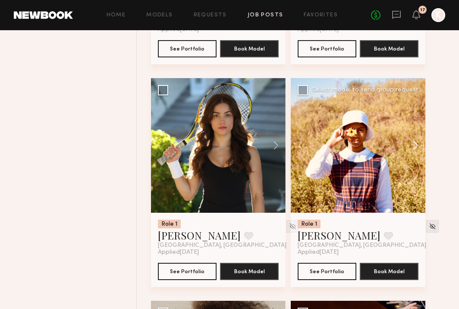
click at [420, 165] on button at bounding box center [412, 145] width 28 height 135
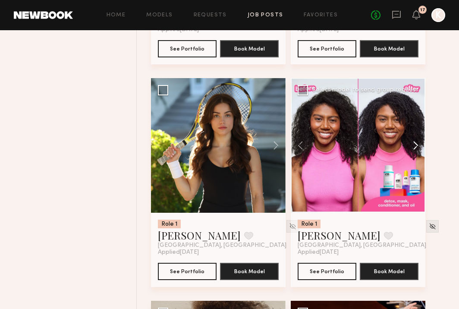
click at [420, 165] on button at bounding box center [412, 145] width 28 height 135
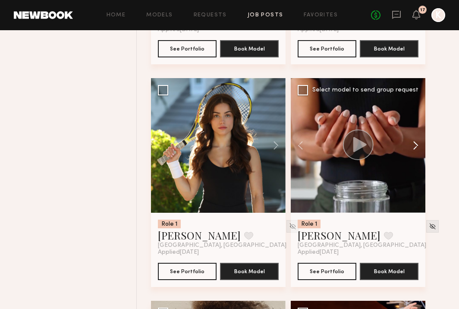
click at [420, 165] on button at bounding box center [412, 145] width 28 height 135
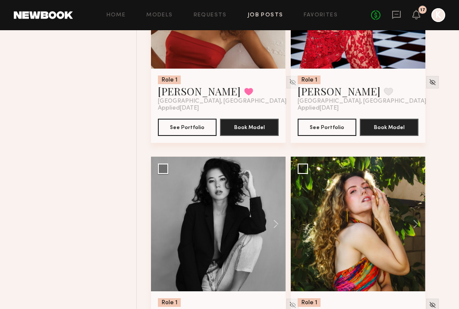
scroll to position [23897, 0]
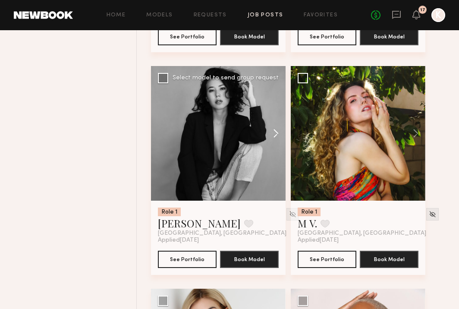
click at [277, 155] on button at bounding box center [272, 133] width 28 height 135
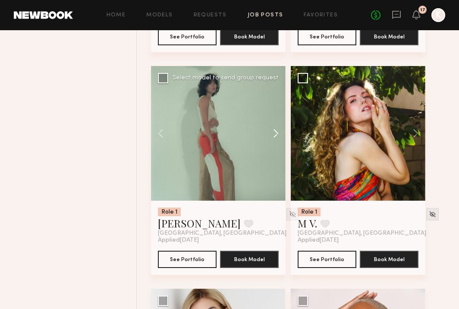
click at [277, 155] on button at bounding box center [272, 133] width 28 height 135
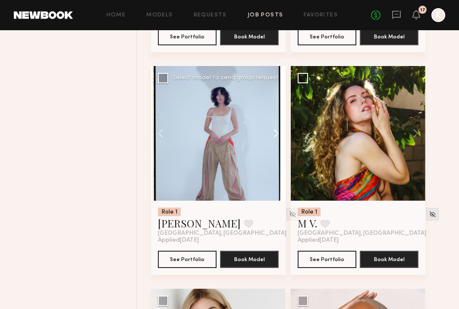
click at [277, 155] on button at bounding box center [272, 133] width 28 height 135
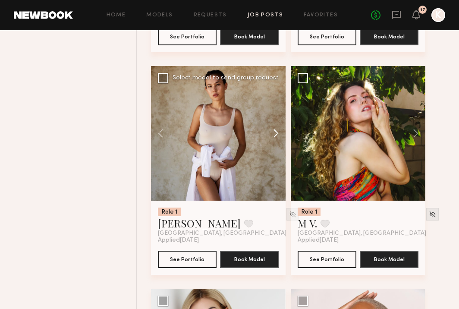
click at [277, 155] on button at bounding box center [272, 133] width 28 height 135
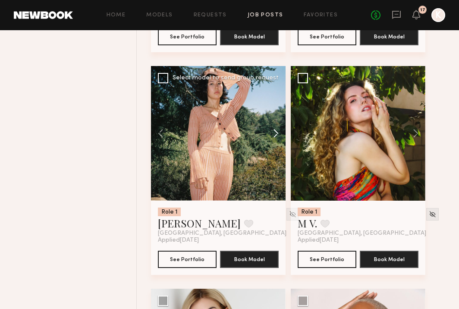
click at [277, 155] on button at bounding box center [272, 133] width 28 height 135
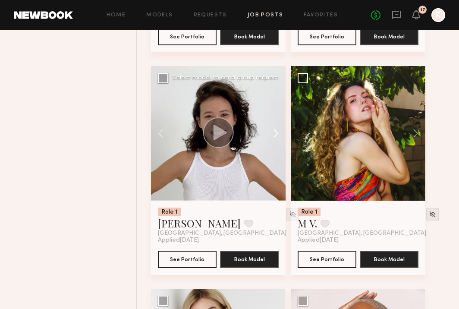
click at [277, 155] on button at bounding box center [272, 133] width 28 height 135
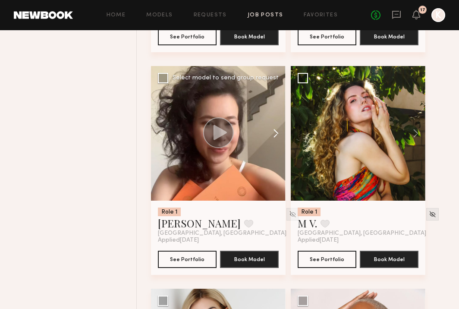
click at [277, 155] on button at bounding box center [272, 133] width 28 height 135
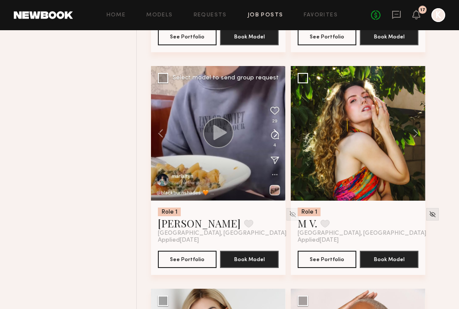
click at [277, 155] on button at bounding box center [272, 133] width 28 height 135
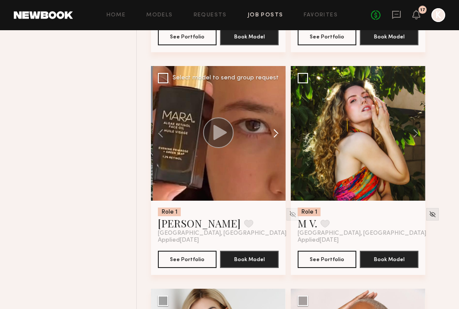
click at [277, 155] on button at bounding box center [272, 133] width 28 height 135
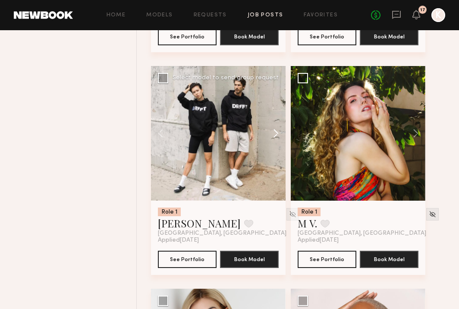
click at [277, 155] on button at bounding box center [272, 133] width 28 height 135
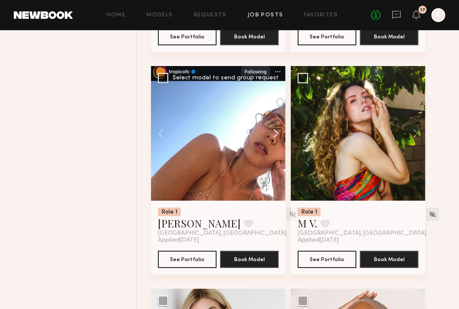
click at [277, 155] on button at bounding box center [272, 133] width 28 height 135
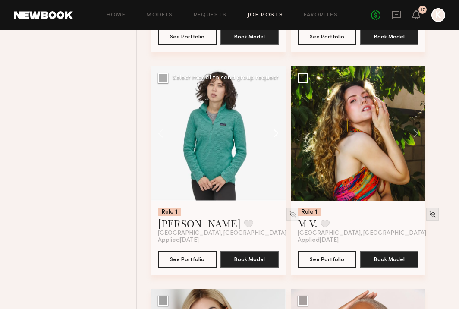
click at [277, 155] on button at bounding box center [272, 133] width 28 height 135
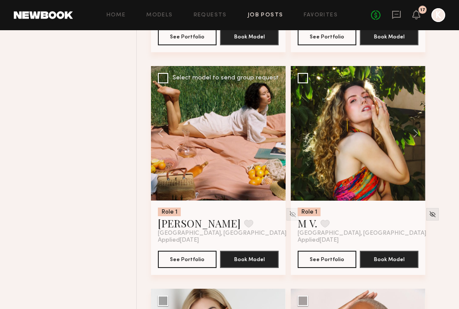
click at [277, 155] on div at bounding box center [218, 133] width 135 height 135
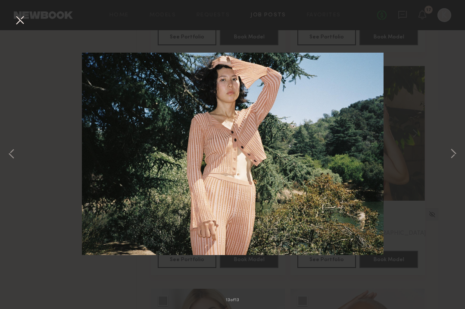
click at [19, 21] on button at bounding box center [20, 21] width 14 height 16
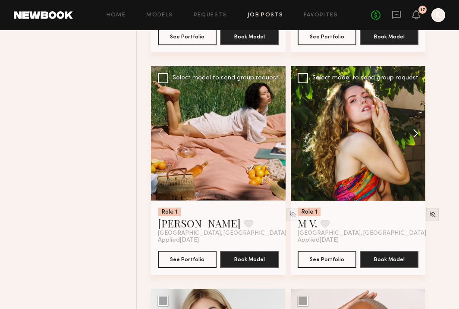
click at [418, 157] on button at bounding box center [412, 133] width 28 height 135
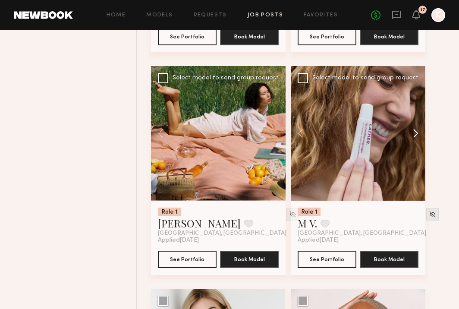
click at [418, 157] on button at bounding box center [412, 133] width 28 height 135
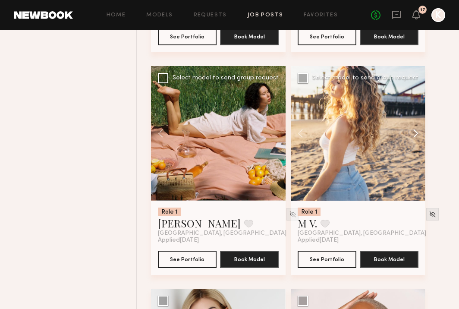
click at [418, 157] on button at bounding box center [412, 133] width 28 height 135
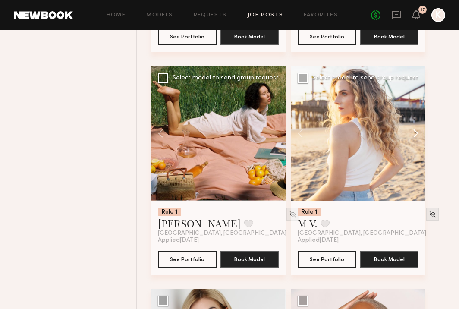
click at [418, 157] on button at bounding box center [412, 133] width 28 height 135
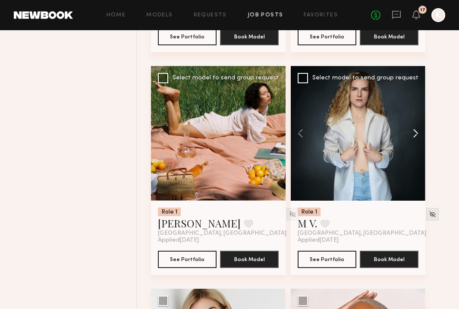
click at [418, 157] on button at bounding box center [412, 133] width 28 height 135
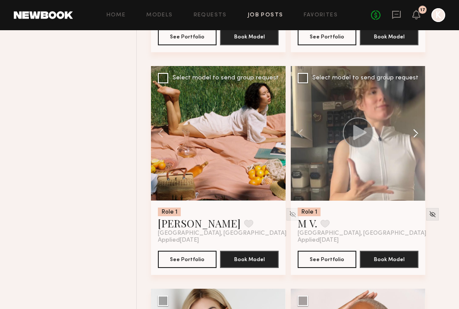
click at [418, 157] on button at bounding box center [412, 133] width 28 height 135
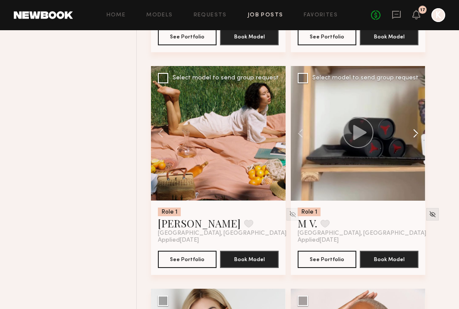
click at [418, 157] on button at bounding box center [412, 133] width 28 height 135
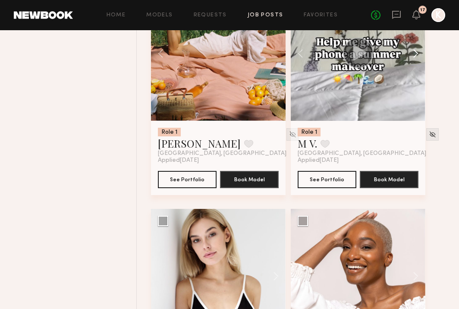
scroll to position [23960, 0]
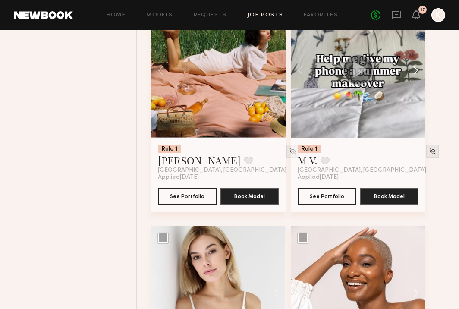
click at [416, 91] on button at bounding box center [412, 70] width 28 height 135
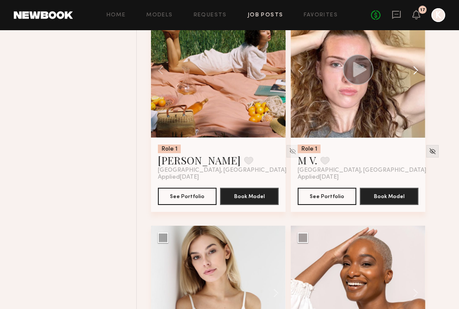
click at [416, 91] on button at bounding box center [412, 70] width 28 height 135
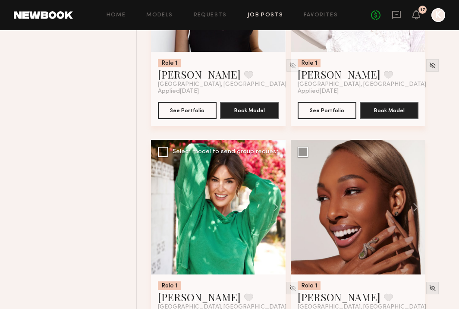
scroll to position [24329, 0]
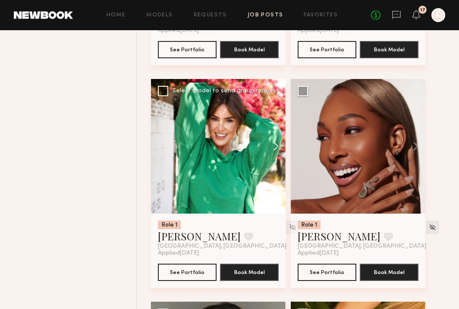
click at [278, 174] on button at bounding box center [272, 146] width 28 height 135
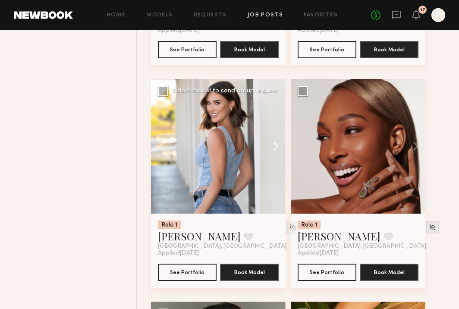
click at [278, 171] on button at bounding box center [272, 146] width 28 height 135
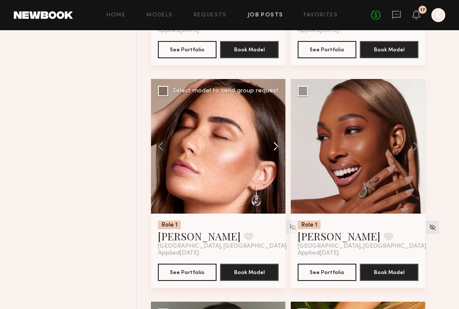
click at [278, 171] on button at bounding box center [272, 146] width 28 height 135
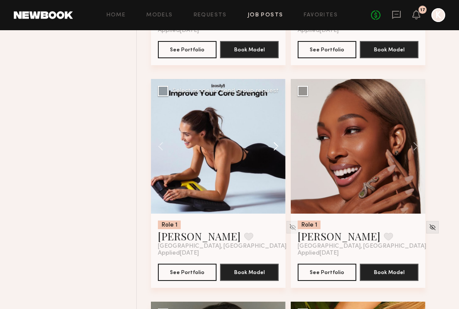
click at [278, 171] on button at bounding box center [272, 146] width 28 height 135
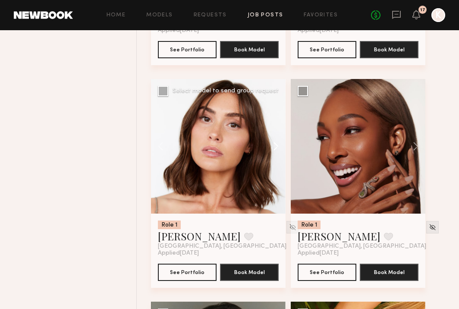
click at [278, 171] on button at bounding box center [272, 146] width 28 height 135
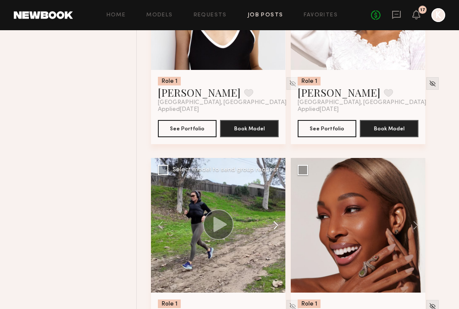
scroll to position [24084, 0]
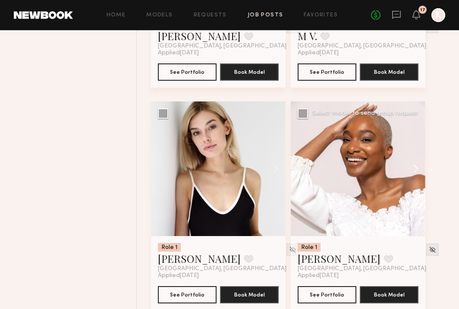
click at [414, 187] on button at bounding box center [412, 168] width 28 height 135
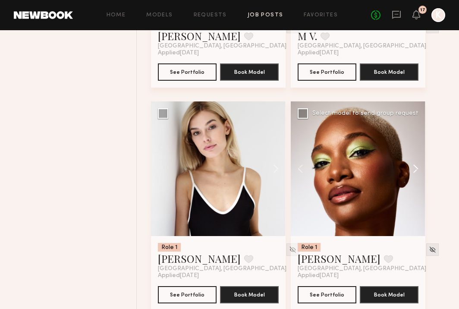
click at [414, 187] on button at bounding box center [412, 168] width 28 height 135
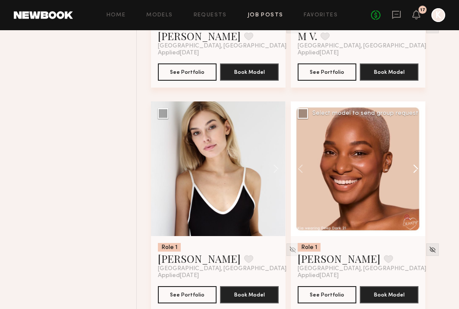
click at [414, 187] on button at bounding box center [412, 168] width 28 height 135
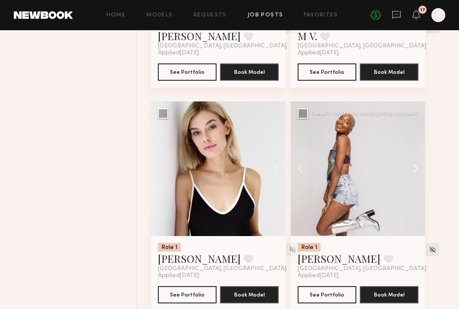
click at [414, 187] on button at bounding box center [412, 168] width 28 height 135
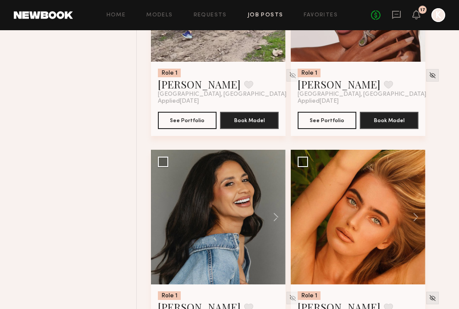
scroll to position [24540, 0]
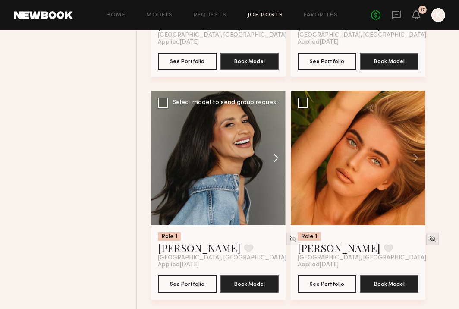
click at [279, 180] on button at bounding box center [272, 158] width 28 height 135
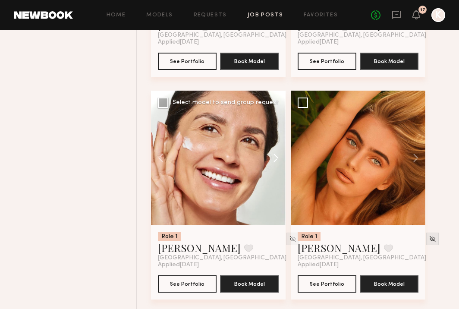
click at [279, 180] on button at bounding box center [272, 158] width 28 height 135
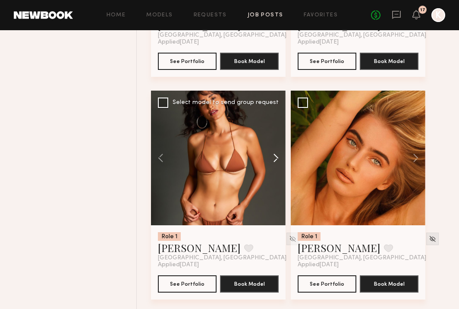
click at [279, 180] on button at bounding box center [272, 158] width 28 height 135
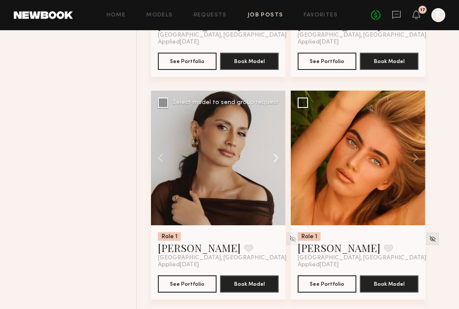
click at [279, 180] on button at bounding box center [272, 158] width 28 height 135
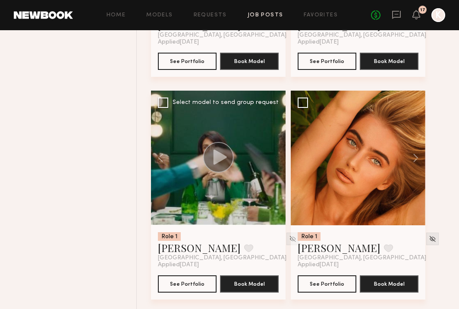
click at [279, 180] on div at bounding box center [218, 158] width 135 height 135
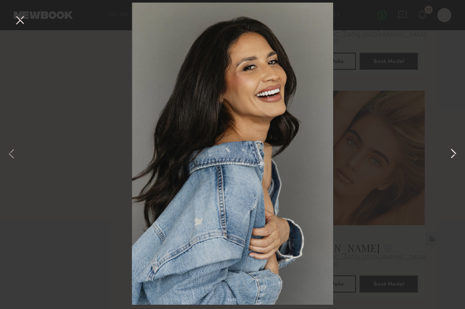
click at [453, 154] on button at bounding box center [453, 154] width 10 height 247
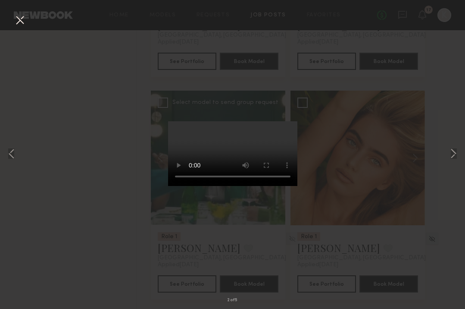
click at [21, 17] on button at bounding box center [20, 21] width 14 height 16
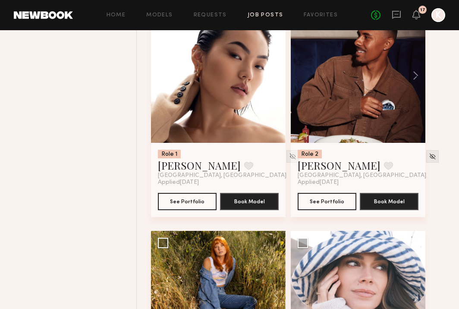
scroll to position [24998, 0]
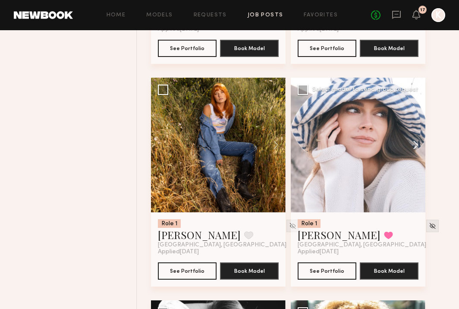
click at [412, 166] on button at bounding box center [412, 145] width 28 height 135
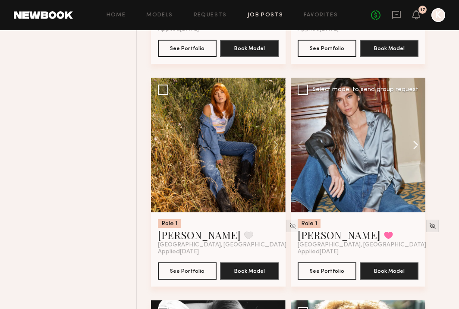
click at [412, 166] on button at bounding box center [412, 145] width 28 height 135
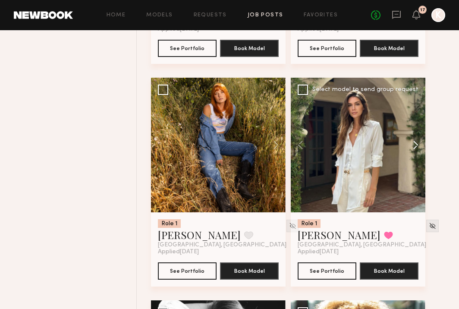
click at [412, 166] on button at bounding box center [412, 145] width 28 height 135
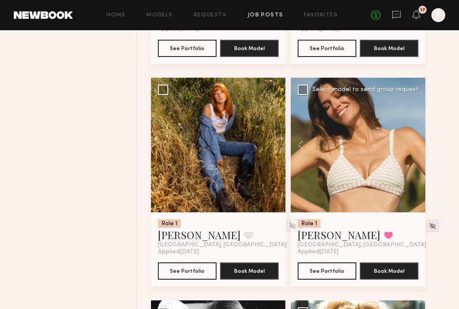
click at [412, 166] on div at bounding box center [358, 145] width 135 height 135
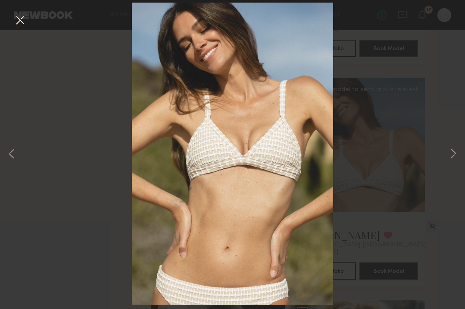
click at [20, 13] on button at bounding box center [20, 21] width 14 height 16
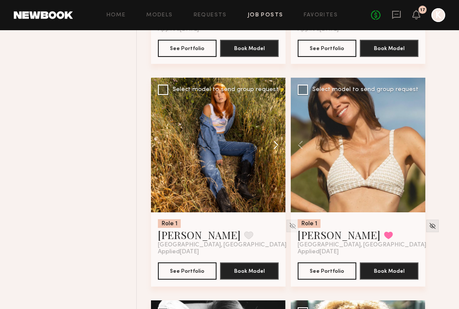
click at [278, 166] on button at bounding box center [272, 145] width 28 height 135
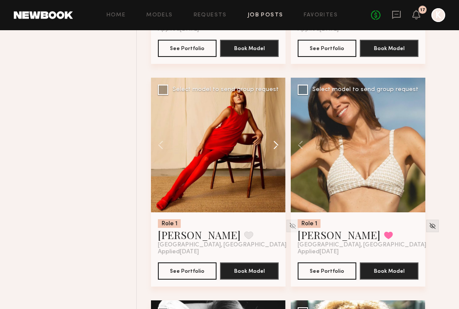
click at [278, 166] on button at bounding box center [272, 145] width 28 height 135
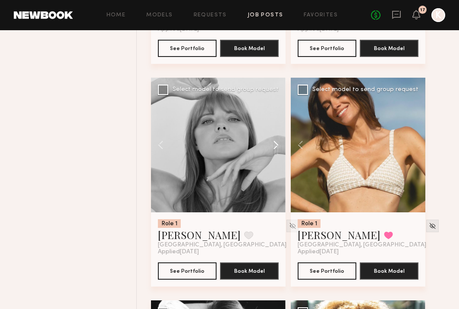
click at [278, 166] on button at bounding box center [272, 145] width 28 height 135
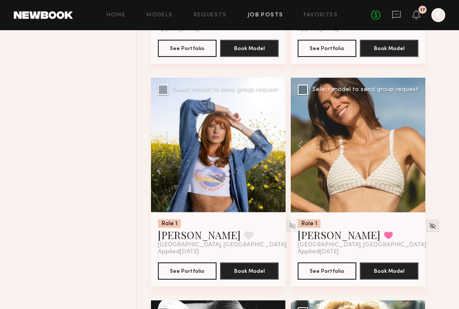
click at [271, 176] on button at bounding box center [272, 145] width 28 height 135
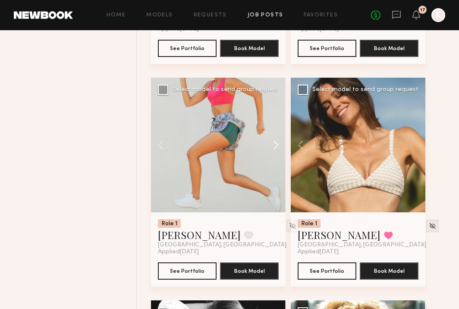
click at [273, 166] on button at bounding box center [272, 145] width 28 height 135
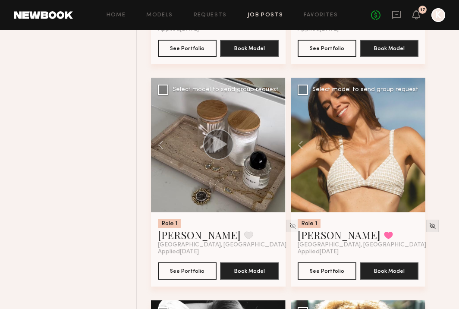
click at [273, 166] on div at bounding box center [218, 145] width 135 height 135
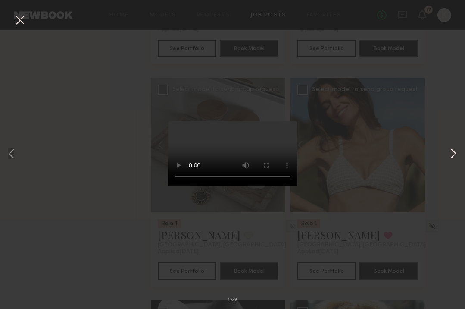
click at [457, 148] on button at bounding box center [453, 154] width 10 height 247
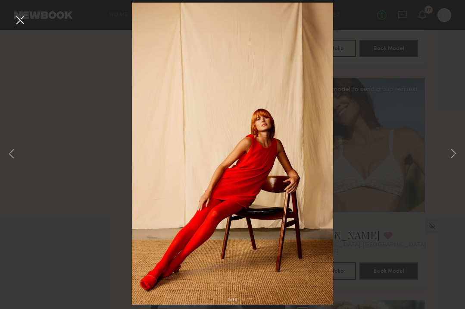
click at [16, 17] on button at bounding box center [20, 21] width 14 height 16
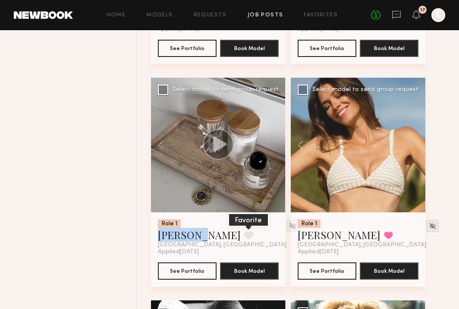
click at [244, 239] on button at bounding box center [248, 235] width 9 height 8
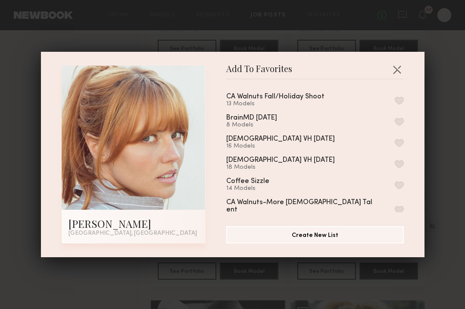
click at [395, 98] on button "button" at bounding box center [399, 101] width 9 height 8
click at [397, 73] on button "button" at bounding box center [397, 70] width 14 height 14
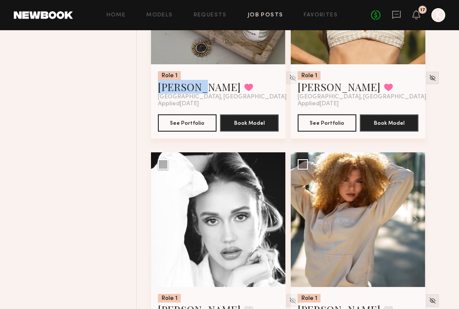
scroll to position [25241, 0]
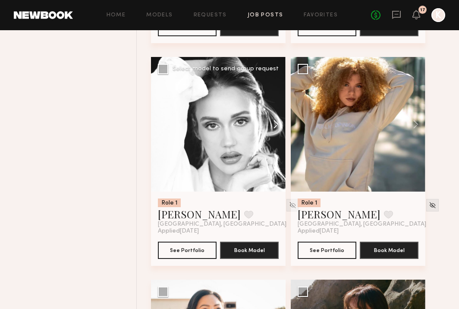
click at [275, 147] on button at bounding box center [272, 124] width 28 height 135
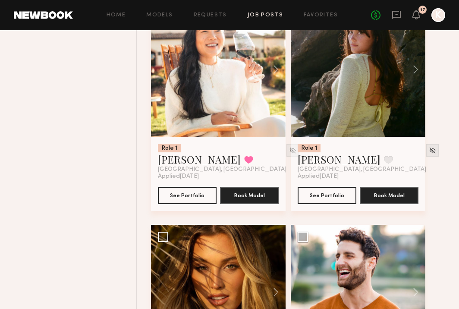
scroll to position [25473, 0]
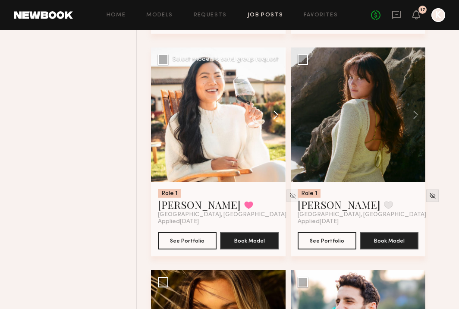
click at [271, 139] on button at bounding box center [272, 114] width 28 height 135
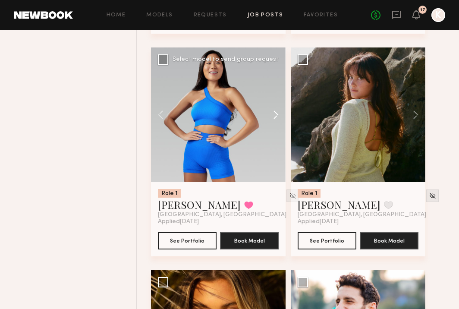
click at [271, 139] on button at bounding box center [272, 114] width 28 height 135
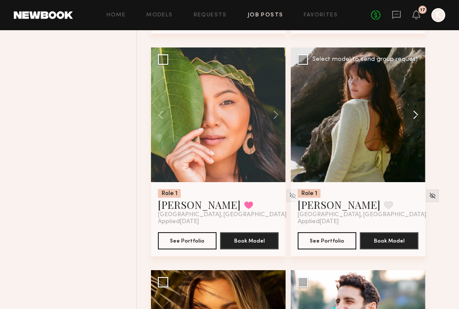
click at [413, 141] on button at bounding box center [412, 114] width 28 height 135
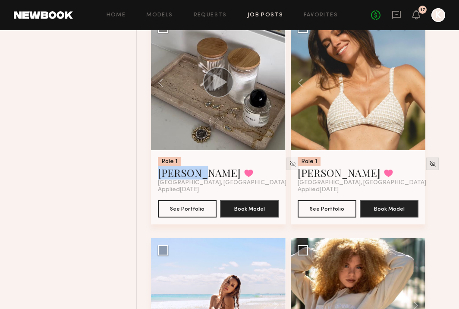
scroll to position [25509, 0]
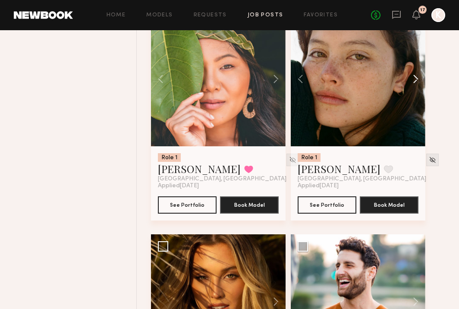
click at [414, 102] on button at bounding box center [412, 79] width 28 height 135
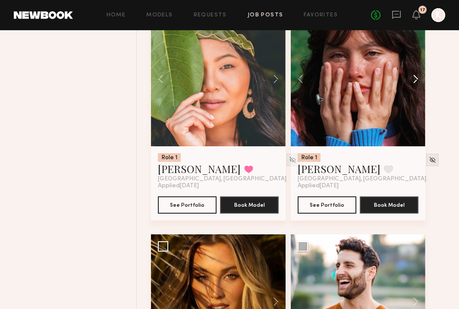
click at [415, 102] on button at bounding box center [412, 79] width 28 height 135
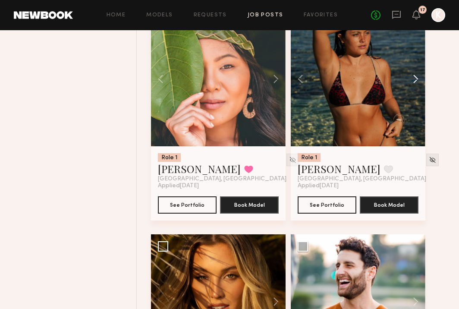
click at [415, 102] on button at bounding box center [412, 79] width 28 height 135
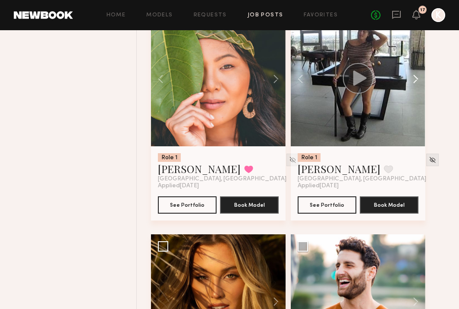
click at [415, 102] on button at bounding box center [412, 79] width 28 height 135
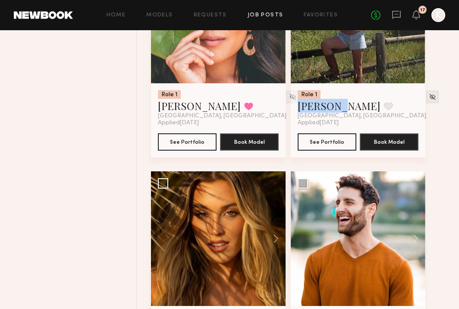
scroll to position [25651, 0]
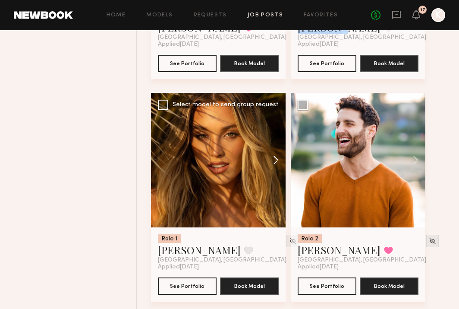
click at [273, 186] on button at bounding box center [272, 160] width 28 height 135
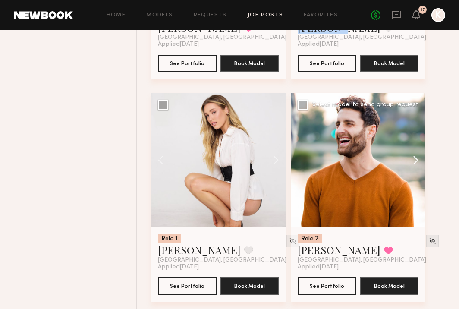
click at [412, 182] on button at bounding box center [412, 160] width 28 height 135
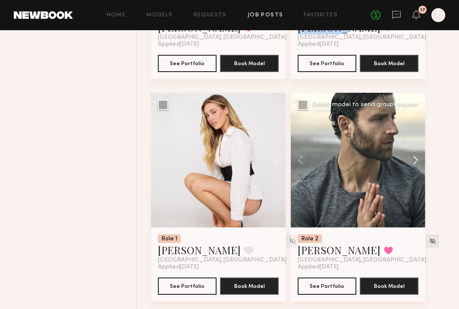
click at [412, 182] on button at bounding box center [412, 160] width 28 height 135
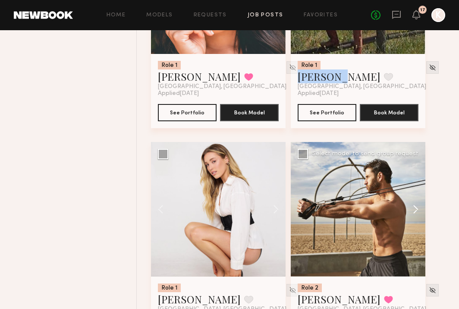
scroll to position [25544, 0]
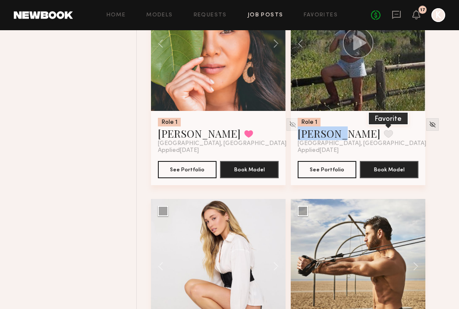
click at [384, 138] on button at bounding box center [388, 134] width 9 height 8
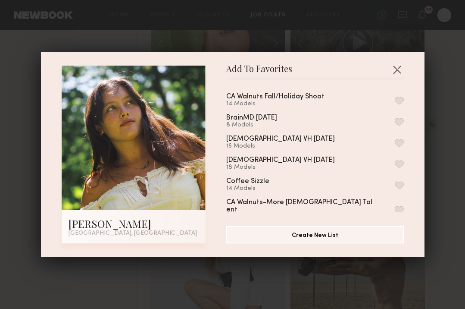
click at [395, 97] on button "button" at bounding box center [399, 101] width 9 height 8
click at [394, 73] on button "button" at bounding box center [397, 70] width 14 height 14
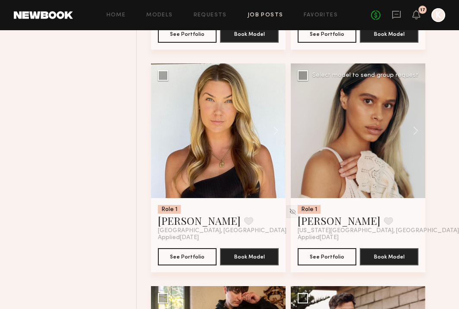
scroll to position [25904, 0]
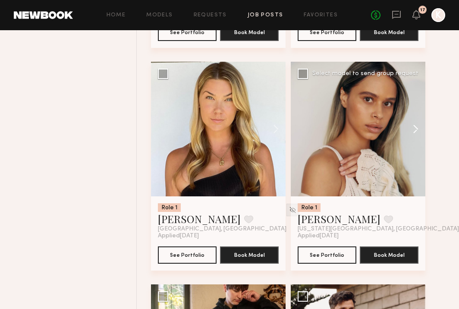
click at [416, 153] on button at bounding box center [412, 129] width 28 height 135
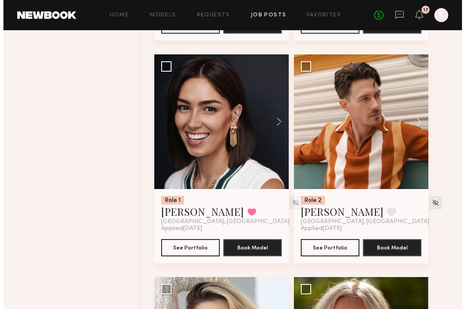
scroll to position [26379, 0]
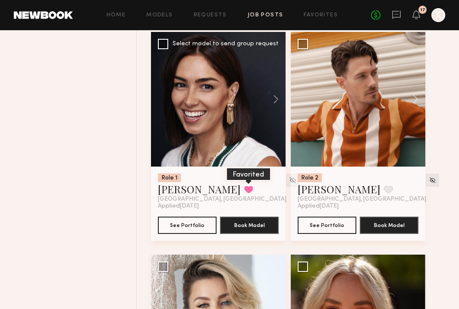
click at [244, 193] on button at bounding box center [248, 189] width 9 height 8
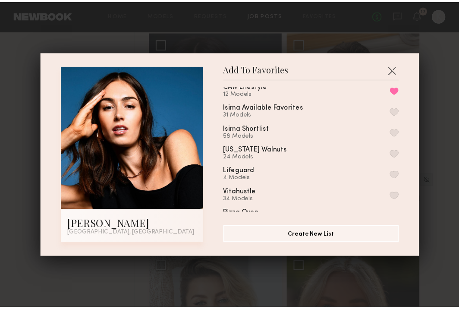
scroll to position [107, 0]
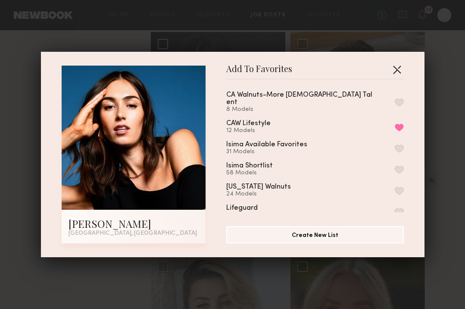
click at [396, 64] on button "button" at bounding box center [397, 70] width 14 height 14
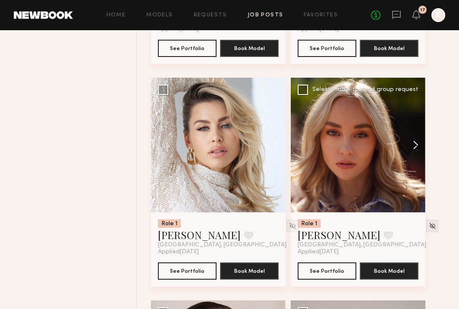
scroll to position [26572, 0]
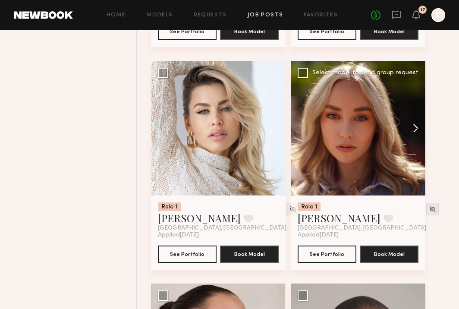
click at [413, 157] on button at bounding box center [412, 128] width 28 height 135
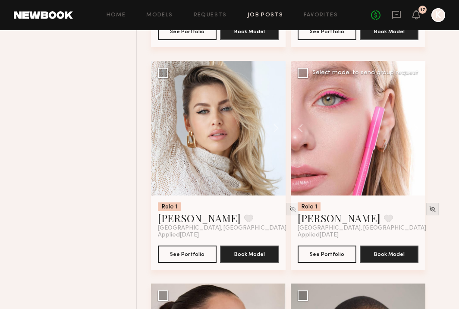
click at [414, 153] on button at bounding box center [412, 128] width 28 height 135
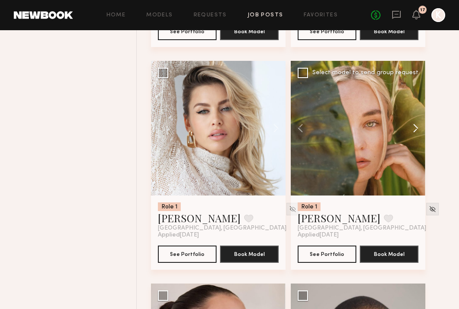
click at [414, 153] on button at bounding box center [412, 128] width 28 height 135
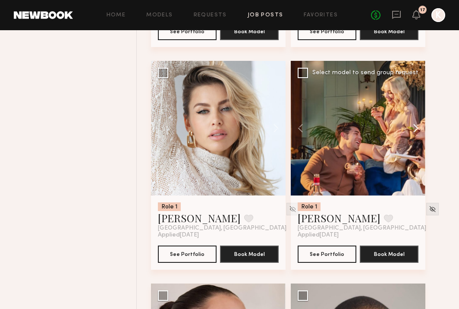
click at [414, 153] on button at bounding box center [412, 128] width 28 height 135
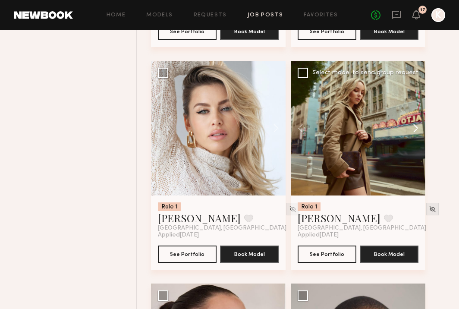
click at [414, 153] on button at bounding box center [412, 128] width 28 height 135
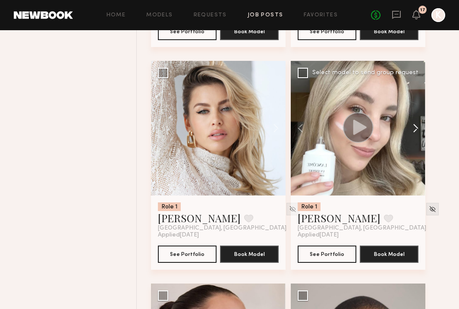
click at [414, 153] on button at bounding box center [412, 128] width 28 height 135
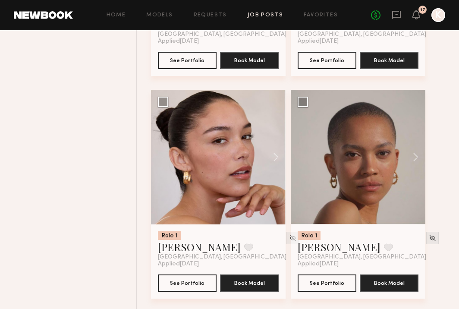
scroll to position [26810, 0]
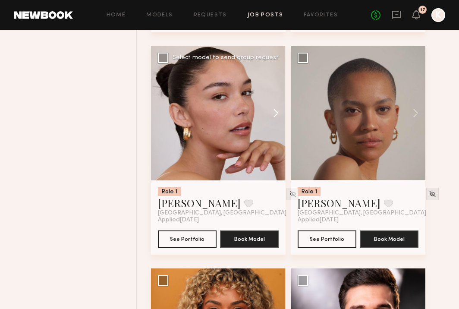
click at [278, 139] on button at bounding box center [272, 113] width 28 height 135
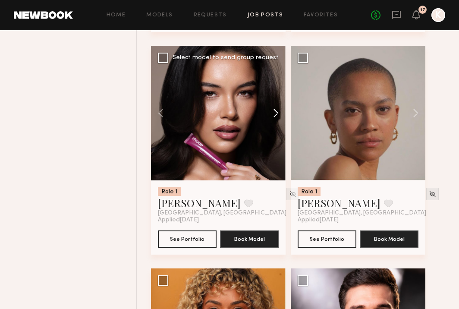
click at [278, 139] on button at bounding box center [272, 113] width 28 height 135
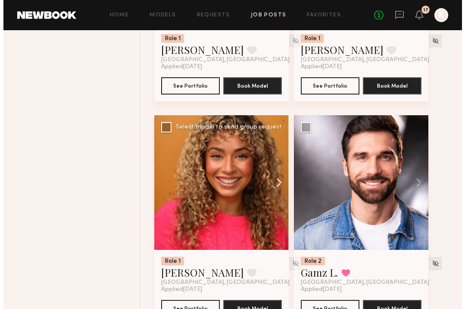
scroll to position [26992, 0]
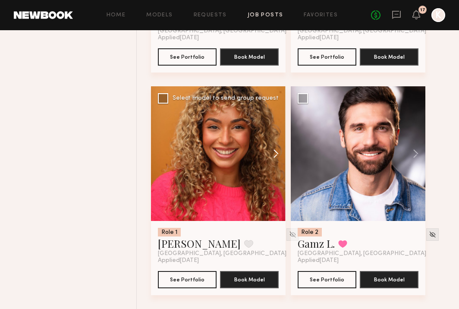
click at [274, 175] on button at bounding box center [272, 153] width 28 height 135
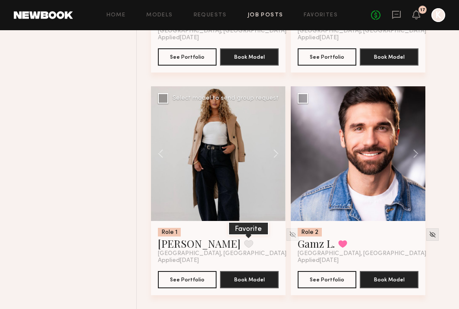
click at [244, 248] on button at bounding box center [248, 244] width 9 height 8
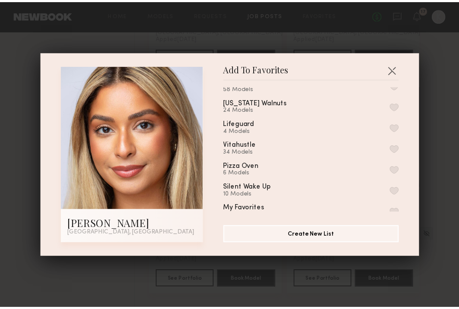
scroll to position [0, 0]
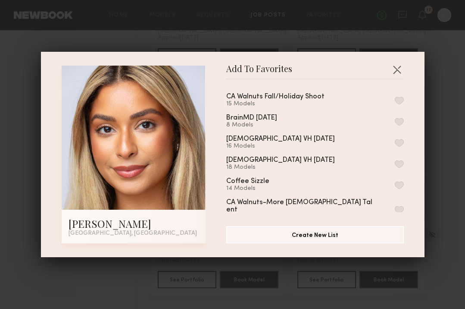
click at [395, 102] on button "button" at bounding box center [399, 101] width 9 height 8
click at [390, 67] on button "button" at bounding box center [397, 70] width 14 height 14
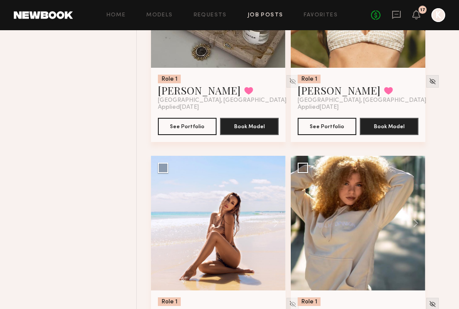
scroll to position [24826, 0]
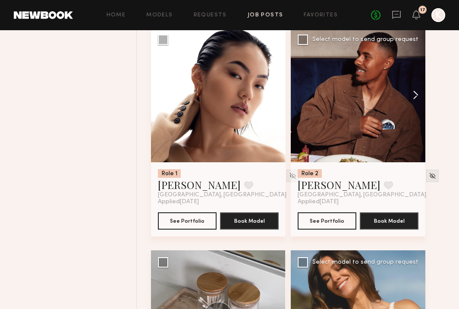
click at [414, 115] on button at bounding box center [412, 95] width 28 height 135
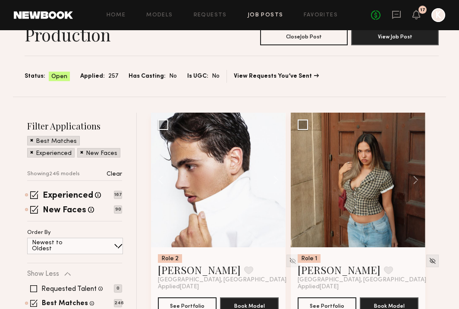
scroll to position [60, 0]
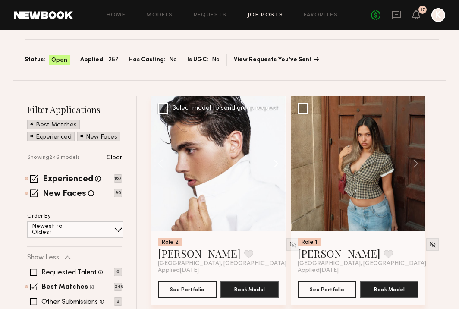
click at [270, 160] on button at bounding box center [272, 163] width 28 height 135
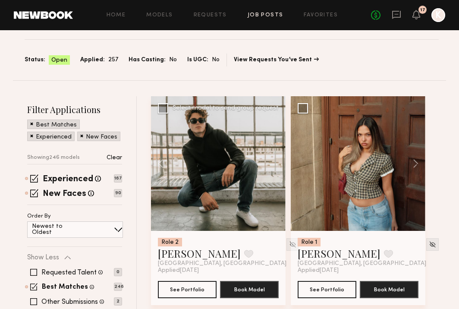
click at [270, 160] on div at bounding box center [218, 163] width 135 height 135
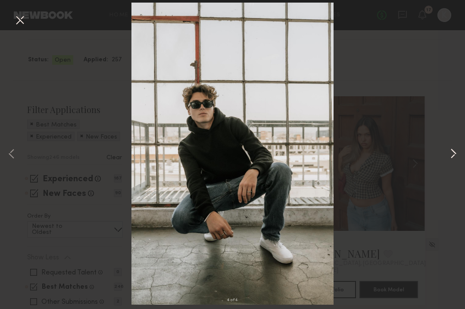
click at [451, 157] on button at bounding box center [453, 154] width 10 height 247
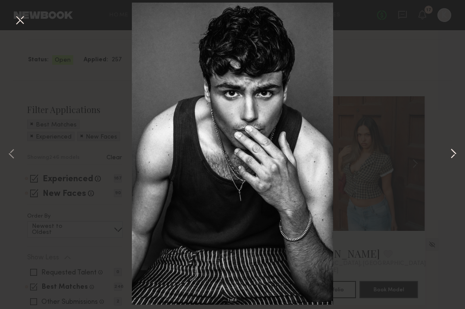
click at [452, 149] on button at bounding box center [453, 154] width 10 height 247
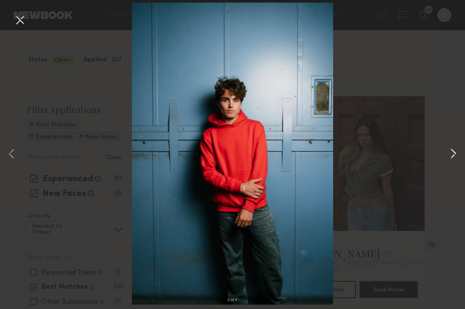
click at [452, 149] on button at bounding box center [453, 154] width 10 height 247
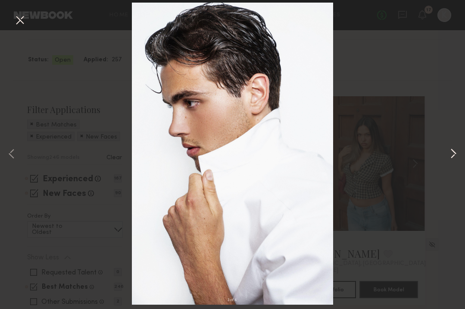
click at [452, 149] on button at bounding box center [453, 154] width 10 height 247
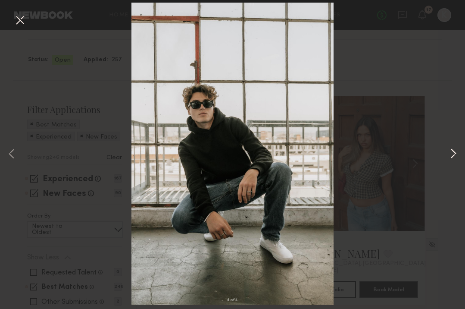
click at [452, 149] on button at bounding box center [453, 154] width 10 height 247
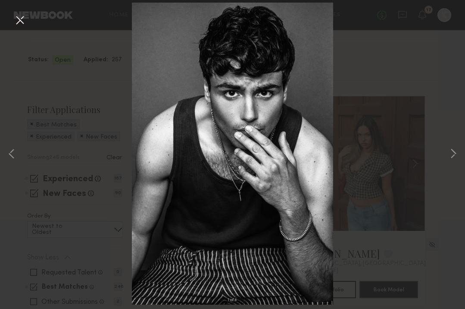
click at [21, 22] on button at bounding box center [20, 21] width 14 height 16
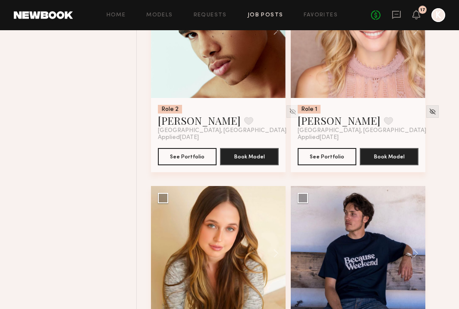
scroll to position [1019, 0]
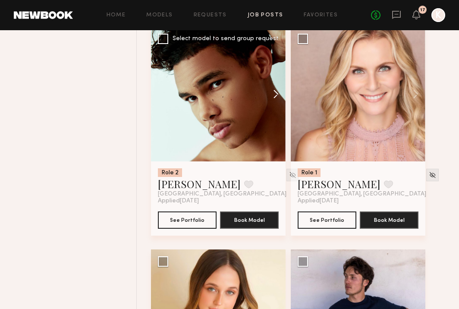
click at [275, 97] on button at bounding box center [272, 94] width 28 height 135
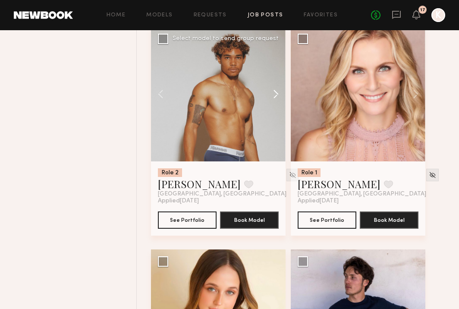
click at [275, 97] on button at bounding box center [272, 94] width 28 height 135
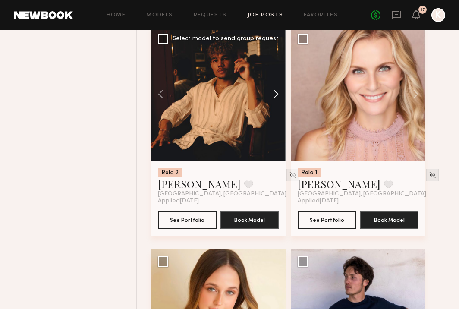
click at [275, 97] on button at bounding box center [272, 94] width 28 height 135
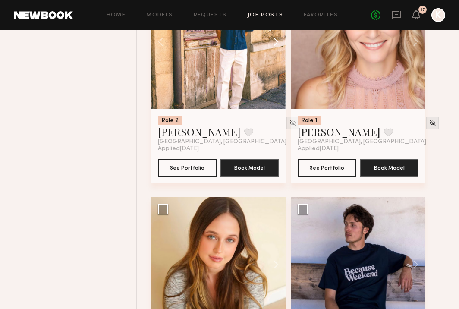
scroll to position [1134, 0]
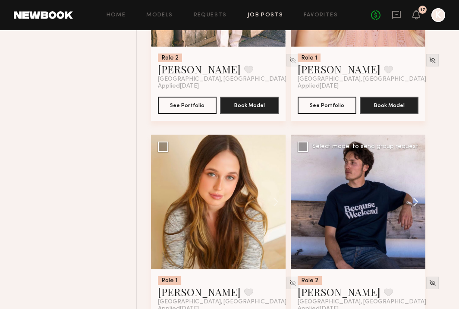
click at [411, 204] on button at bounding box center [412, 202] width 28 height 135
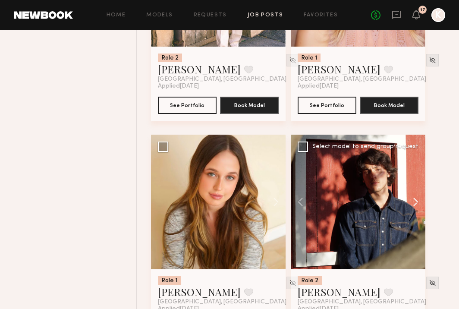
click at [413, 204] on button at bounding box center [412, 202] width 28 height 135
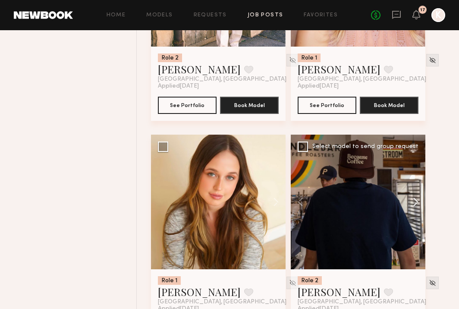
click at [413, 204] on button at bounding box center [412, 202] width 28 height 135
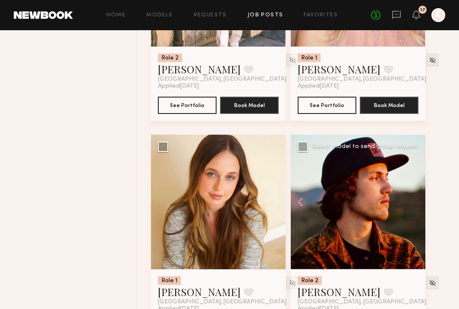
click at [413, 204] on div at bounding box center [358, 202] width 135 height 135
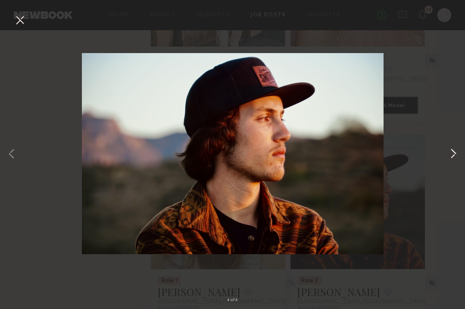
click at [451, 155] on button at bounding box center [453, 154] width 10 height 247
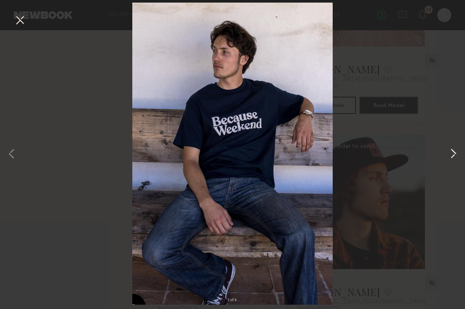
click at [451, 147] on button at bounding box center [453, 154] width 10 height 247
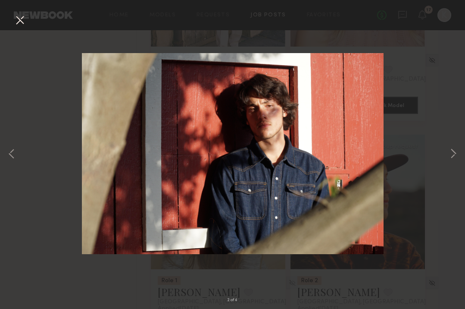
click at [18, 18] on button at bounding box center [20, 21] width 14 height 16
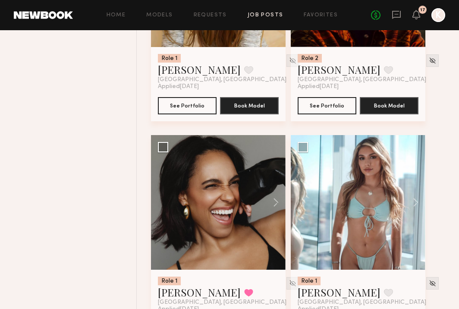
scroll to position [1180, 0]
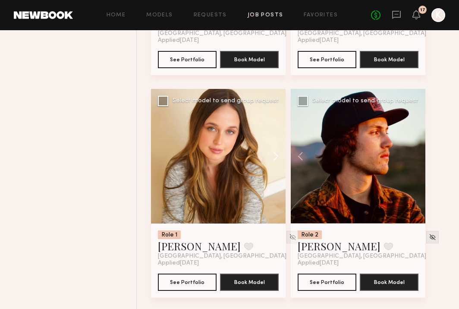
click at [279, 160] on button at bounding box center [272, 156] width 28 height 135
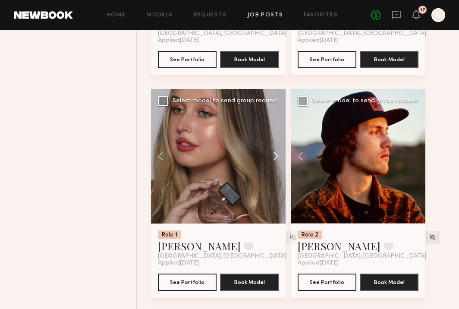
click at [276, 154] on button at bounding box center [272, 156] width 28 height 135
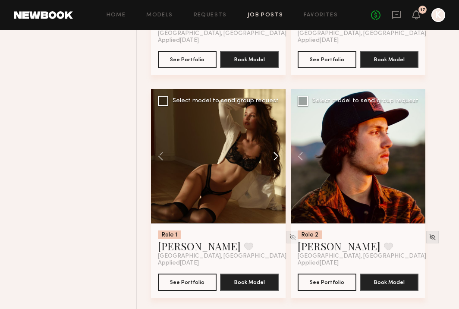
click at [276, 154] on button at bounding box center [272, 156] width 28 height 135
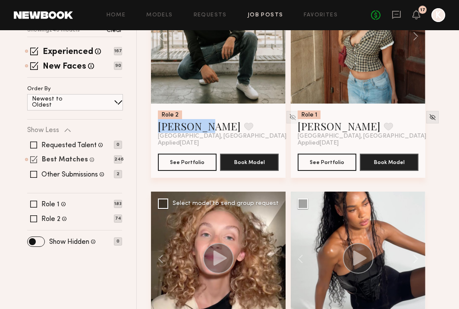
scroll to position [238, 0]
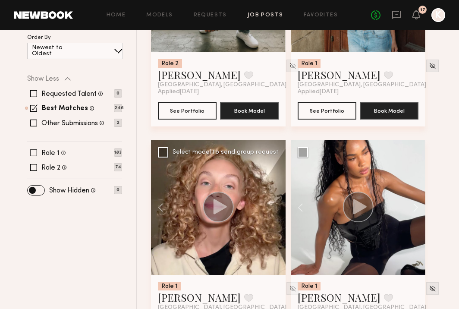
click at [33, 154] on span at bounding box center [33, 152] width 7 height 7
click at [34, 152] on span at bounding box center [33, 152] width 7 height 7
click at [33, 163] on div "Role 1 Female, 18–60, All ethnicities 183 Role 2 Male, 18–60, All ethnicities 74" at bounding box center [74, 160] width 95 height 22
click at [34, 169] on span at bounding box center [33, 167] width 7 height 7
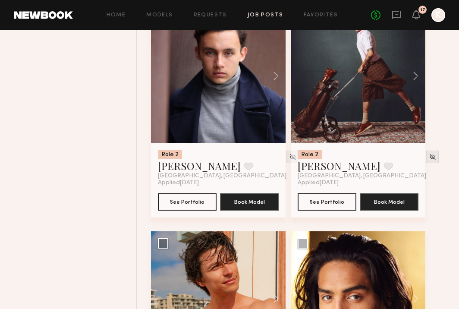
scroll to position [968, 0]
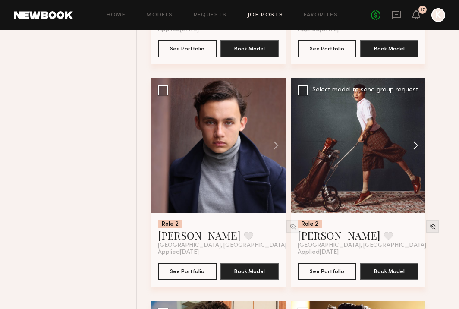
click at [412, 146] on button at bounding box center [412, 145] width 28 height 135
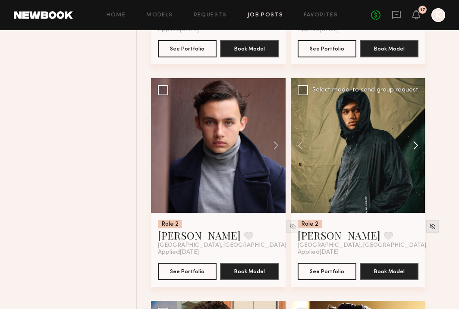
click at [412, 146] on button at bounding box center [412, 145] width 28 height 135
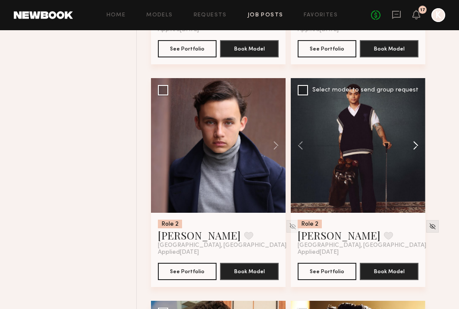
click at [412, 146] on button at bounding box center [412, 145] width 28 height 135
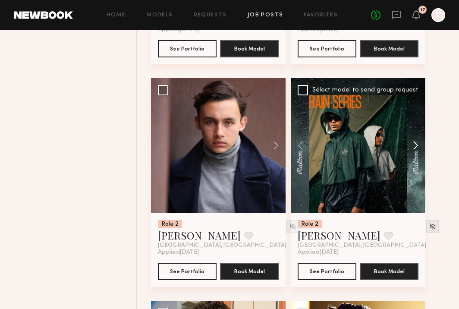
click at [412, 146] on button at bounding box center [412, 145] width 28 height 135
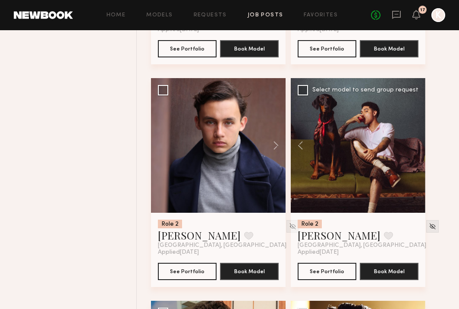
click at [412, 146] on div at bounding box center [358, 145] width 135 height 135
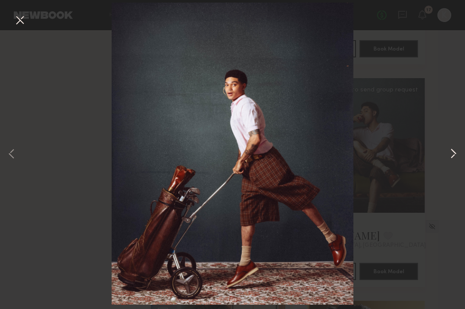
click at [453, 154] on button at bounding box center [453, 154] width 10 height 247
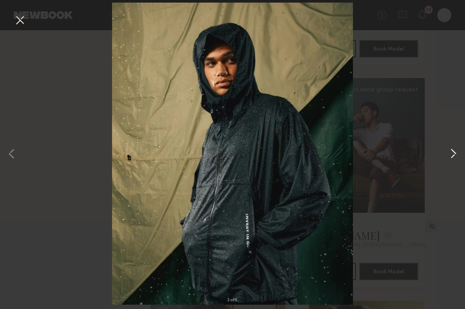
click at [453, 154] on button at bounding box center [453, 154] width 10 height 247
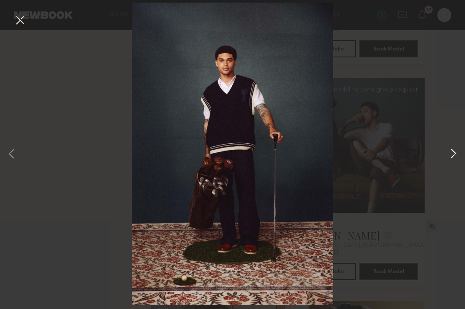
click at [453, 154] on button at bounding box center [453, 154] width 10 height 247
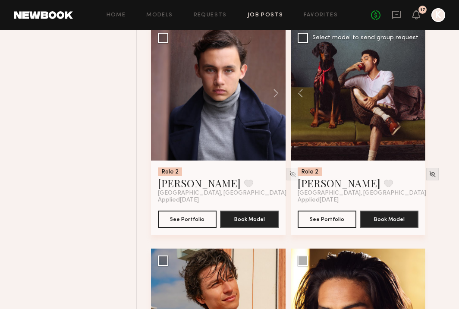
scroll to position [1148, 0]
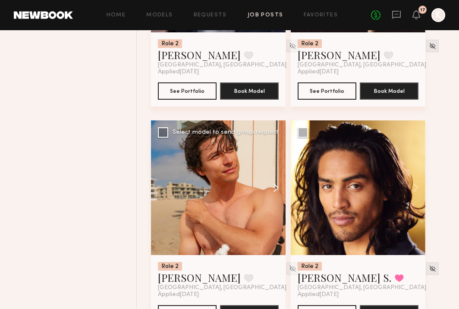
click at [279, 183] on button at bounding box center [272, 187] width 28 height 135
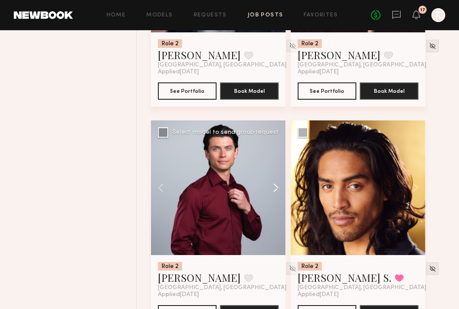
click at [276, 184] on button at bounding box center [272, 187] width 28 height 135
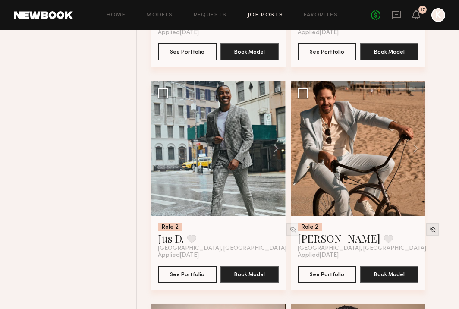
scroll to position [1686, 0]
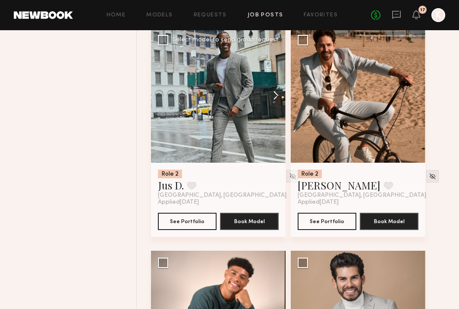
click at [274, 89] on button at bounding box center [272, 95] width 28 height 135
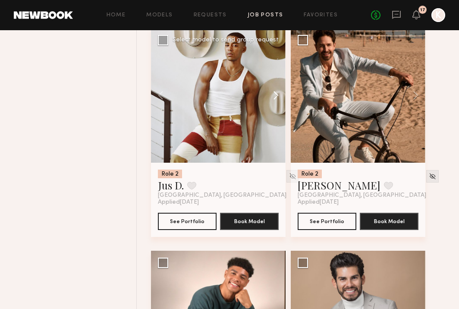
click at [274, 92] on button at bounding box center [272, 95] width 28 height 135
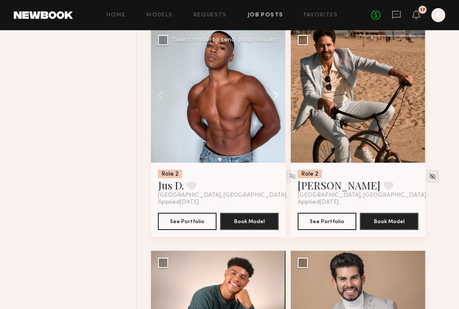
click at [274, 92] on button at bounding box center [272, 95] width 28 height 135
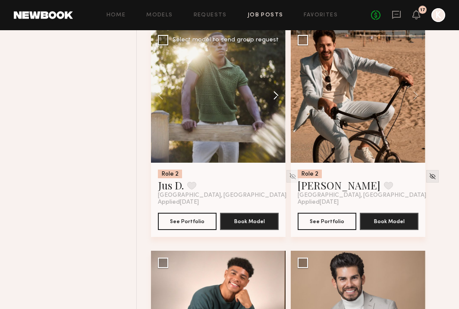
click at [274, 92] on button at bounding box center [272, 95] width 28 height 135
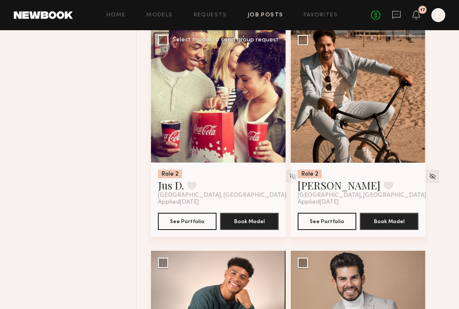
click at [274, 92] on button at bounding box center [272, 95] width 28 height 135
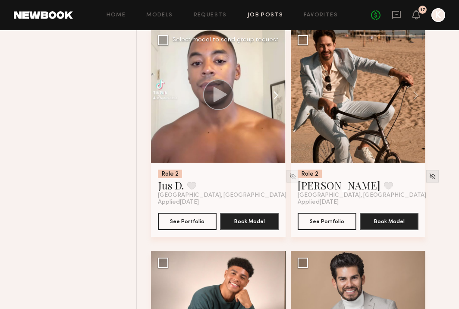
click at [274, 92] on button at bounding box center [272, 95] width 28 height 135
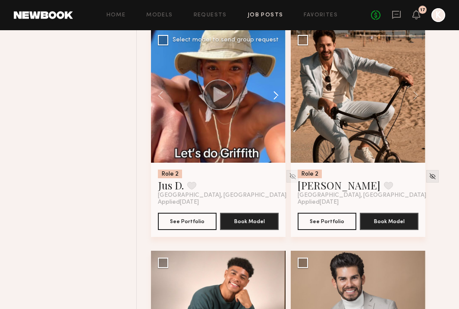
click at [274, 92] on button at bounding box center [272, 95] width 28 height 135
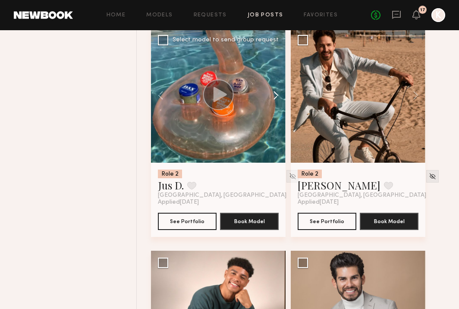
click at [274, 92] on button at bounding box center [272, 95] width 28 height 135
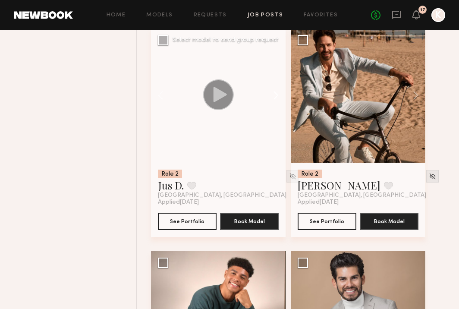
click at [274, 92] on button at bounding box center [272, 95] width 28 height 135
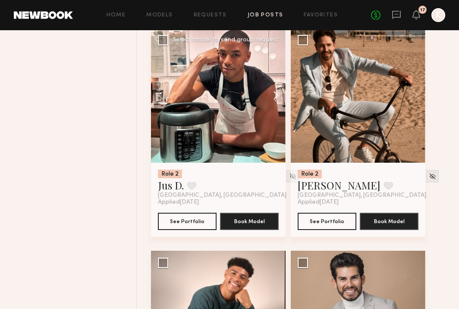
click at [274, 92] on button at bounding box center [272, 95] width 28 height 135
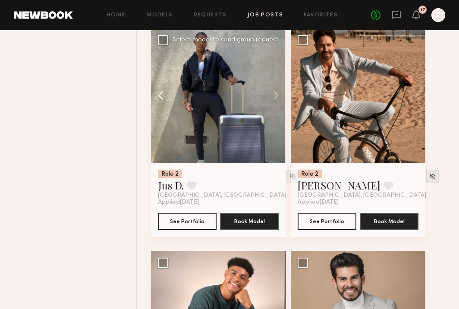
click at [155, 93] on button at bounding box center [165, 95] width 28 height 135
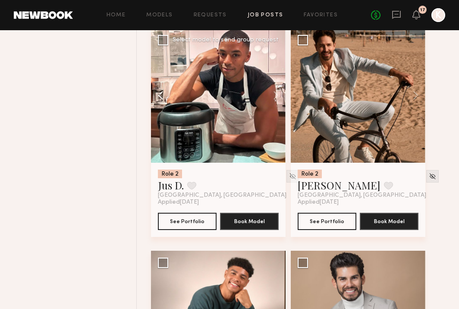
scroll to position [1642, 0]
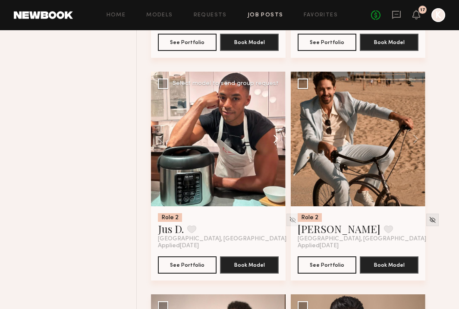
click at [274, 135] on button at bounding box center [272, 139] width 28 height 135
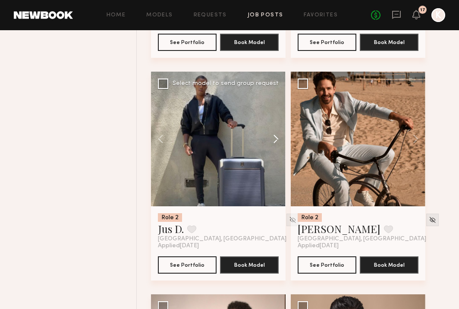
click at [274, 135] on button at bounding box center [272, 139] width 28 height 135
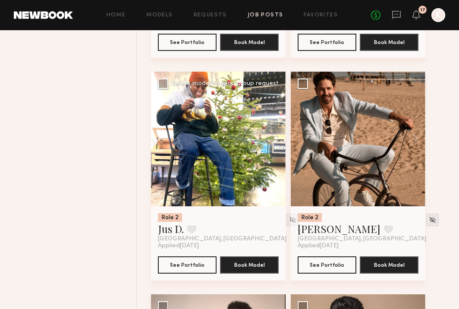
click at [274, 135] on button at bounding box center [272, 139] width 28 height 135
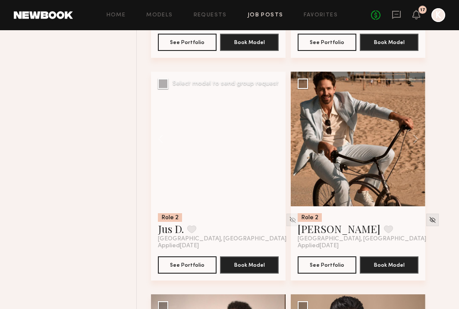
click at [274, 135] on div at bounding box center [218, 139] width 135 height 135
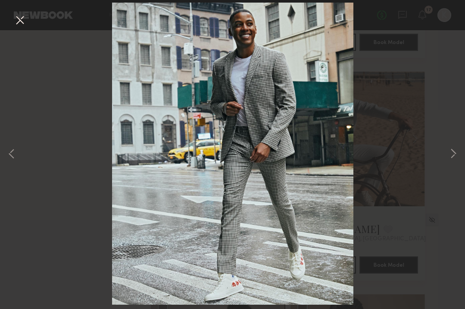
click at [442, 150] on div "1 of 13" at bounding box center [232, 154] width 465 height 309
click at [451, 157] on button at bounding box center [453, 154] width 10 height 247
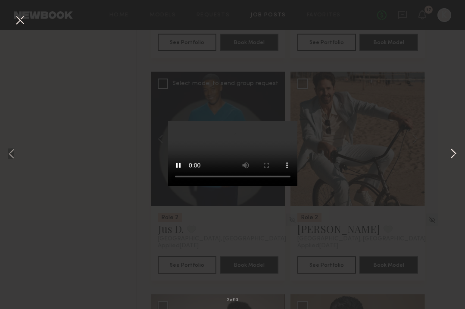
click at [451, 157] on button at bounding box center [453, 154] width 10 height 247
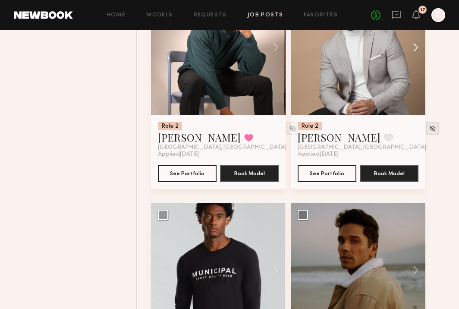
scroll to position [2048, 0]
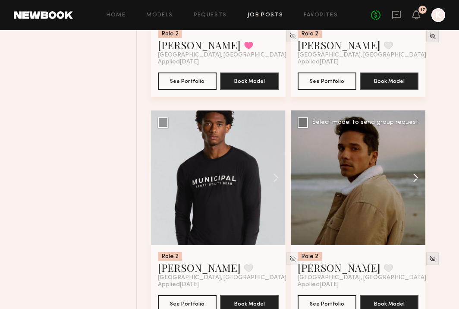
click at [413, 178] on button at bounding box center [412, 177] width 28 height 135
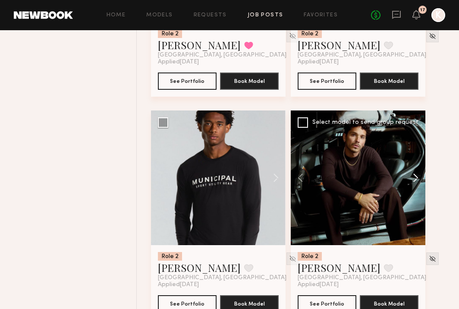
click at [413, 178] on button at bounding box center [412, 177] width 28 height 135
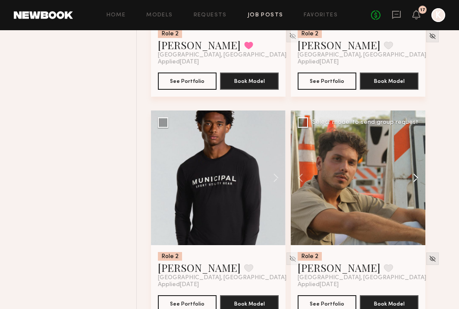
click at [413, 178] on button at bounding box center [412, 177] width 28 height 135
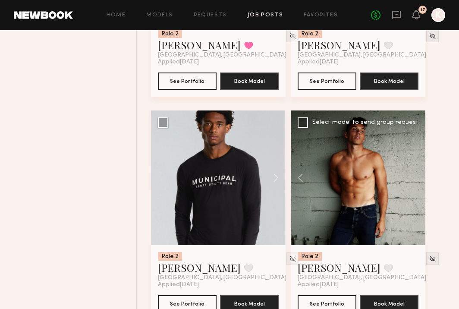
click at [413, 178] on div at bounding box center [358, 177] width 135 height 135
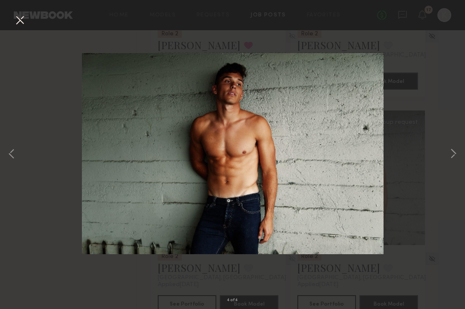
click at [22, 21] on button at bounding box center [20, 21] width 14 height 16
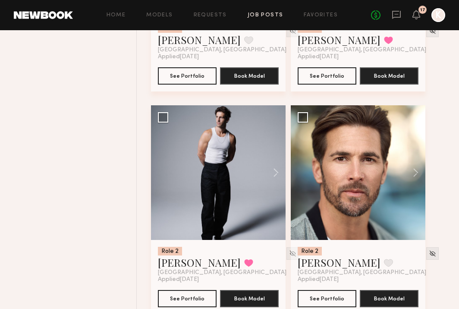
scroll to position [2973, 0]
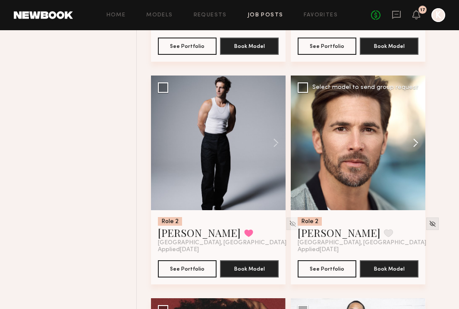
click at [417, 142] on button at bounding box center [412, 142] width 28 height 135
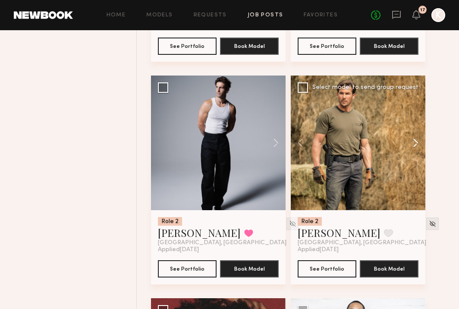
click at [417, 142] on button at bounding box center [412, 142] width 28 height 135
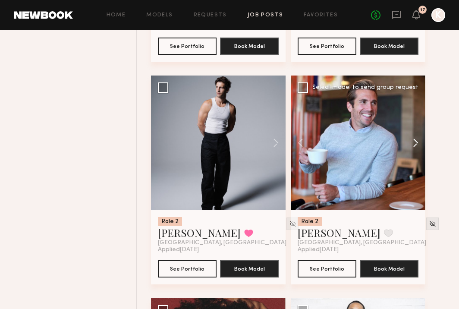
click at [417, 142] on button at bounding box center [412, 142] width 28 height 135
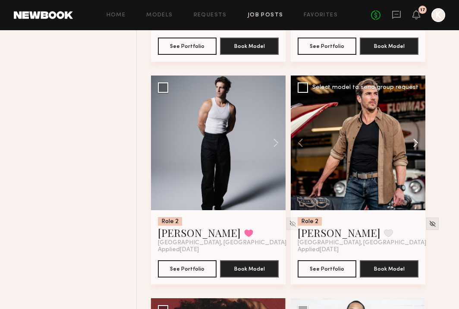
click at [417, 142] on button at bounding box center [412, 142] width 28 height 135
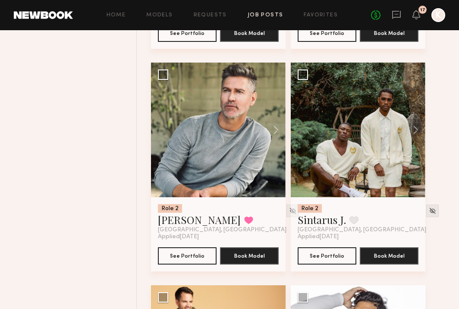
scroll to position [3687, 0]
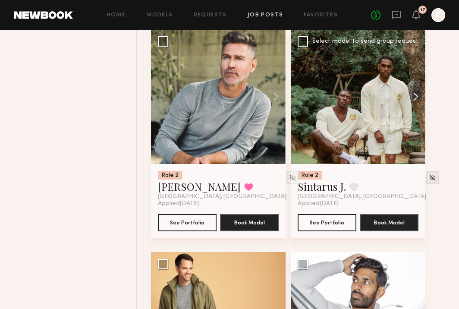
click at [417, 97] on button at bounding box center [412, 96] width 28 height 135
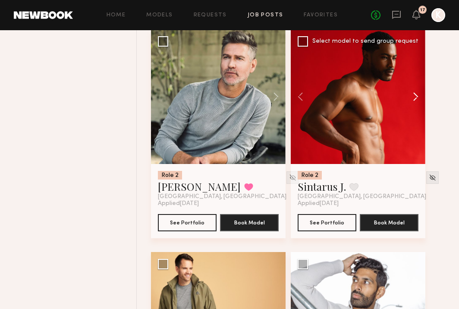
click at [417, 97] on button at bounding box center [412, 96] width 28 height 135
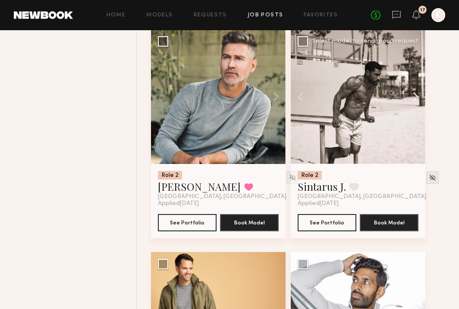
click at [417, 97] on button at bounding box center [412, 96] width 28 height 135
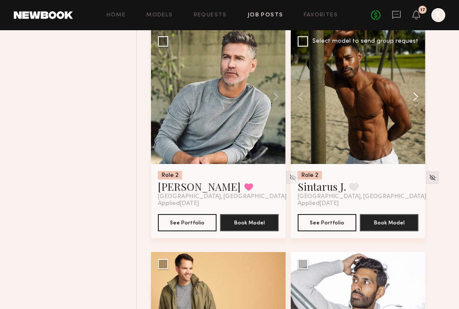
click at [417, 97] on button at bounding box center [412, 96] width 28 height 135
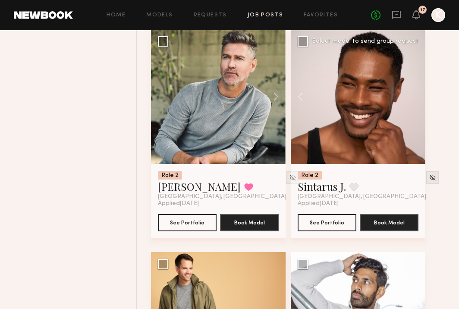
click at [417, 97] on div at bounding box center [358, 96] width 135 height 135
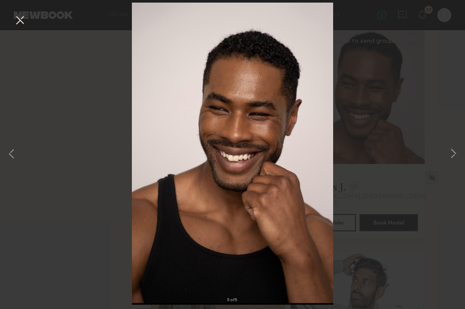
click at [13, 25] on button at bounding box center [20, 21] width 14 height 16
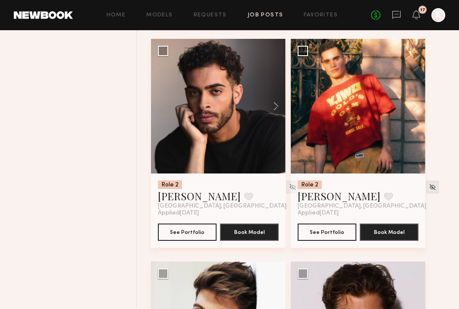
scroll to position [6548, 0]
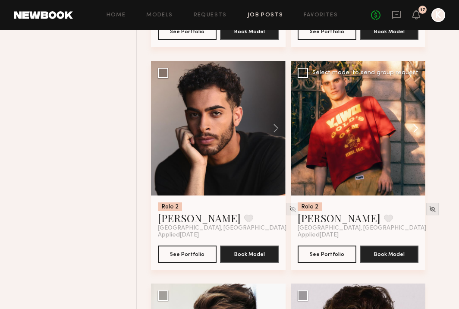
click at [411, 135] on button at bounding box center [412, 128] width 28 height 135
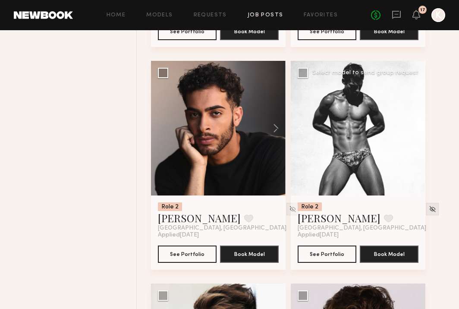
click at [411, 135] on button at bounding box center [412, 128] width 28 height 135
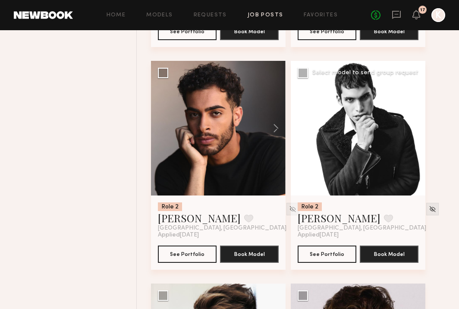
click at [411, 135] on button at bounding box center [412, 128] width 28 height 135
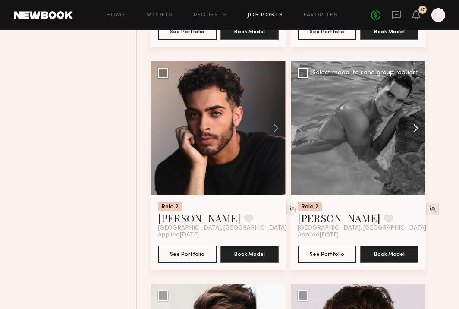
click at [411, 135] on button at bounding box center [412, 128] width 28 height 135
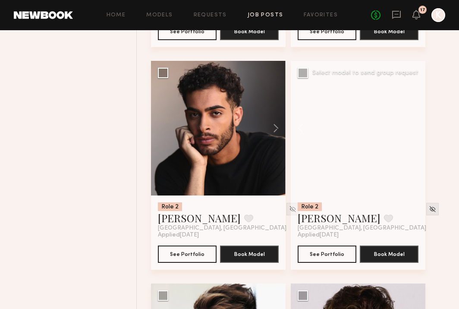
click at [411, 135] on div at bounding box center [358, 128] width 135 height 135
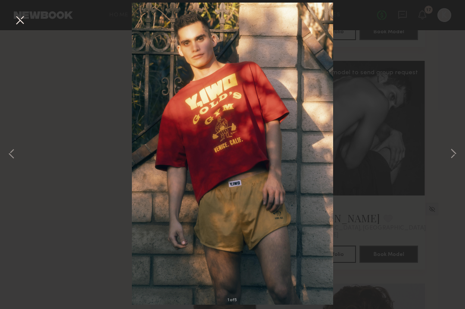
click at [19, 19] on button at bounding box center [20, 21] width 14 height 16
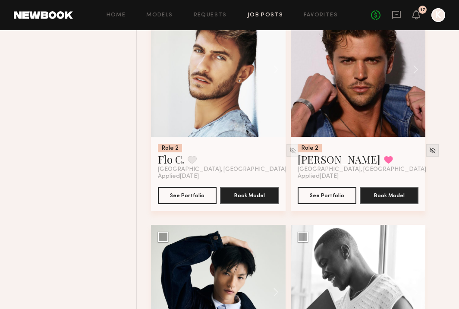
scroll to position [6964, 0]
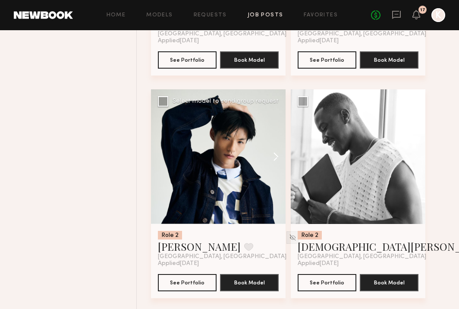
click at [275, 154] on button at bounding box center [272, 156] width 28 height 135
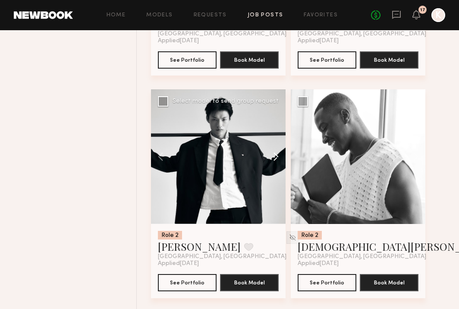
click at [275, 154] on button at bounding box center [272, 156] width 28 height 135
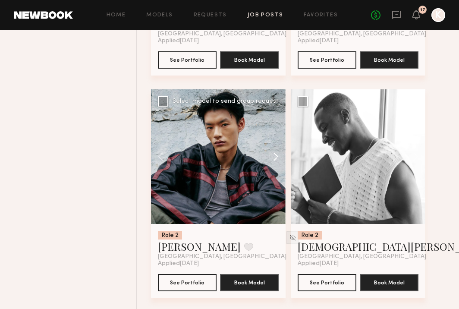
click at [275, 158] on button at bounding box center [272, 156] width 28 height 135
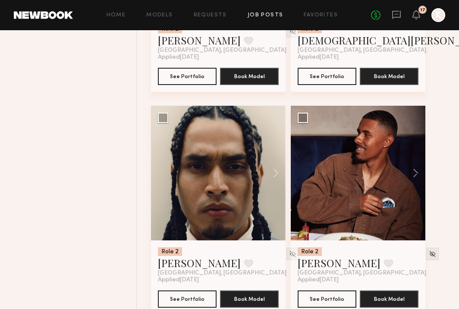
scroll to position [7238, 0]
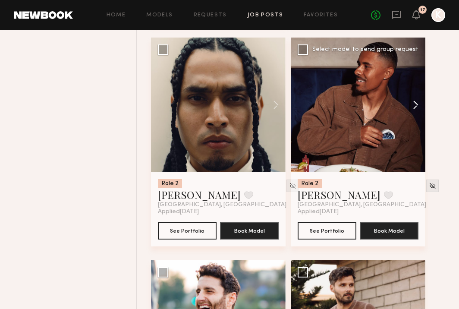
click at [413, 118] on button at bounding box center [412, 105] width 28 height 135
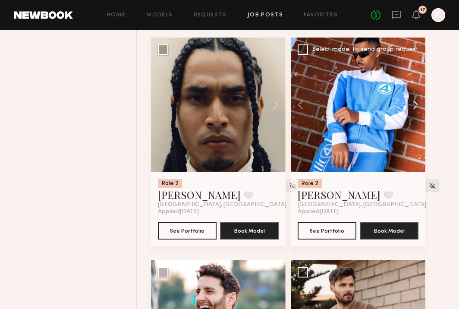
click at [416, 111] on button at bounding box center [412, 105] width 28 height 135
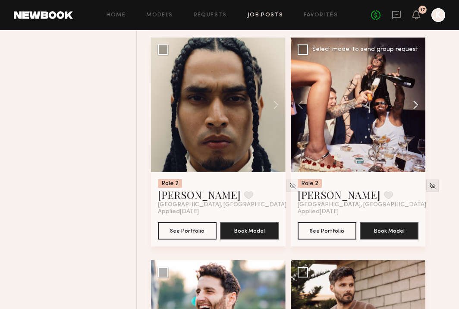
click at [416, 111] on button at bounding box center [412, 105] width 28 height 135
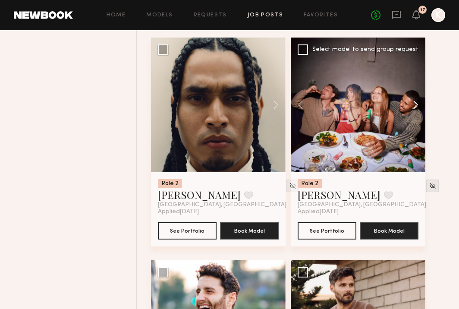
click at [416, 111] on button at bounding box center [412, 105] width 28 height 135
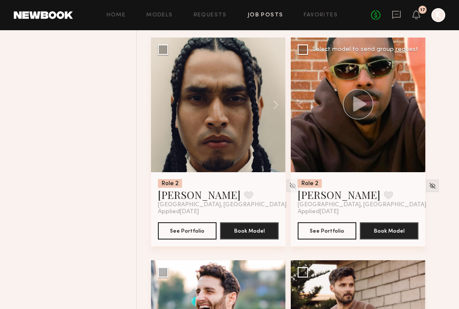
click at [416, 111] on div at bounding box center [358, 105] width 135 height 135
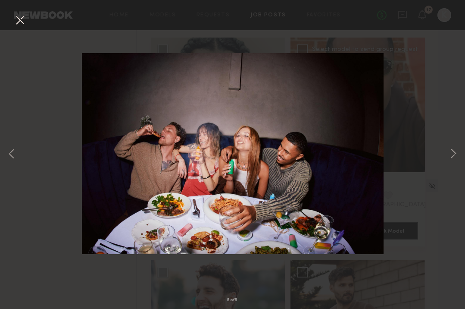
click at [22, 22] on button at bounding box center [20, 21] width 14 height 16
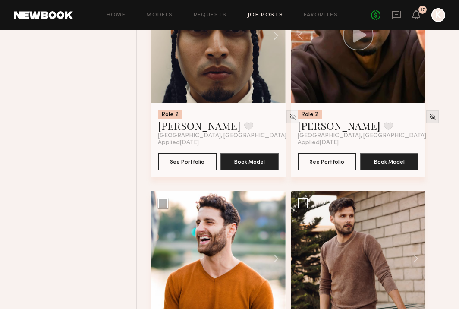
scroll to position [7375, 0]
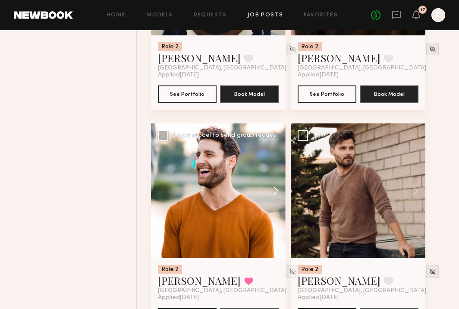
click at [273, 194] on button at bounding box center [272, 190] width 28 height 135
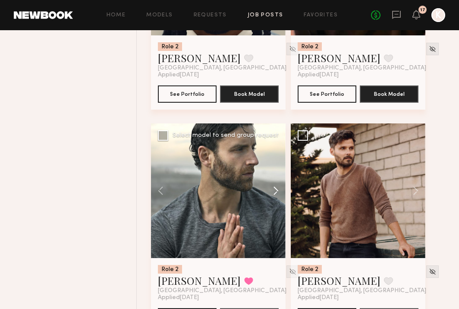
click at [273, 194] on button at bounding box center [272, 190] width 28 height 135
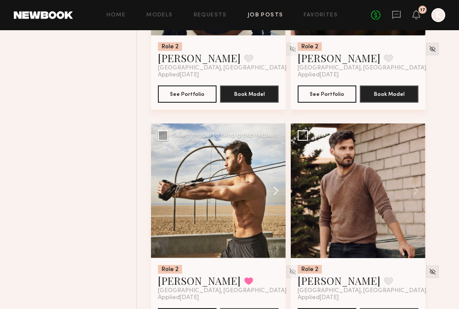
click at [273, 194] on button at bounding box center [272, 190] width 28 height 135
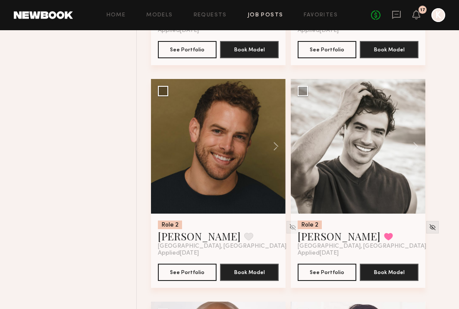
scroll to position [5338, 0]
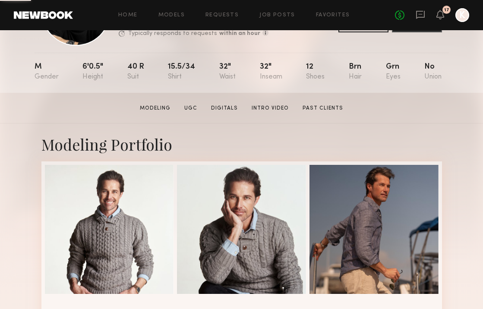
scroll to position [157, 0]
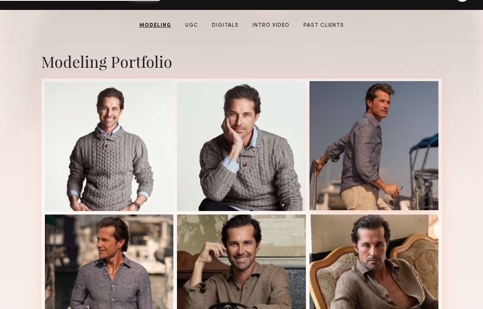
click at [347, 119] on div at bounding box center [373, 145] width 129 height 129
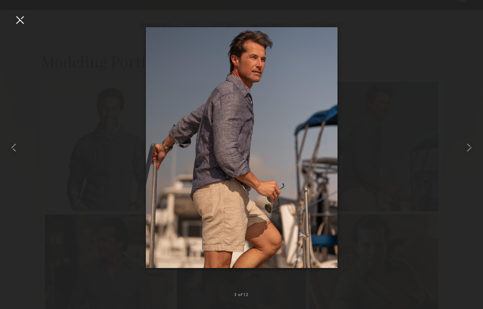
click at [19, 6] on nb-gallery-light "3 of 12" at bounding box center [241, 154] width 483 height 309
click at [22, 18] on div at bounding box center [20, 20] width 14 height 14
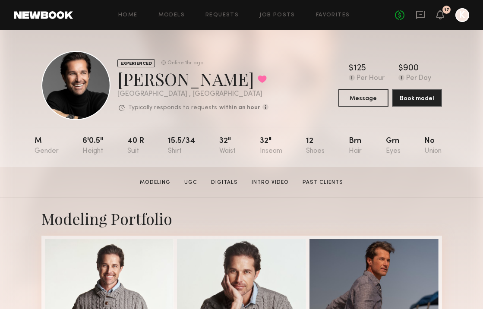
scroll to position [169, 0]
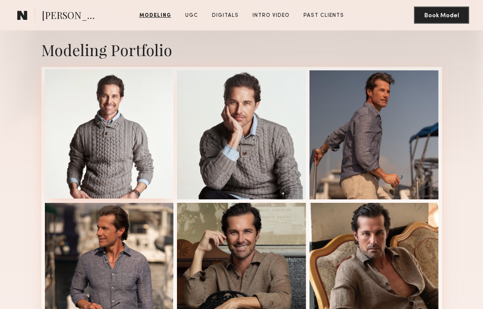
click at [108, 128] on div at bounding box center [109, 133] width 129 height 129
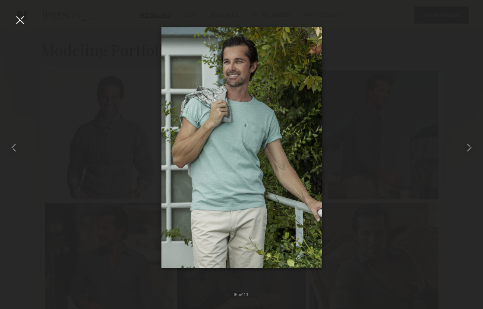
click at [19, 20] on div at bounding box center [20, 20] width 14 height 14
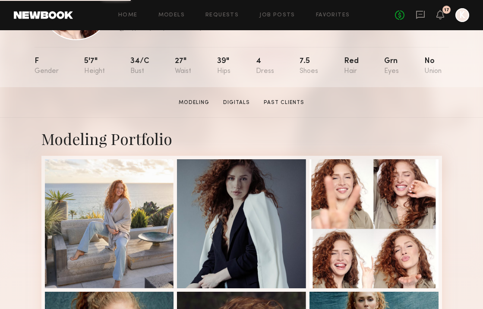
scroll to position [158, 0]
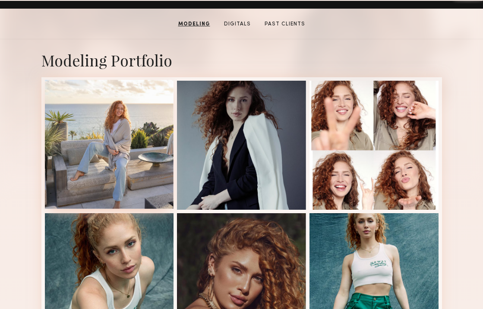
click at [103, 110] on div at bounding box center [109, 144] width 129 height 129
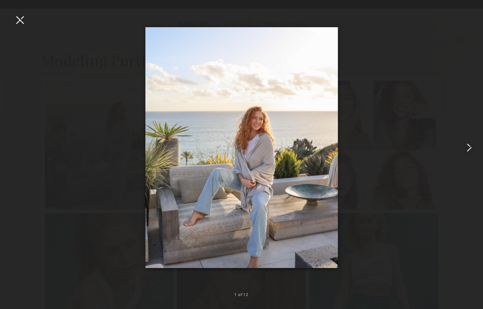
click at [466, 147] on common-icon at bounding box center [469, 148] width 14 height 14
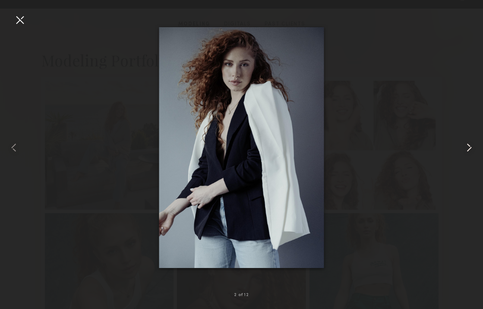
click at [466, 147] on common-icon at bounding box center [469, 148] width 14 height 14
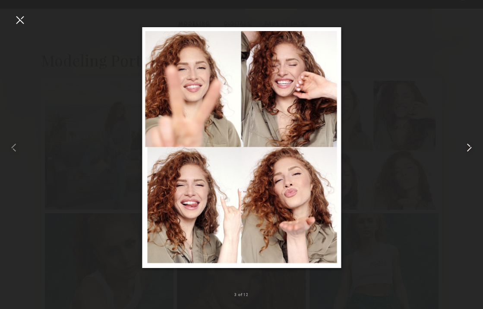
click at [466, 147] on common-icon at bounding box center [469, 148] width 14 height 14
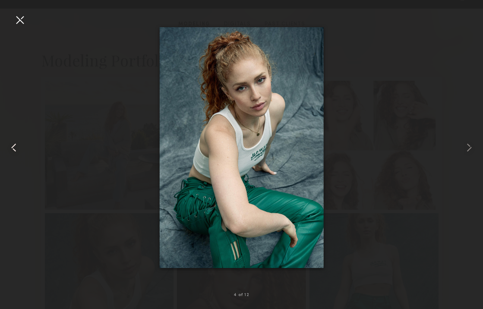
click at [12, 148] on common-icon at bounding box center [14, 148] width 14 height 14
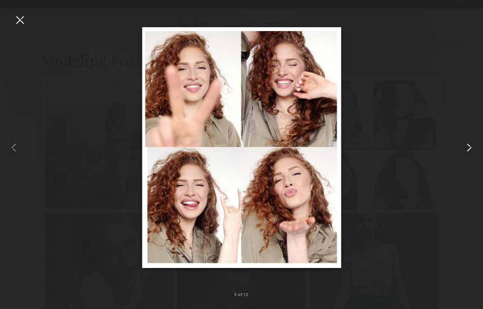
click at [468, 143] on common-icon at bounding box center [469, 148] width 14 height 14
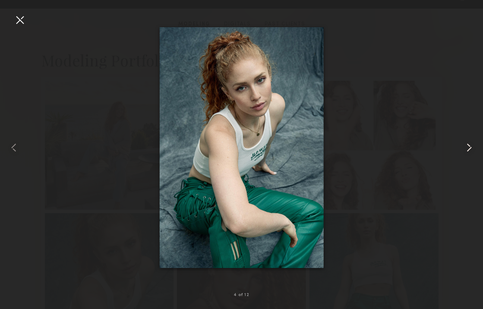
click at [468, 143] on common-icon at bounding box center [469, 148] width 14 height 14
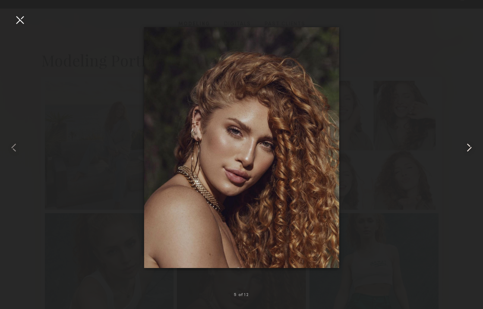
click at [468, 143] on common-icon at bounding box center [469, 148] width 14 height 14
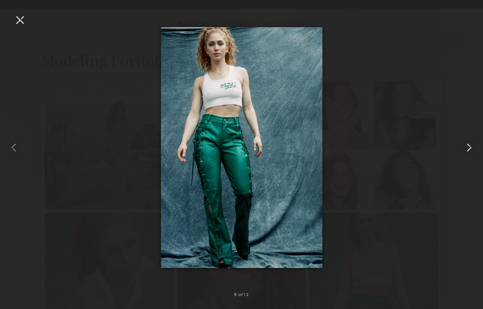
click at [468, 143] on common-icon at bounding box center [469, 148] width 14 height 14
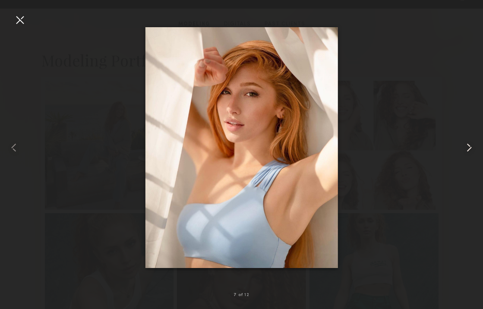
click at [468, 143] on common-icon at bounding box center [469, 148] width 14 height 14
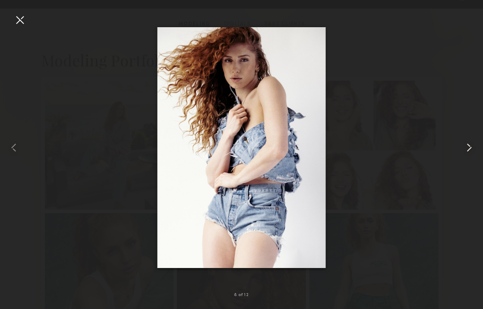
click at [468, 143] on common-icon at bounding box center [469, 148] width 14 height 14
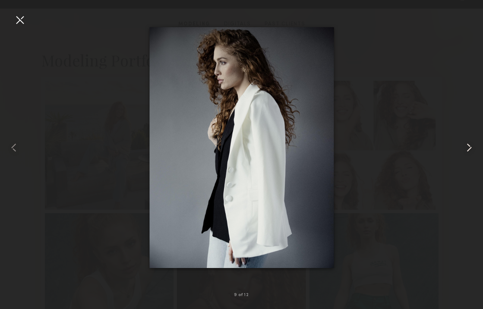
click at [468, 143] on common-icon at bounding box center [469, 148] width 14 height 14
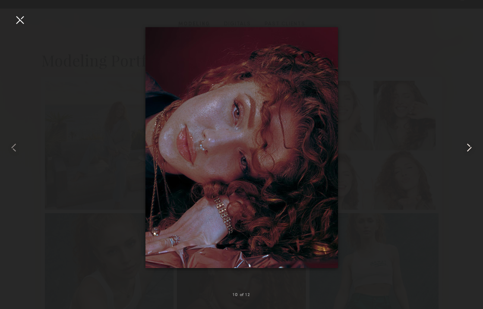
click at [468, 143] on common-icon at bounding box center [469, 148] width 14 height 14
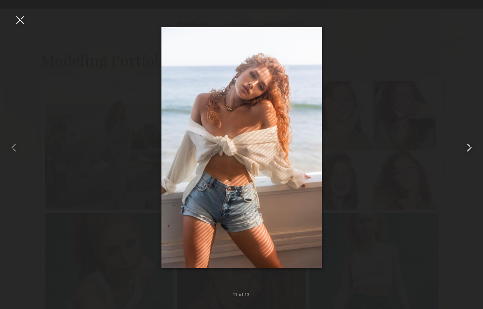
click at [468, 143] on common-icon at bounding box center [469, 148] width 14 height 14
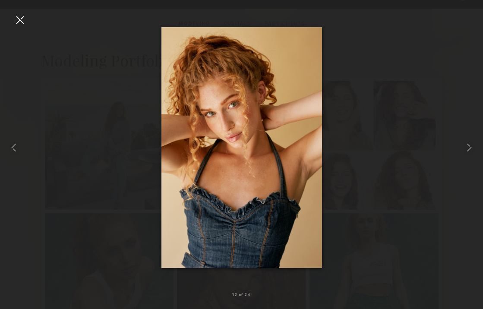
click at [25, 23] on div at bounding box center [20, 20] width 14 height 14
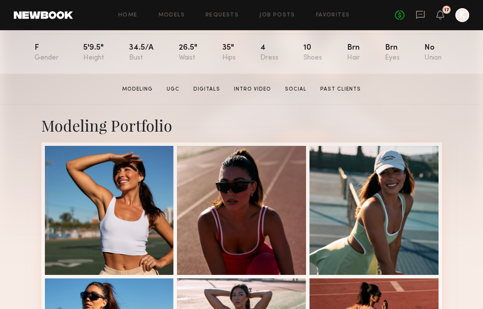
scroll to position [185, 0]
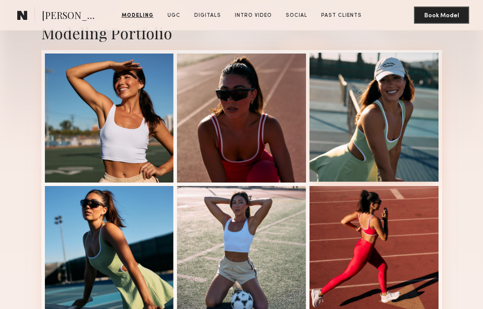
click at [412, 101] on div at bounding box center [373, 117] width 129 height 129
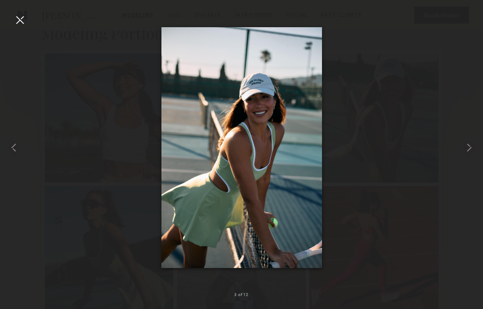
click at [23, 24] on div at bounding box center [20, 20] width 14 height 14
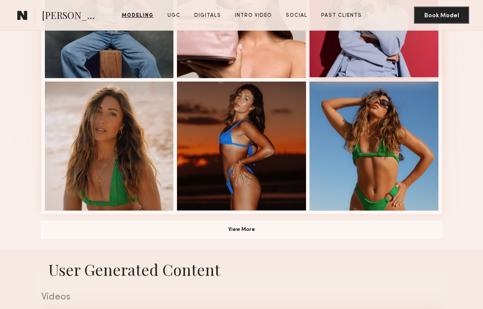
scroll to position [604, 0]
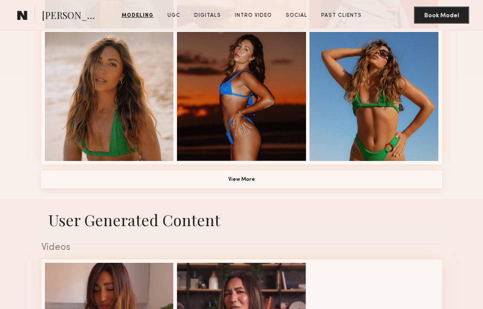
click at [243, 182] on button "View More" at bounding box center [241, 179] width 400 height 17
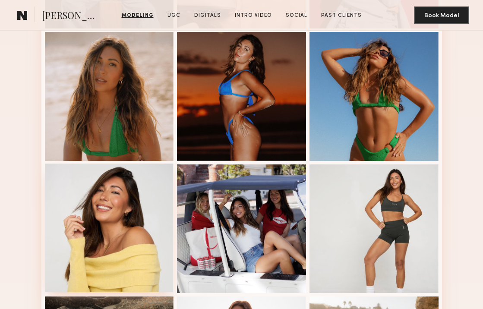
click at [132, 212] on div at bounding box center [109, 227] width 129 height 129
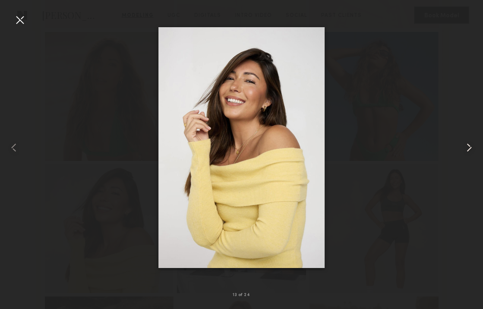
click at [470, 147] on common-icon at bounding box center [469, 148] width 14 height 14
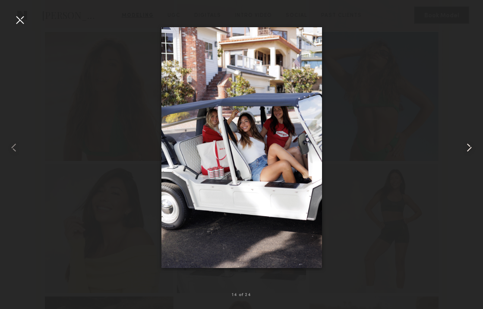
click at [470, 147] on common-icon at bounding box center [469, 148] width 14 height 14
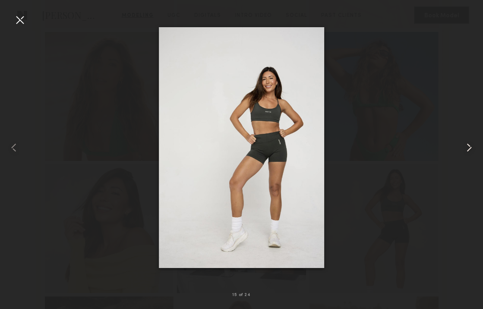
click at [470, 147] on common-icon at bounding box center [469, 148] width 14 height 14
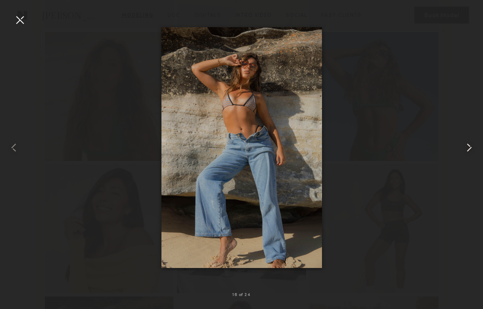
click at [470, 147] on common-icon at bounding box center [469, 148] width 14 height 14
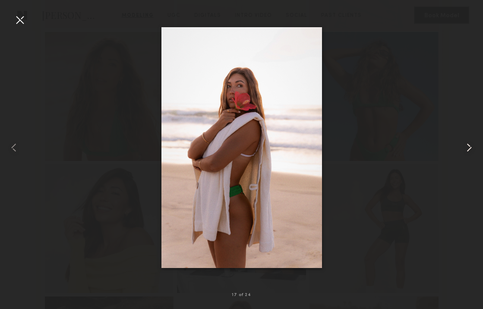
click at [470, 147] on common-icon at bounding box center [469, 148] width 14 height 14
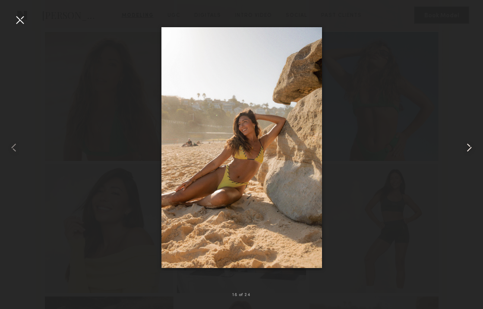
click at [470, 147] on common-icon at bounding box center [469, 148] width 14 height 14
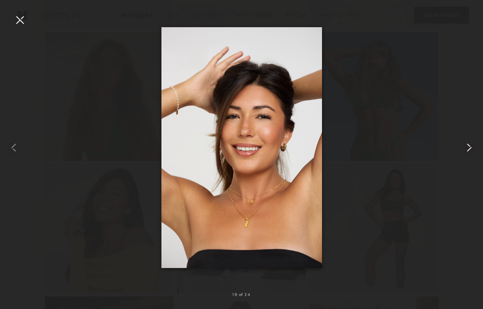
click at [470, 147] on common-icon at bounding box center [469, 148] width 14 height 14
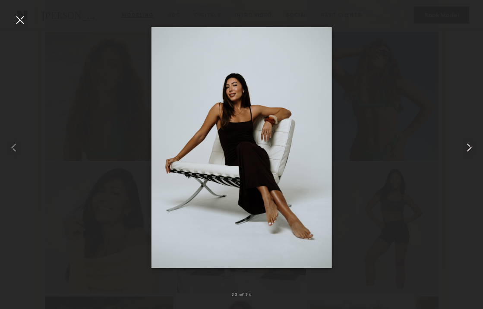
click at [470, 147] on common-icon at bounding box center [469, 148] width 14 height 14
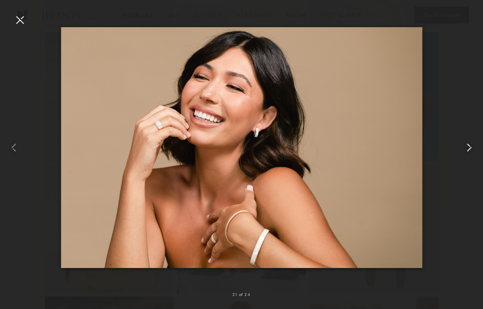
click at [470, 147] on common-icon at bounding box center [469, 148] width 14 height 14
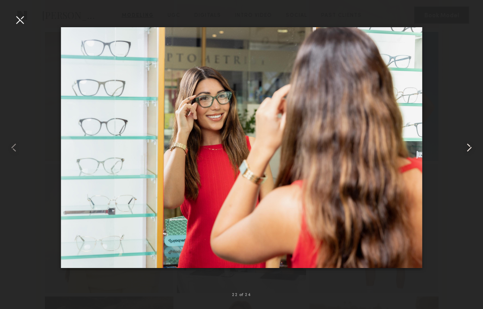
click at [470, 147] on common-icon at bounding box center [469, 148] width 14 height 14
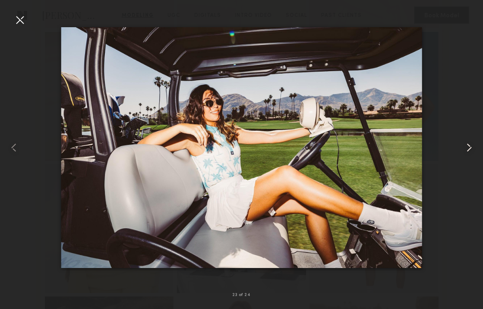
click at [470, 147] on common-icon at bounding box center [469, 148] width 14 height 14
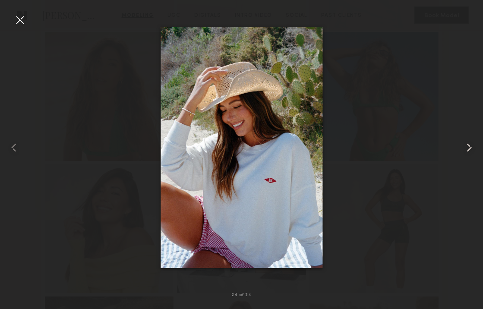
click at [470, 147] on common-icon at bounding box center [469, 148] width 14 height 14
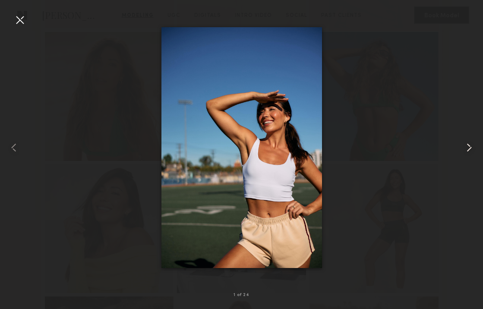
click at [470, 147] on common-icon at bounding box center [469, 148] width 14 height 14
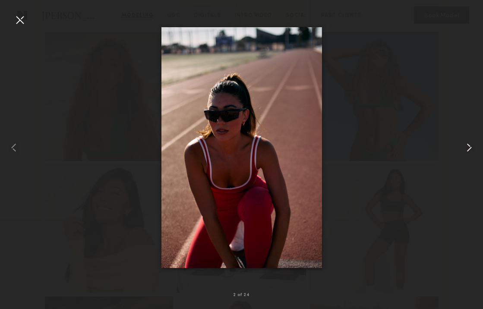
click at [470, 147] on common-icon at bounding box center [469, 148] width 14 height 14
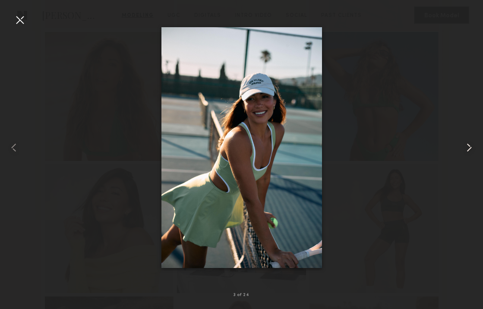
click at [470, 147] on common-icon at bounding box center [469, 148] width 14 height 14
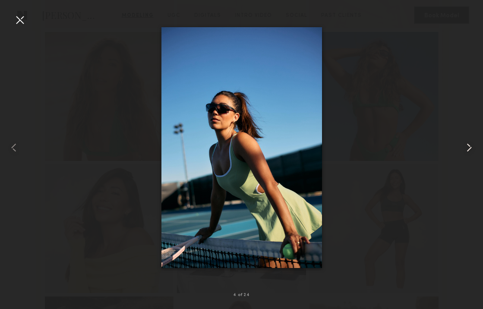
click at [470, 148] on common-icon at bounding box center [469, 148] width 14 height 14
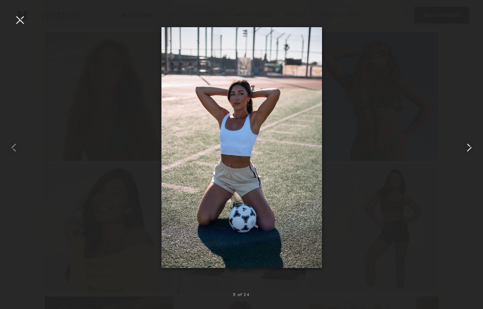
click at [470, 148] on common-icon at bounding box center [469, 148] width 14 height 14
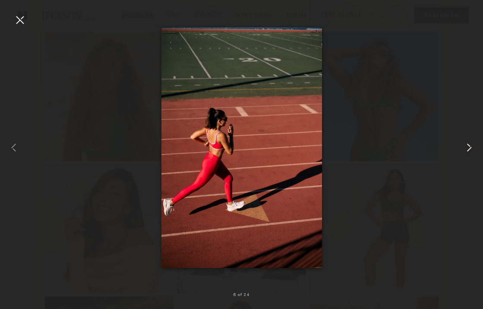
click at [470, 148] on common-icon at bounding box center [469, 148] width 14 height 14
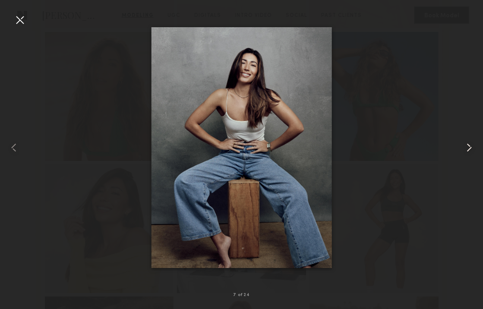
click at [470, 148] on common-icon at bounding box center [469, 148] width 14 height 14
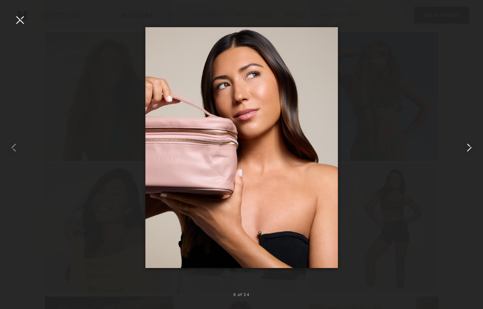
click at [470, 148] on common-icon at bounding box center [469, 148] width 14 height 14
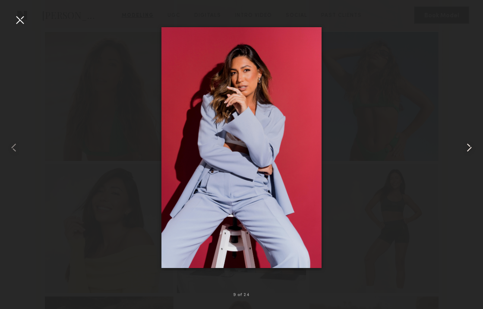
click at [470, 148] on common-icon at bounding box center [469, 148] width 14 height 14
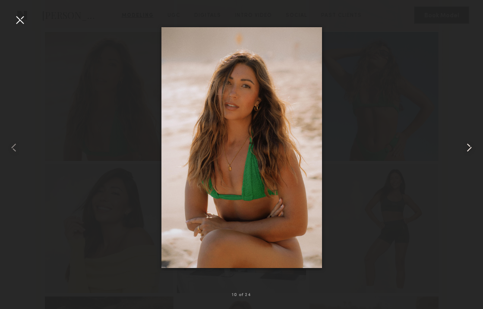
click at [470, 148] on common-icon at bounding box center [469, 148] width 14 height 14
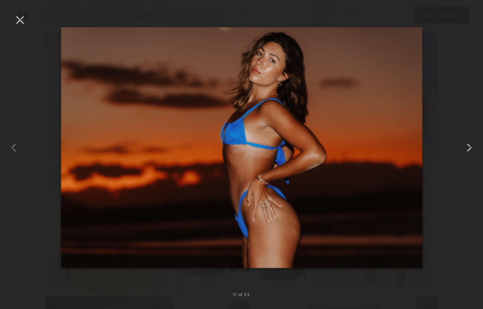
click at [470, 148] on common-icon at bounding box center [469, 148] width 14 height 14
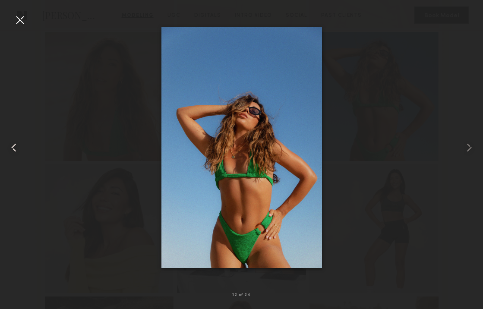
click at [10, 15] on div at bounding box center [9, 147] width 19 height 267
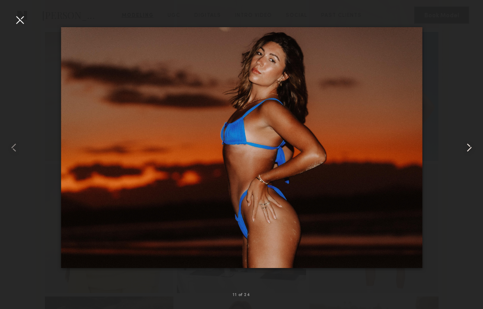
click at [464, 143] on common-icon at bounding box center [469, 148] width 14 height 14
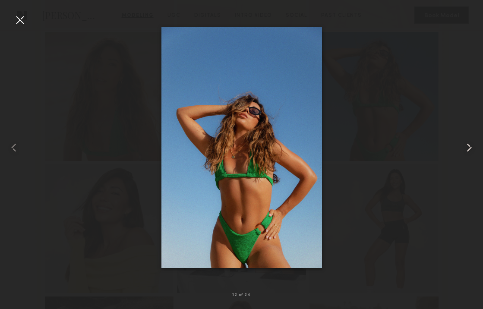
click at [464, 143] on common-icon at bounding box center [469, 148] width 14 height 14
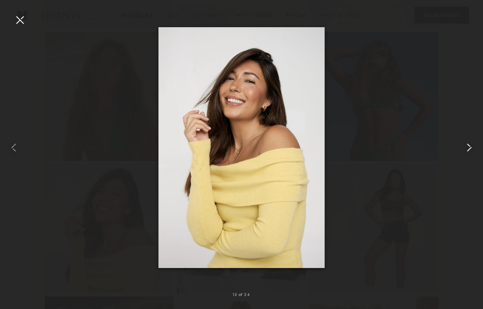
click at [464, 143] on common-icon at bounding box center [469, 148] width 14 height 14
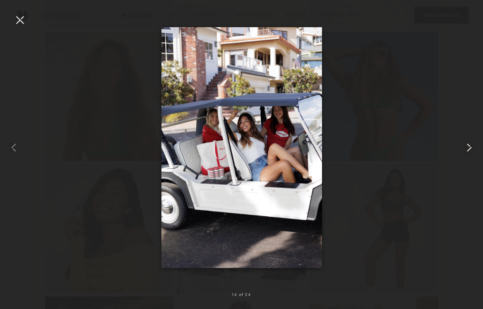
click at [464, 143] on common-icon at bounding box center [469, 148] width 14 height 14
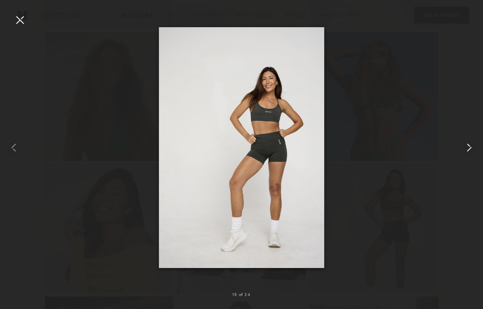
click at [464, 143] on common-icon at bounding box center [469, 148] width 14 height 14
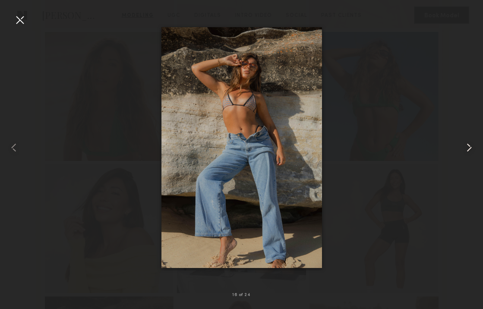
click at [464, 143] on common-icon at bounding box center [469, 148] width 14 height 14
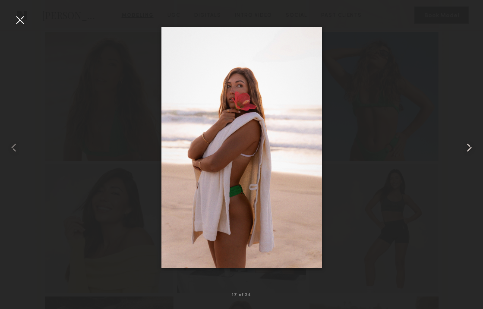
click at [464, 143] on common-icon at bounding box center [469, 148] width 14 height 14
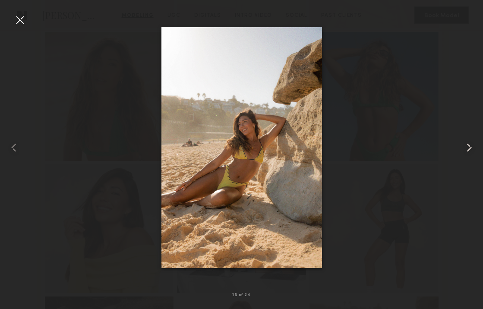
click at [464, 143] on common-icon at bounding box center [469, 148] width 14 height 14
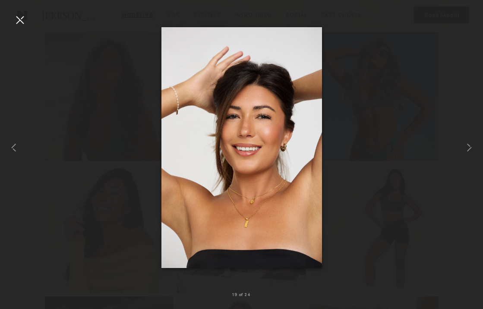
click at [26, 20] on div at bounding box center [20, 20] width 14 height 14
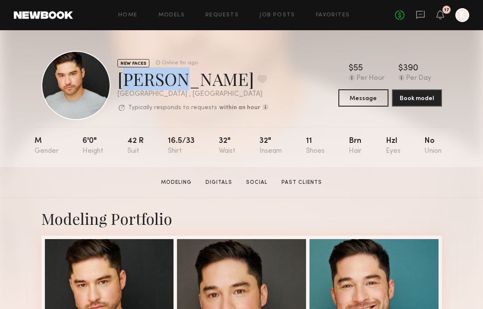
drag, startPoint x: 118, startPoint y: 79, endPoint x: 172, endPoint y: 80, distance: 54.3
click at [172, 80] on div "[PERSON_NAME] Favorite" at bounding box center [192, 78] width 151 height 23
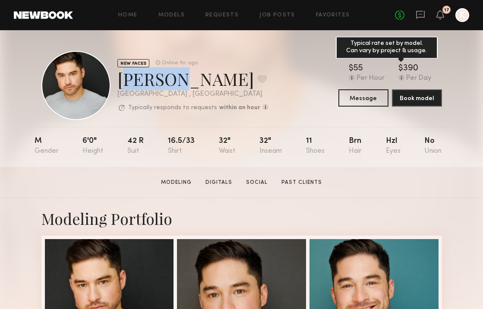
copy div "Markos"
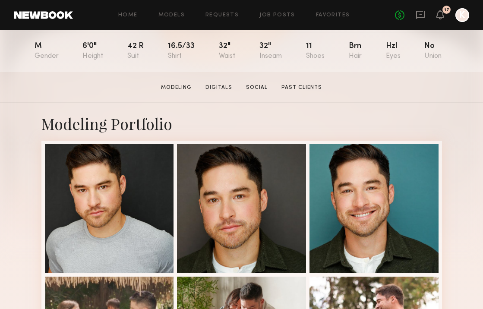
scroll to position [150, 0]
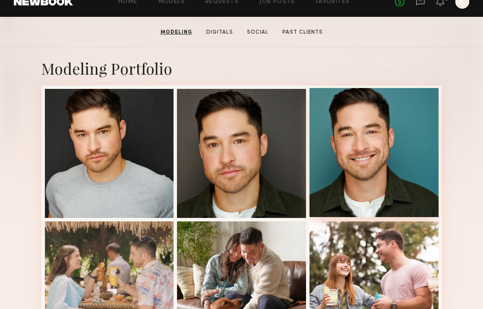
click at [392, 135] on div at bounding box center [373, 152] width 129 height 129
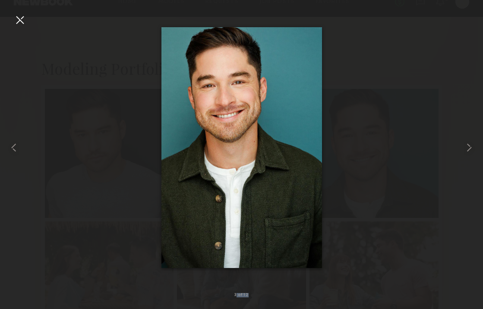
click at [23, 13] on div "3 of 12" at bounding box center [241, 154] width 483 height 309
click at [17, 15] on div at bounding box center [20, 20] width 14 height 14
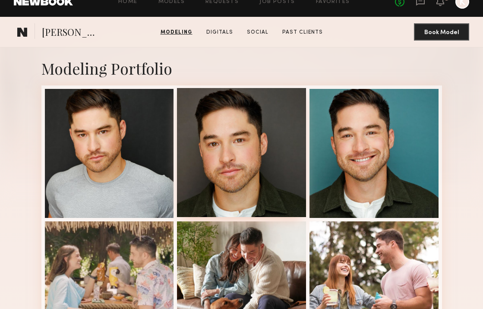
scroll to position [316, 0]
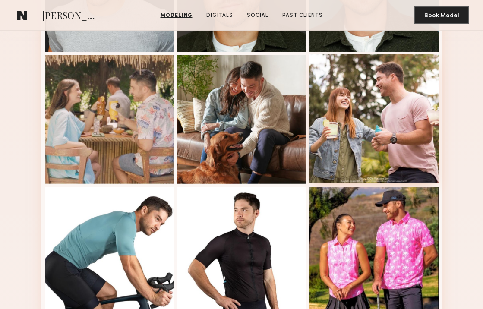
click at [356, 103] on div at bounding box center [373, 118] width 129 height 129
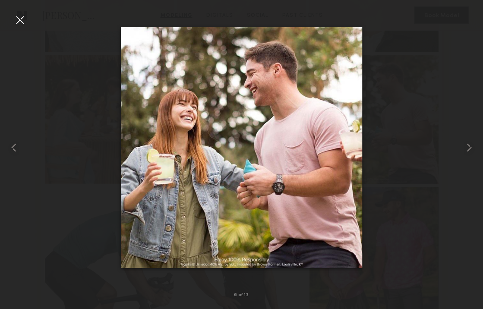
click at [18, 20] on div at bounding box center [20, 20] width 14 height 14
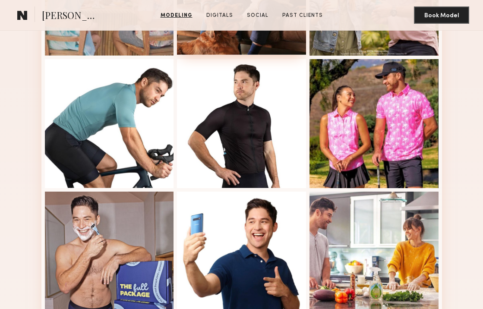
scroll to position [570, 0]
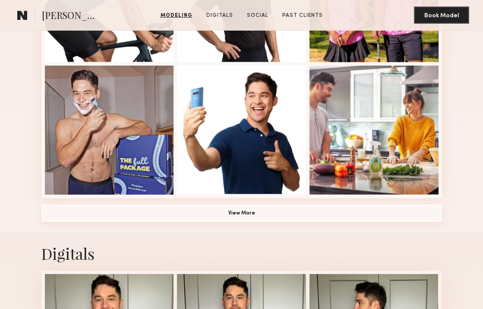
click at [245, 212] on button "View More" at bounding box center [241, 212] width 400 height 17
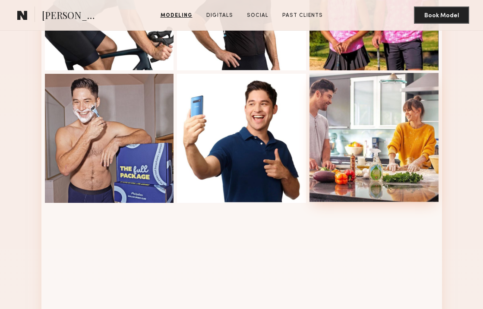
scroll to position [442, 0]
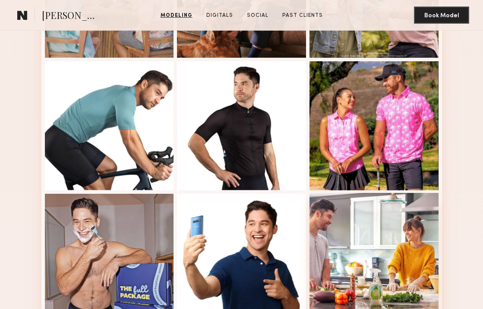
click at [355, 232] on div at bounding box center [373, 257] width 129 height 129
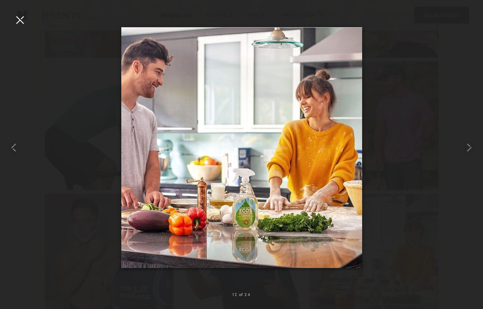
click at [27, 16] on div at bounding box center [241, 147] width 483 height 267
click at [16, 21] on div at bounding box center [20, 20] width 14 height 14
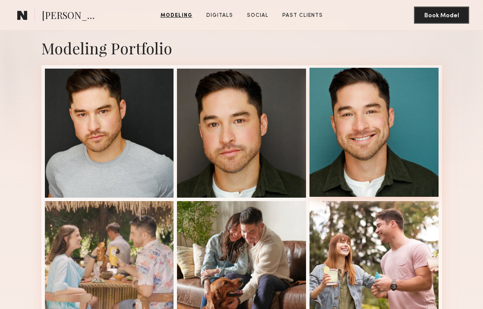
scroll to position [185, 0]
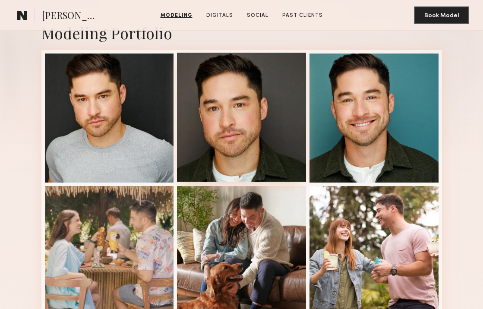
click at [224, 99] on div at bounding box center [241, 117] width 129 height 129
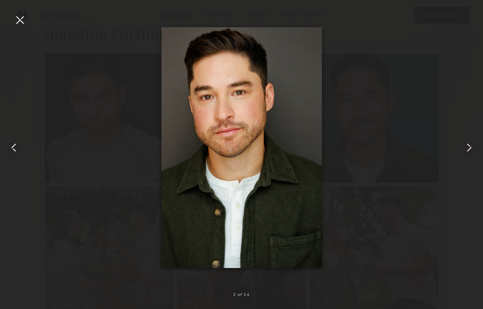
click at [21, 21] on div at bounding box center [20, 20] width 14 height 14
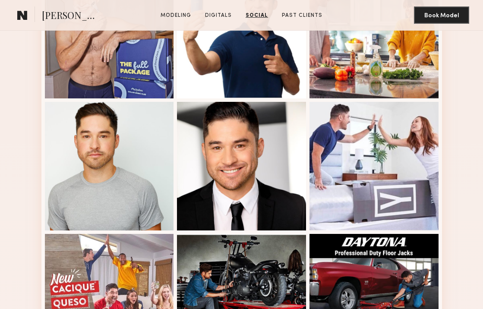
scroll to position [605, 0]
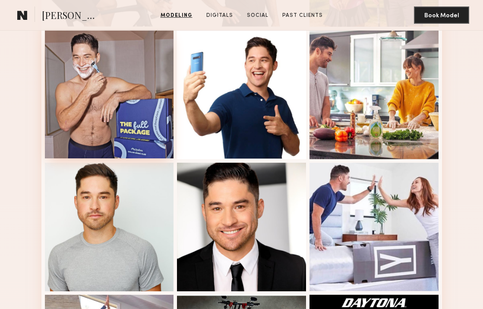
click at [112, 94] on div at bounding box center [109, 93] width 129 height 129
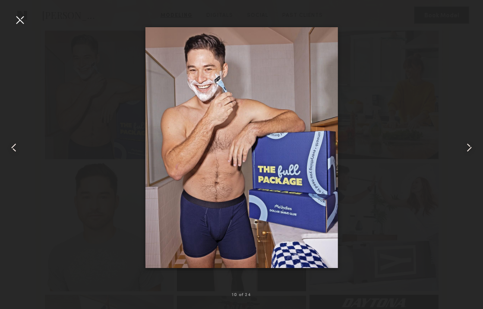
click at [19, 17] on div at bounding box center [20, 20] width 14 height 14
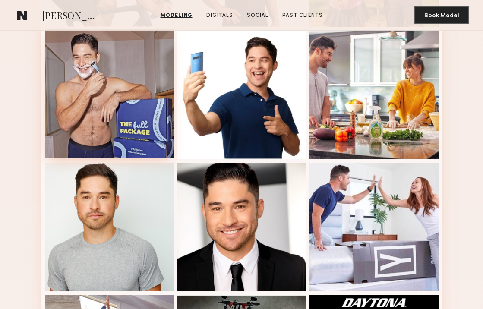
click at [145, 65] on div at bounding box center [109, 93] width 129 height 129
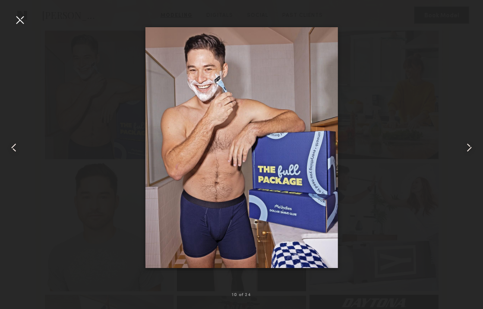
click at [18, 22] on div at bounding box center [20, 20] width 14 height 14
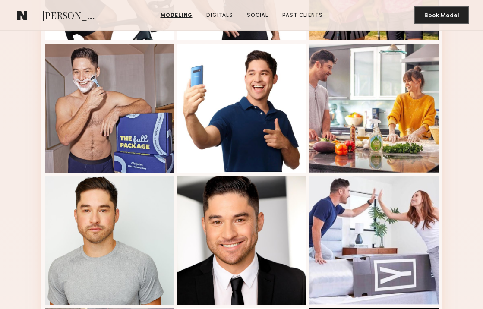
scroll to position [680, 0]
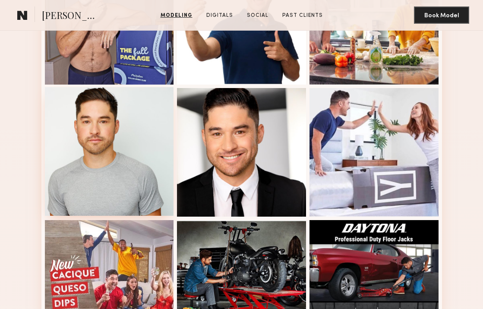
click at [143, 142] on div at bounding box center [109, 151] width 129 height 129
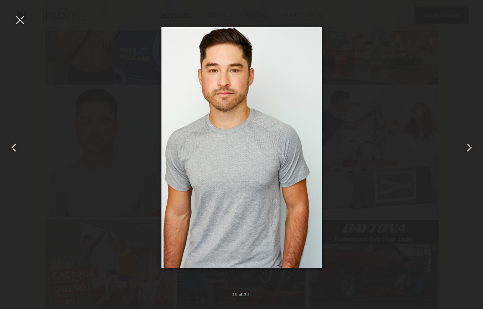
click at [16, 14] on div at bounding box center [20, 20] width 14 height 14
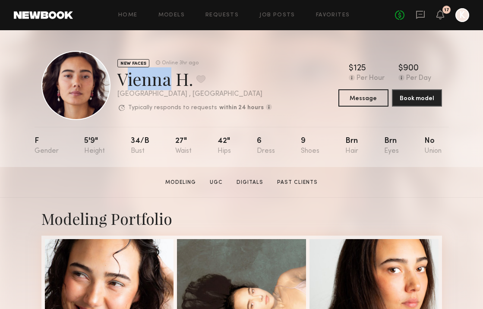
drag, startPoint x: 118, startPoint y: 77, endPoint x: 163, endPoint y: 79, distance: 44.9
click at [163, 79] on div "Vienna H. Favorite" at bounding box center [194, 78] width 154 height 23
click at [163, 80] on div "Vienna H. Favorite" at bounding box center [194, 78] width 154 height 23
drag, startPoint x: 167, startPoint y: 80, endPoint x: 125, endPoint y: 79, distance: 41.8
click at [117, 81] on div "Vienna H. Favorite" at bounding box center [194, 78] width 154 height 23
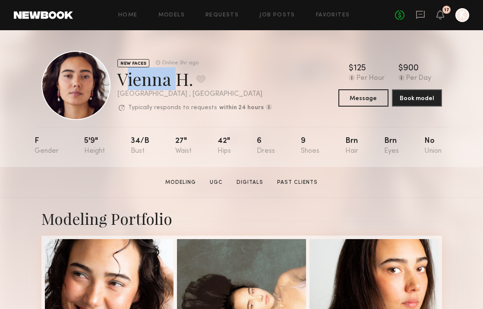
copy div "[GEOGRAPHIC_DATA]"
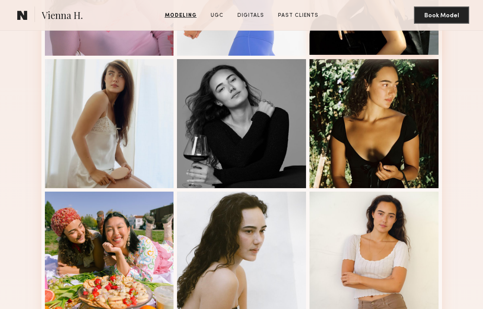
scroll to position [506, 0]
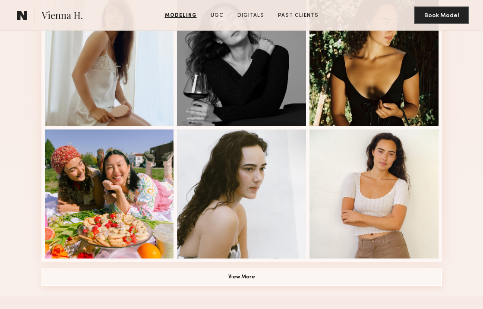
click at [220, 279] on button "View More" at bounding box center [241, 276] width 400 height 17
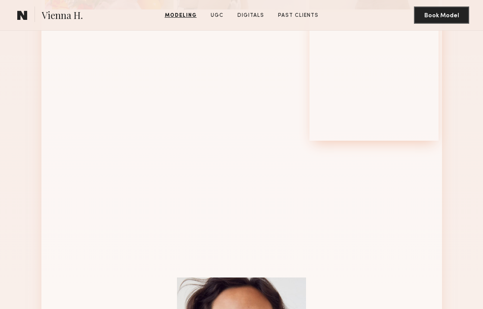
scroll to position [927, 0]
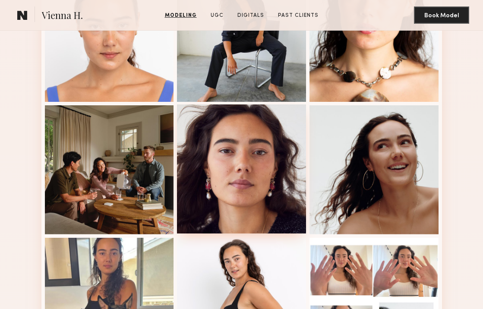
click at [259, 152] on div at bounding box center [241, 168] width 129 height 129
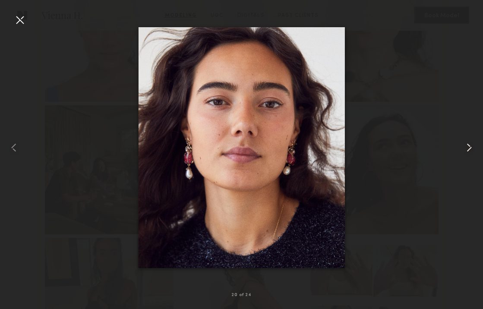
click at [470, 146] on common-icon at bounding box center [469, 148] width 14 height 14
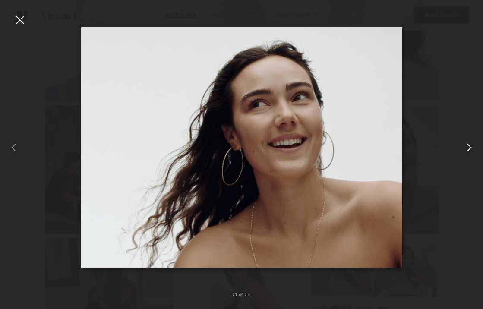
click at [470, 146] on common-icon at bounding box center [469, 148] width 14 height 14
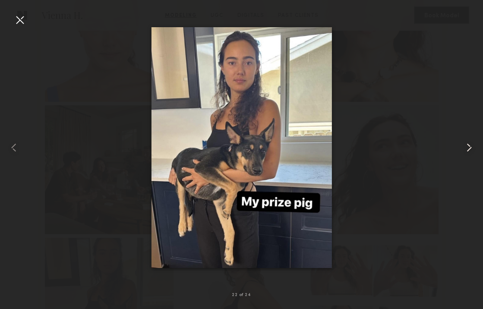
click at [470, 146] on common-icon at bounding box center [469, 148] width 14 height 14
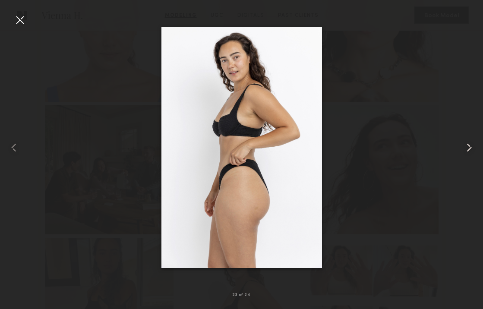
click at [470, 146] on common-icon at bounding box center [469, 148] width 14 height 14
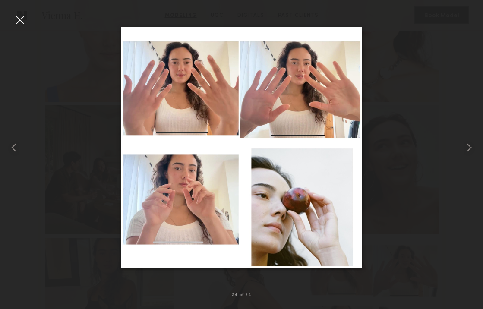
click at [21, 22] on div at bounding box center [20, 20] width 14 height 14
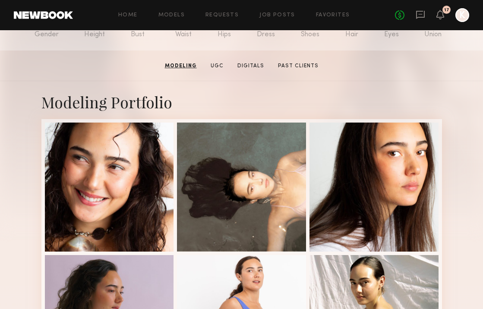
scroll to position [188, 0]
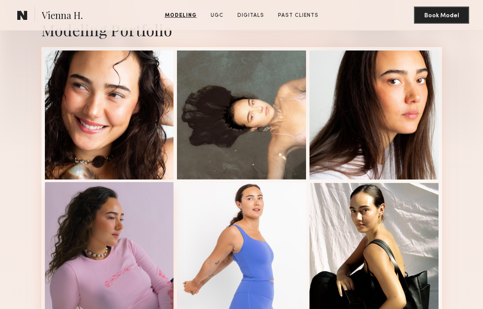
click at [114, 210] on div at bounding box center [109, 246] width 129 height 129
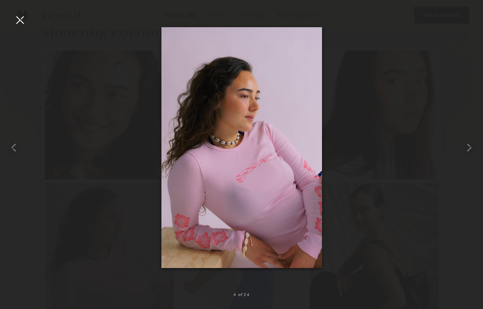
click at [15, 19] on div at bounding box center [20, 20] width 14 height 14
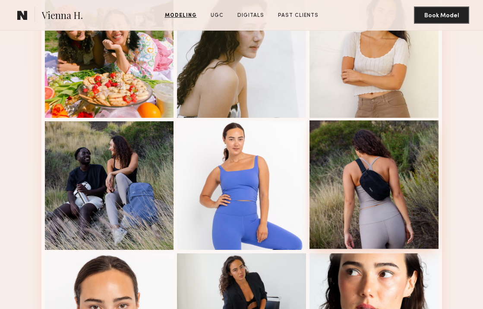
scroll to position [614, 0]
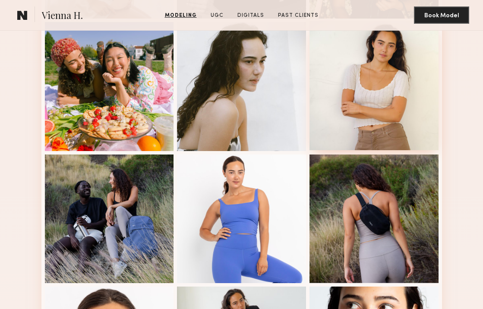
click at [379, 95] on div at bounding box center [373, 85] width 129 height 129
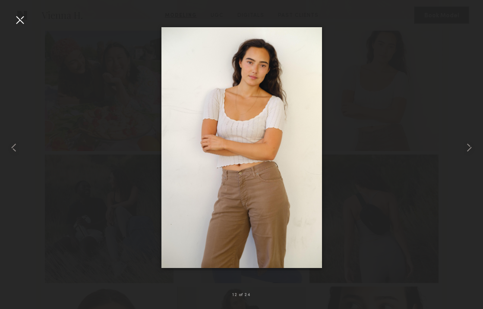
click at [24, 19] on div at bounding box center [20, 20] width 14 height 14
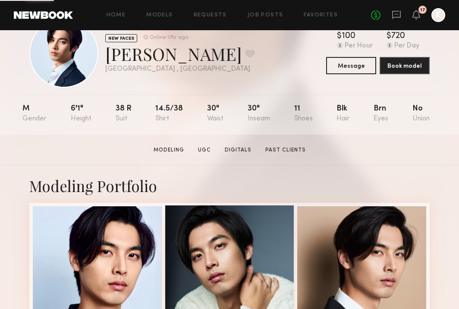
scroll to position [183, 0]
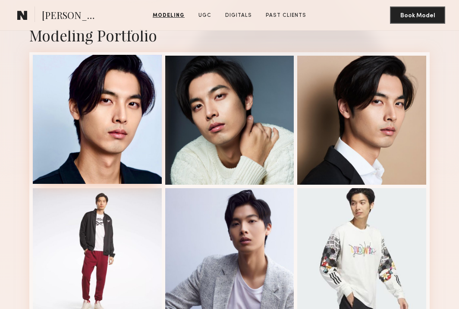
click at [123, 101] on div at bounding box center [97, 119] width 129 height 129
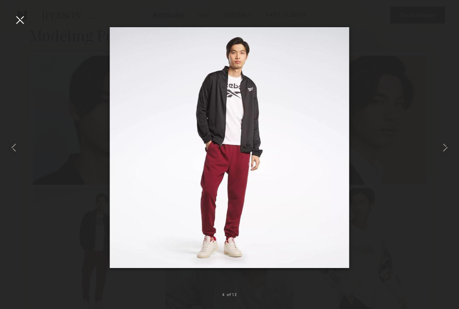
click at [19, 15] on div at bounding box center [20, 20] width 14 height 14
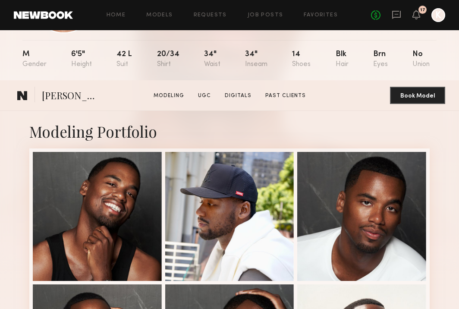
scroll to position [225, 0]
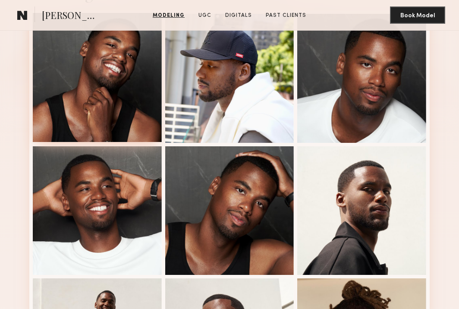
click at [102, 88] on div at bounding box center [97, 77] width 129 height 129
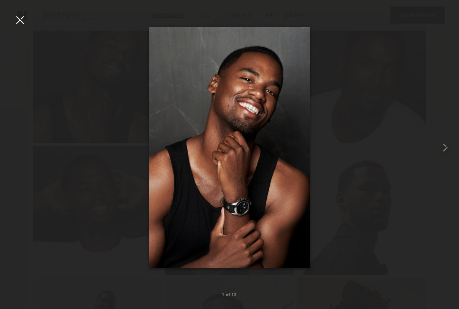
click at [22, 18] on div at bounding box center [20, 20] width 14 height 14
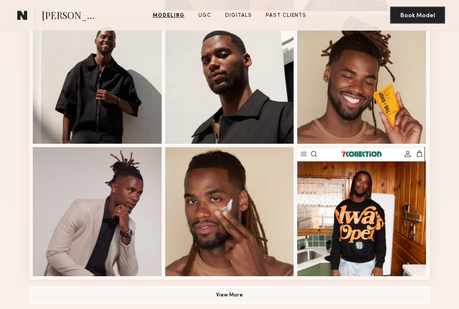
scroll to position [543, 0]
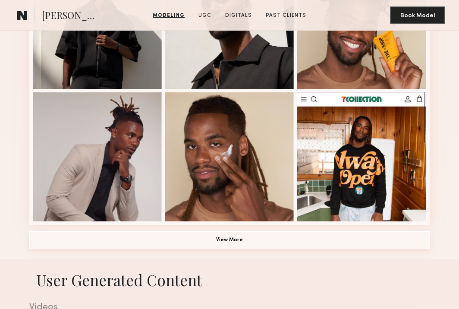
click at [226, 236] on button "View More" at bounding box center [229, 239] width 400 height 17
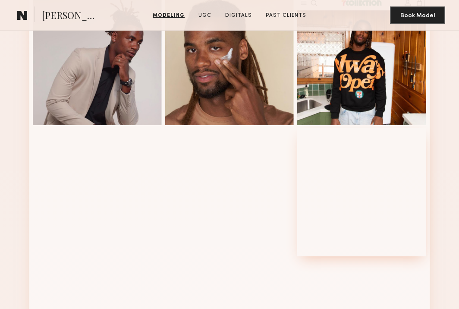
scroll to position [744, 0]
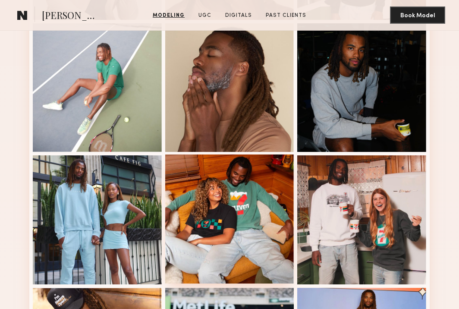
click at [252, 190] on div at bounding box center [229, 218] width 129 height 129
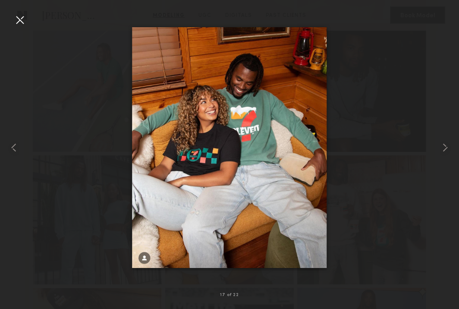
click at [21, 19] on div at bounding box center [20, 20] width 14 height 14
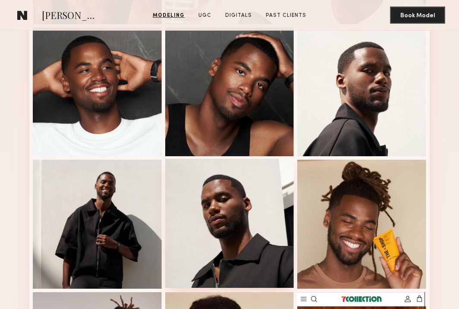
scroll to position [395, 0]
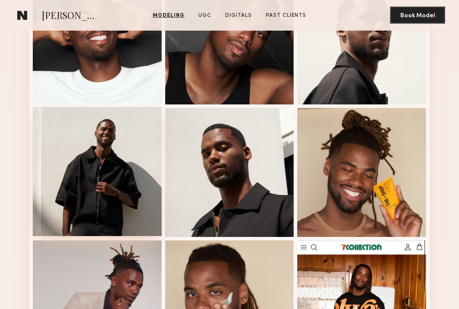
click at [88, 150] on div at bounding box center [97, 171] width 129 height 129
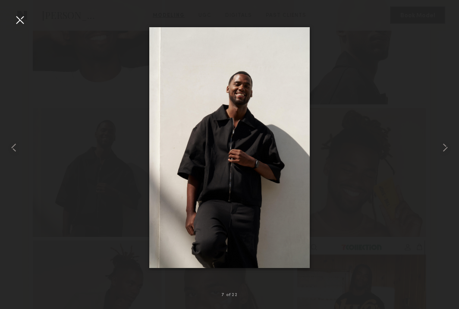
click at [22, 16] on div at bounding box center [20, 20] width 14 height 14
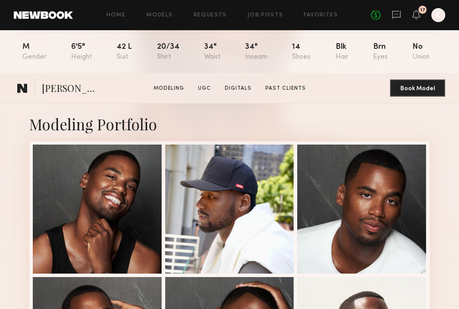
scroll to position [206, 0]
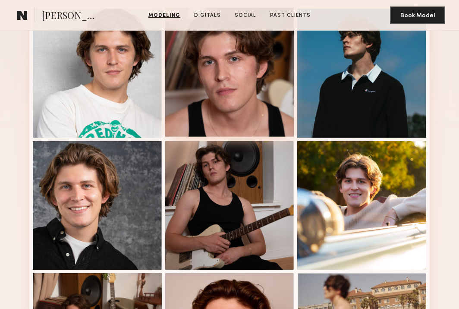
scroll to position [241, 0]
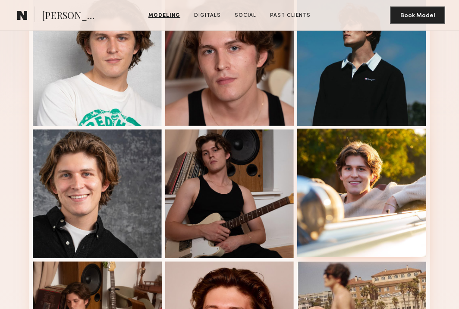
click at [344, 164] on div at bounding box center [361, 192] width 129 height 129
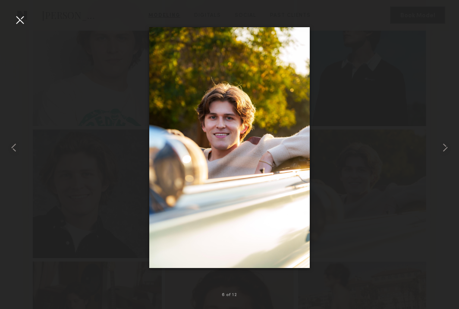
click at [22, 20] on div at bounding box center [20, 20] width 14 height 14
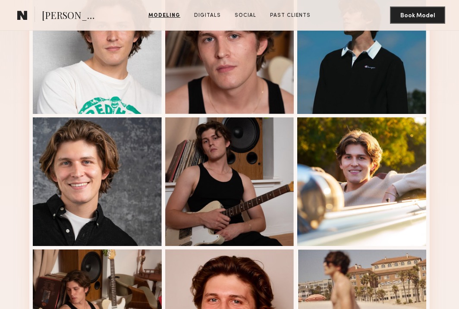
scroll to position [85, 0]
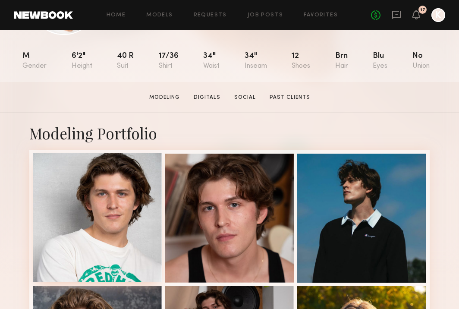
click at [138, 197] on div at bounding box center [97, 217] width 129 height 129
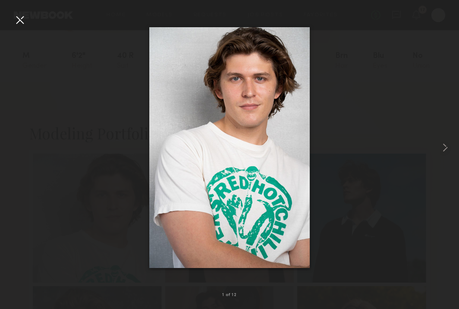
click at [20, 19] on div at bounding box center [20, 20] width 14 height 14
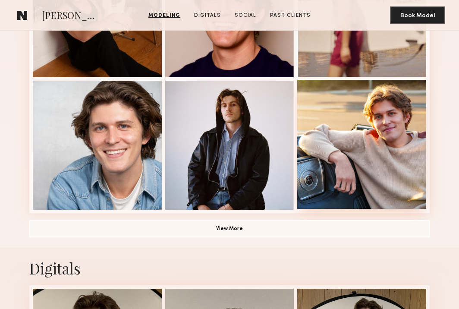
scroll to position [599, 0]
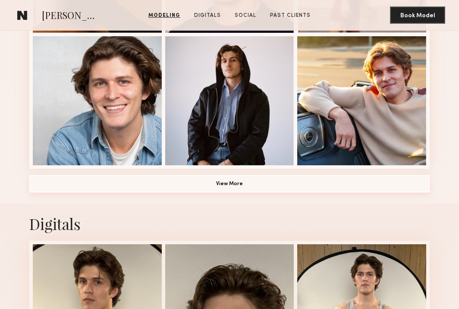
click at [241, 179] on button "View More" at bounding box center [229, 183] width 400 height 17
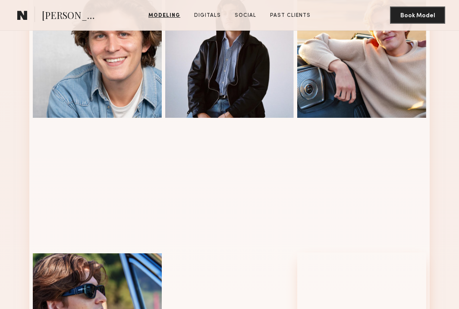
scroll to position [577, 0]
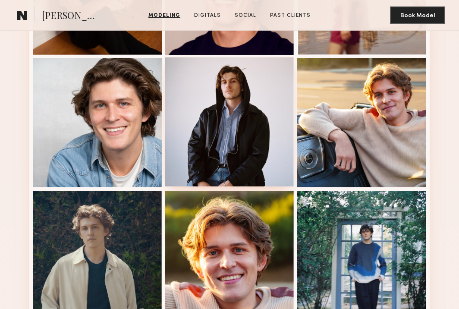
click at [232, 106] on div at bounding box center [229, 121] width 129 height 129
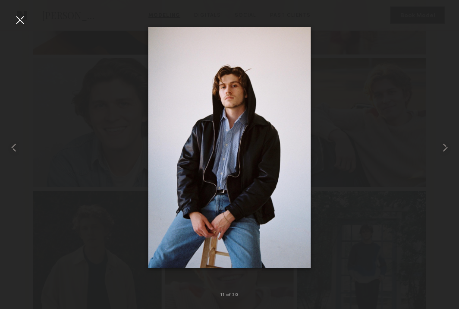
click at [19, 16] on div at bounding box center [20, 20] width 14 height 14
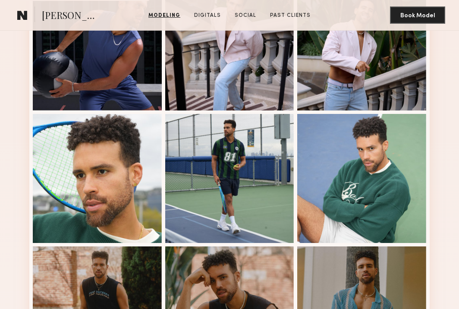
scroll to position [484, 0]
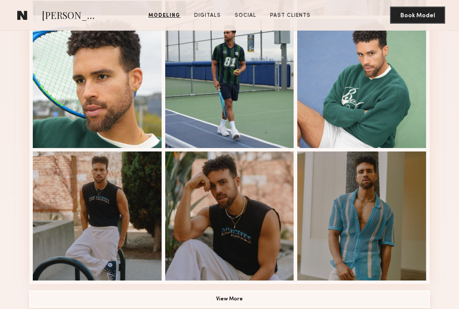
click at [222, 293] on button "View More" at bounding box center [229, 298] width 400 height 17
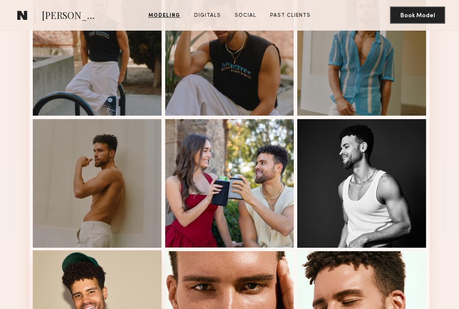
scroll to position [733, 0]
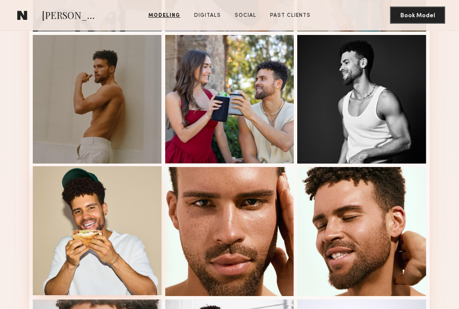
click at [62, 202] on div at bounding box center [97, 230] width 129 height 129
click at [102, 212] on div at bounding box center [97, 230] width 129 height 129
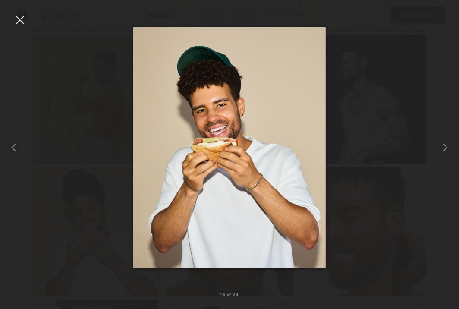
click at [25, 20] on div at bounding box center [20, 20] width 14 height 14
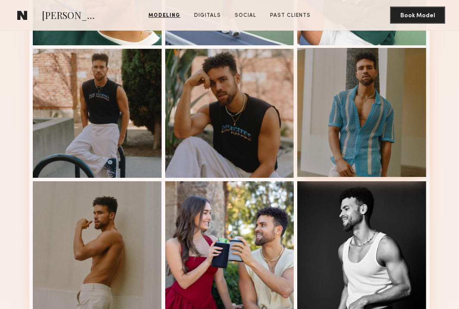
scroll to position [558, 0]
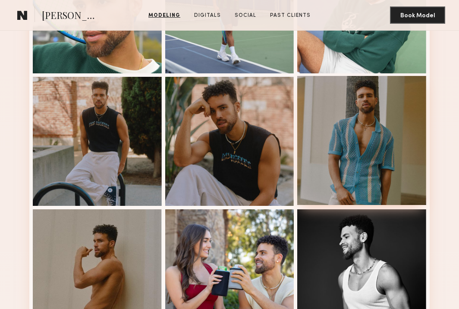
click at [345, 93] on div at bounding box center [361, 140] width 129 height 129
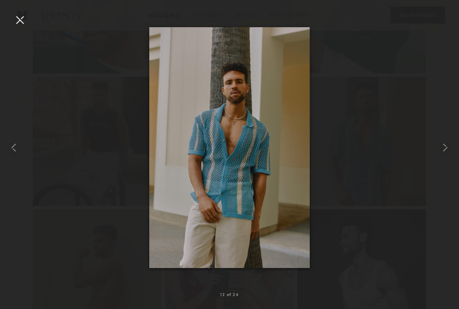
click at [21, 20] on div at bounding box center [20, 20] width 14 height 14
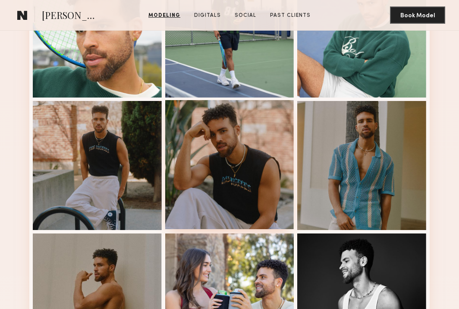
scroll to position [515, 0]
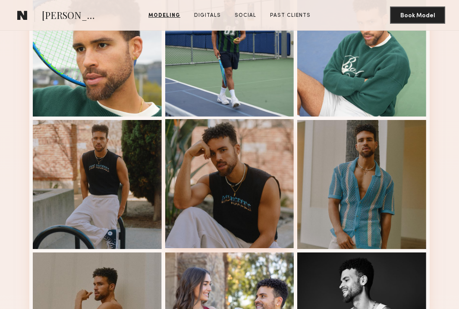
click at [255, 149] on div at bounding box center [229, 183] width 129 height 129
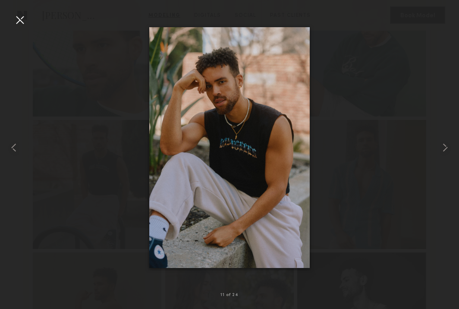
click at [18, 21] on div at bounding box center [20, 20] width 14 height 14
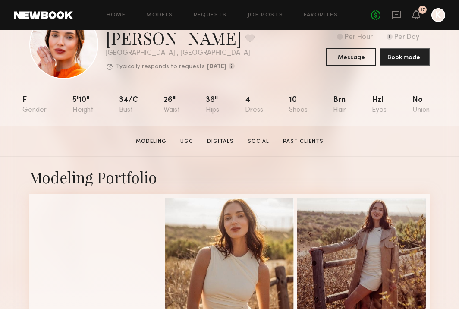
scroll to position [83, 0]
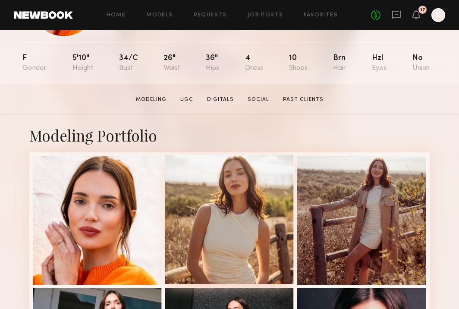
click at [229, 204] on div at bounding box center [229, 219] width 129 height 129
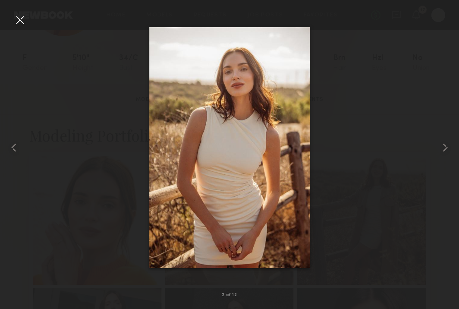
click at [18, 18] on div at bounding box center [20, 20] width 14 height 14
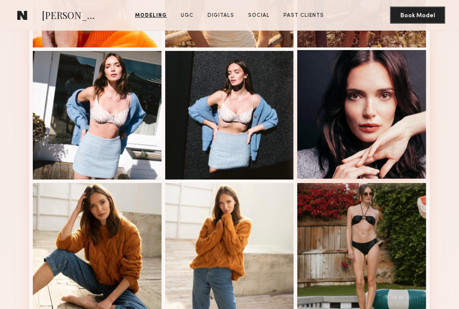
scroll to position [344, 0]
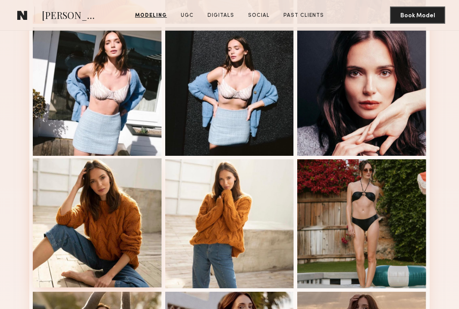
click at [125, 205] on div at bounding box center [97, 222] width 129 height 129
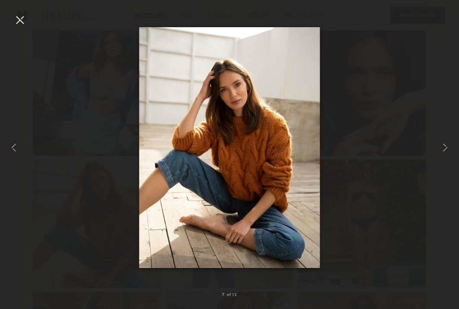
click at [13, 18] on div at bounding box center [20, 20] width 14 height 14
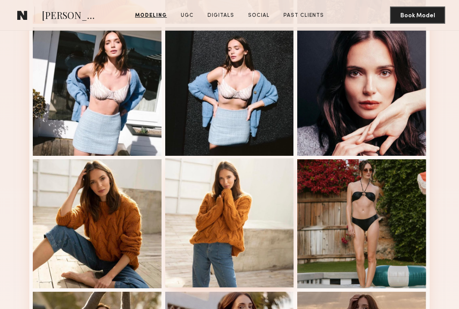
scroll to position [533, 0]
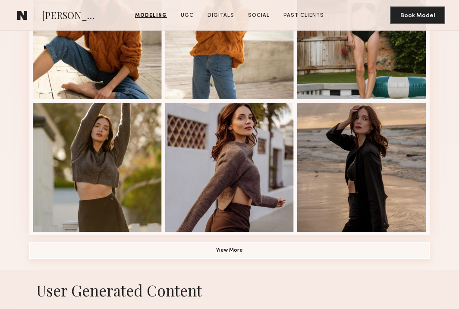
click at [228, 254] on button "View More" at bounding box center [229, 249] width 400 height 17
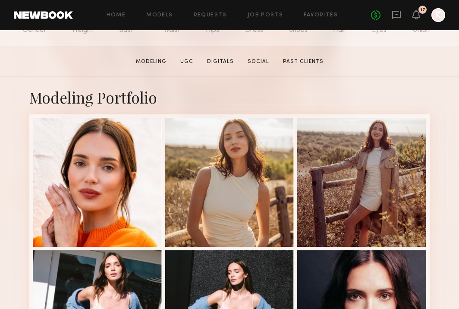
scroll to position [145, 0]
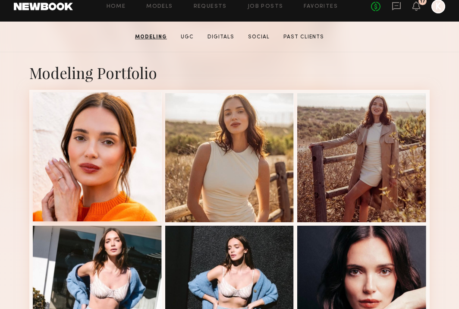
click at [119, 134] on div at bounding box center [97, 156] width 129 height 129
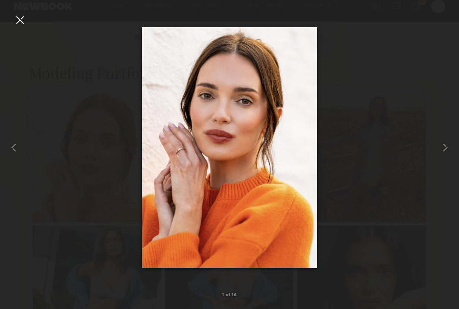
click at [21, 22] on div at bounding box center [20, 20] width 14 height 14
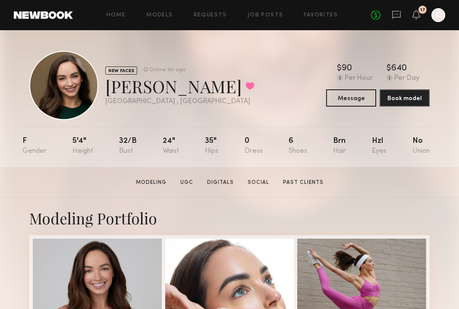
click at [60, 81] on div at bounding box center [63, 85] width 69 height 69
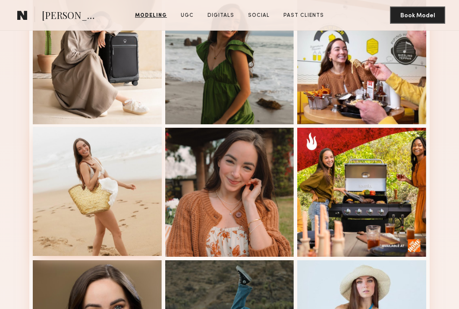
scroll to position [442, 0]
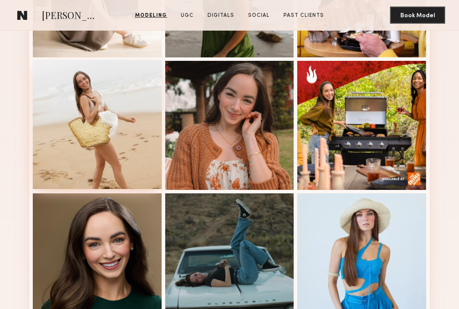
click at [112, 114] on div at bounding box center [97, 124] width 129 height 129
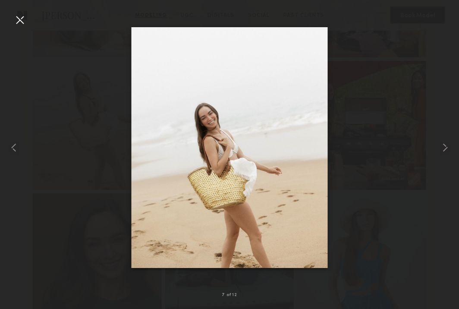
click at [19, 19] on div at bounding box center [20, 20] width 14 height 14
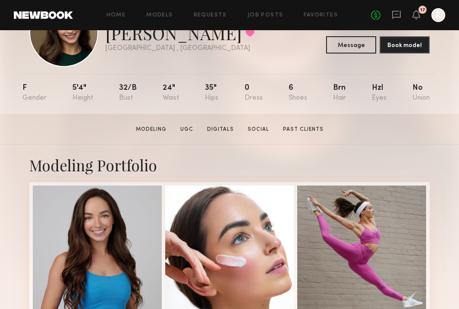
scroll to position [98, 0]
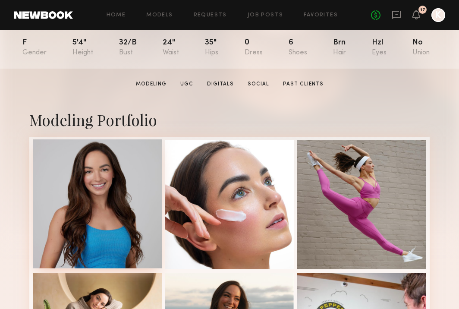
click at [139, 196] on div at bounding box center [97, 203] width 129 height 129
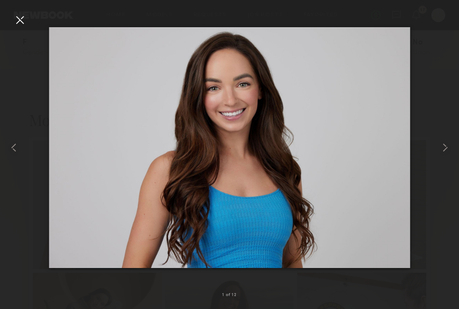
click at [24, 19] on div at bounding box center [20, 20] width 14 height 14
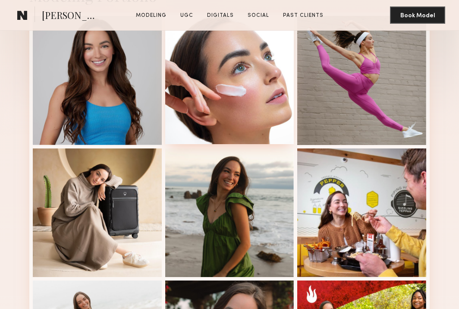
scroll to position [338, 0]
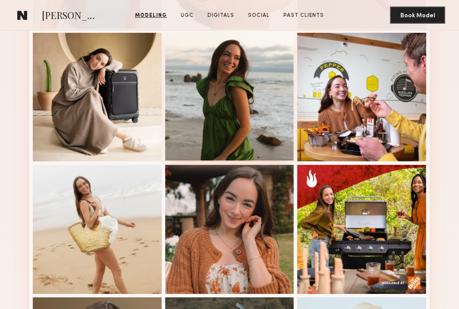
click at [248, 110] on div at bounding box center [229, 96] width 129 height 129
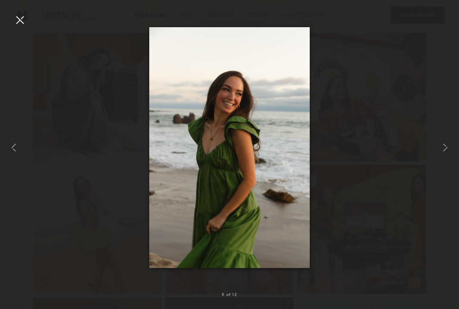
click at [20, 19] on div at bounding box center [20, 20] width 14 height 14
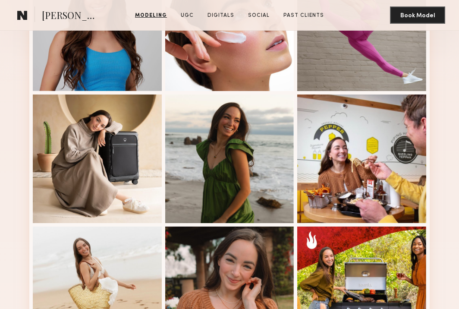
scroll to position [156, 0]
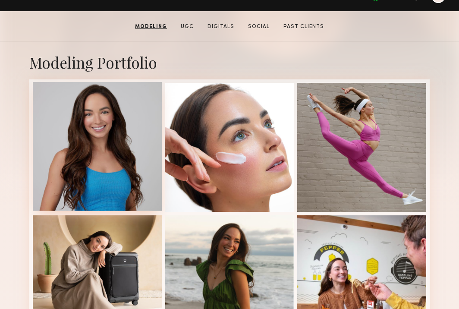
click at [136, 153] on div at bounding box center [97, 146] width 129 height 129
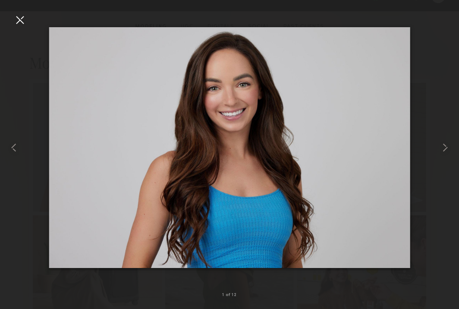
click at [22, 21] on div at bounding box center [20, 20] width 14 height 14
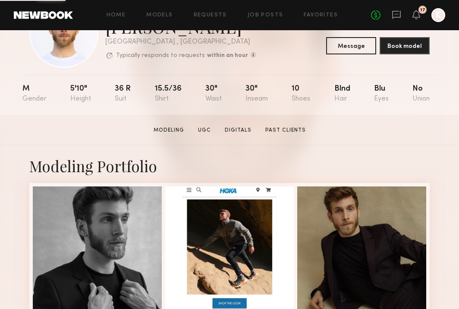
scroll to position [120, 0]
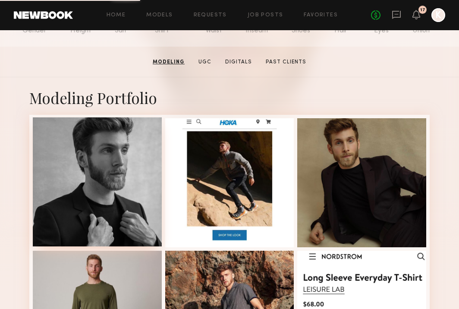
click at [94, 176] on div at bounding box center [97, 181] width 129 height 129
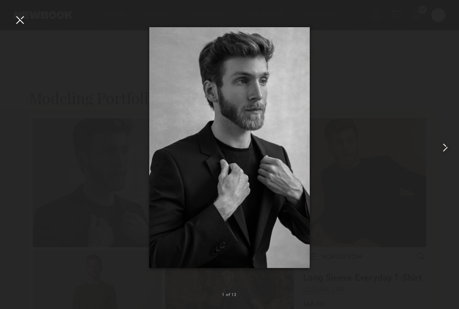
click at [445, 147] on common-icon at bounding box center [445, 148] width 14 height 14
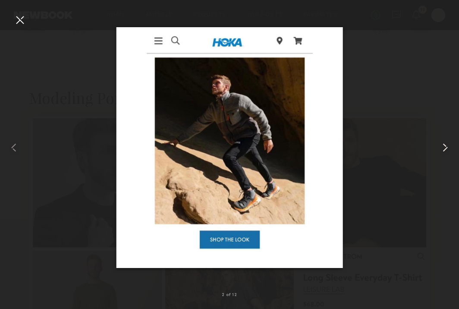
click at [445, 147] on common-icon at bounding box center [445, 148] width 14 height 14
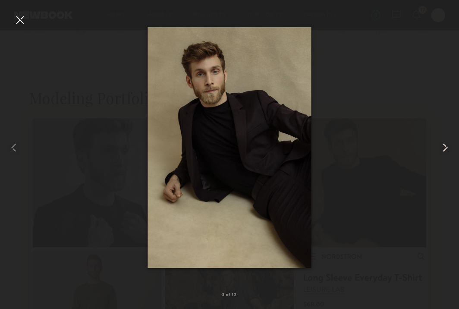
click at [445, 147] on common-icon at bounding box center [445, 148] width 14 height 14
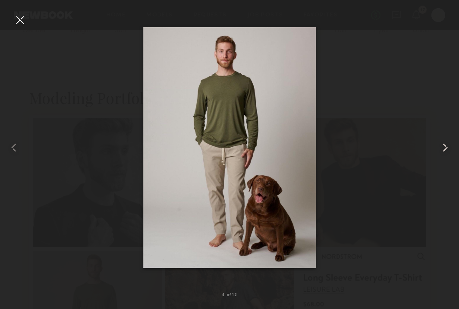
click at [445, 147] on common-icon at bounding box center [445, 148] width 14 height 14
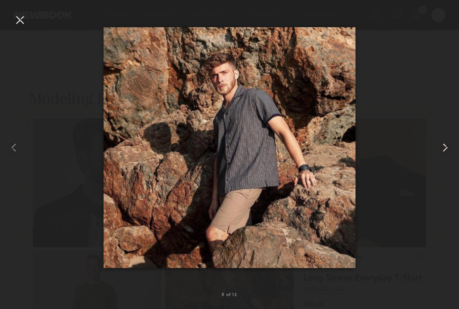
click at [445, 147] on common-icon at bounding box center [445, 148] width 14 height 14
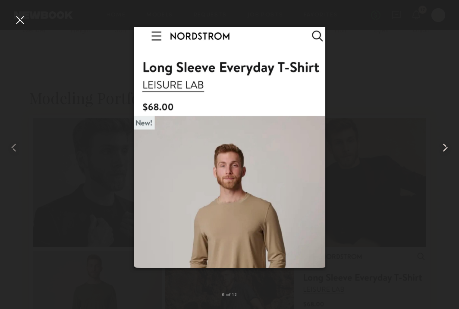
click at [445, 147] on common-icon at bounding box center [445, 148] width 14 height 14
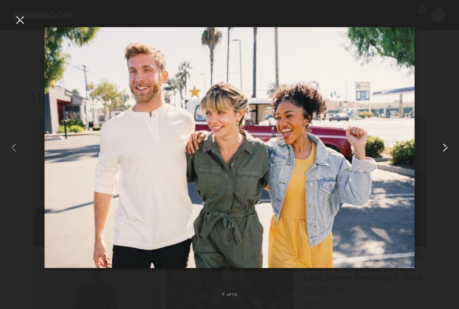
click at [445, 147] on common-icon at bounding box center [445, 148] width 14 height 14
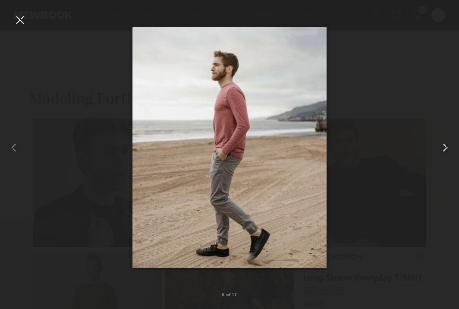
click at [445, 147] on common-icon at bounding box center [445, 148] width 14 height 14
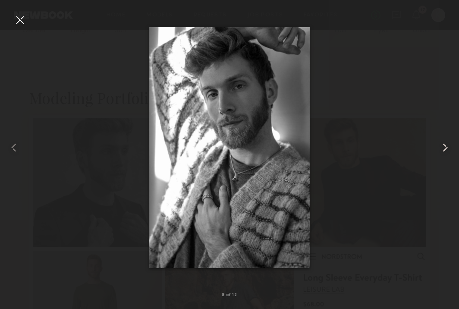
click at [445, 147] on common-icon at bounding box center [445, 148] width 14 height 14
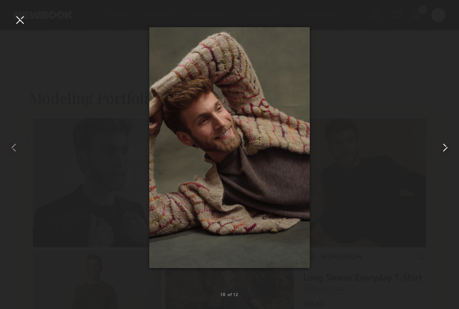
click at [445, 147] on common-icon at bounding box center [445, 148] width 14 height 14
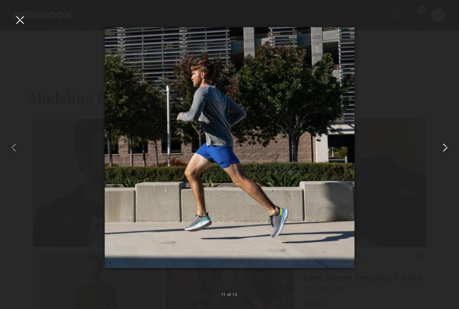
click at [445, 147] on common-icon at bounding box center [445, 148] width 14 height 14
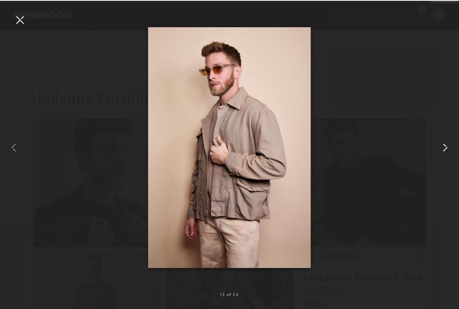
click at [445, 147] on common-icon at bounding box center [445, 148] width 14 height 14
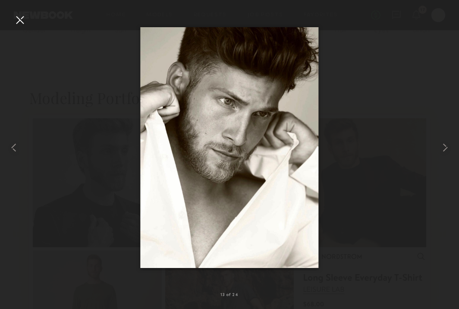
click at [16, 19] on div at bounding box center [20, 20] width 14 height 14
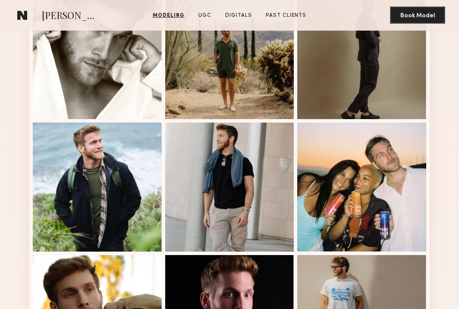
scroll to position [792, 0]
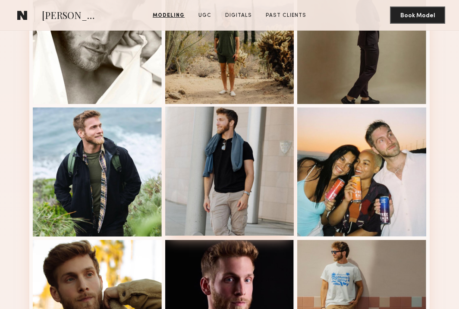
click at [234, 161] on div at bounding box center [229, 171] width 129 height 129
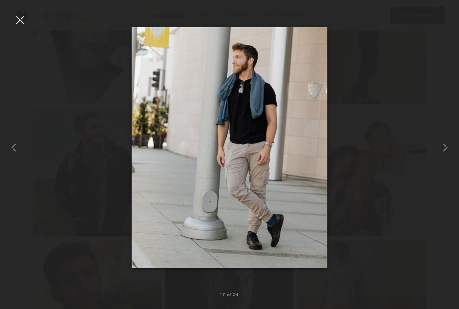
click at [23, 13] on div at bounding box center [20, 20] width 14 height 14
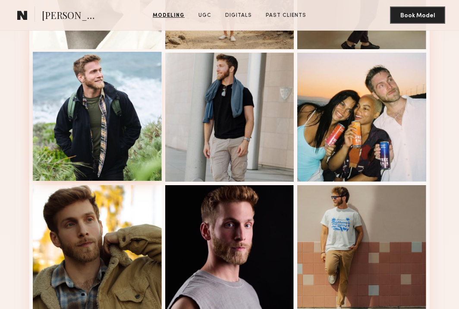
scroll to position [821, 0]
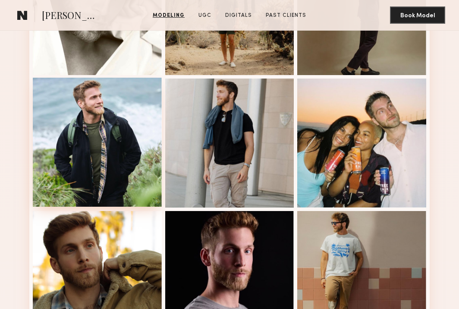
click at [125, 95] on div at bounding box center [97, 142] width 129 height 129
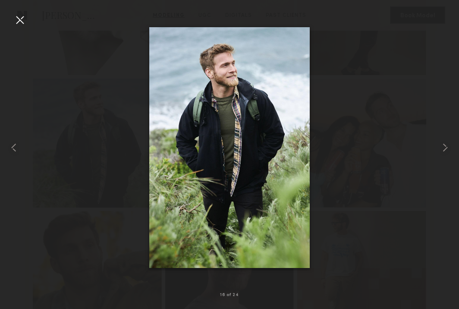
click at [25, 16] on div at bounding box center [20, 20] width 14 height 14
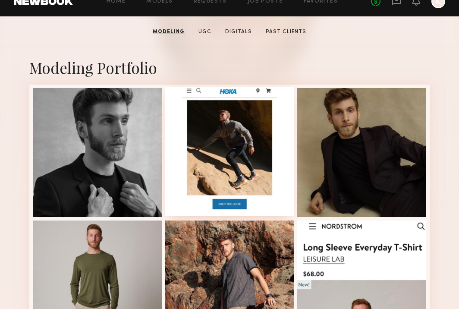
scroll to position [155, 0]
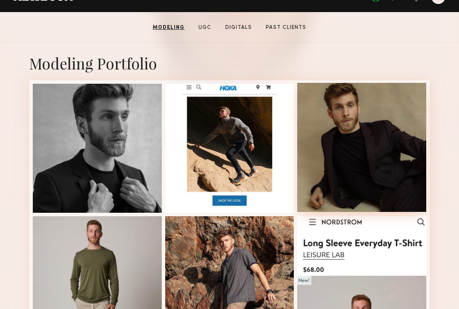
click at [326, 129] on div at bounding box center [361, 147] width 129 height 129
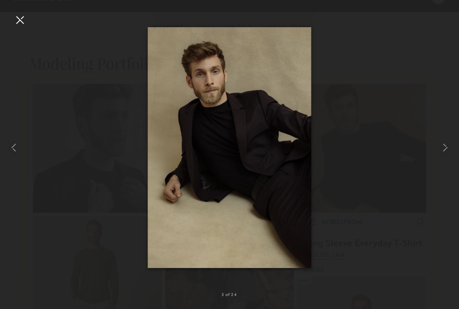
click at [6, 9] on nb-gallery-light "3 of 24" at bounding box center [229, 154] width 459 height 309
click at [20, 19] on div at bounding box center [20, 20] width 14 height 14
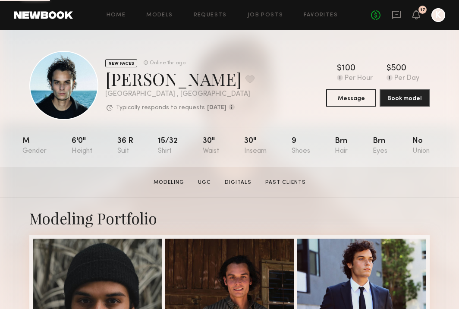
scroll to position [135, 0]
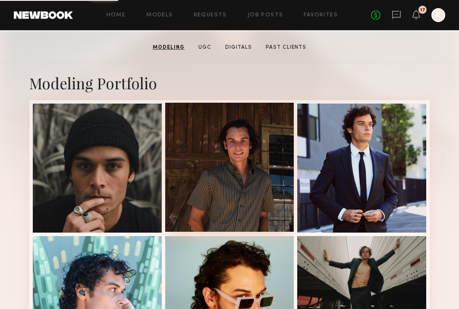
click at [201, 148] on div at bounding box center [229, 167] width 129 height 129
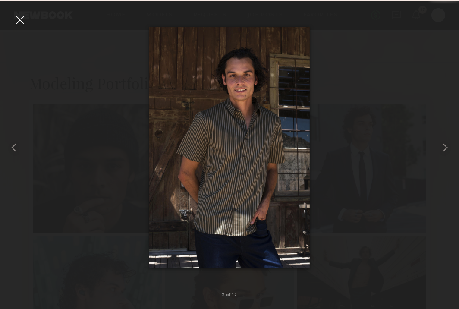
click at [21, 14] on div at bounding box center [20, 20] width 14 height 14
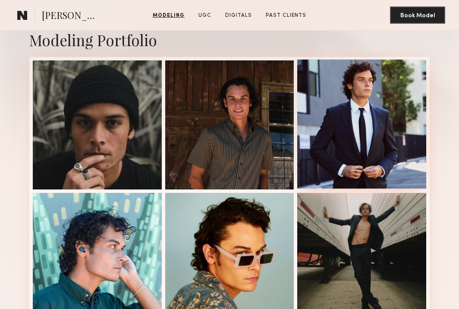
scroll to position [151, 0]
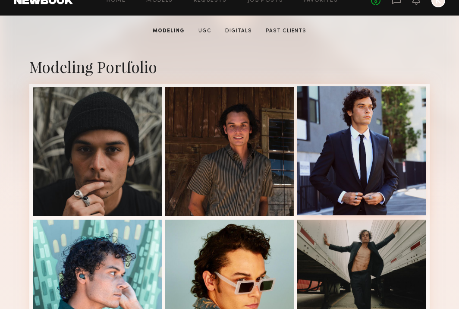
click at [362, 119] on div at bounding box center [361, 150] width 129 height 129
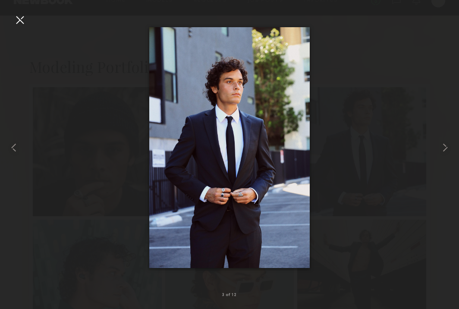
click at [19, 23] on div at bounding box center [20, 20] width 14 height 14
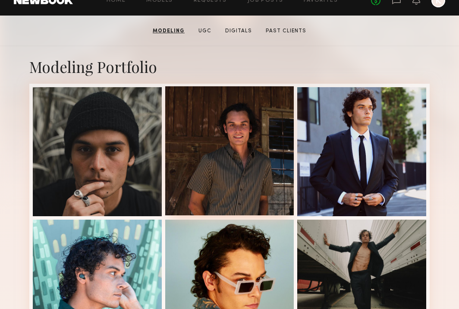
click at [214, 117] on div at bounding box center [229, 150] width 129 height 129
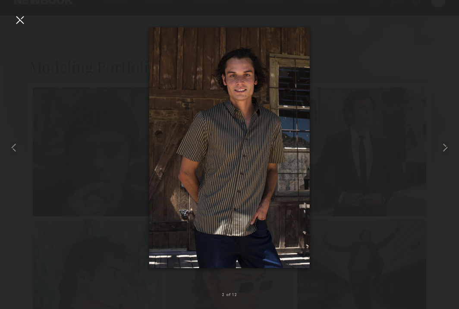
click at [22, 20] on div at bounding box center [20, 20] width 14 height 14
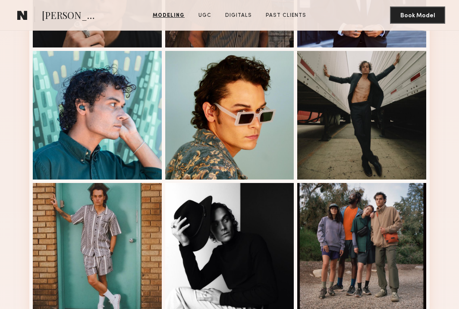
scroll to position [500, 0]
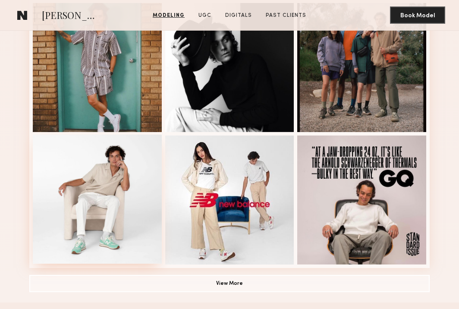
click at [120, 172] on div at bounding box center [97, 199] width 129 height 129
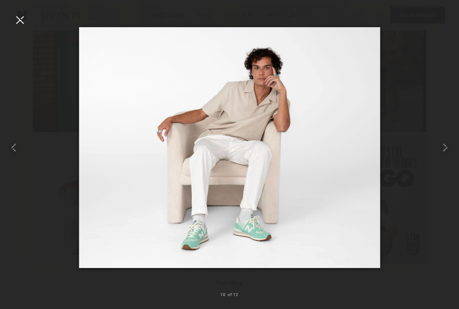
click at [22, 17] on div at bounding box center [20, 20] width 14 height 14
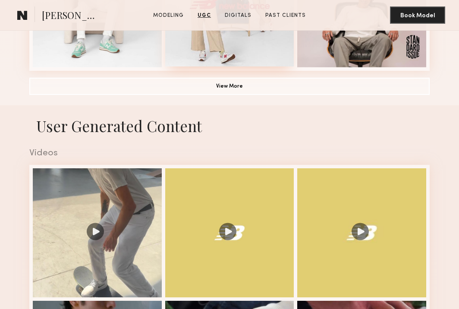
scroll to position [682, 0]
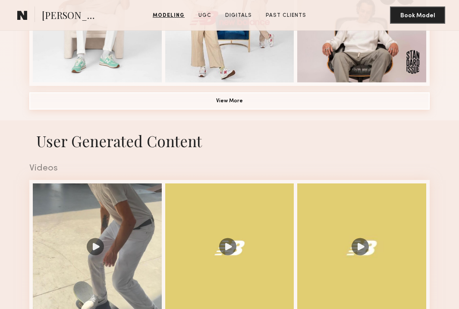
click at [226, 100] on button "View More" at bounding box center [229, 100] width 400 height 17
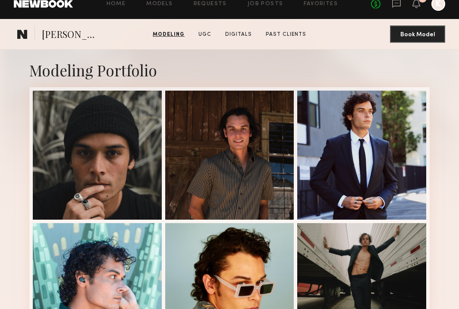
scroll to position [122, 0]
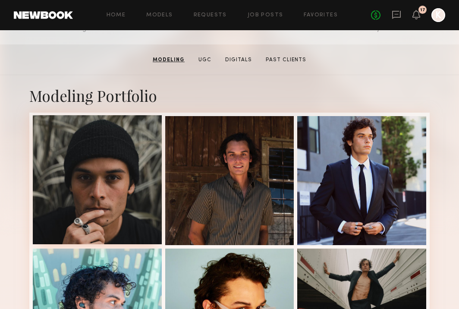
click at [137, 147] on div at bounding box center [97, 179] width 129 height 129
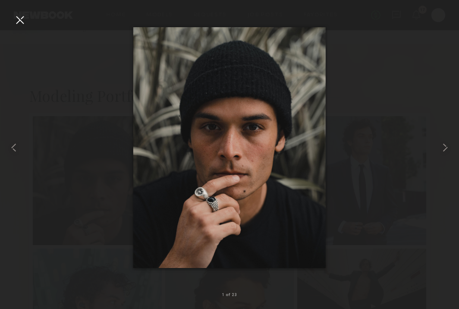
click at [19, 17] on div at bounding box center [20, 20] width 14 height 14
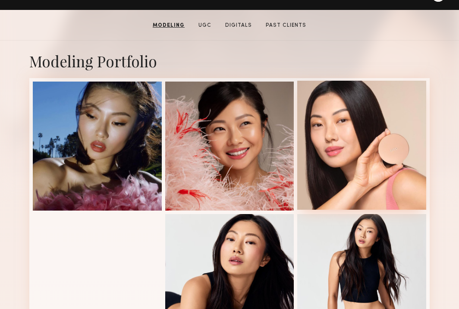
scroll to position [236, 0]
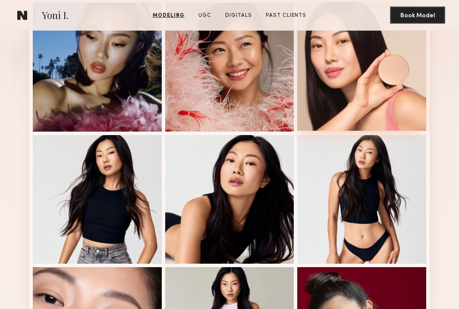
click at [332, 56] on div at bounding box center [361, 66] width 129 height 129
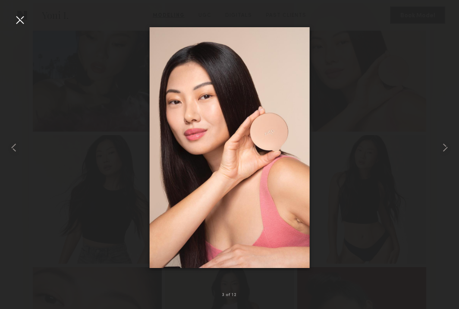
click at [24, 22] on div at bounding box center [20, 20] width 14 height 14
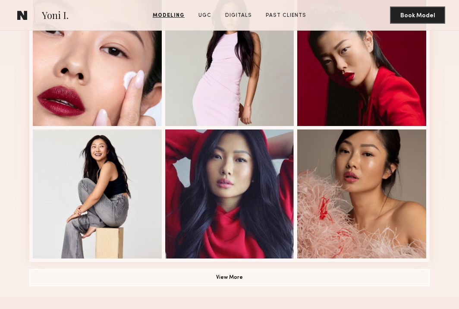
scroll to position [581, 0]
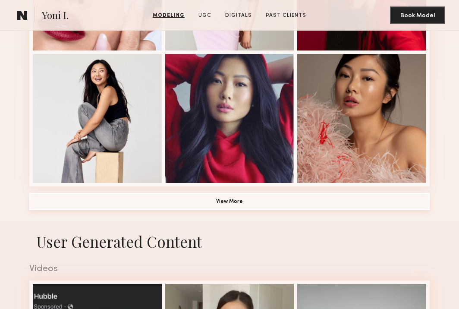
click at [241, 201] on button "View More" at bounding box center [229, 201] width 400 height 17
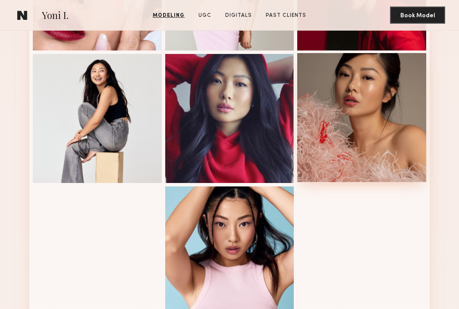
scroll to position [645, 0]
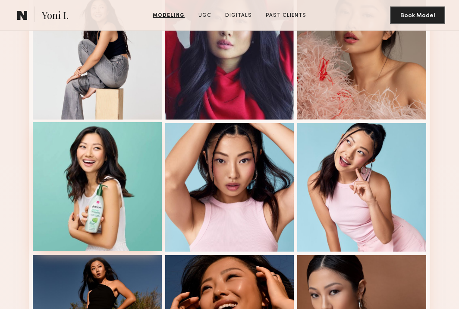
click at [123, 151] on div at bounding box center [97, 186] width 129 height 129
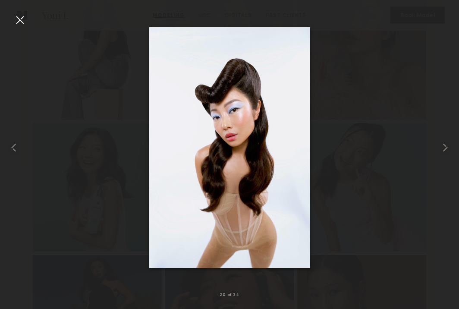
click at [14, 19] on div at bounding box center [20, 20] width 14 height 14
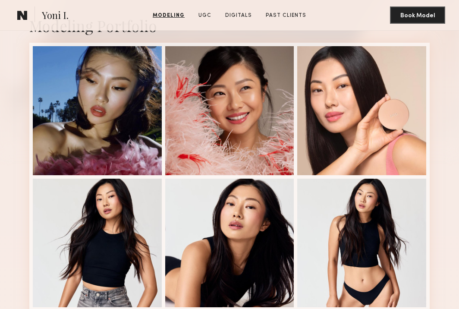
scroll to position [103, 0]
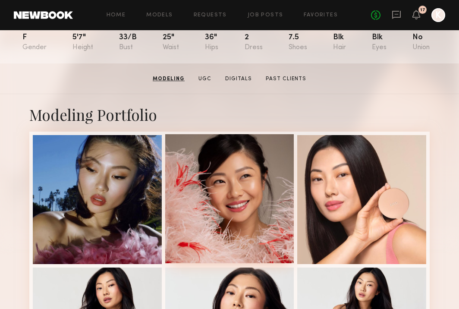
click at [261, 192] on div at bounding box center [229, 198] width 129 height 129
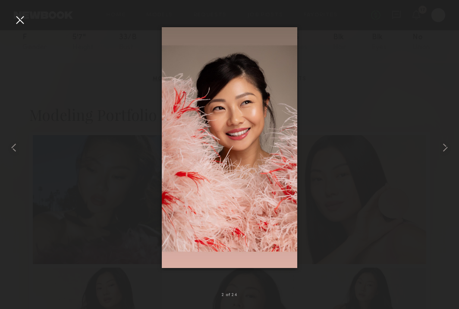
click at [18, 18] on div at bounding box center [20, 20] width 14 height 14
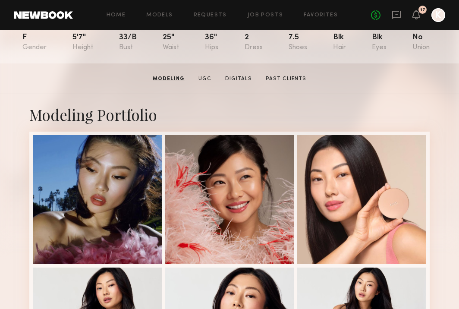
scroll to position [0, 0]
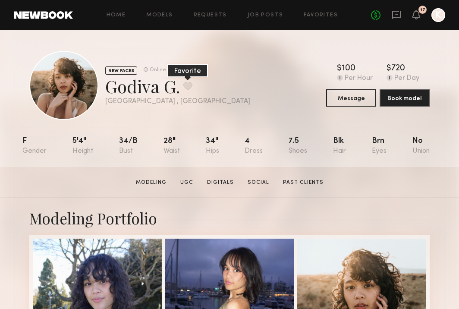
click at [187, 84] on button at bounding box center [187, 86] width 9 height 8
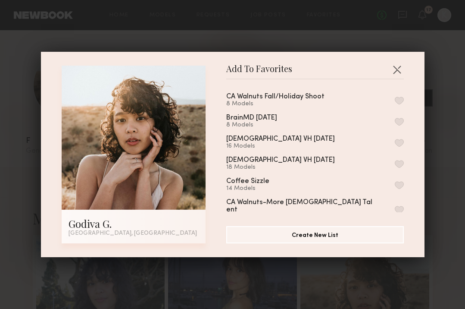
click at [396, 99] on div "CA Walnuts Fall/Holiday Shoot 8 Models BrainMD [DATE] 8 Models [DEMOGRAPHIC_DAT…" at bounding box center [319, 149] width 186 height 126
click at [395, 99] on button "button" at bounding box center [399, 101] width 9 height 8
click at [394, 65] on button "button" at bounding box center [397, 70] width 14 height 14
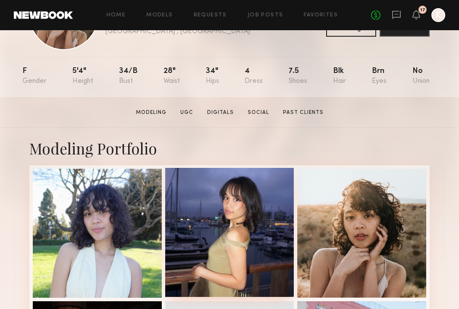
scroll to position [120, 0]
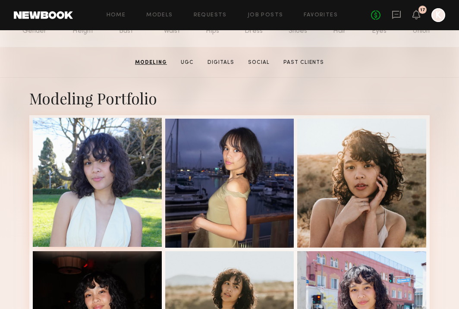
click at [104, 172] on div at bounding box center [97, 182] width 129 height 129
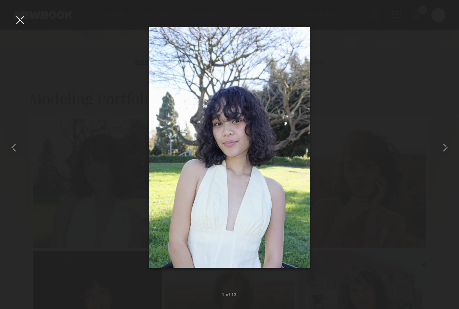
click at [24, 25] on div at bounding box center [20, 20] width 14 height 14
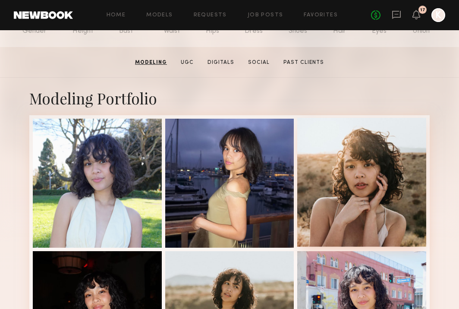
click at [381, 161] on div at bounding box center [361, 182] width 129 height 129
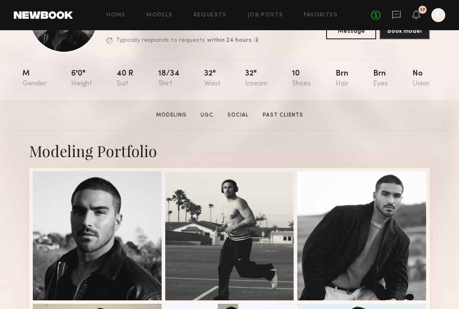
scroll to position [141, 0]
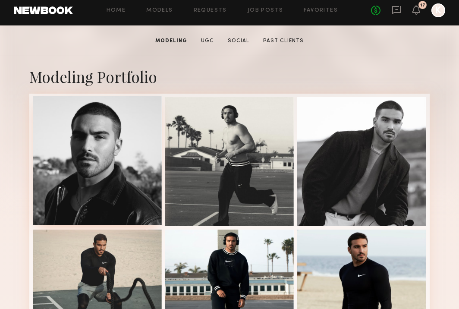
click at [68, 148] on div at bounding box center [97, 160] width 129 height 129
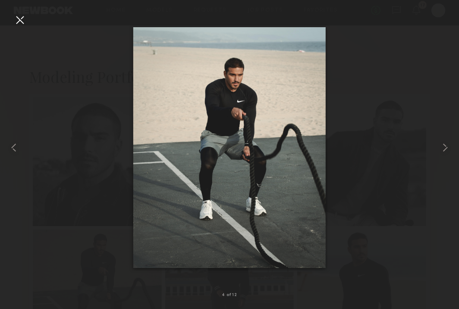
click at [19, 22] on div at bounding box center [20, 20] width 14 height 14
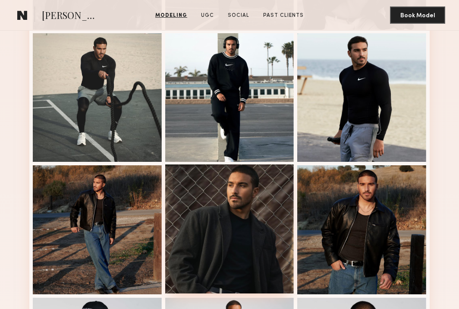
scroll to position [437, 0]
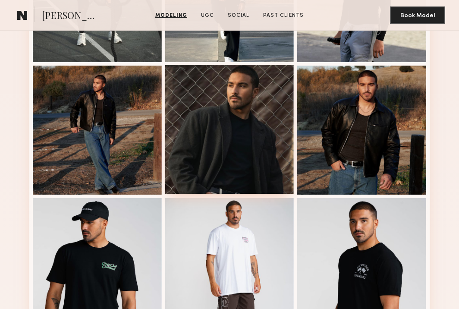
click at [205, 117] on div at bounding box center [229, 129] width 129 height 129
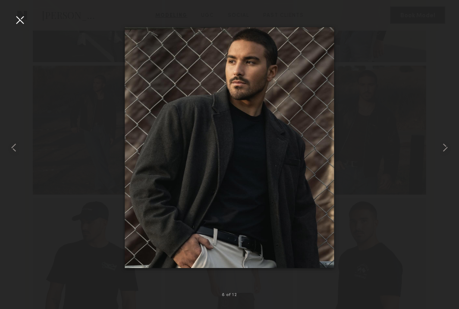
click at [15, 24] on div at bounding box center [20, 20] width 14 height 14
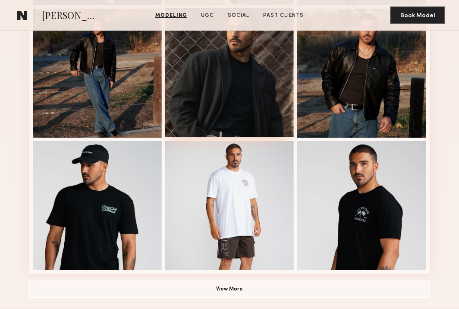
scroll to position [588, 0]
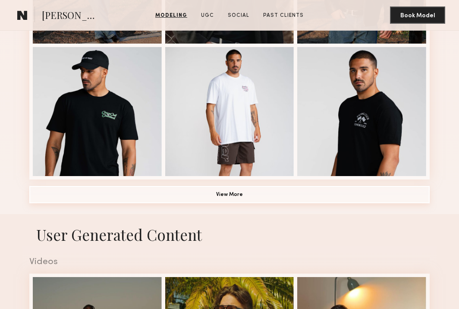
click at [227, 200] on button "View More" at bounding box center [229, 194] width 400 height 17
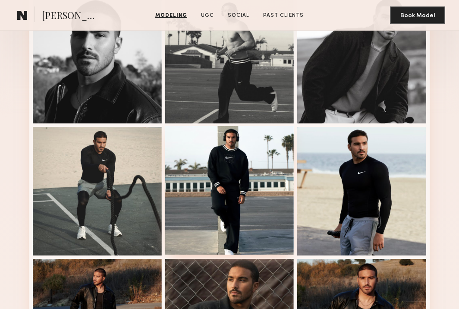
scroll to position [244, 0]
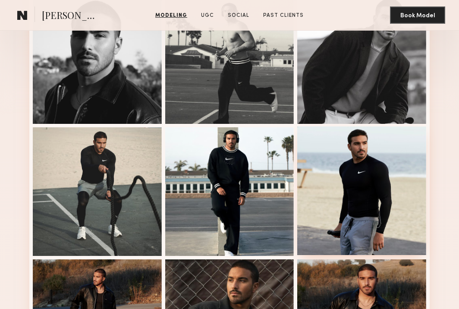
click at [384, 150] on div at bounding box center [361, 190] width 129 height 129
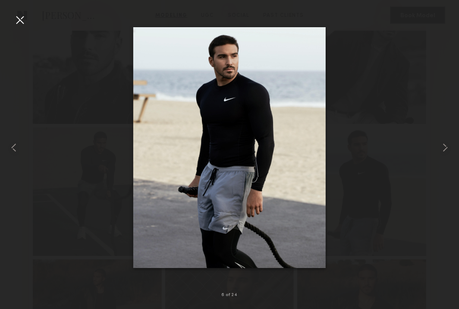
click at [21, 18] on div at bounding box center [20, 20] width 14 height 14
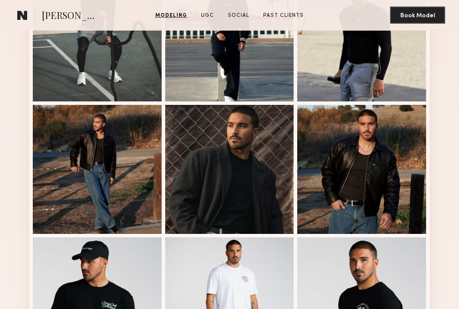
scroll to position [473, 0]
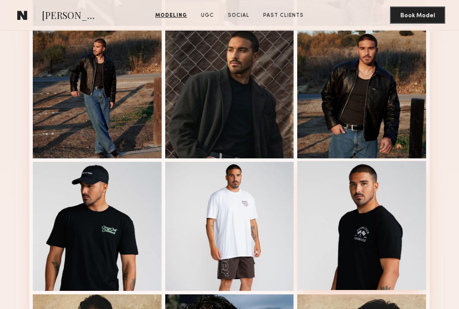
click at [361, 198] on div at bounding box center [361, 225] width 129 height 129
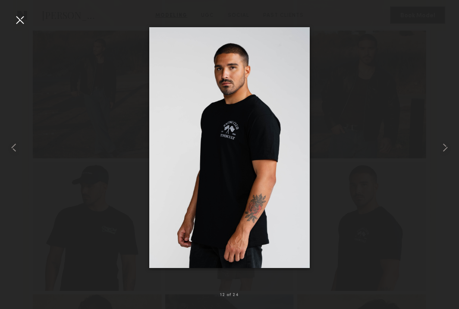
click at [18, 21] on div at bounding box center [20, 20] width 14 height 14
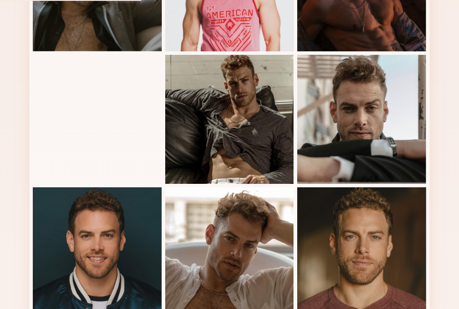
scroll to position [492, 0]
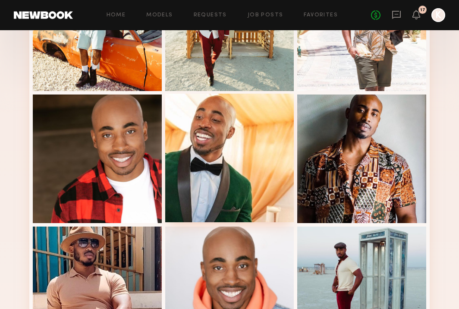
scroll to position [296, 0]
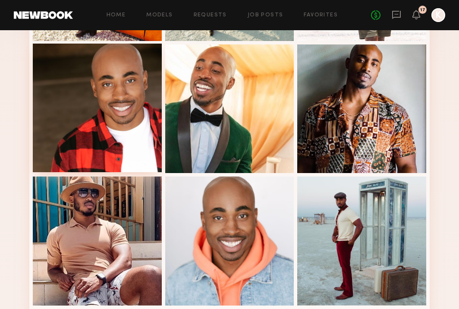
click at [143, 110] on div at bounding box center [97, 108] width 129 height 129
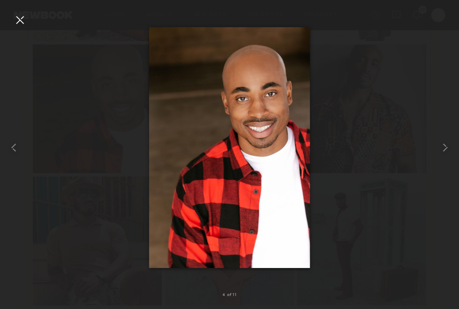
click at [14, 23] on div at bounding box center [20, 20] width 14 height 14
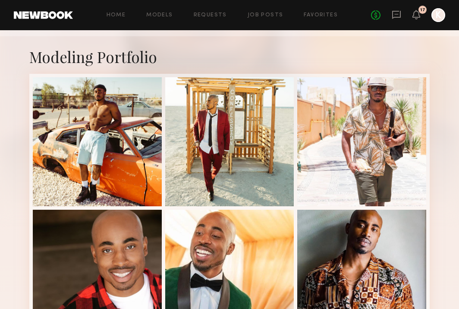
scroll to position [0, 0]
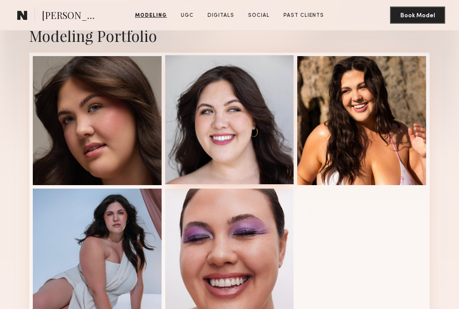
scroll to position [183, 0]
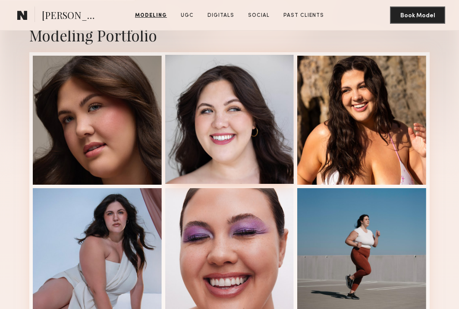
click at [236, 101] on div at bounding box center [229, 119] width 129 height 129
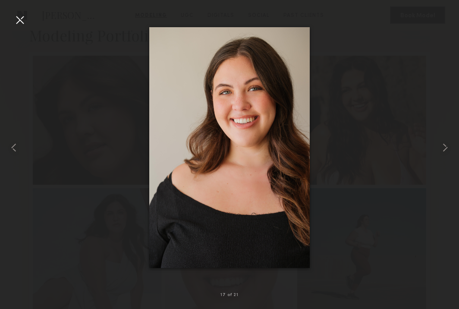
click at [21, 13] on div at bounding box center [20, 20] width 14 height 14
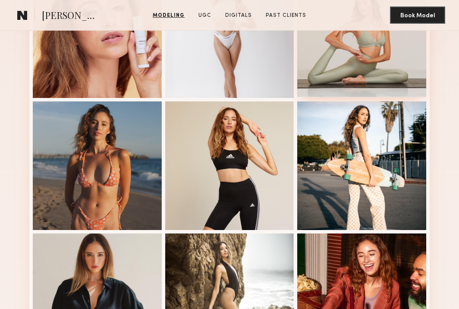
scroll to position [462, 0]
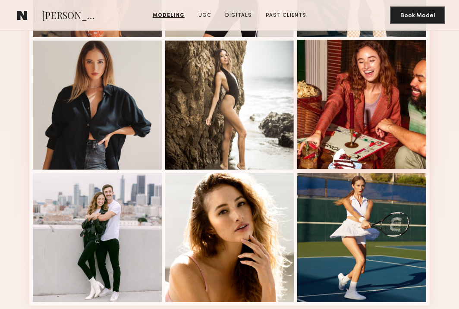
click at [367, 136] on div at bounding box center [361, 104] width 129 height 129
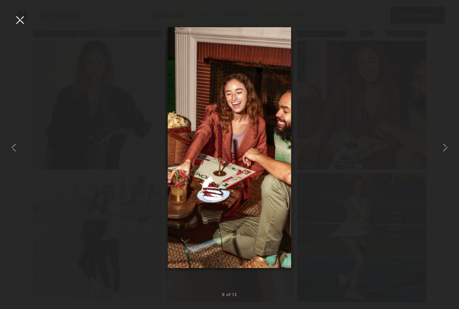
click at [16, 22] on div at bounding box center [20, 20] width 14 height 14
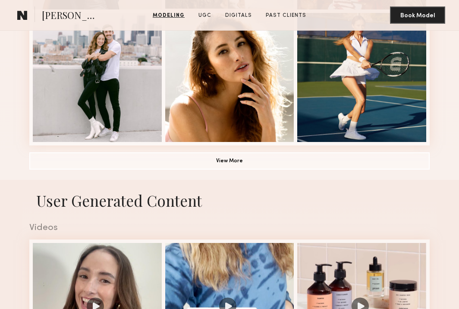
scroll to position [435, 0]
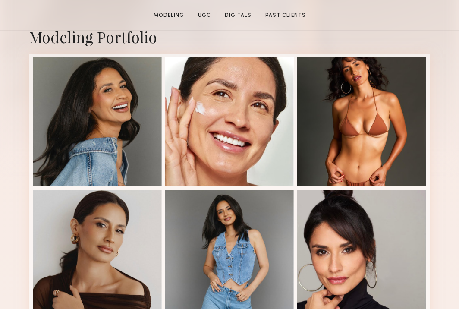
scroll to position [222, 0]
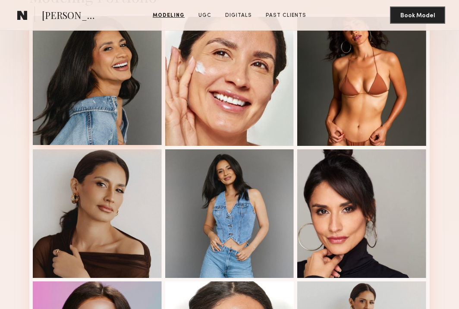
click at [112, 103] on div at bounding box center [97, 80] width 129 height 129
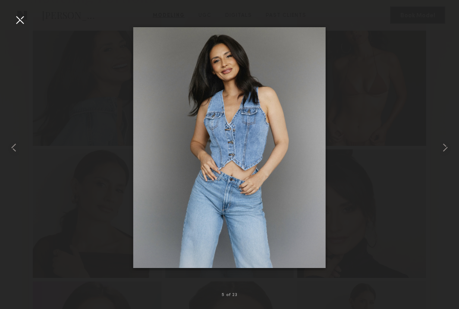
click at [17, 16] on div at bounding box center [20, 20] width 14 height 14
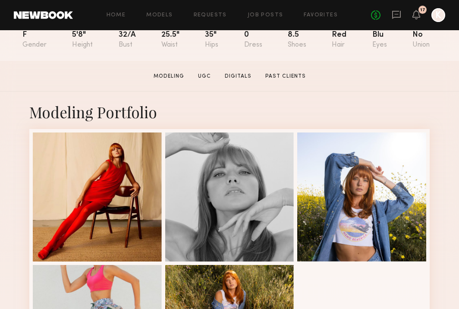
scroll to position [124, 0]
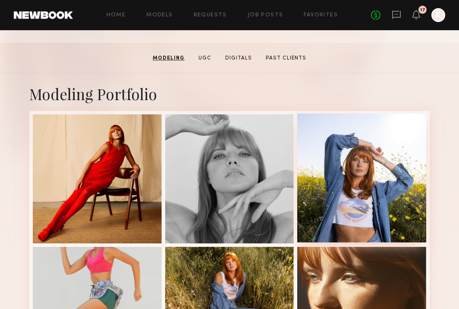
click at [301, 150] on div at bounding box center [361, 177] width 129 height 129
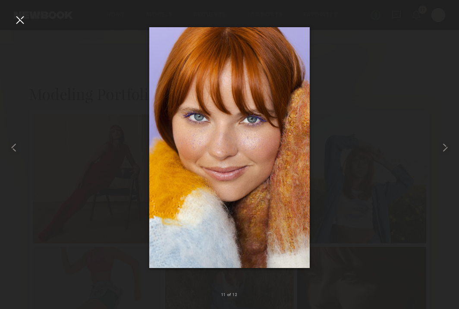
click at [22, 16] on div at bounding box center [20, 20] width 14 height 14
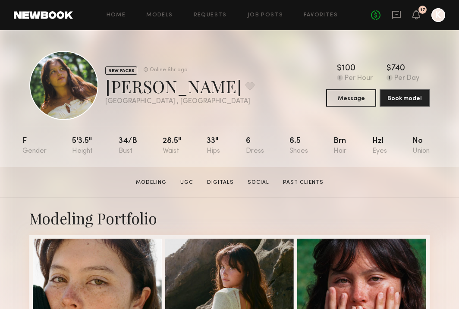
scroll to position [178, 0]
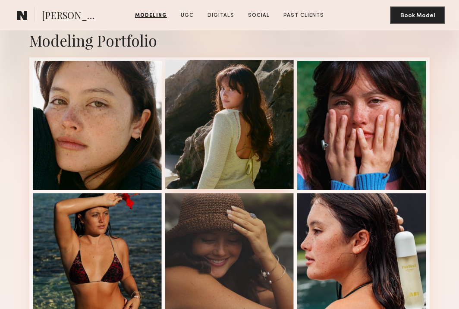
click at [252, 110] on div at bounding box center [229, 124] width 129 height 129
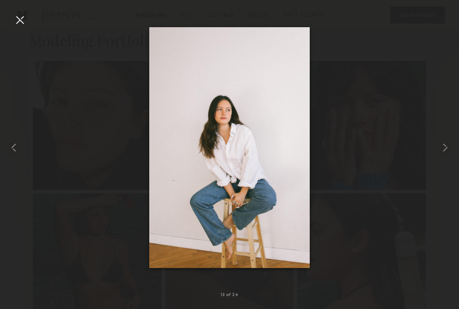
click at [19, 19] on div at bounding box center [20, 20] width 14 height 14
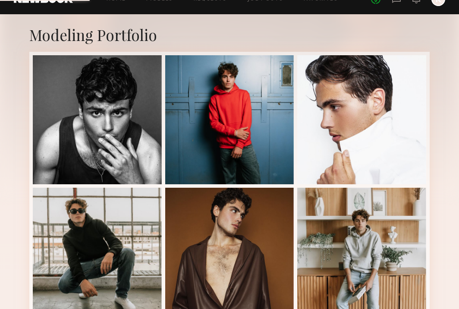
scroll to position [197, 0]
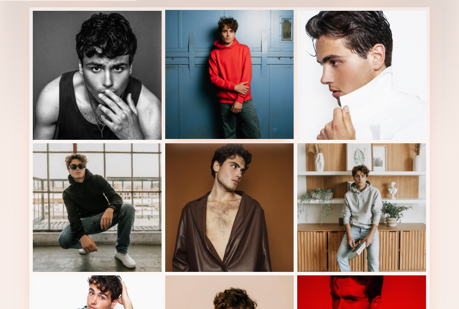
click at [245, 92] on div at bounding box center [229, 74] width 129 height 129
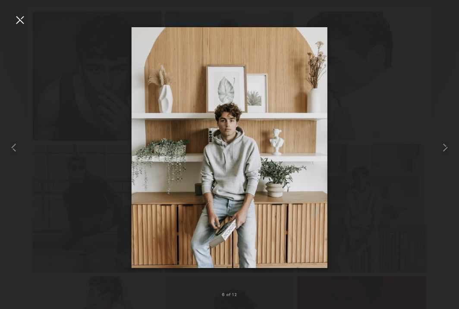
scroll to position [213, 0]
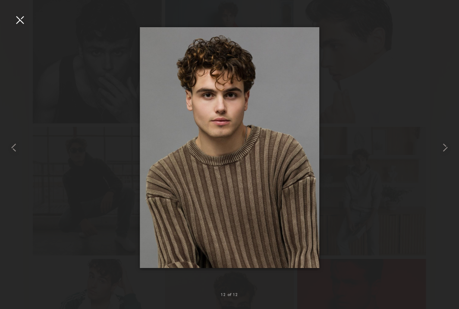
click at [17, 18] on div at bounding box center [20, 20] width 14 height 14
